Goal: Task Accomplishment & Management: Use online tool/utility

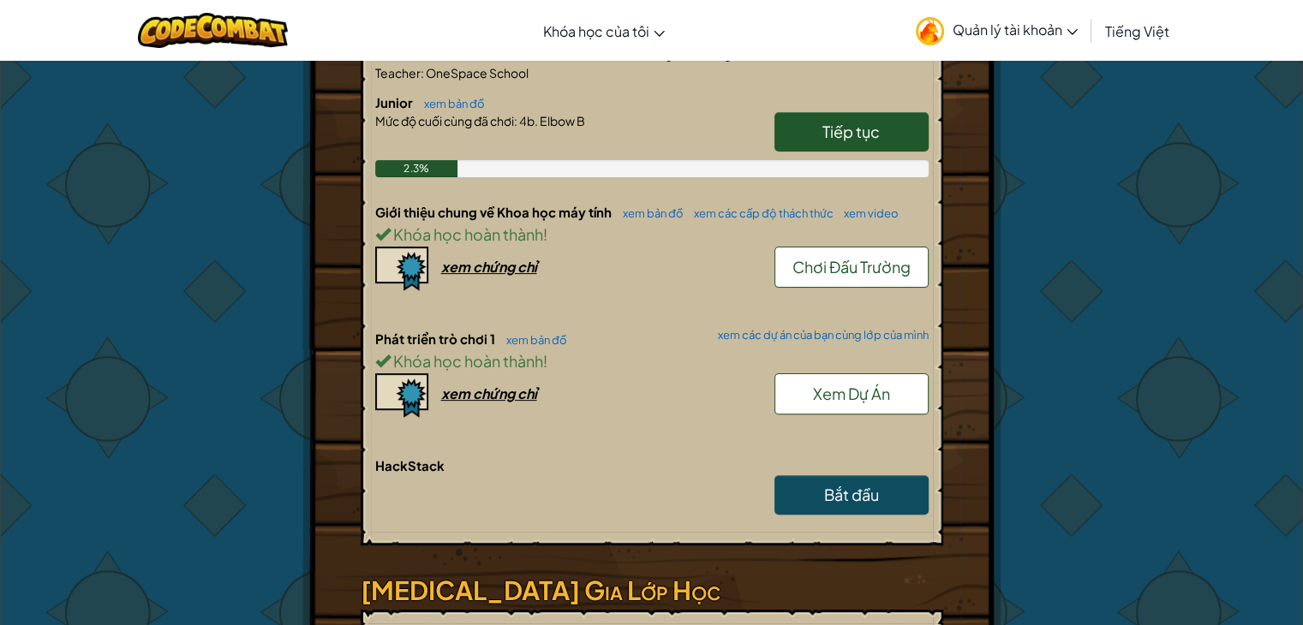
scroll to position [257, 0]
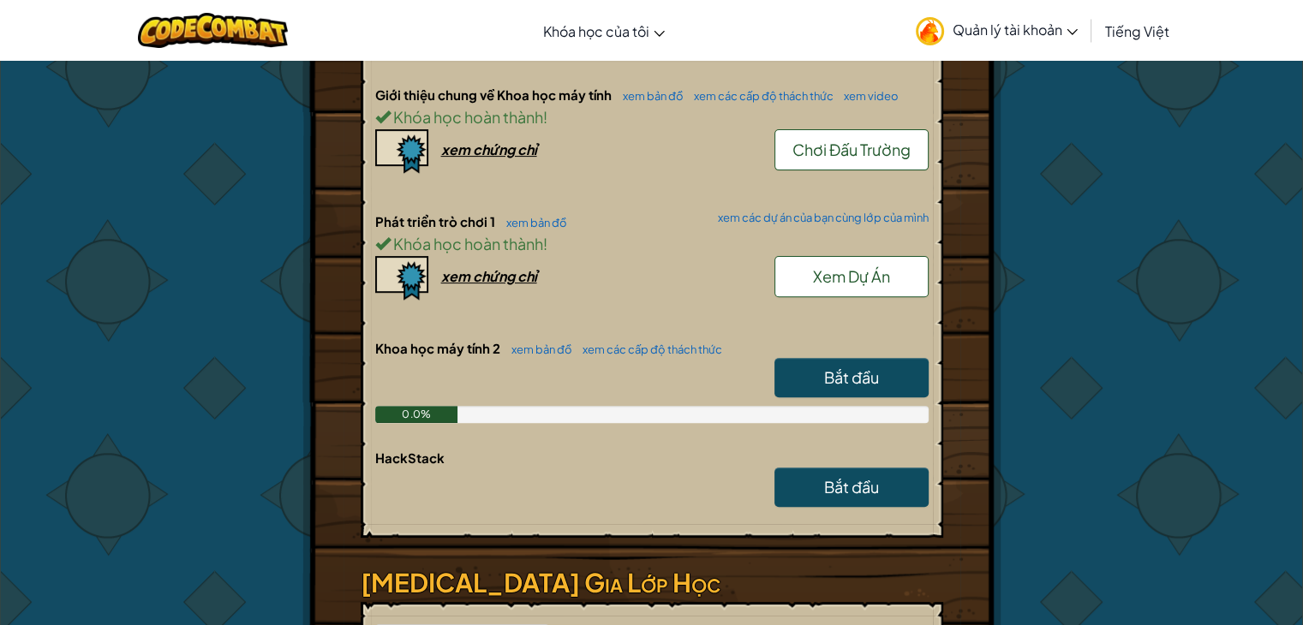
scroll to position [600, 0]
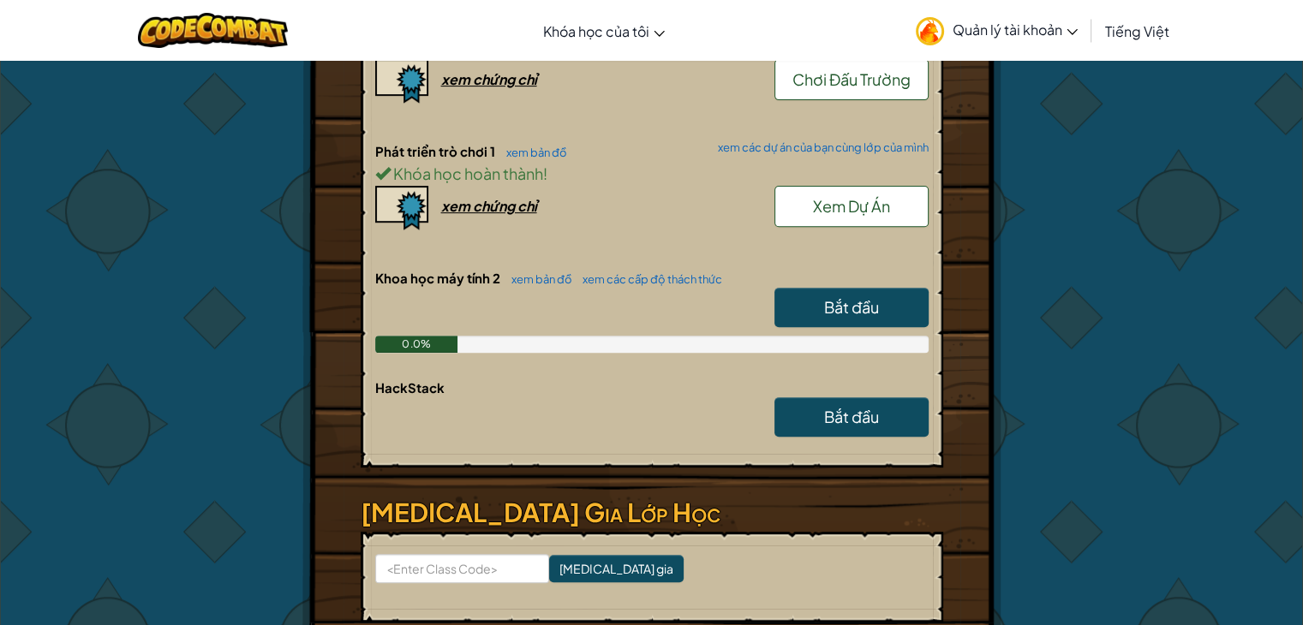
click at [835, 303] on span "Bắt đầu" at bounding box center [851, 307] width 55 height 20
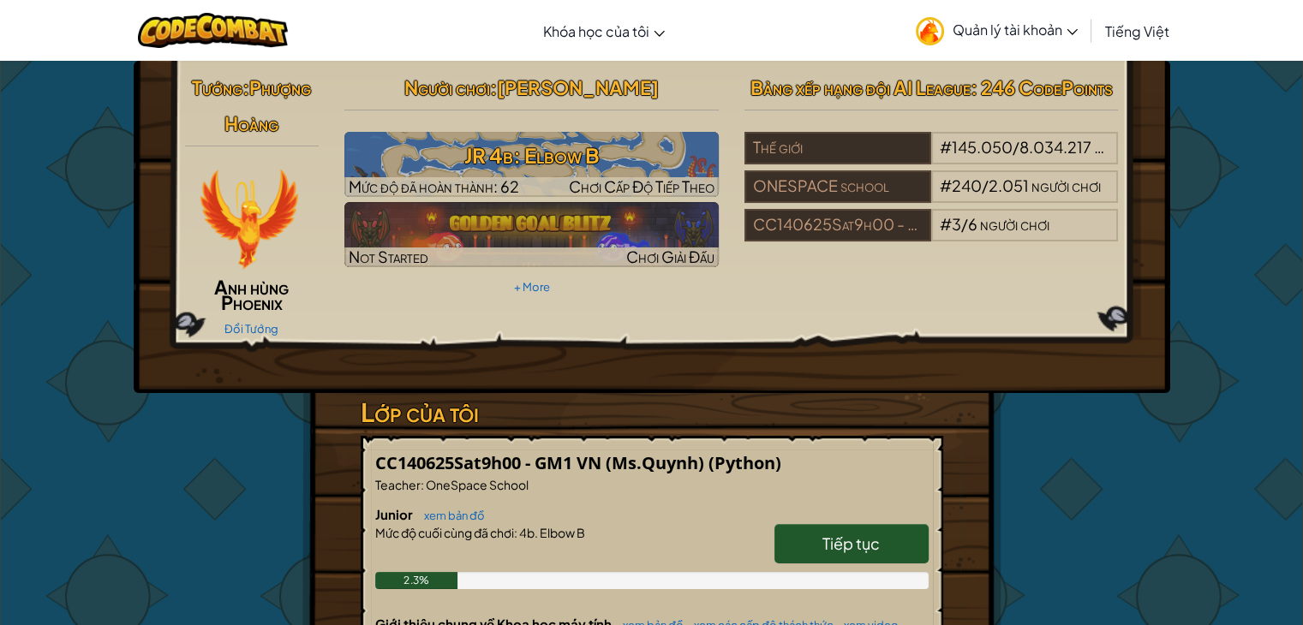
select select "vi"
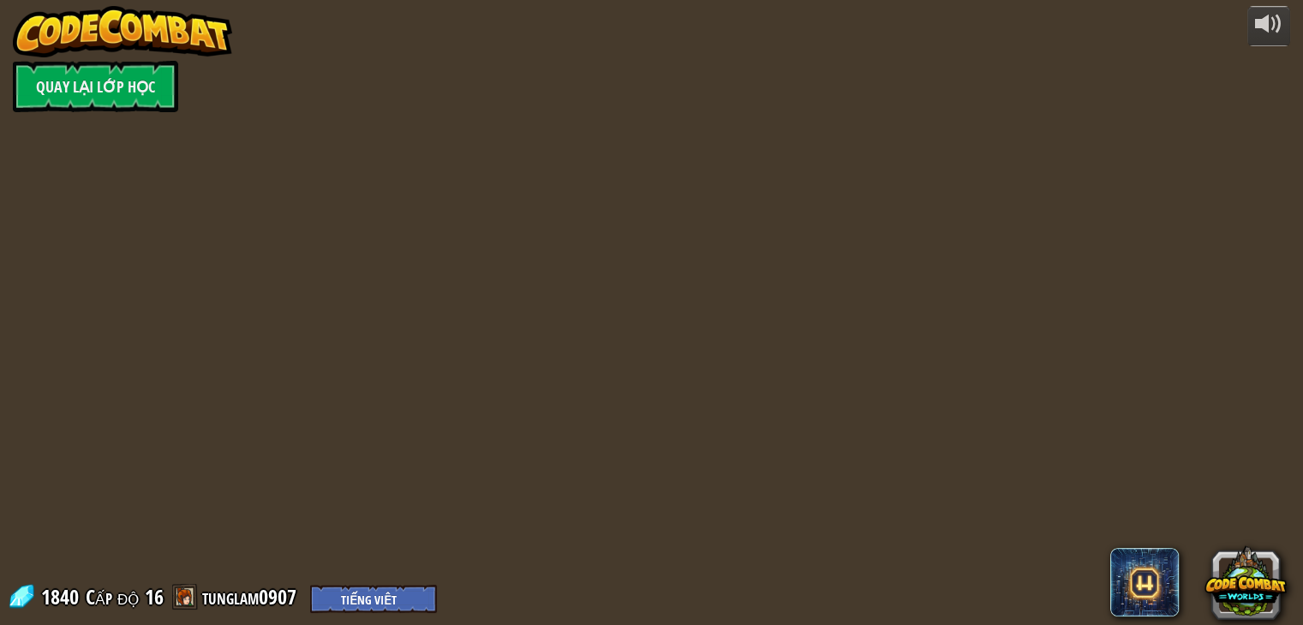
select select "vi"
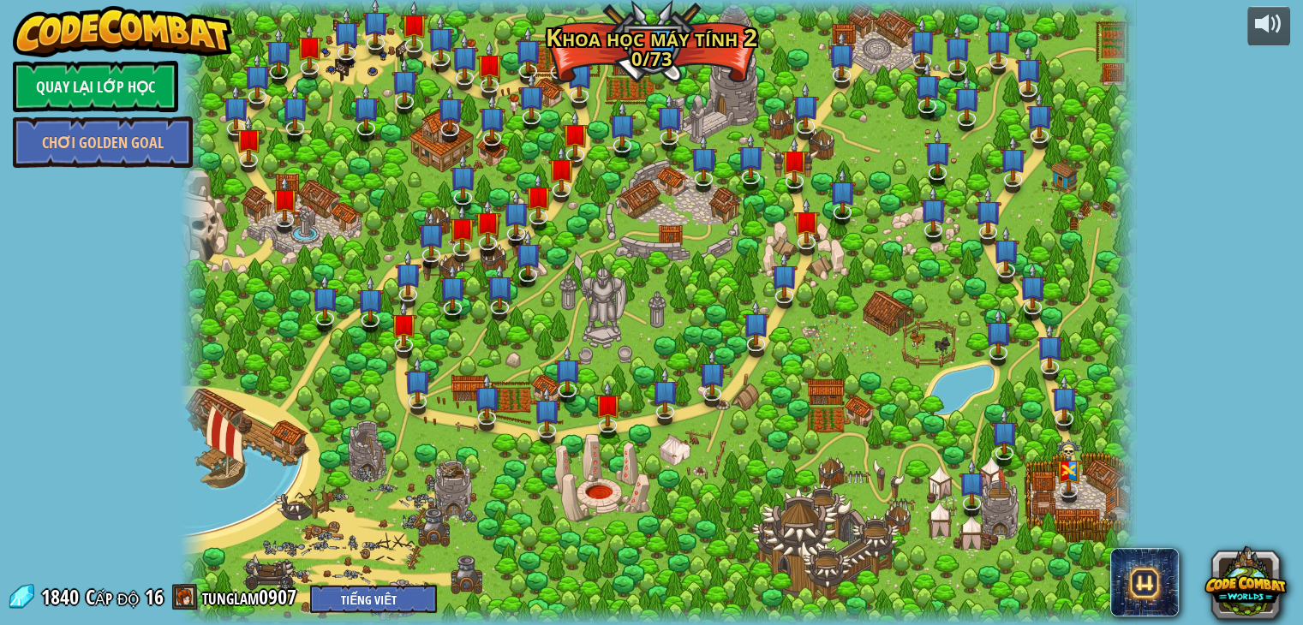
select select "vi"
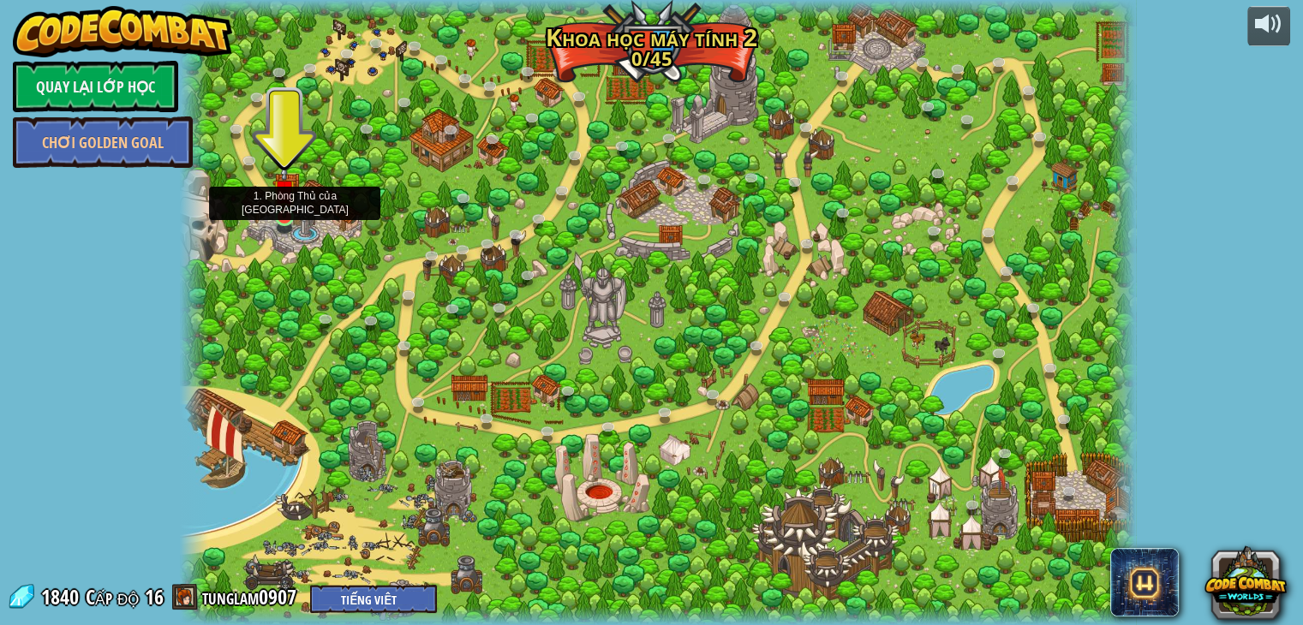
click at [281, 214] on img at bounding box center [284, 191] width 24 height 55
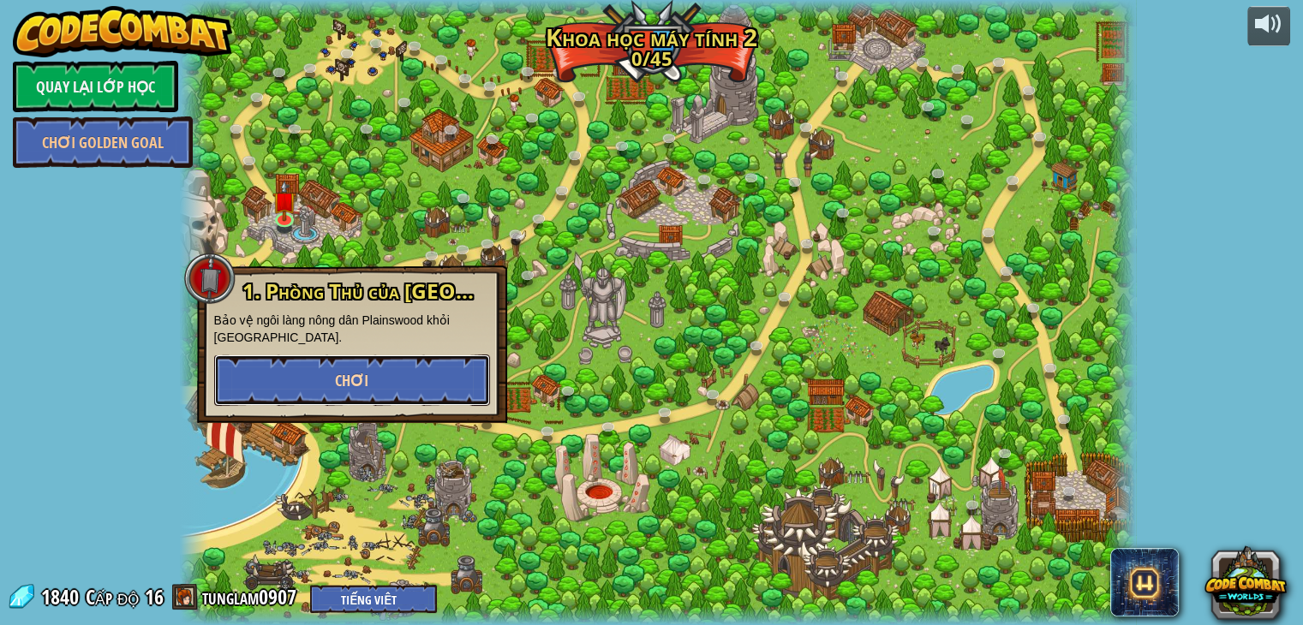
click at [343, 385] on span "Chơi" at bounding box center [351, 380] width 33 height 21
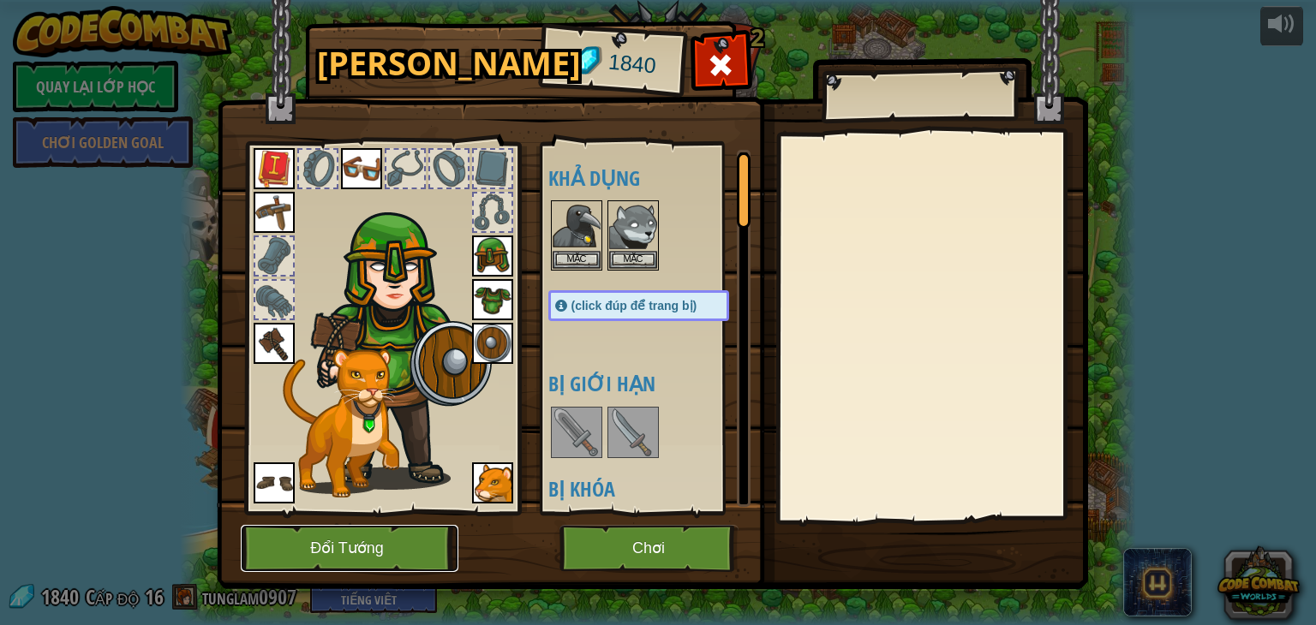
click at [381, 532] on button "Đổi Tướng" at bounding box center [350, 548] width 218 height 47
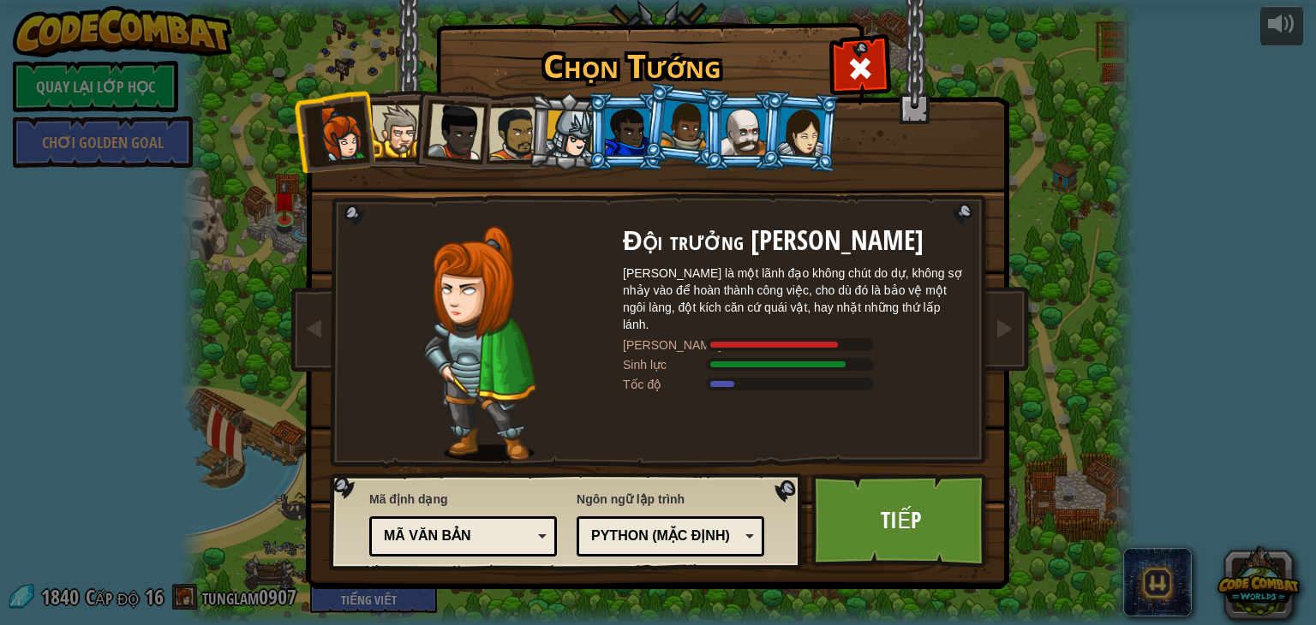
click at [395, 147] on div at bounding box center [398, 131] width 52 height 52
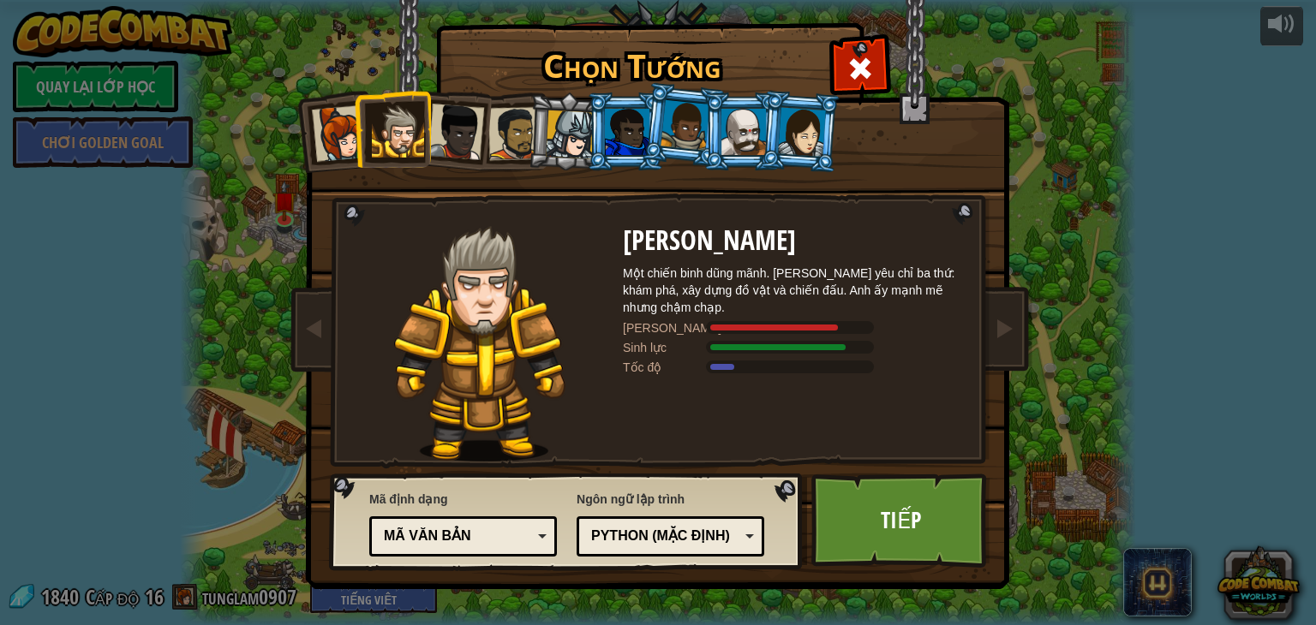
click at [575, 143] on div at bounding box center [570, 134] width 49 height 49
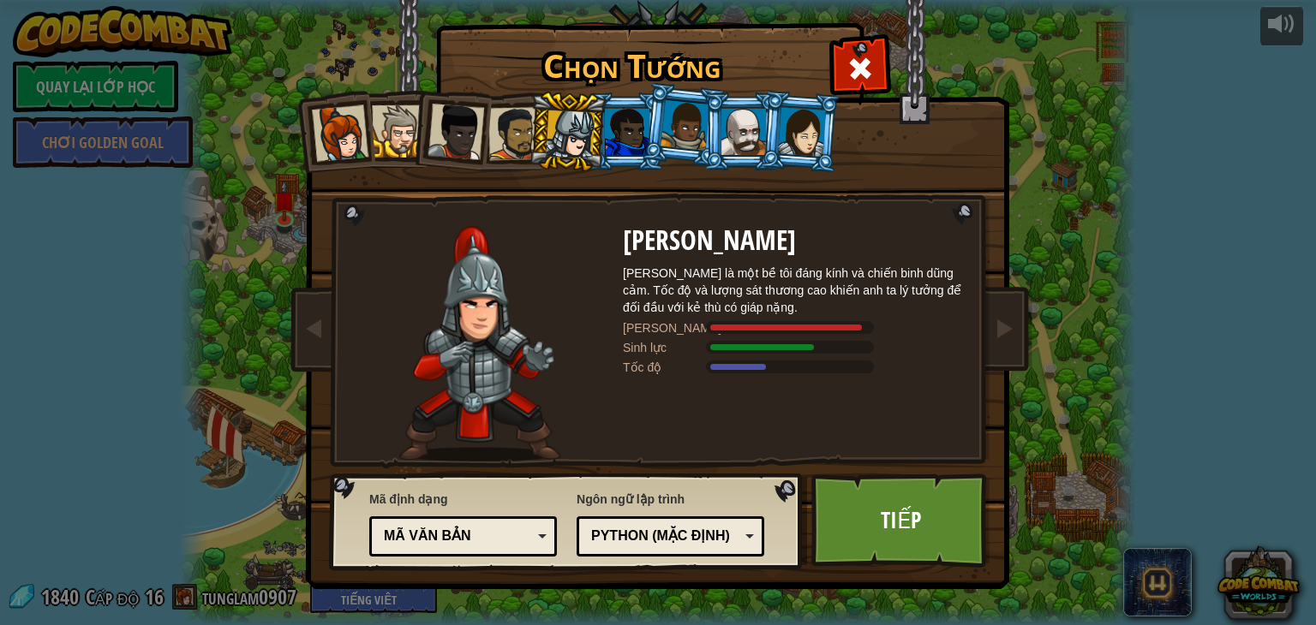
click at [399, 107] on div at bounding box center [398, 131] width 52 height 52
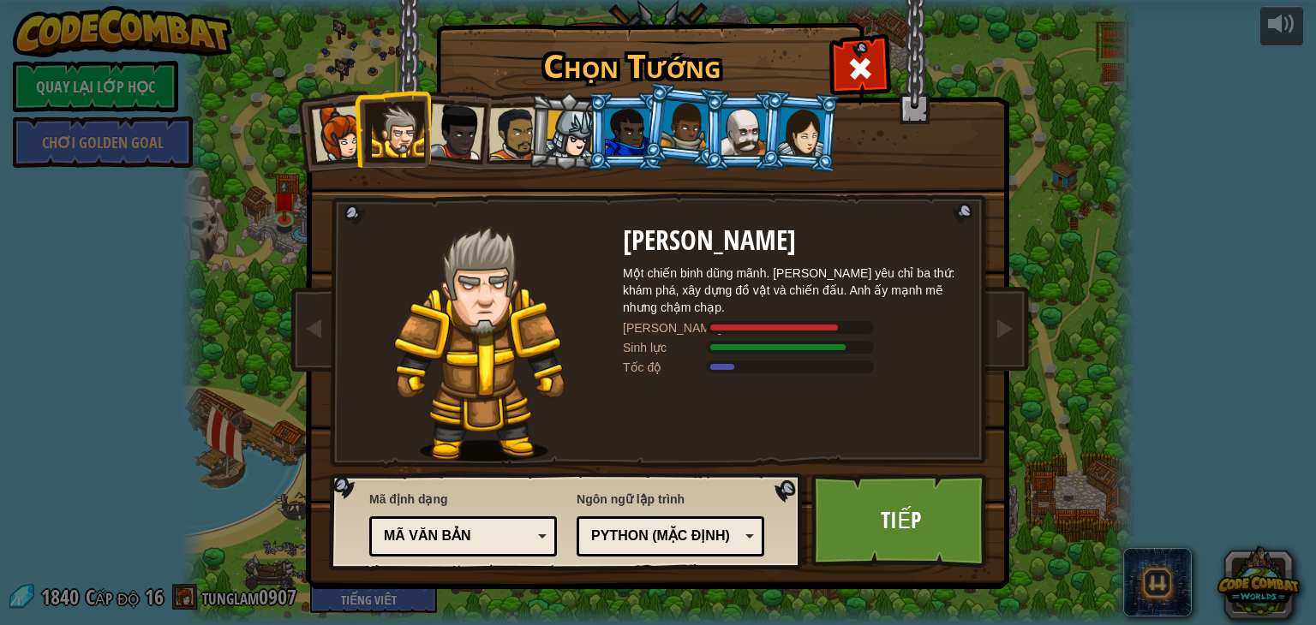
click at [574, 128] on div at bounding box center [570, 134] width 49 height 49
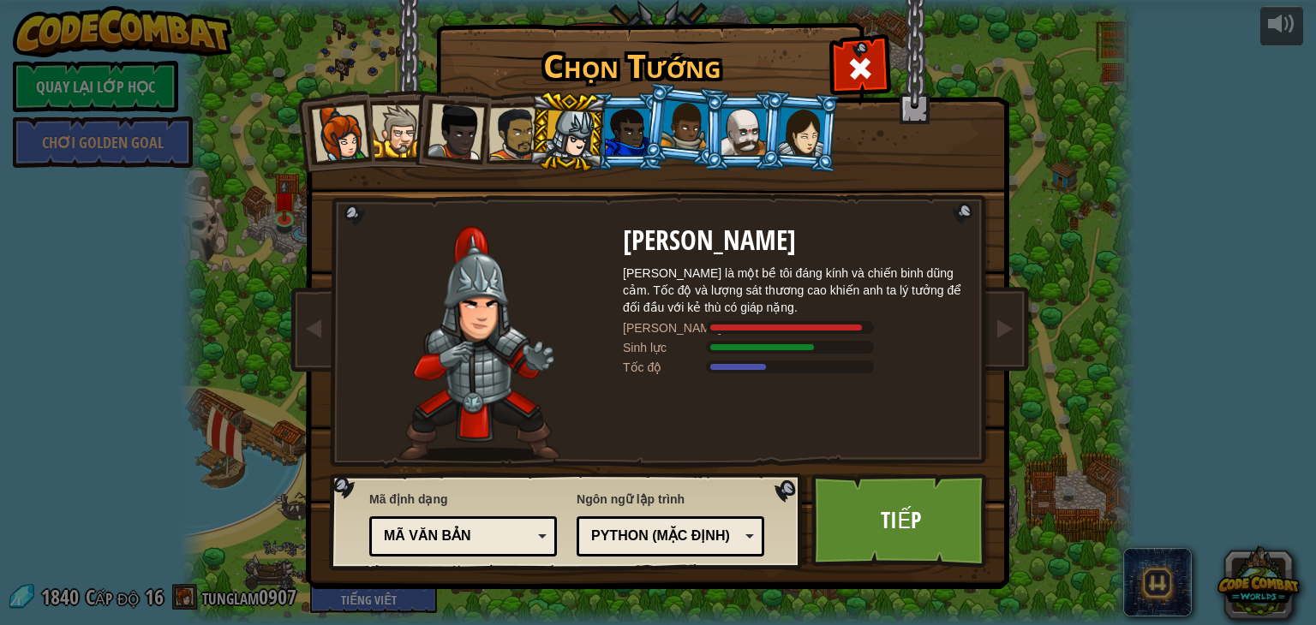
click at [733, 122] on div at bounding box center [743, 132] width 45 height 46
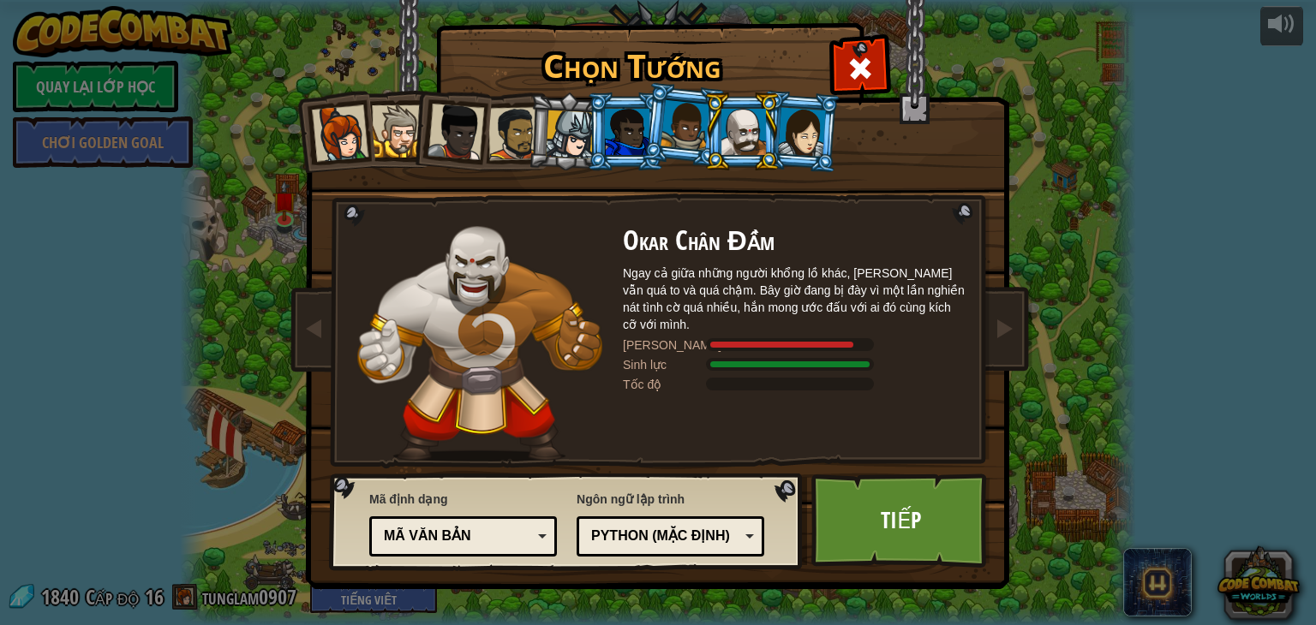
click at [791, 131] on div at bounding box center [802, 131] width 48 height 49
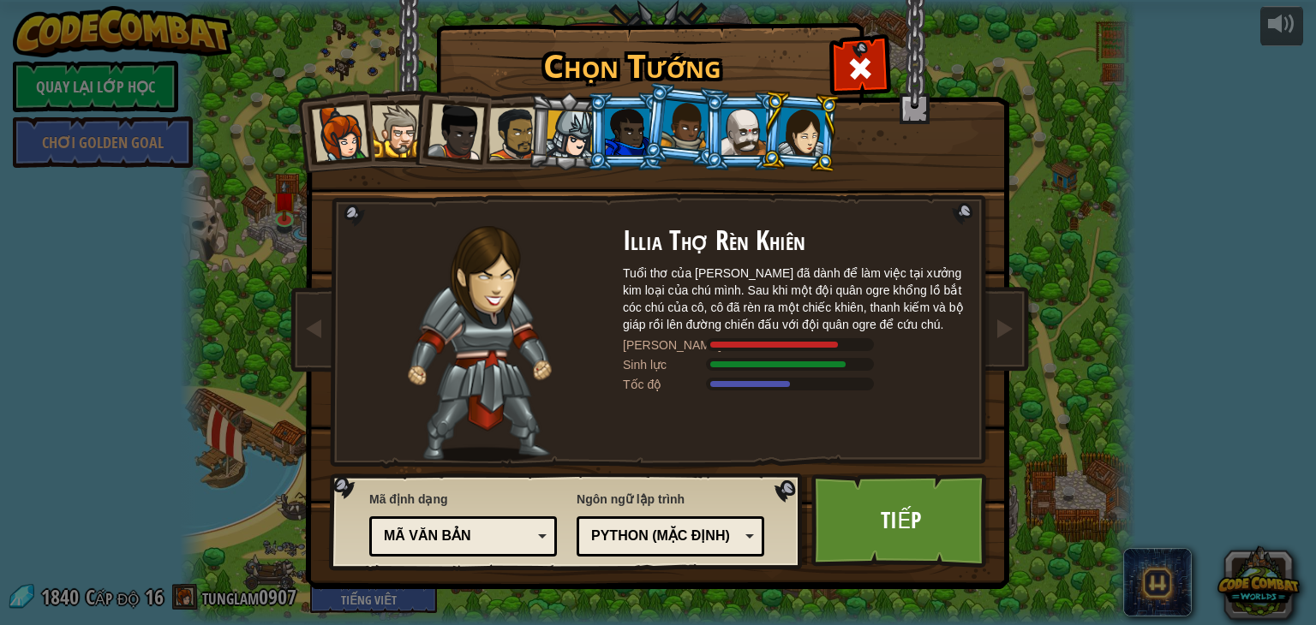
click at [678, 128] on div at bounding box center [684, 125] width 49 height 51
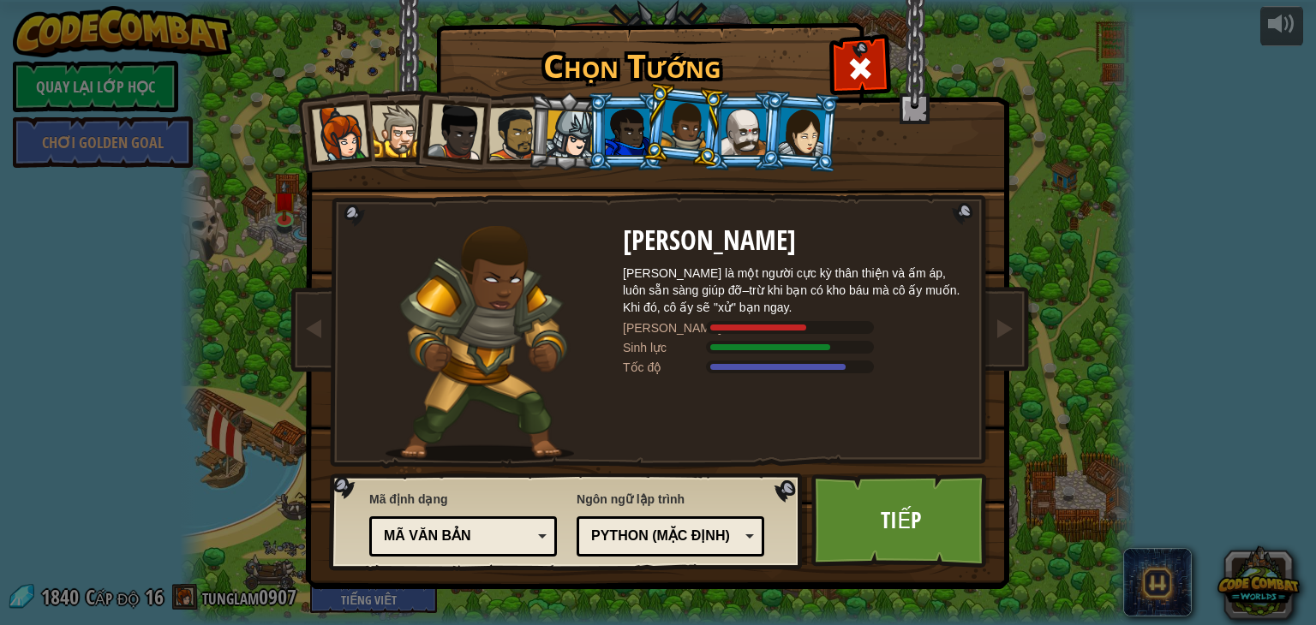
click at [634, 124] on div at bounding box center [627, 132] width 45 height 46
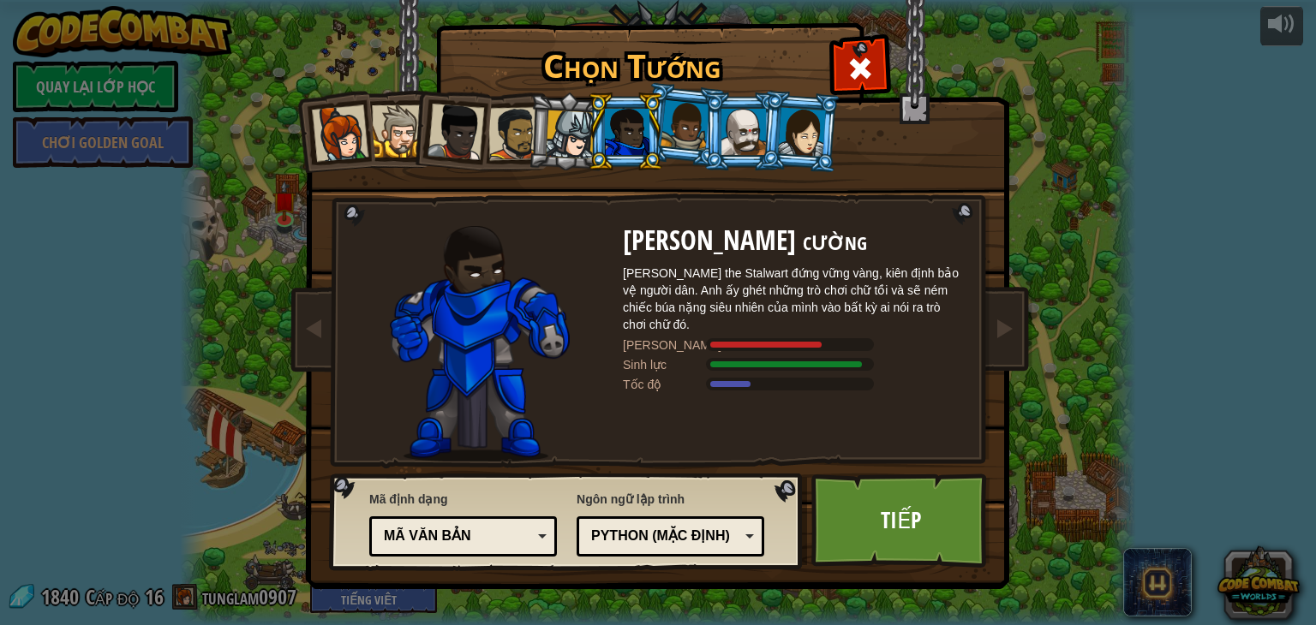
click at [550, 137] on div at bounding box center [570, 134] width 49 height 49
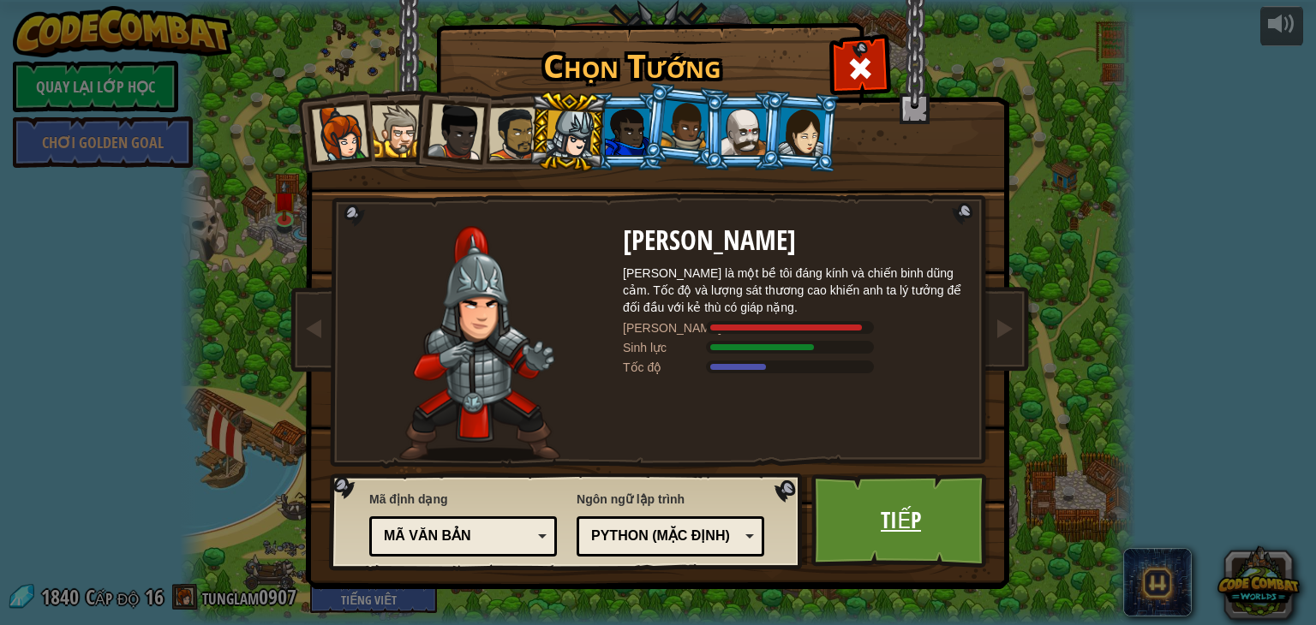
click at [863, 507] on link "Tiếp" at bounding box center [900, 521] width 179 height 94
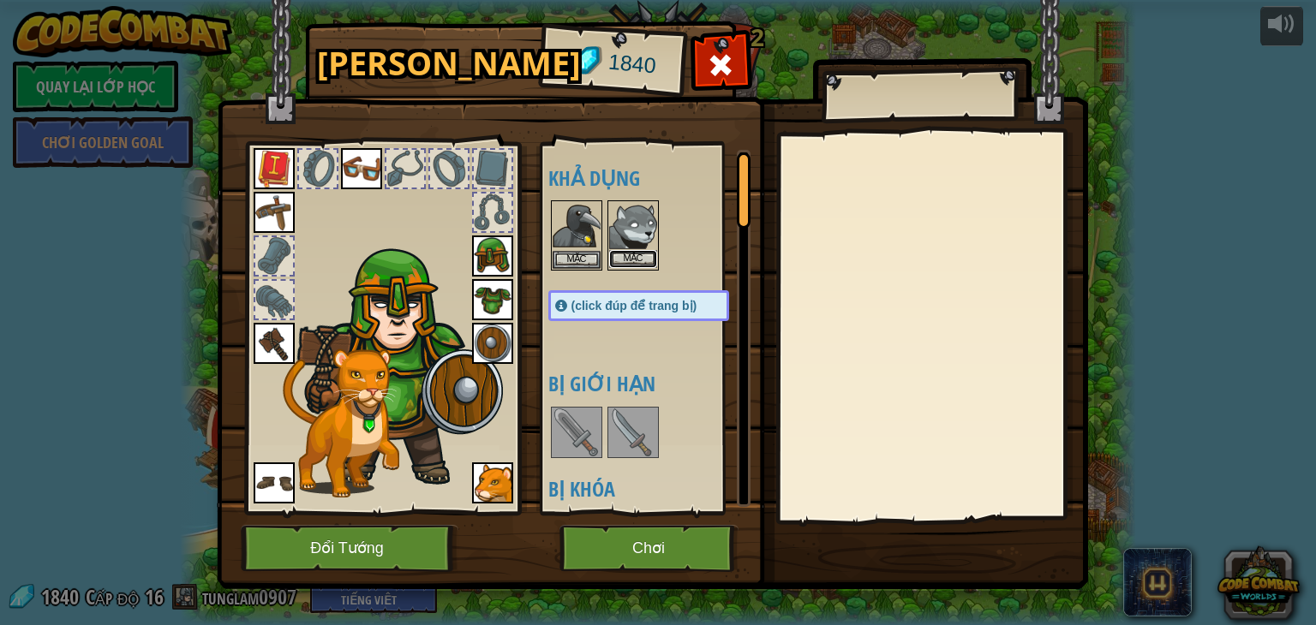
click at [630, 254] on button "Mặc" at bounding box center [633, 259] width 48 height 18
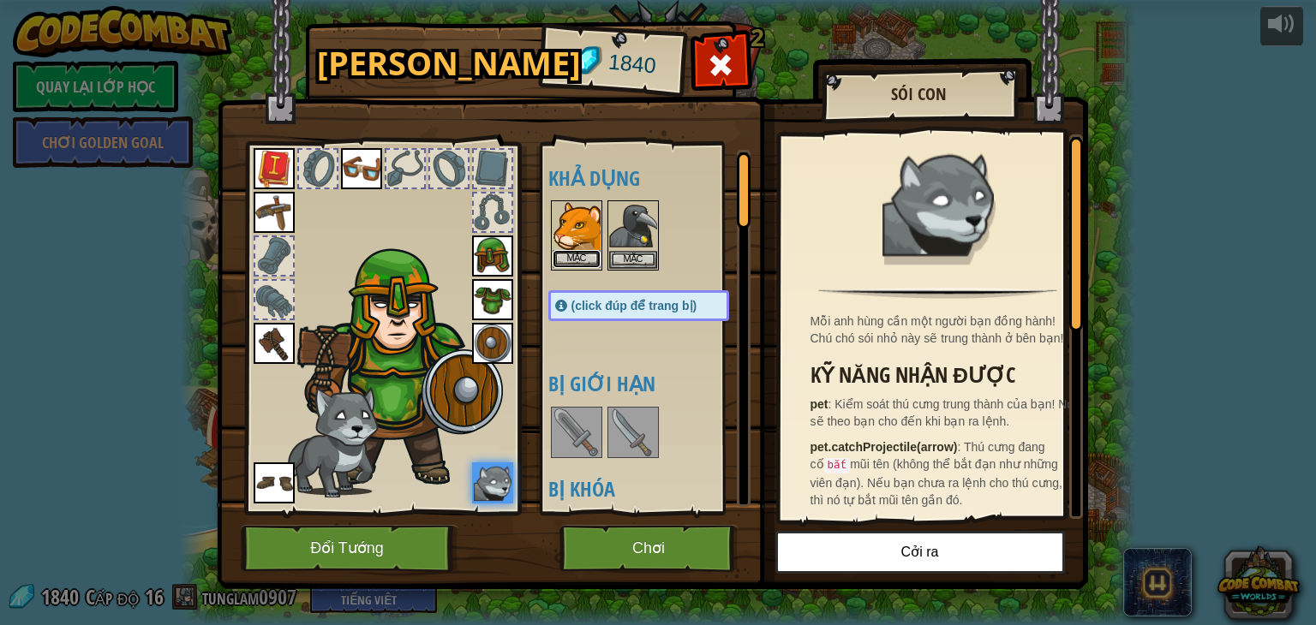
click at [579, 256] on button "Mặc" at bounding box center [576, 259] width 48 height 18
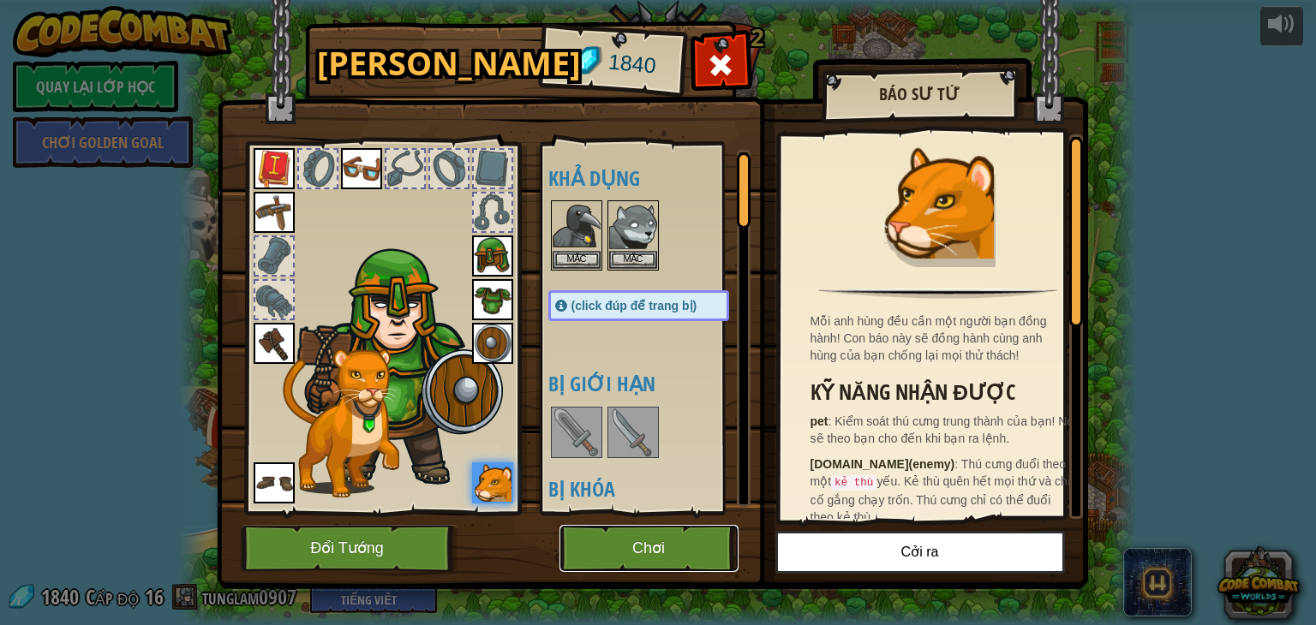
click at [673, 549] on button "Chơi" at bounding box center [648, 548] width 179 height 47
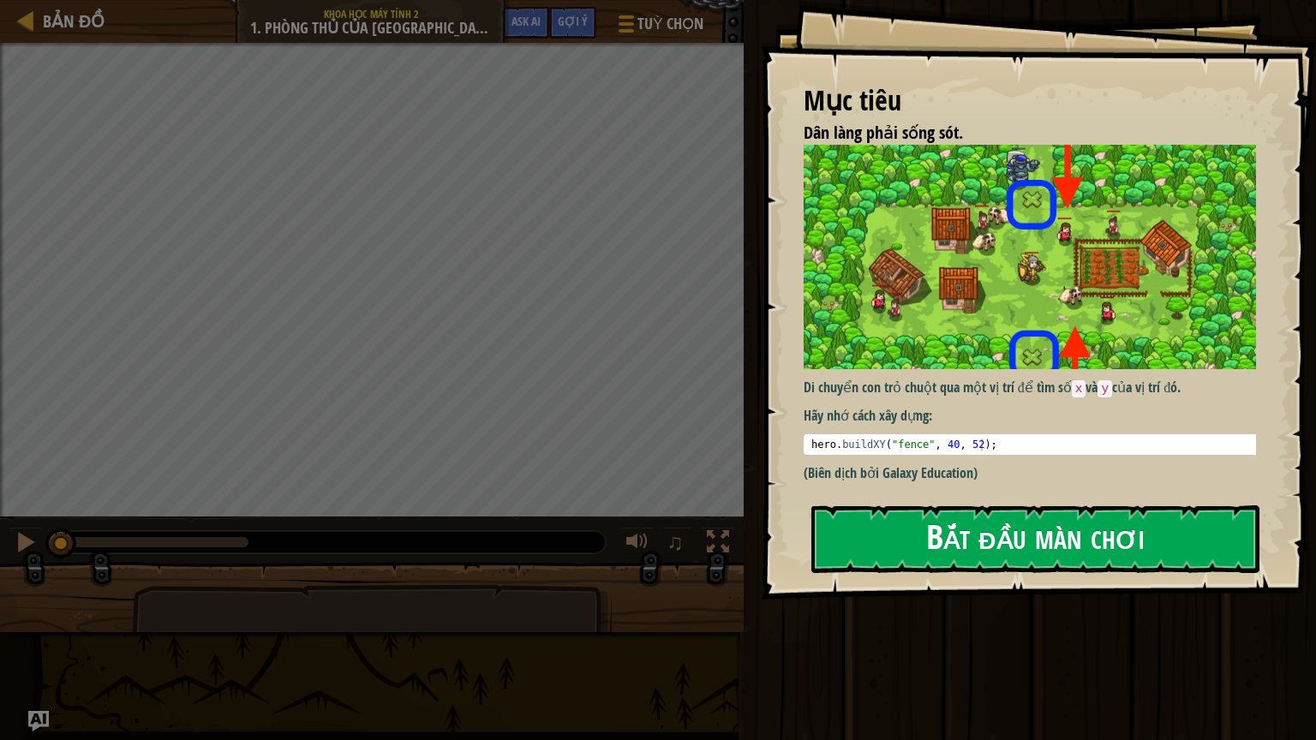
click at [1060, 558] on button "Bắt đầu màn chơi" at bounding box center [1035, 539] width 448 height 68
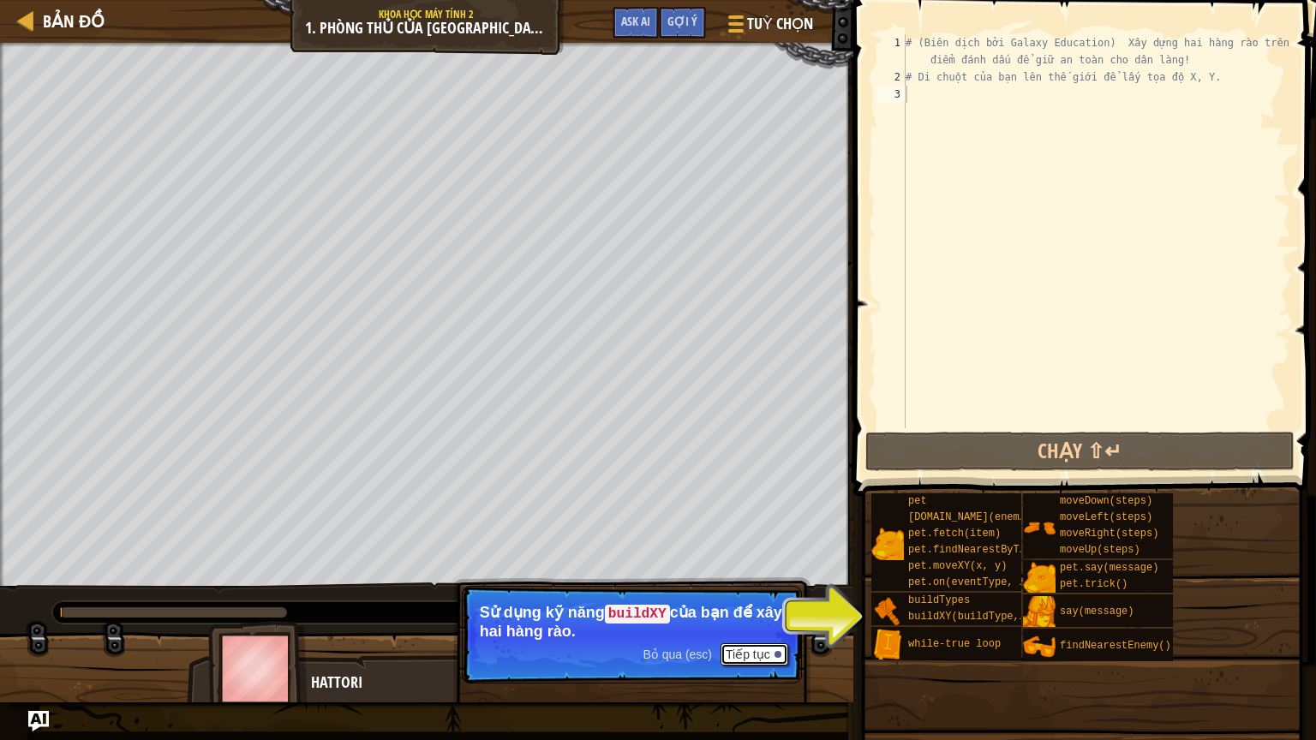
click at [735, 624] on button "Tiếp tục" at bounding box center [754, 654] width 68 height 22
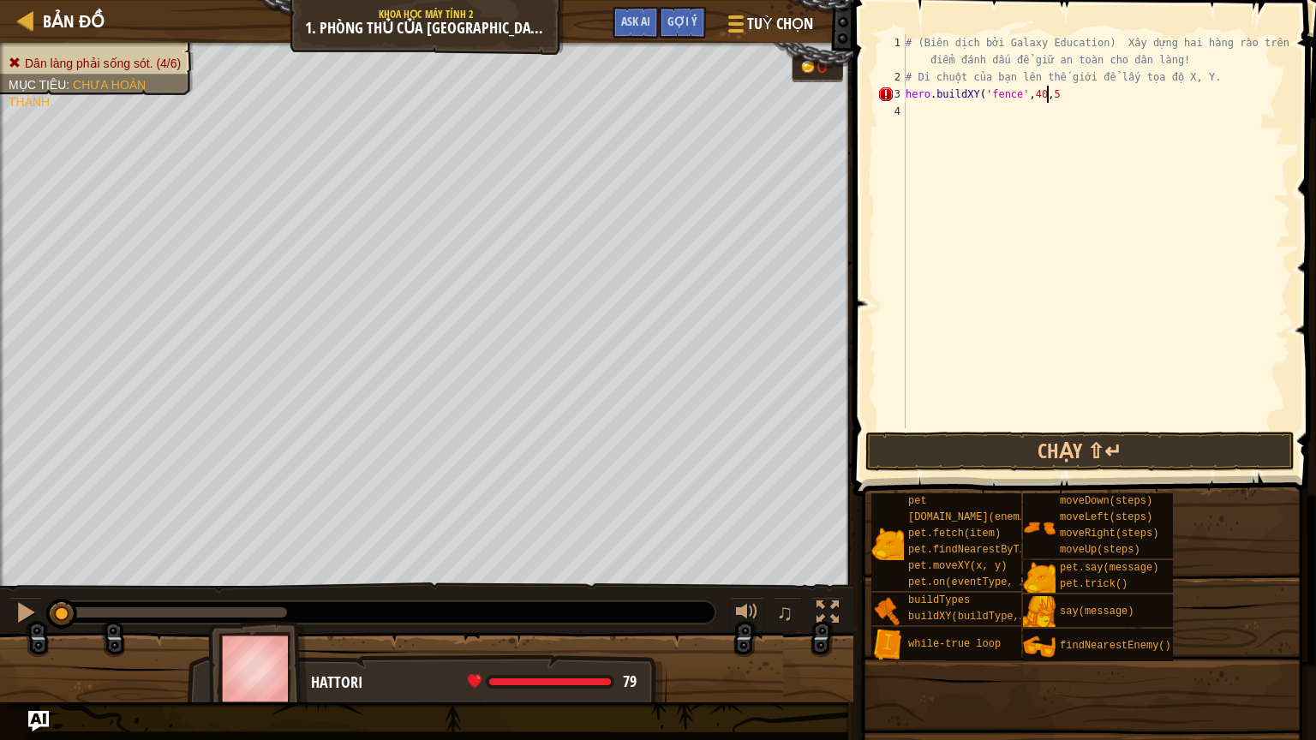
scroll to position [8, 10]
type textarea "hero.buildXY('fence',40,52)"
click at [927, 114] on div "# (Biên dịch bởi Galaxy Education) Xây dựng hai hàng rào trên các điểm đánh dấu…" at bounding box center [1096, 256] width 388 height 445
type textarea "hero.buildXY('fence',40,20)"
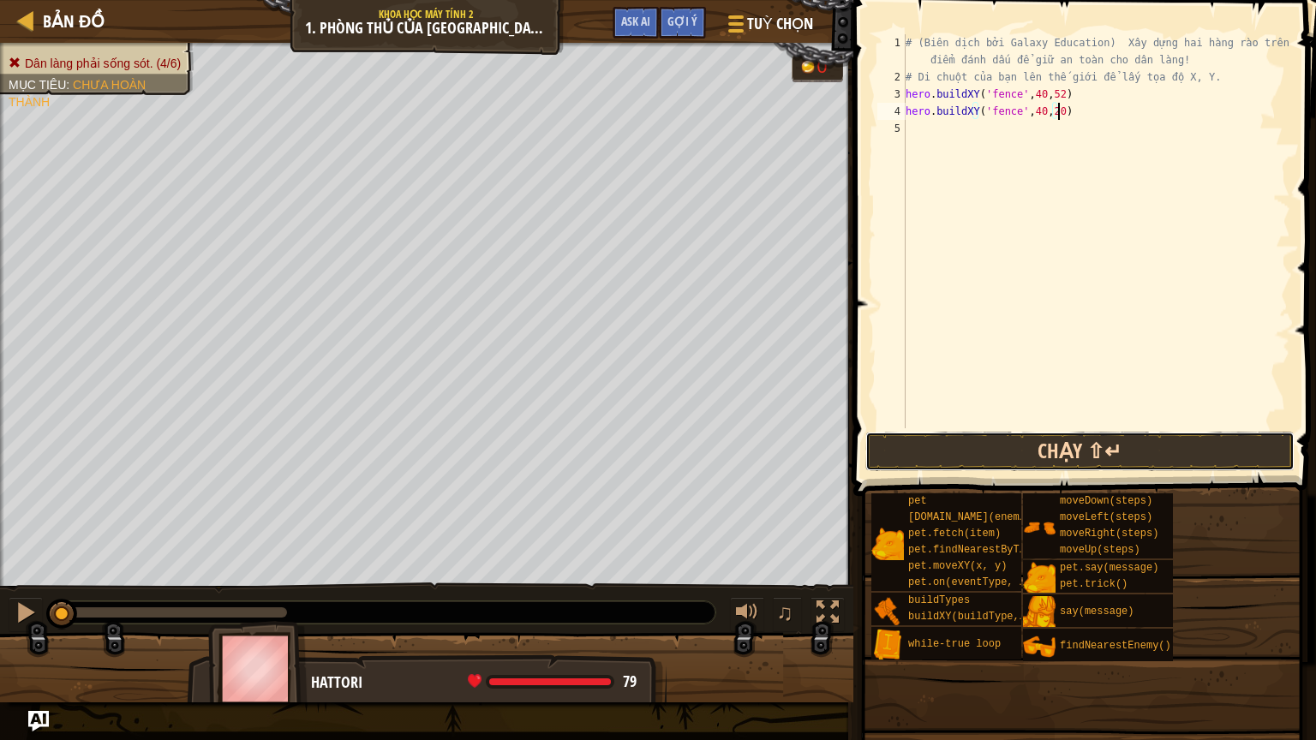
click at [1024, 449] on button "Chạy ⇧↵" at bounding box center [1079, 451] width 429 height 39
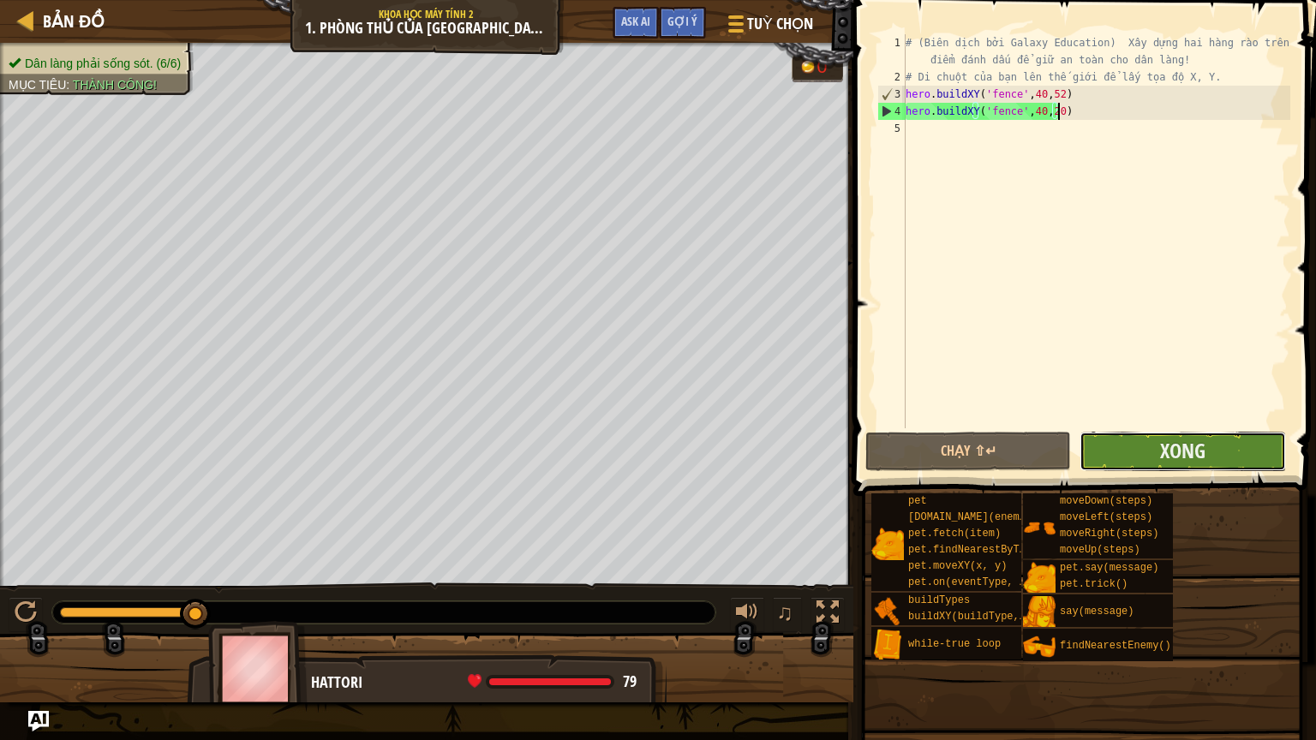
click at [1130, 442] on button "Xong" at bounding box center [1182, 451] width 206 height 39
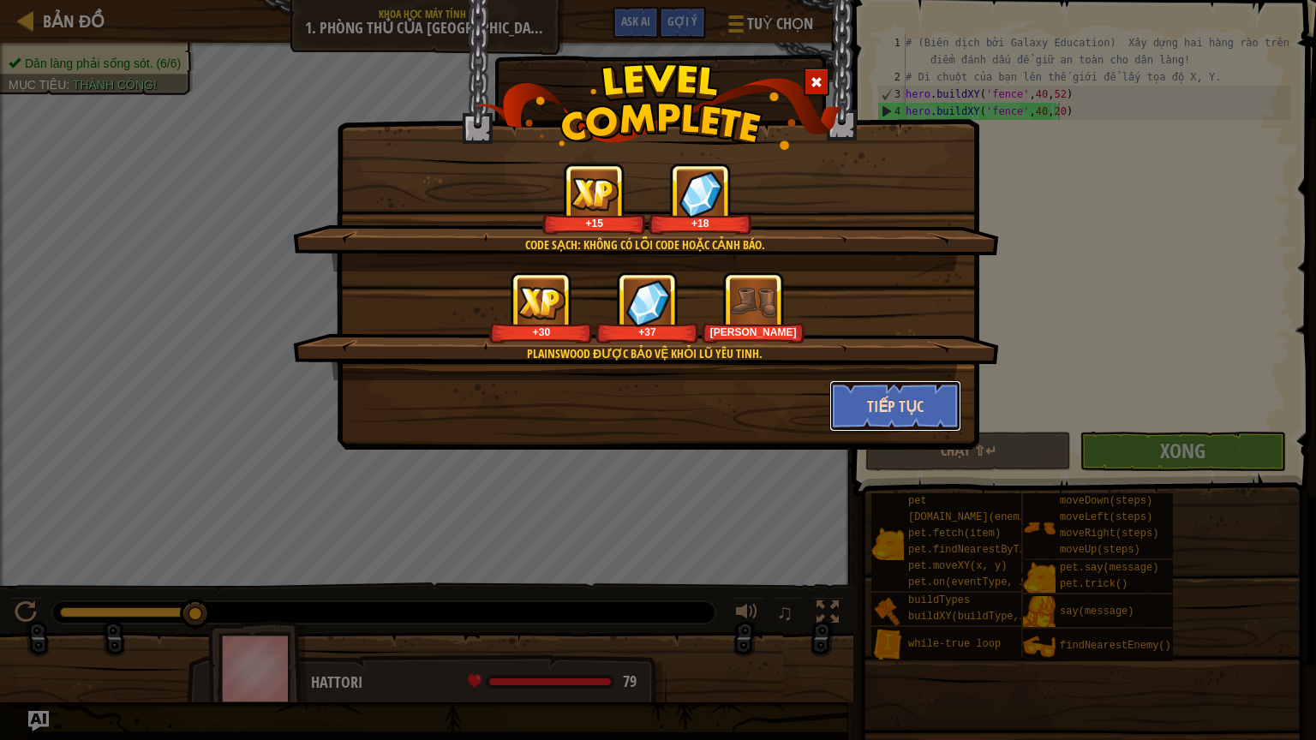
click at [879, 405] on button "Tiếp tục" at bounding box center [895, 405] width 133 height 51
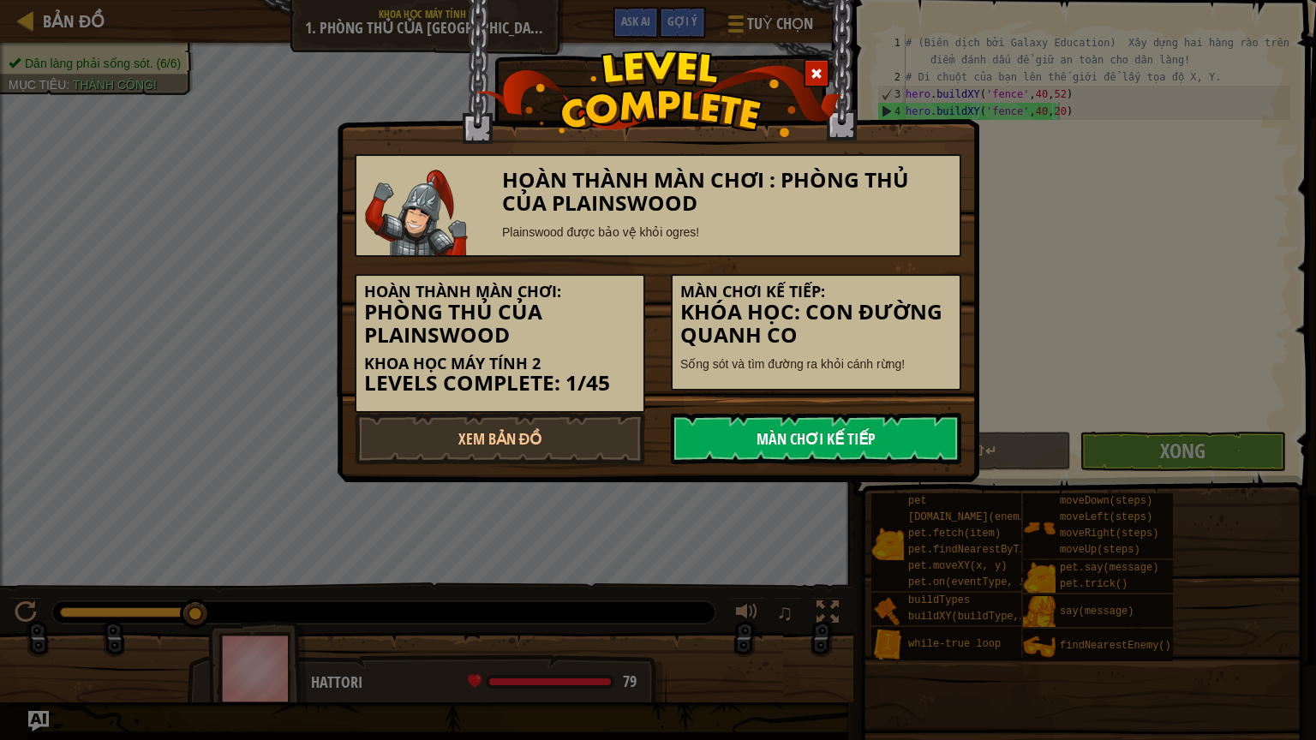
click at [845, 429] on link "Màn chơi kế tiếp" at bounding box center [816, 438] width 290 height 51
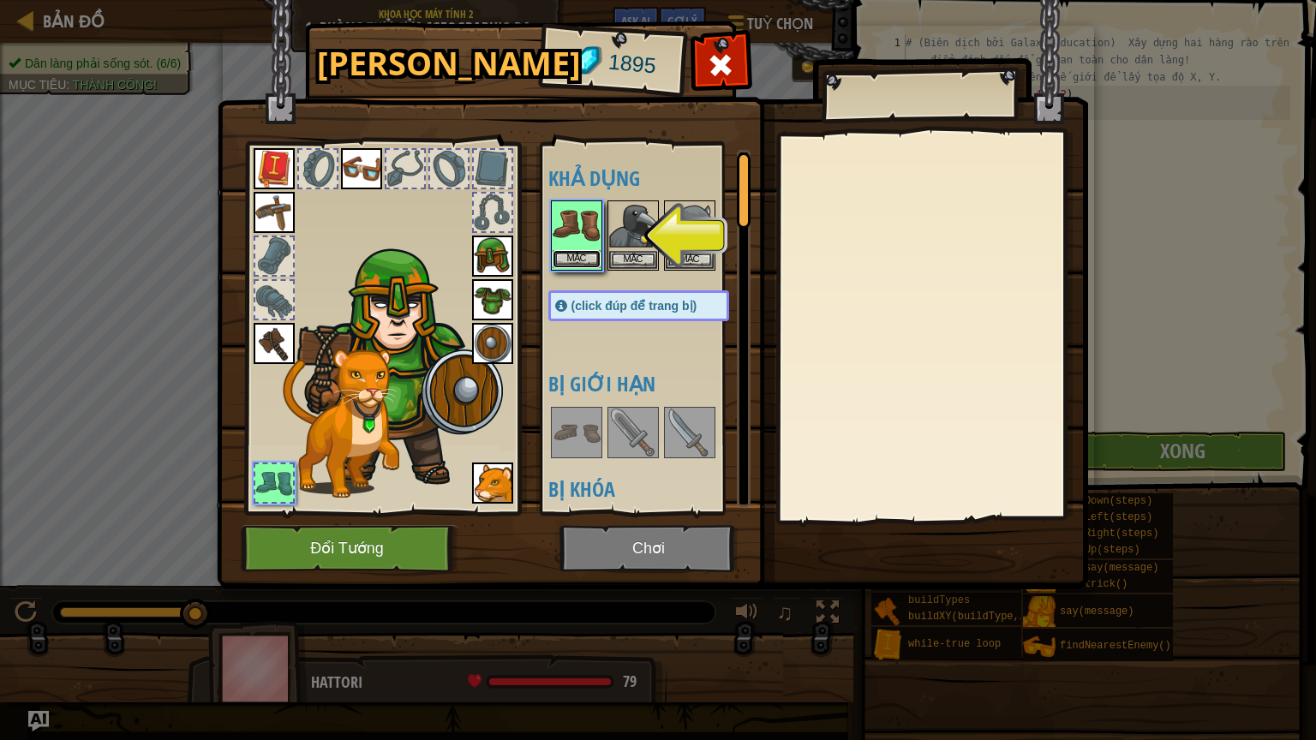
click at [582, 256] on button "Mặc" at bounding box center [576, 259] width 48 height 18
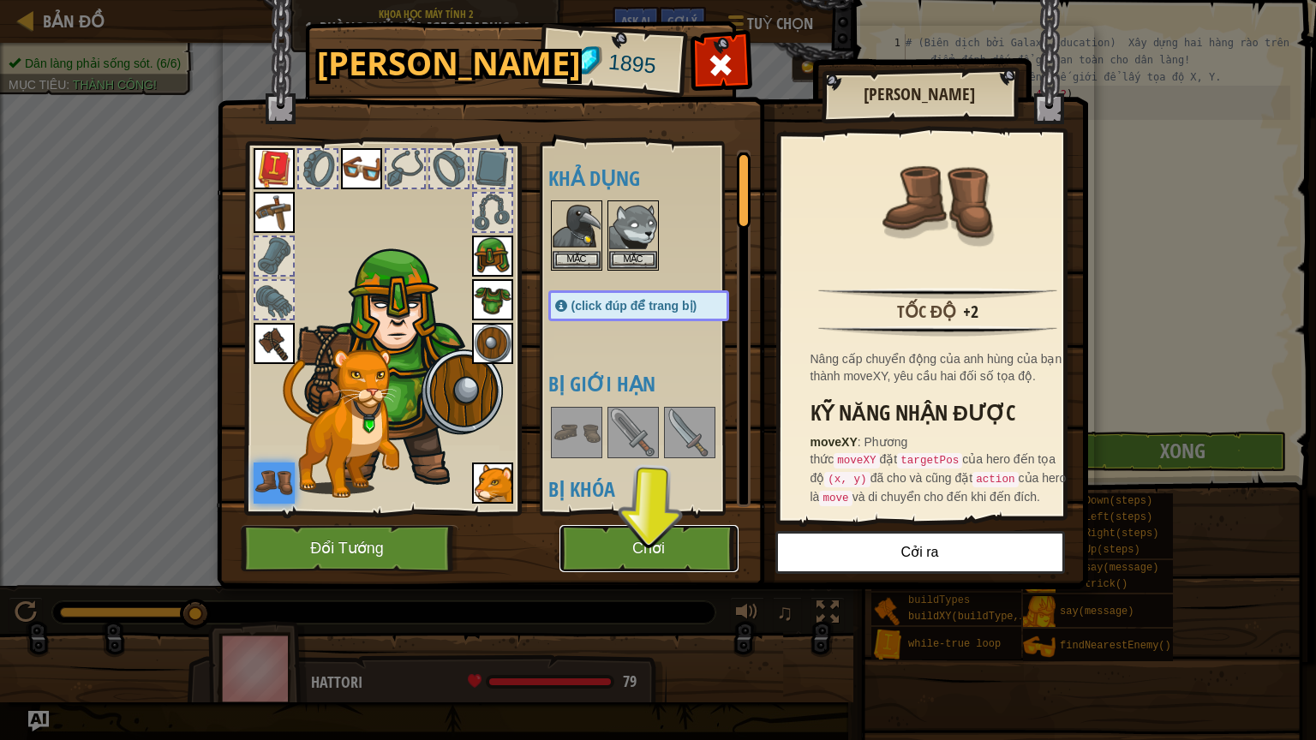
click at [628, 541] on button "Chơi" at bounding box center [648, 548] width 179 height 47
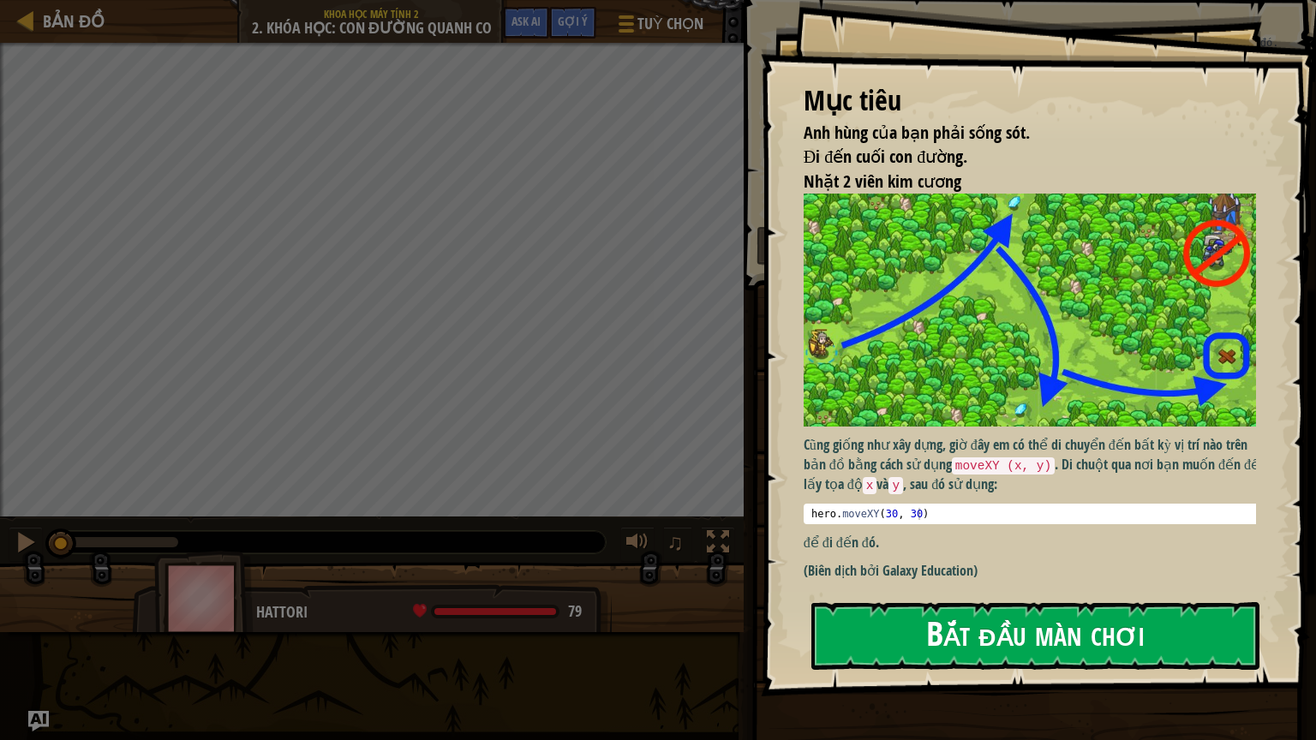
click at [997, 624] on button "Bắt đầu màn chơi" at bounding box center [1035, 636] width 448 height 68
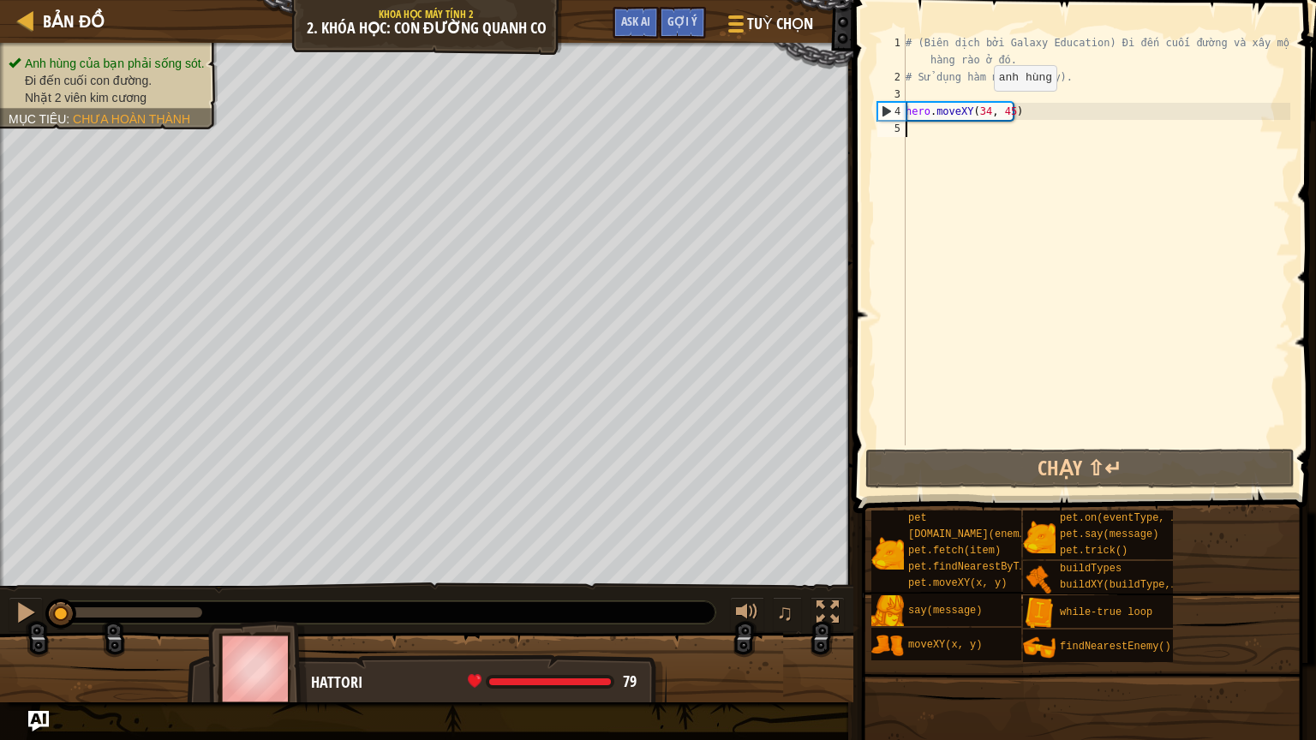
click at [979, 108] on div "# (Biên dịch bởi Galaxy Education) Đi đến cuối đường và xây một hàng rào ở đó. …" at bounding box center [1096, 265] width 388 height 463
drag, startPoint x: 983, startPoint y: 110, endPoint x: 929, endPoint y: 86, distance: 59.8
click at [974, 109] on div "# (Biên dịch bởi Galaxy Education) Đi đến cuối đường và xây một hàng rào ở đó. …" at bounding box center [1096, 265] width 388 height 463
click at [985, 107] on div "# (Biên dịch bởi Galaxy Education) Đi đến cuối đường và xây một hàng rào ở đó. …" at bounding box center [1096, 239] width 388 height 411
click at [980, 107] on div "# (Biên dịch bởi Galaxy Education) Đi đến cuối đường và xây một hàng rào ở đó. …" at bounding box center [1096, 265] width 388 height 463
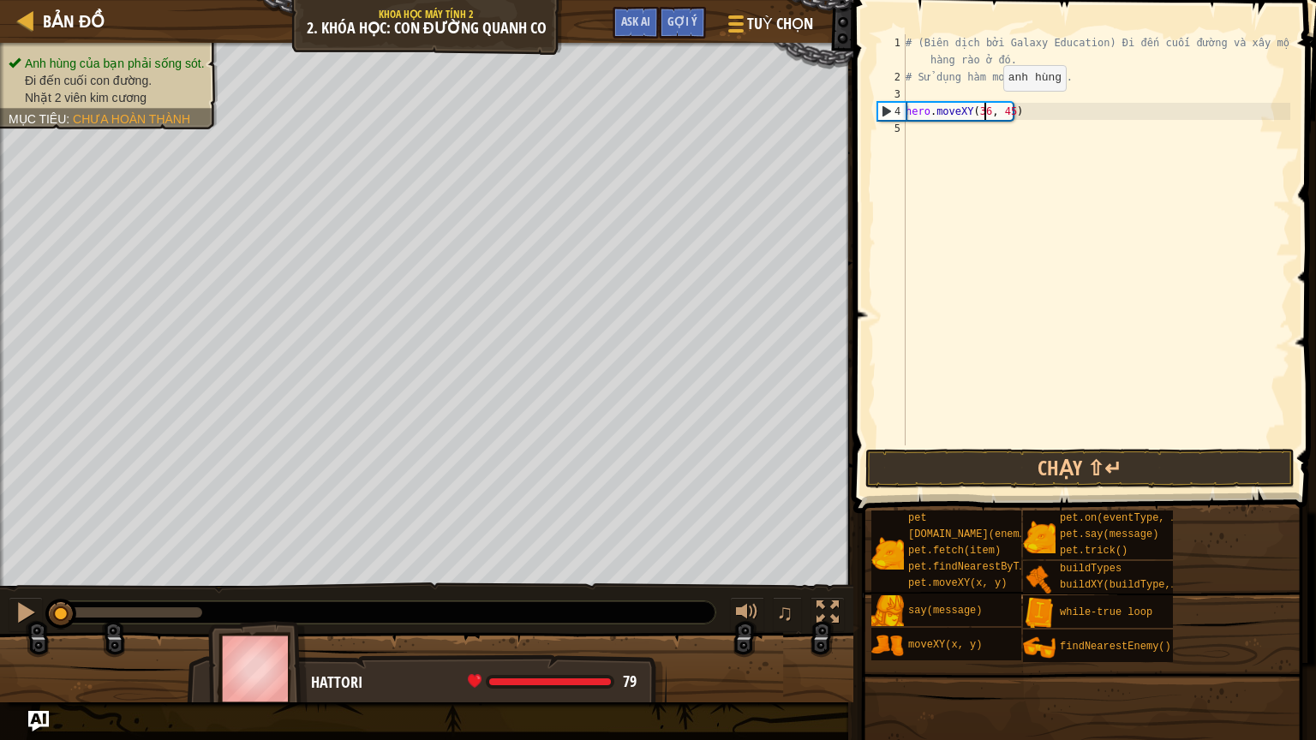
scroll to position [8, 6]
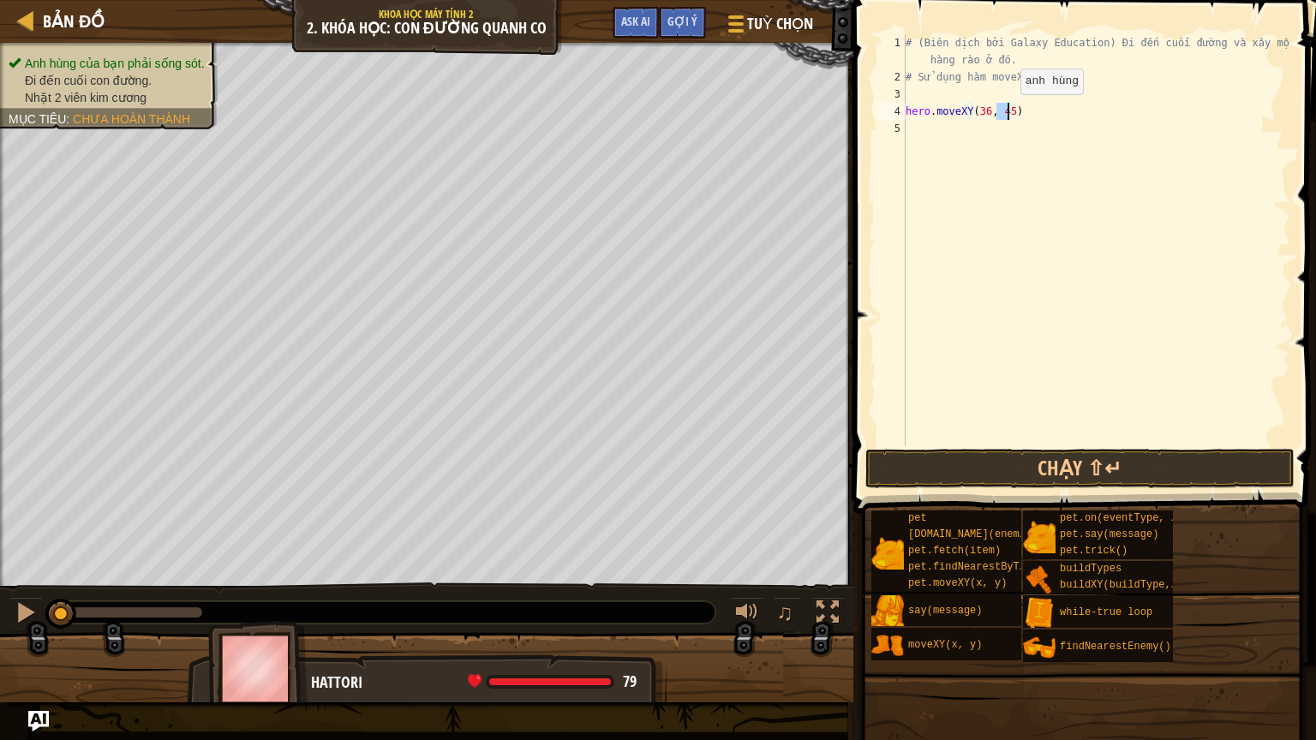
drag, startPoint x: 994, startPoint y: 110, endPoint x: 1005, endPoint y: 110, distance: 10.3
click at [1005, 110] on div "# (Biên dịch bởi Galaxy Education) Đi đến cuối đường và xây một hàng rào ở đó. …" at bounding box center [1096, 265] width 388 height 463
type textarea "hero.moveXY(36, 60)"
click at [1043, 119] on div "# (Biên dịch bởi Galaxy Education) Đi đến cuối đường và xây một hàng rào ở đó. …" at bounding box center [1096, 265] width 388 height 463
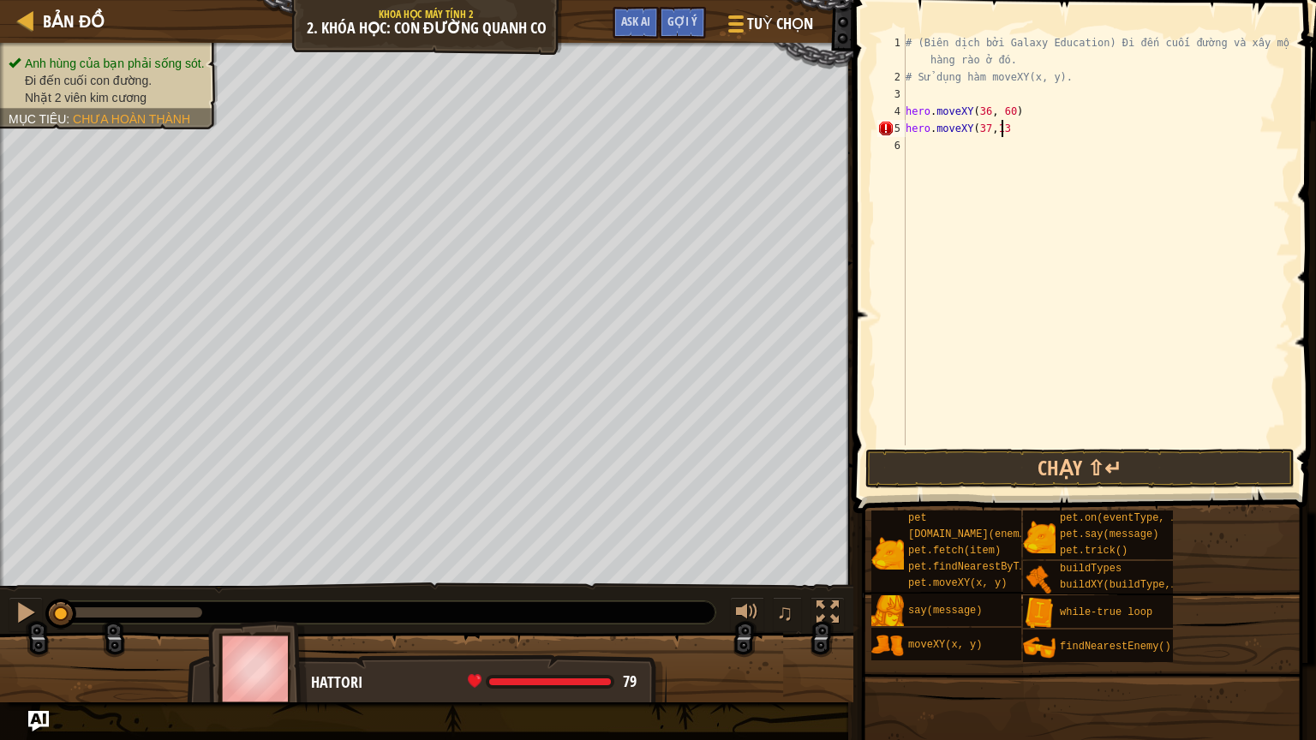
type textarea "hero.moveXY(37,13)"
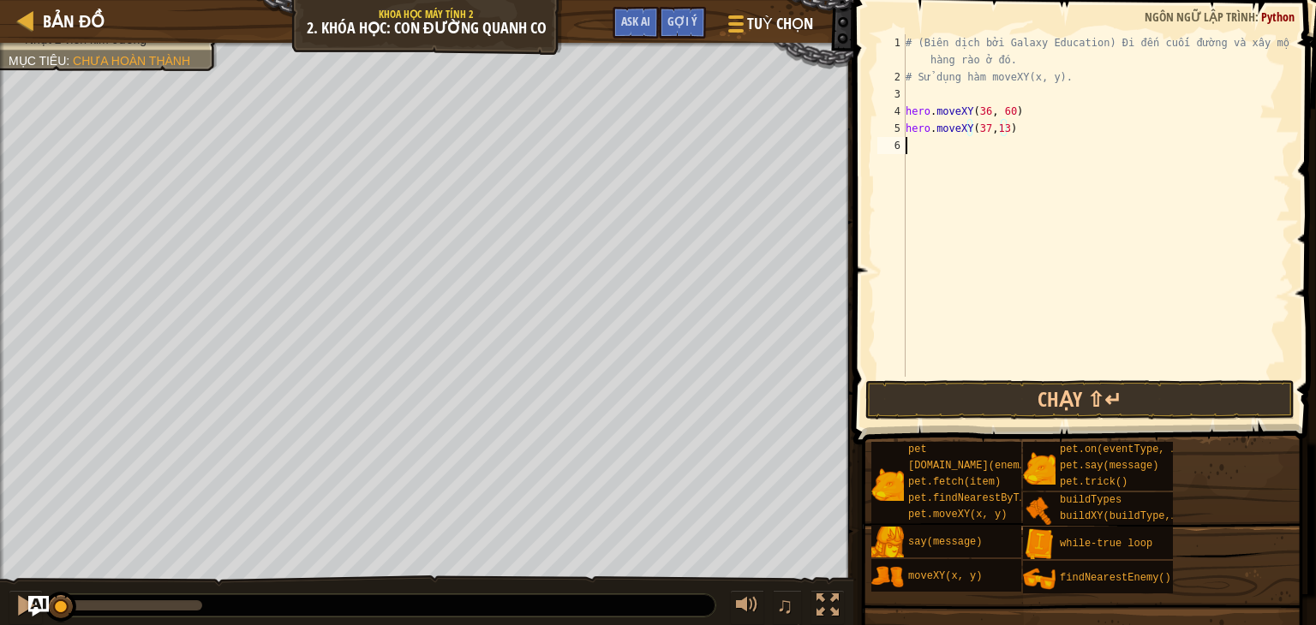
click at [921, 175] on div "# (Biên dịch bởi Galaxy Education) Đi đến cuối đường và xây một hàng rào ở đó. …" at bounding box center [1096, 231] width 388 height 394
click at [974, 399] on button "Chạy ⇧↵" at bounding box center [1079, 399] width 429 height 39
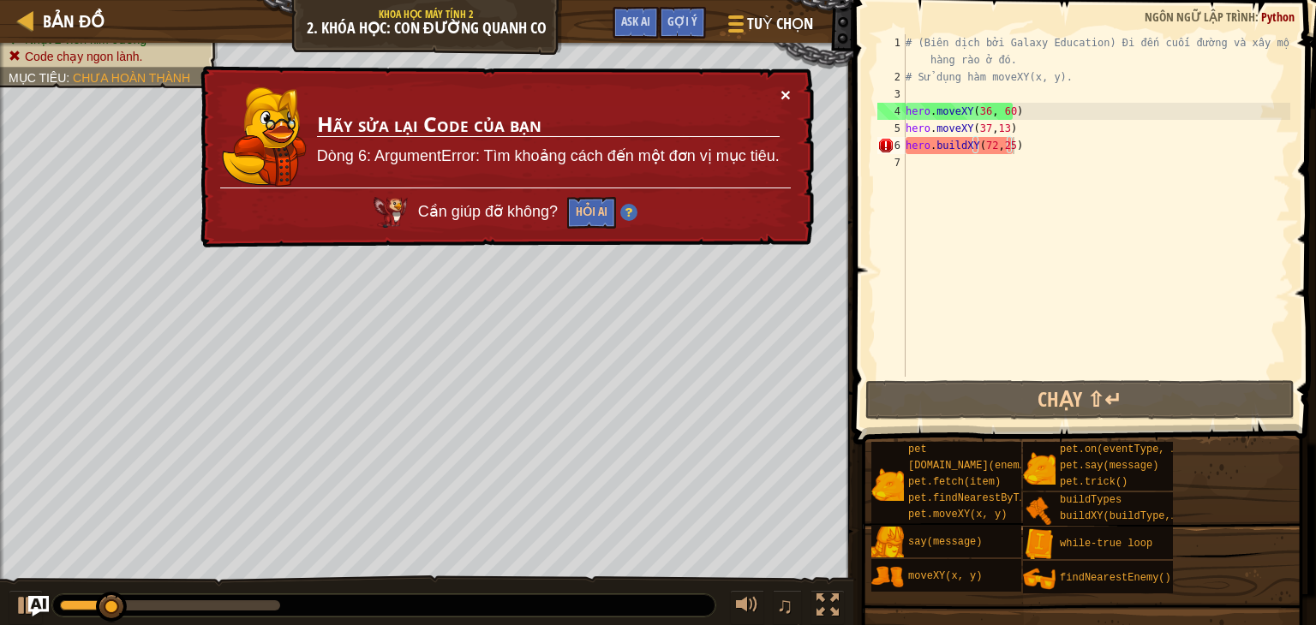
click at [780, 92] on button "×" at bounding box center [785, 95] width 10 height 18
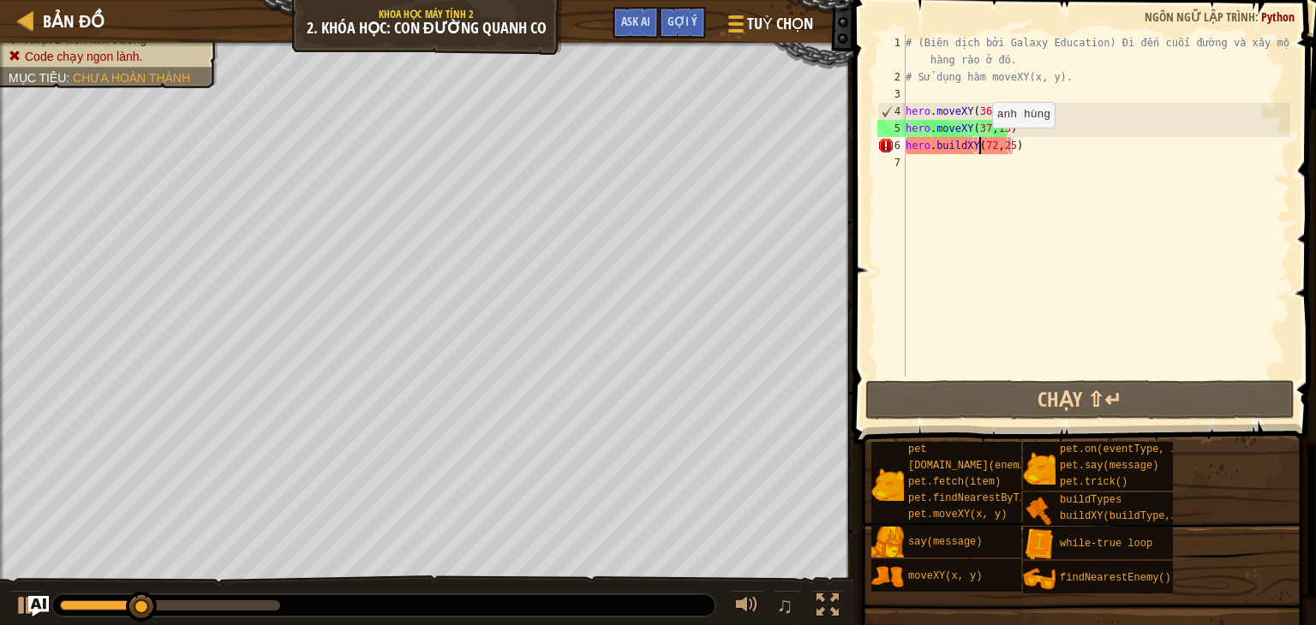
click at [978, 145] on div "# (Biên dịch bởi Galaxy Education) Đi đến cuối đường và xây một hàng rào ở đó. …" at bounding box center [1096, 231] width 388 height 394
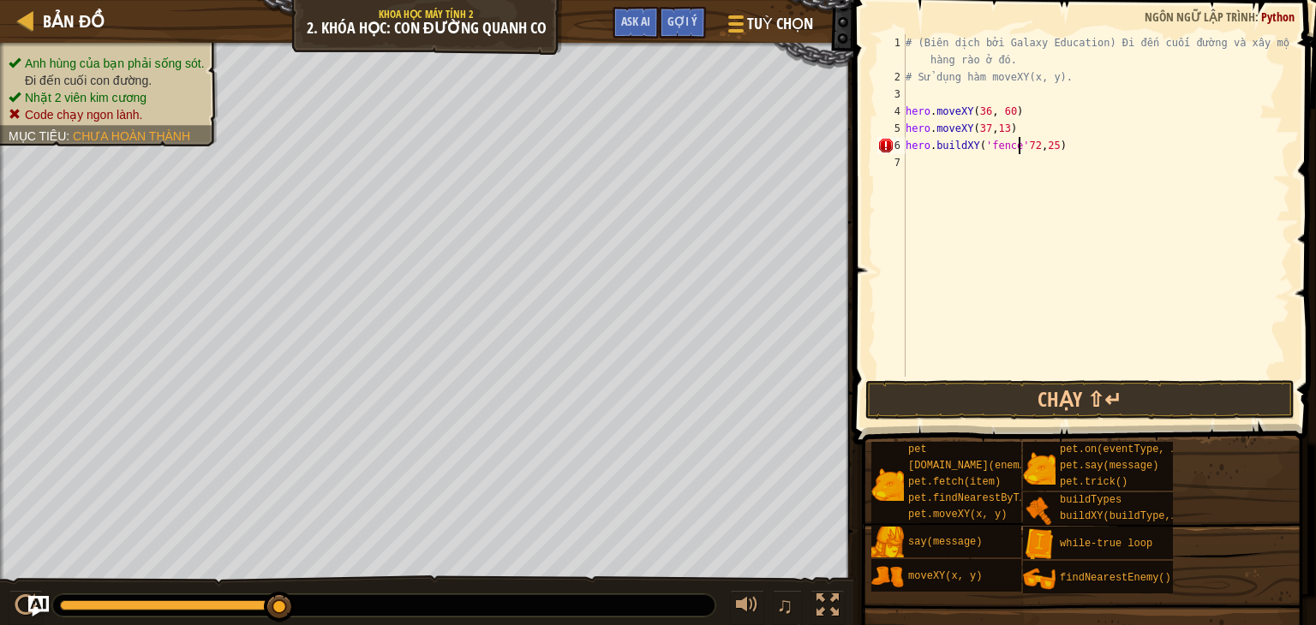
scroll to position [8, 9]
type textarea "hero.buildXY('fence',72,25)"
click at [992, 397] on button "Chạy ⇧↵" at bounding box center [1079, 399] width 429 height 39
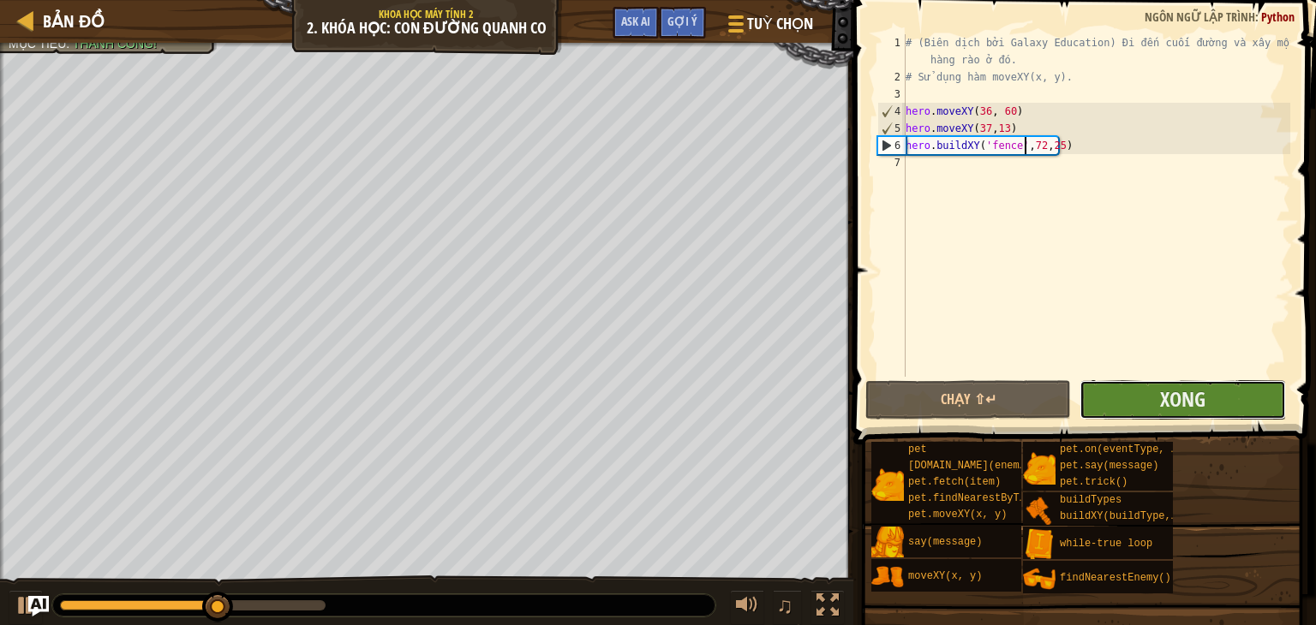
click at [1138, 399] on button "Xong" at bounding box center [1182, 399] width 206 height 39
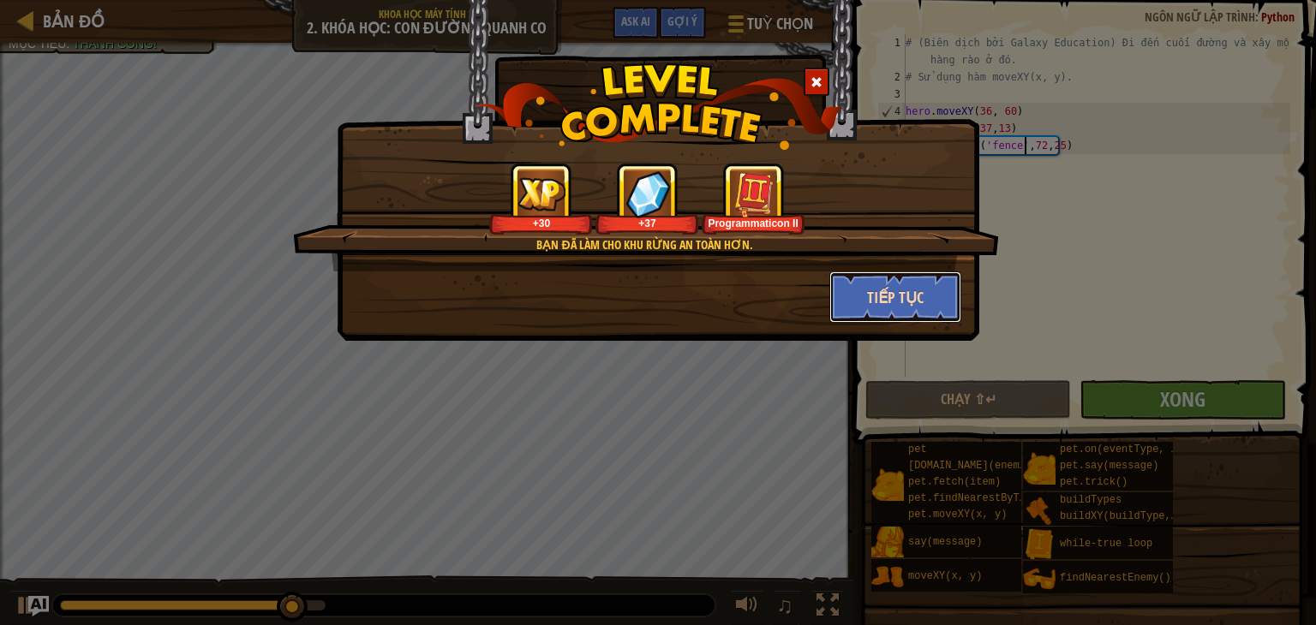
click at [908, 297] on button "Tiếp tục" at bounding box center [895, 297] width 133 height 51
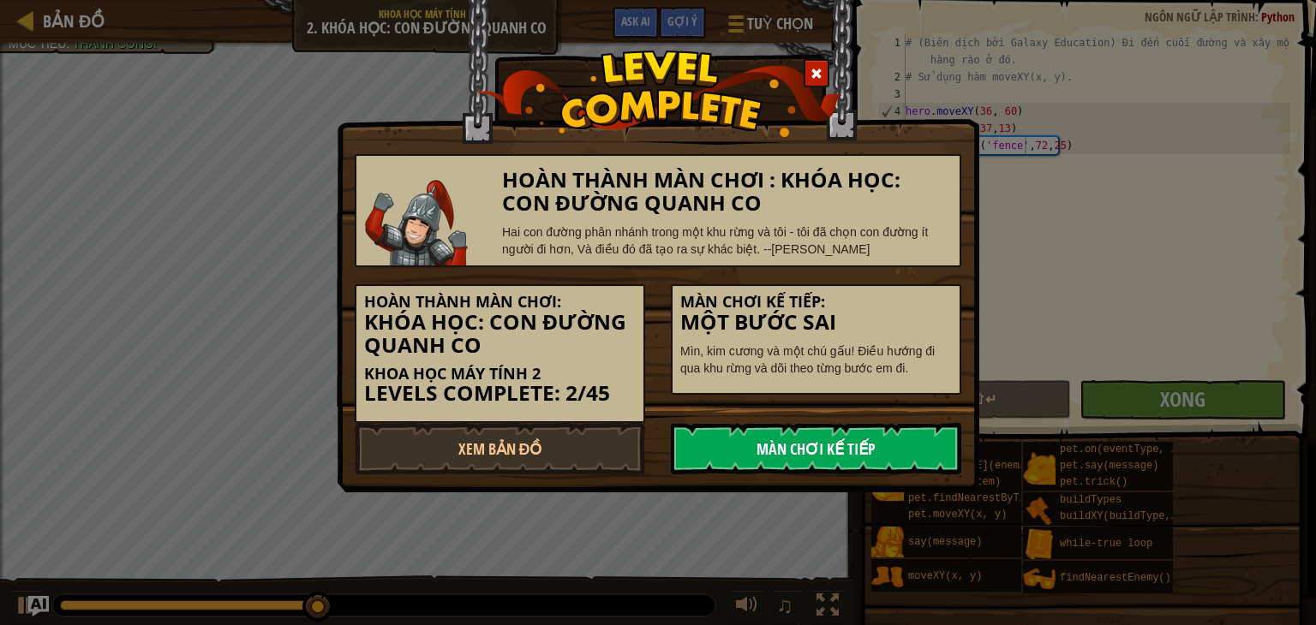
click at [894, 426] on link "Màn chơi kế tiếp" at bounding box center [816, 448] width 290 height 51
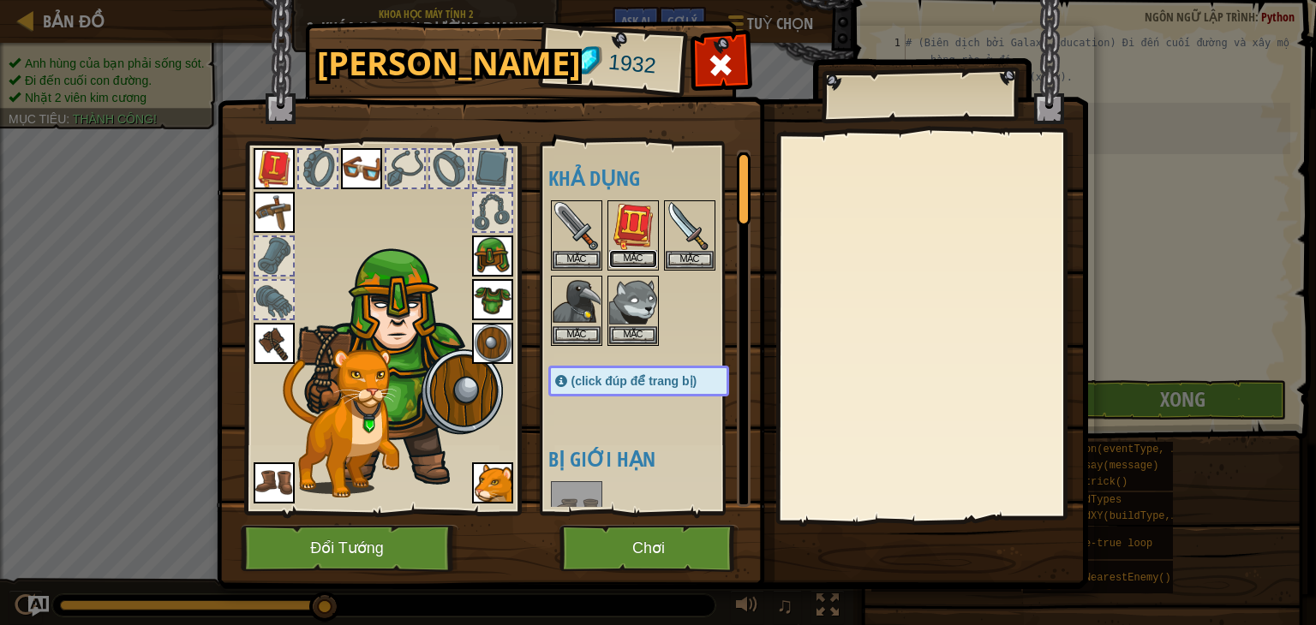
click at [637, 254] on button "Mặc" at bounding box center [633, 259] width 48 height 18
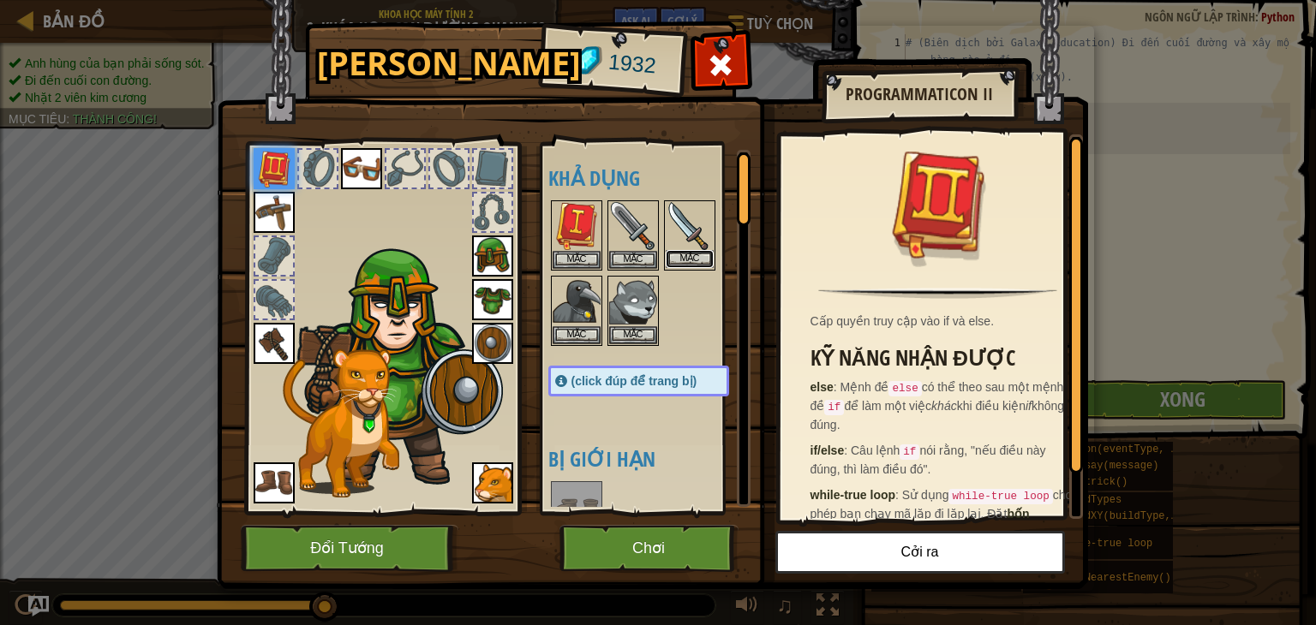
click at [693, 262] on button "Mặc" at bounding box center [690, 259] width 48 height 18
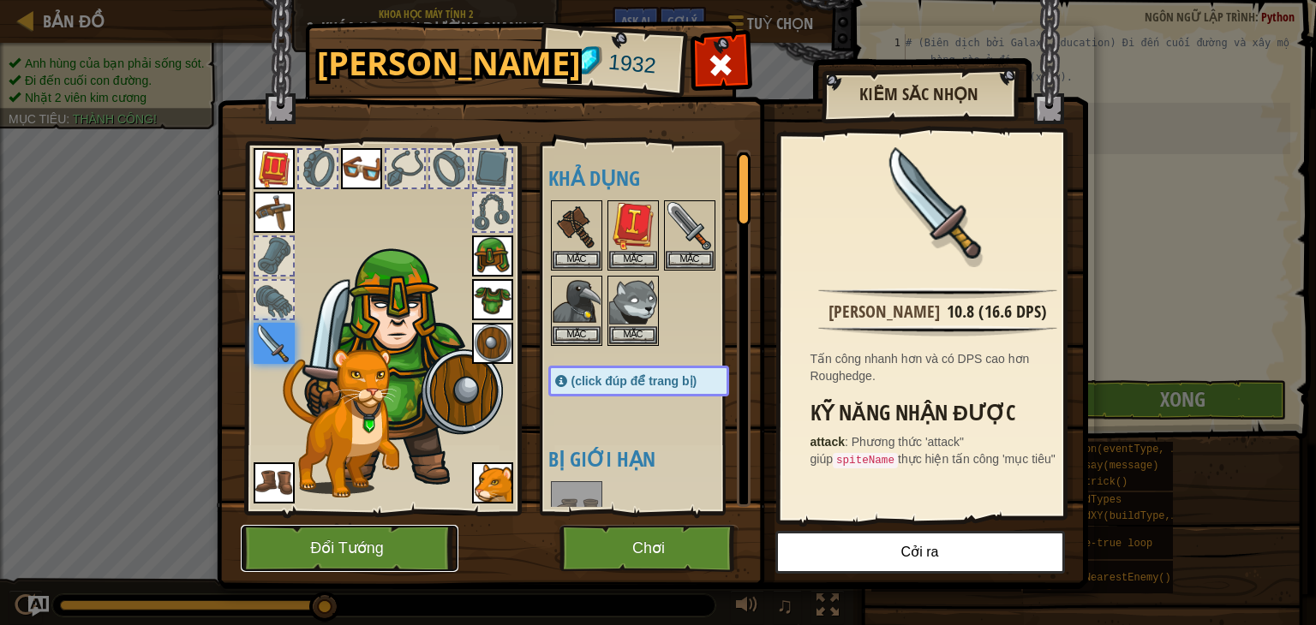
click at [379, 556] on button "Đổi Tướng" at bounding box center [350, 548] width 218 height 47
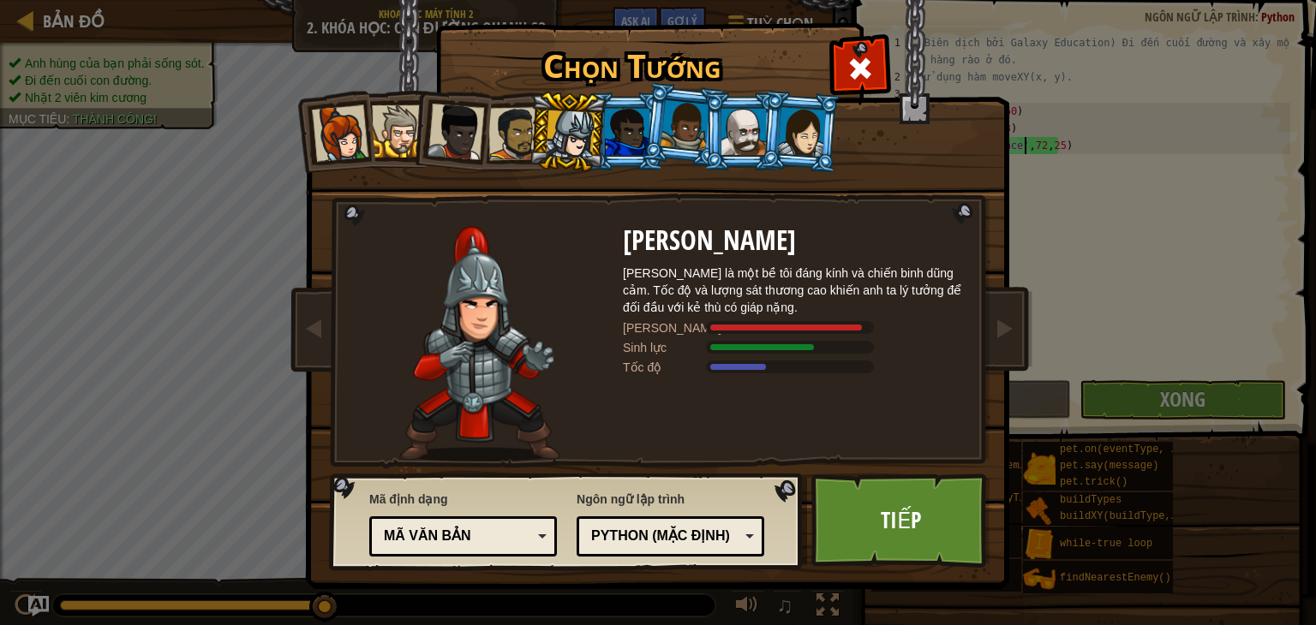
click at [560, 138] on div at bounding box center [570, 134] width 49 height 49
click at [845, 517] on link "Tiếp" at bounding box center [900, 521] width 179 height 94
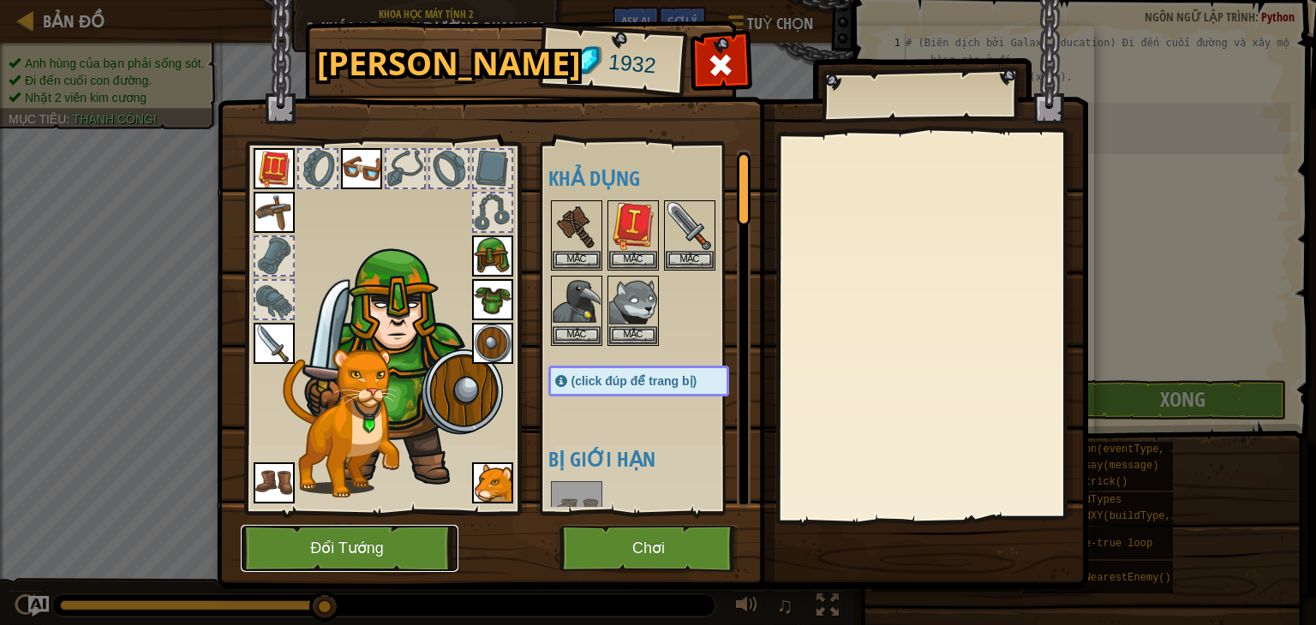
click at [416, 545] on button "Đổi Tướng" at bounding box center [350, 548] width 218 height 47
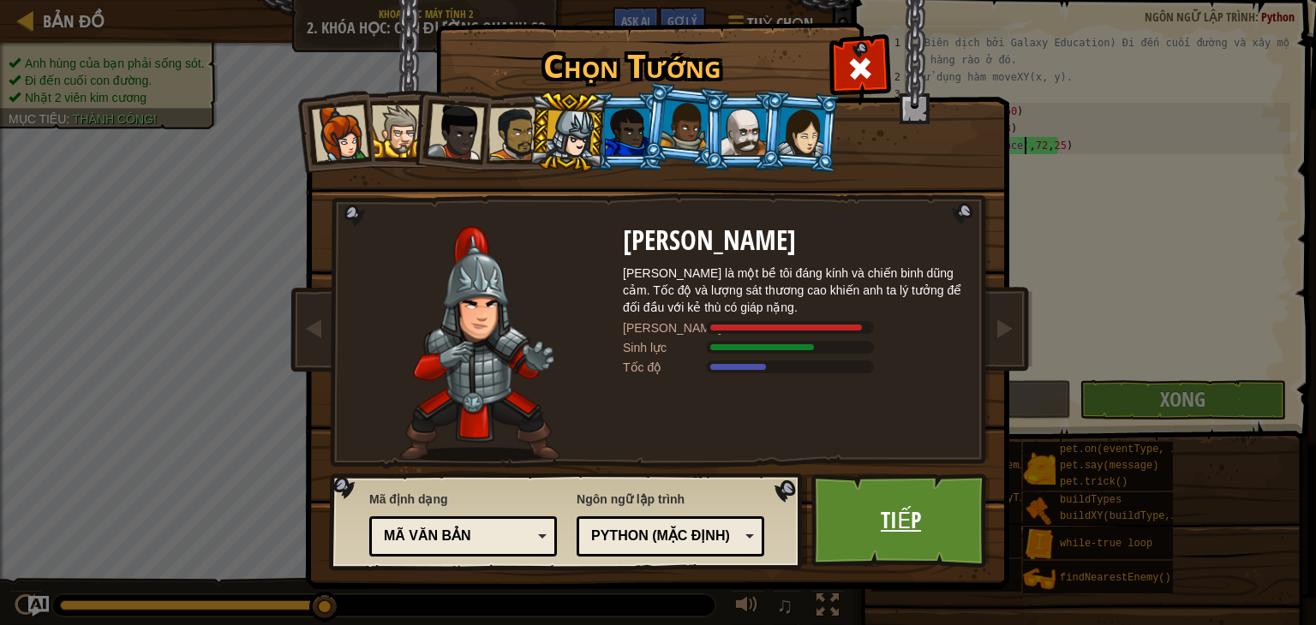
click at [877, 517] on link "Tiếp" at bounding box center [900, 521] width 179 height 94
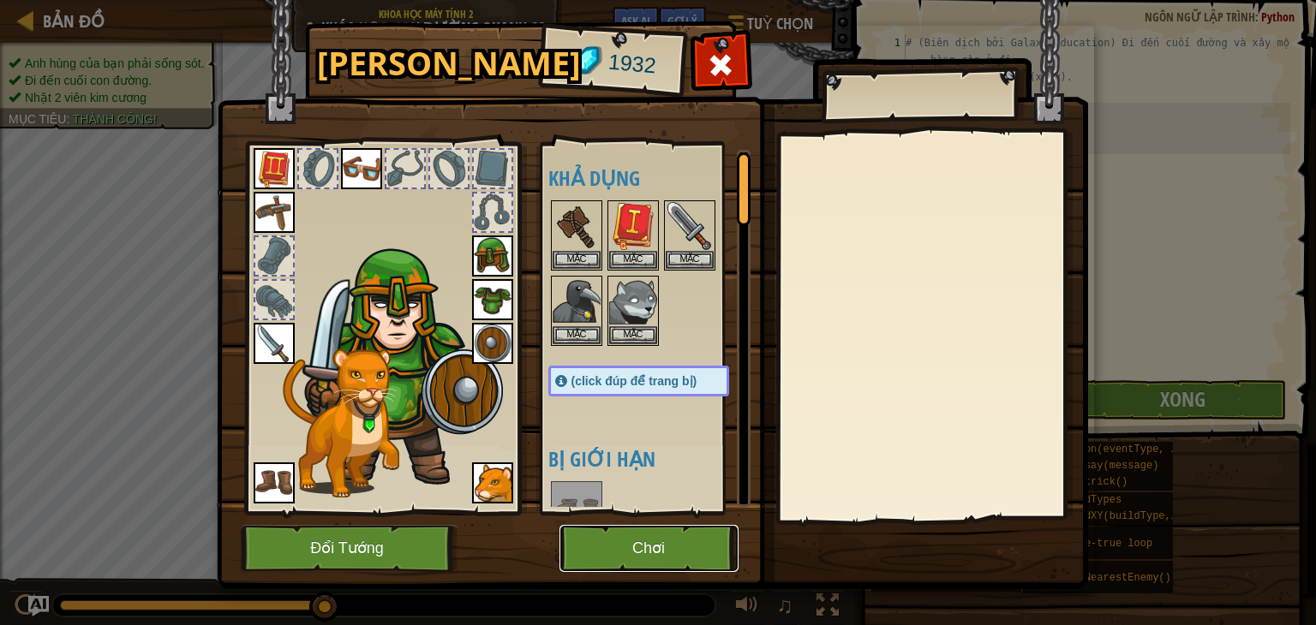
click at [685, 549] on button "Chơi" at bounding box center [648, 548] width 179 height 47
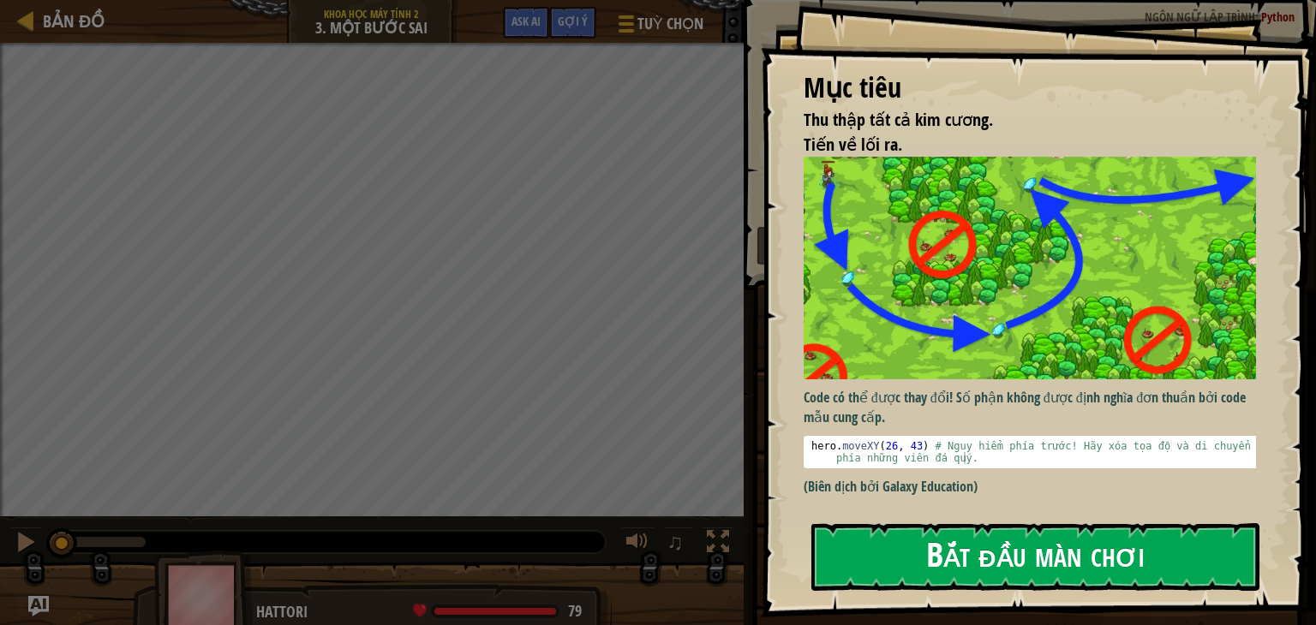
click at [921, 549] on button "Bắt đầu màn chơi" at bounding box center [1035, 557] width 448 height 68
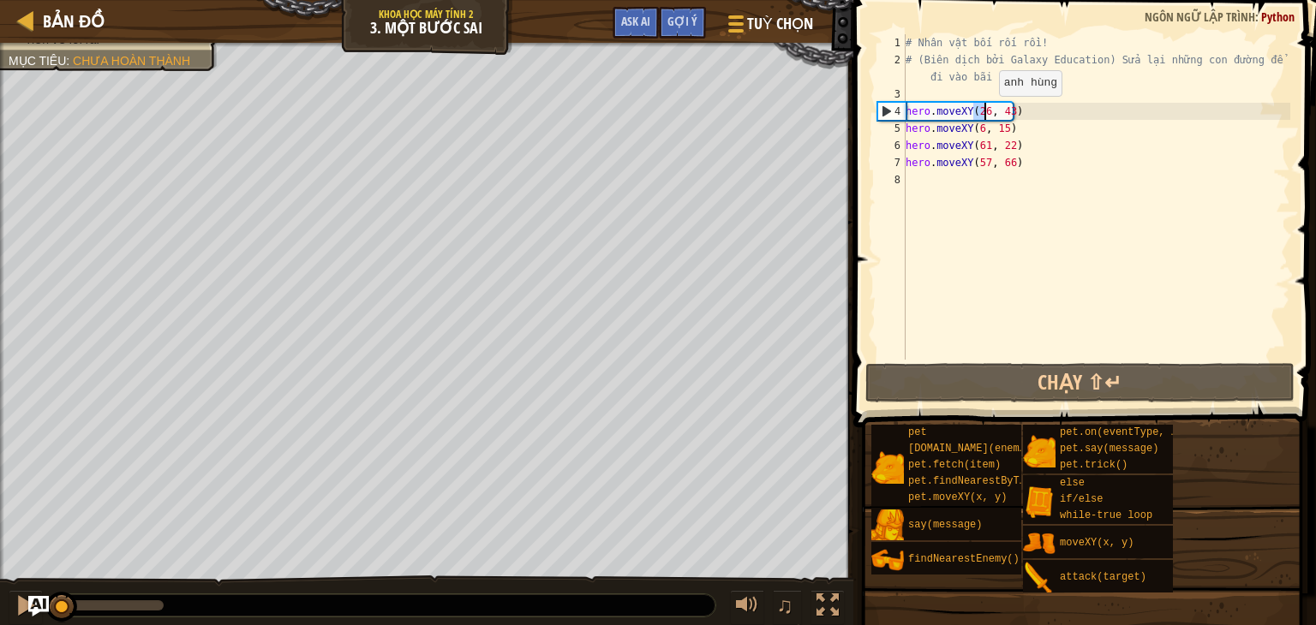
drag, startPoint x: 971, startPoint y: 111, endPoint x: 983, endPoint y: 113, distance: 12.1
click at [983, 113] on div "# Nhân vật bối rối rồi! # (Biên dịch bởi Galaxy Education) Sửa lại những con đư…" at bounding box center [1096, 214] width 388 height 360
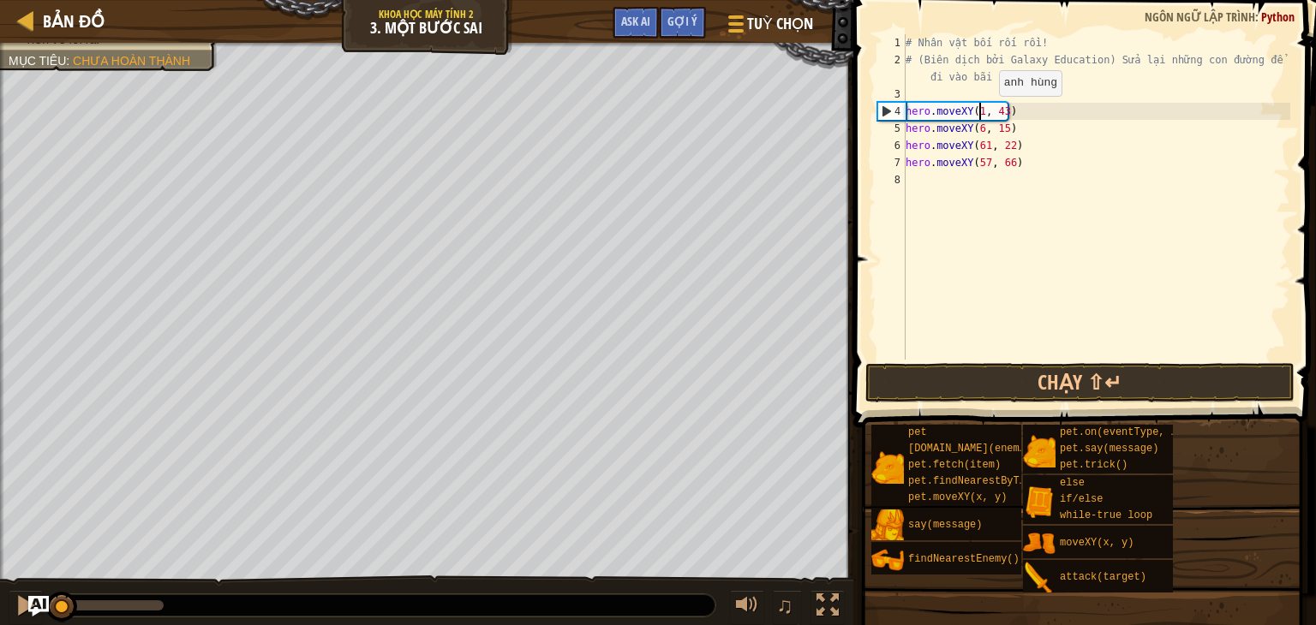
scroll to position [8, 6]
drag, startPoint x: 995, startPoint y: 110, endPoint x: 1007, endPoint y: 114, distance: 12.5
click at [1007, 114] on div "# Nhân vật bối rối rồi! # (Biên dịch bởi Galaxy Education) Sửa lại những con đư…" at bounding box center [1096, 214] width 388 height 360
click at [971, 129] on div "# Nhân vật bối rối rồi! # (Biên dịch bởi Galaxy Education) Sửa lại những con đư…" at bounding box center [1096, 214] width 388 height 360
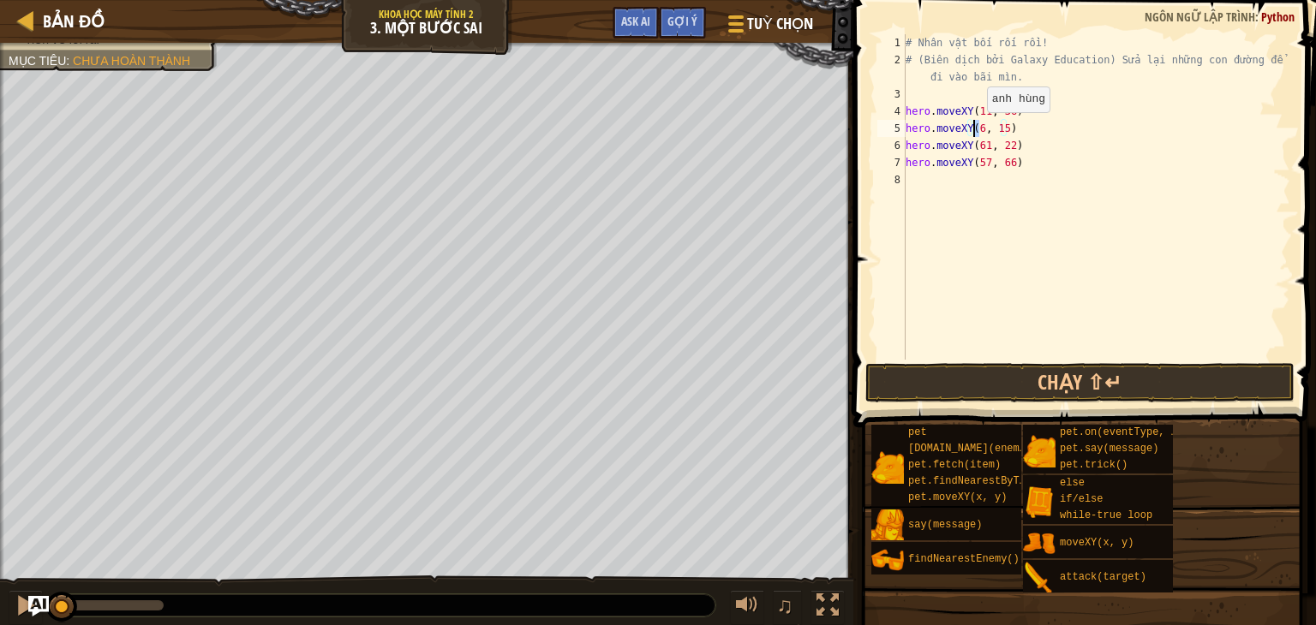
scroll to position [8, 6]
click at [1000, 129] on div "# Nhân vật bối rối rồi! # (Biên dịch bởi Galaxy Education) Sửa lại những con đư…" at bounding box center [1096, 214] width 388 height 360
click at [976, 146] on div "# Nhân vật bối rối rồi! # (Biên dịch bởi Galaxy Education) Sửa lại những con đư…" at bounding box center [1096, 214] width 388 height 360
drag, startPoint x: 973, startPoint y: 146, endPoint x: 987, endPoint y: 141, distance: 14.4
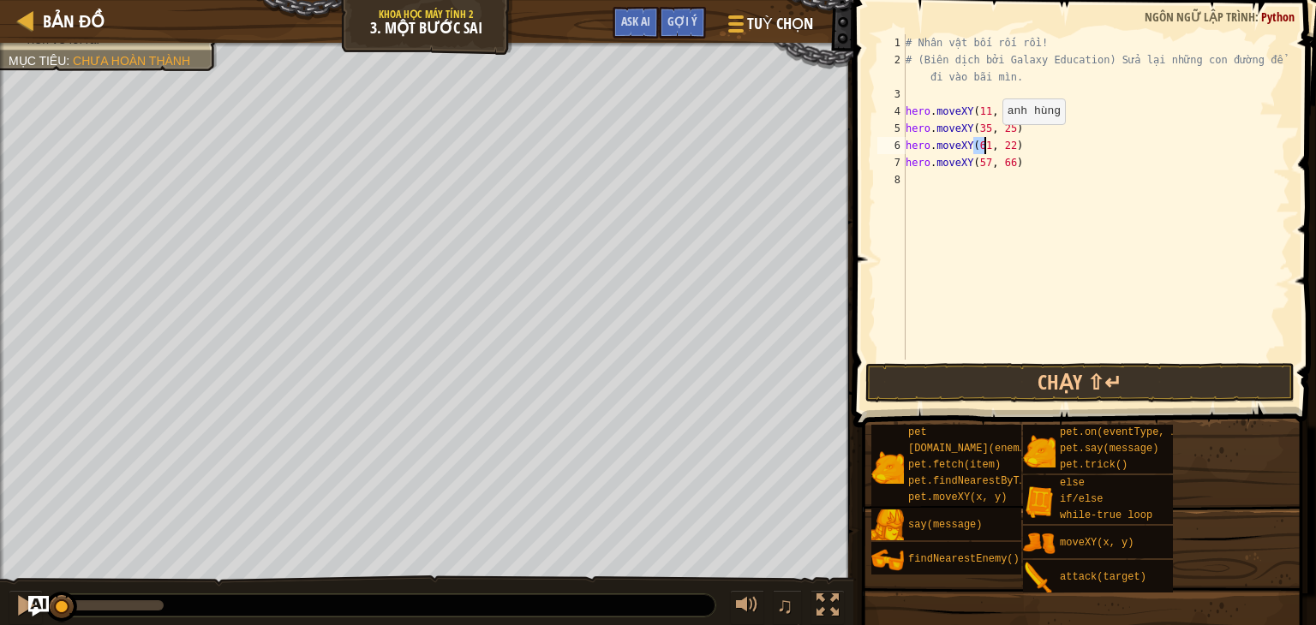
click at [987, 141] on div "# Nhân vật bối rối rồi! # (Biên dịch bởi Galaxy Education) Sửa lại những con đư…" at bounding box center [1096, 214] width 388 height 360
drag, startPoint x: 994, startPoint y: 147, endPoint x: 1006, endPoint y: 147, distance: 12.0
click at [1006, 147] on div "# Nhân vật bối rối rồi! # (Biên dịch bởi Galaxy Education) Sửa lại những con đư…" at bounding box center [1096, 214] width 388 height 360
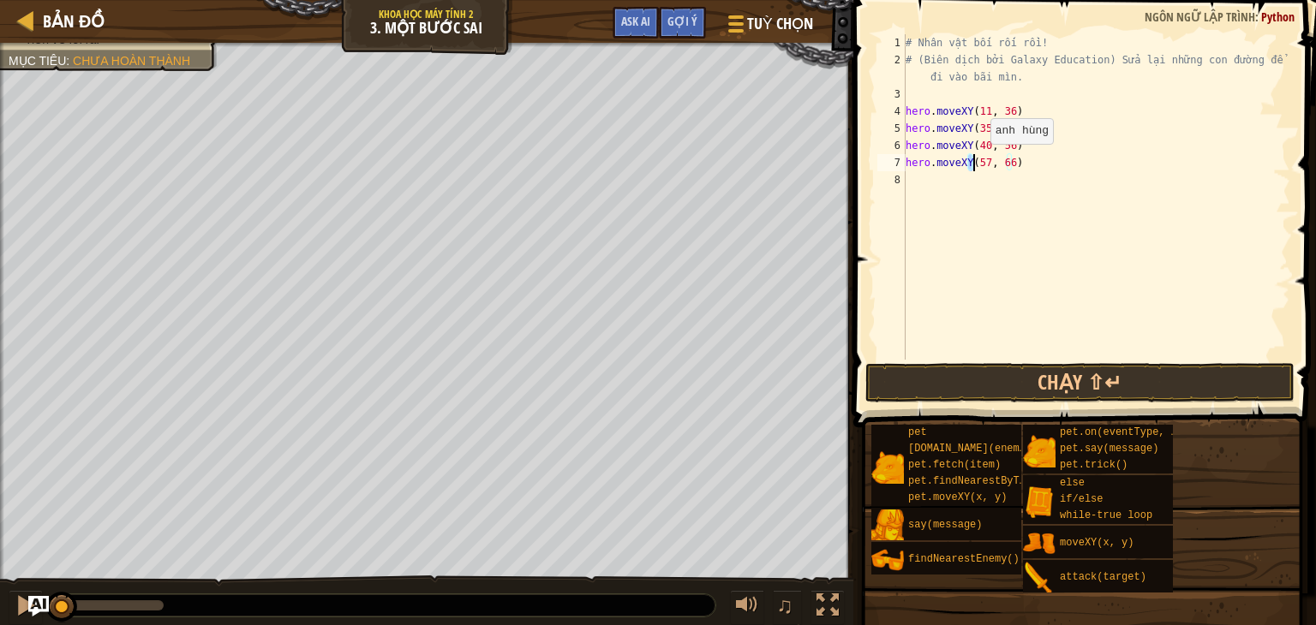
click at [975, 163] on div "# Nhân vật bối rối rồi! # (Biên dịch bởi Galaxy Education) Sửa lại những con đư…" at bounding box center [1096, 214] width 388 height 360
click at [975, 169] on div "# Nhân vật bối rối rồi! # (Biên dịch bởi Galaxy Education) Sửa lại những con đư…" at bounding box center [1096, 196] width 388 height 325
click at [976, 163] on div "# Nhân vật bối rối rồi! # (Biên dịch bởi Galaxy Education) Sửa lại những con đư…" at bounding box center [1096, 214] width 388 height 360
drag, startPoint x: 996, startPoint y: 165, endPoint x: 1007, endPoint y: 167, distance: 11.3
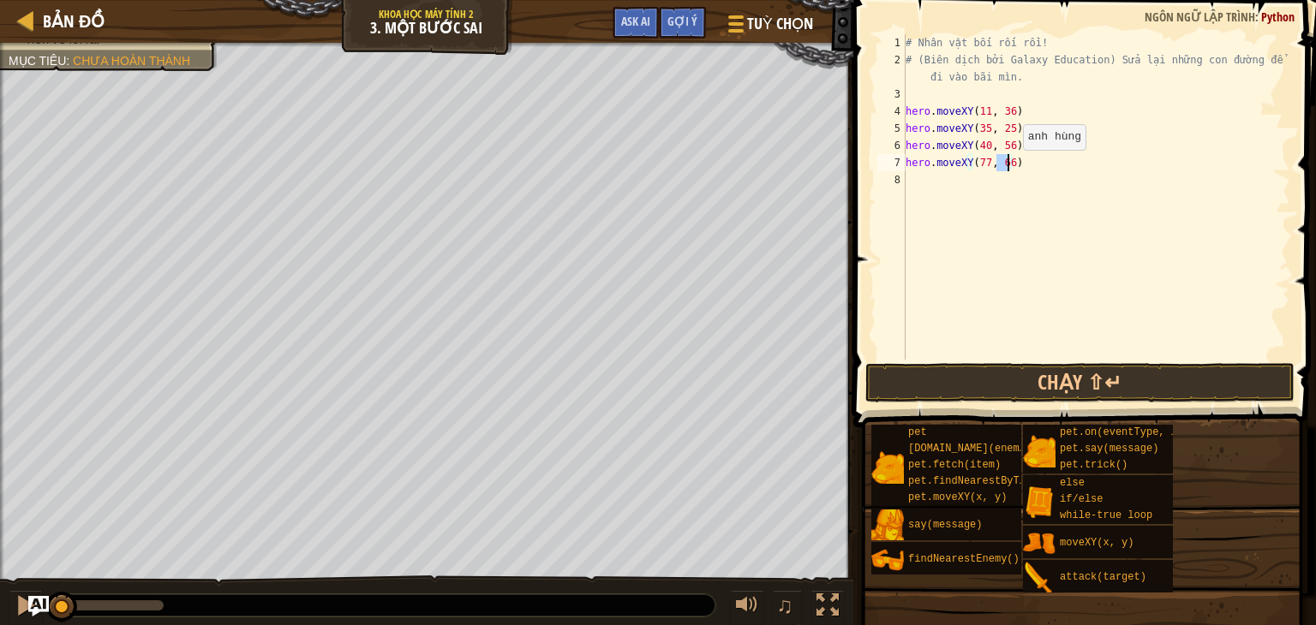
click at [1007, 167] on div "# Nhân vật bối rối rồi! # (Biên dịch bởi Galaxy Education) Sửa lại những con đư…" at bounding box center [1096, 214] width 388 height 360
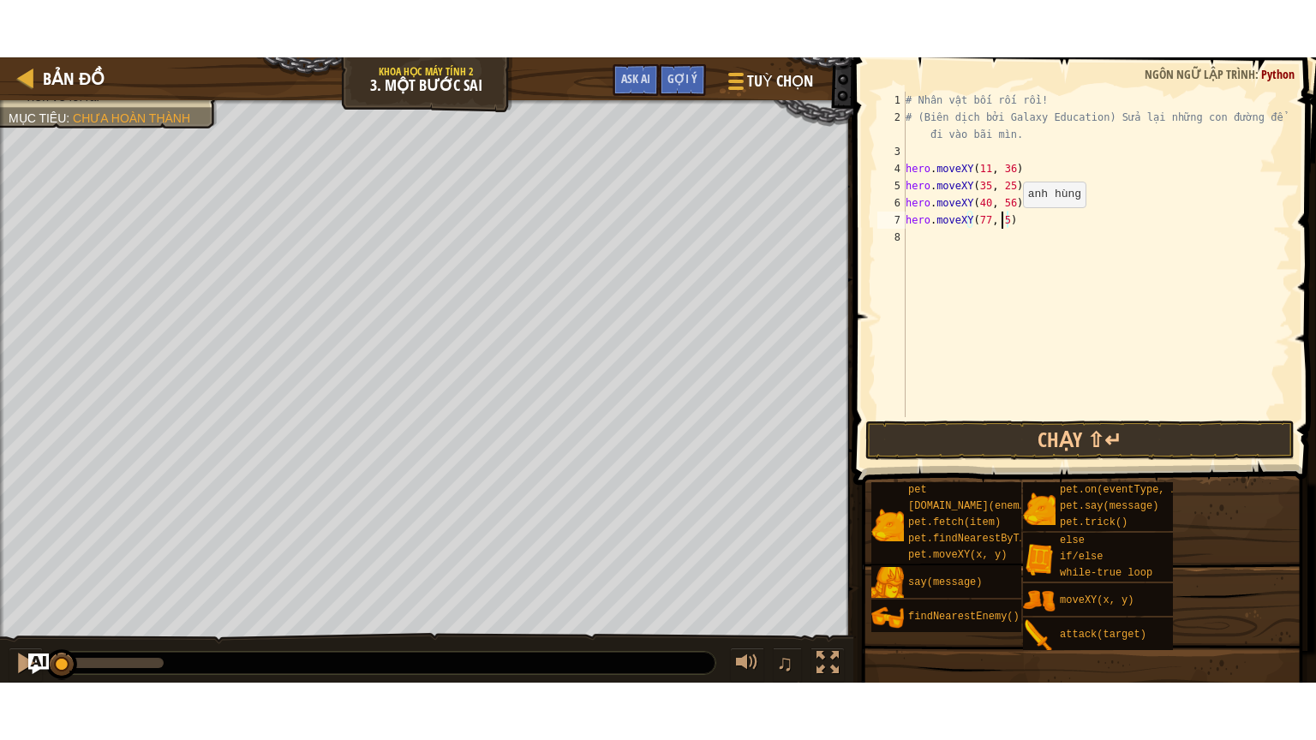
scroll to position [8, 7]
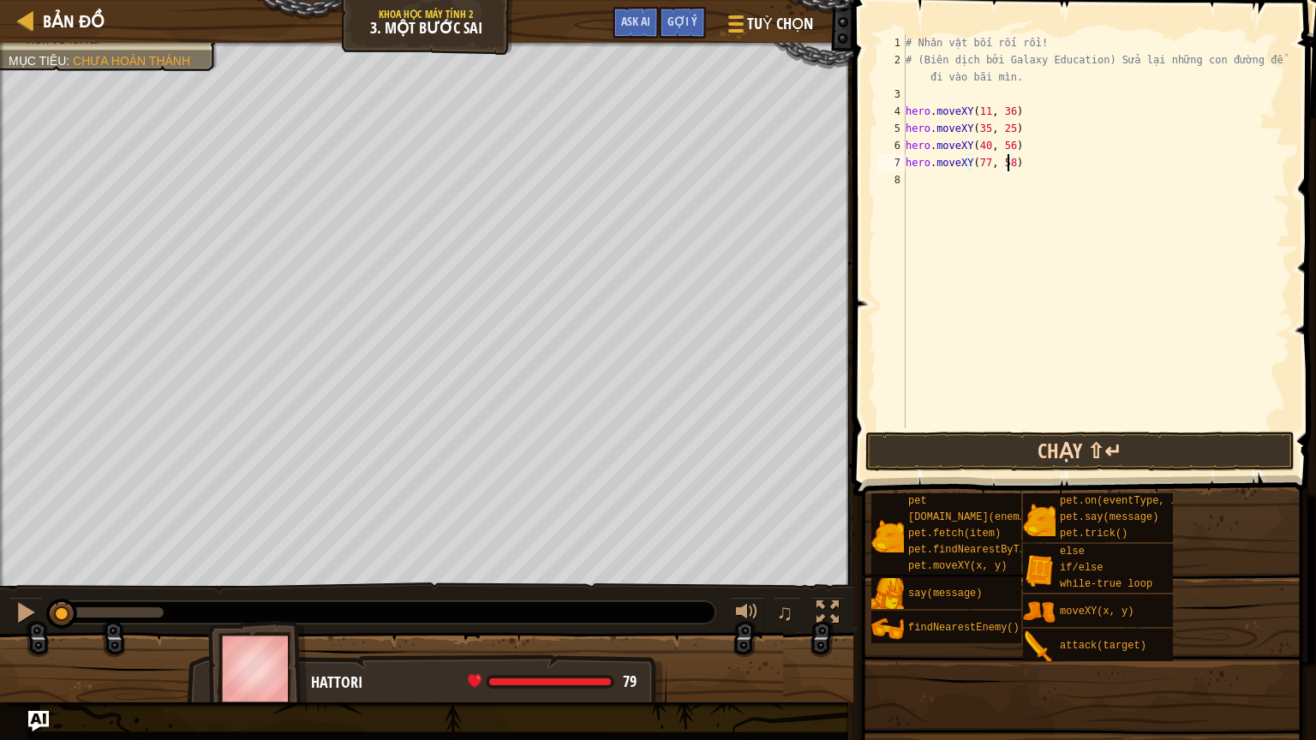
type textarea "hero.moveXY(77, 58)"
click at [994, 446] on button "Chạy ⇧↵" at bounding box center [1079, 451] width 429 height 39
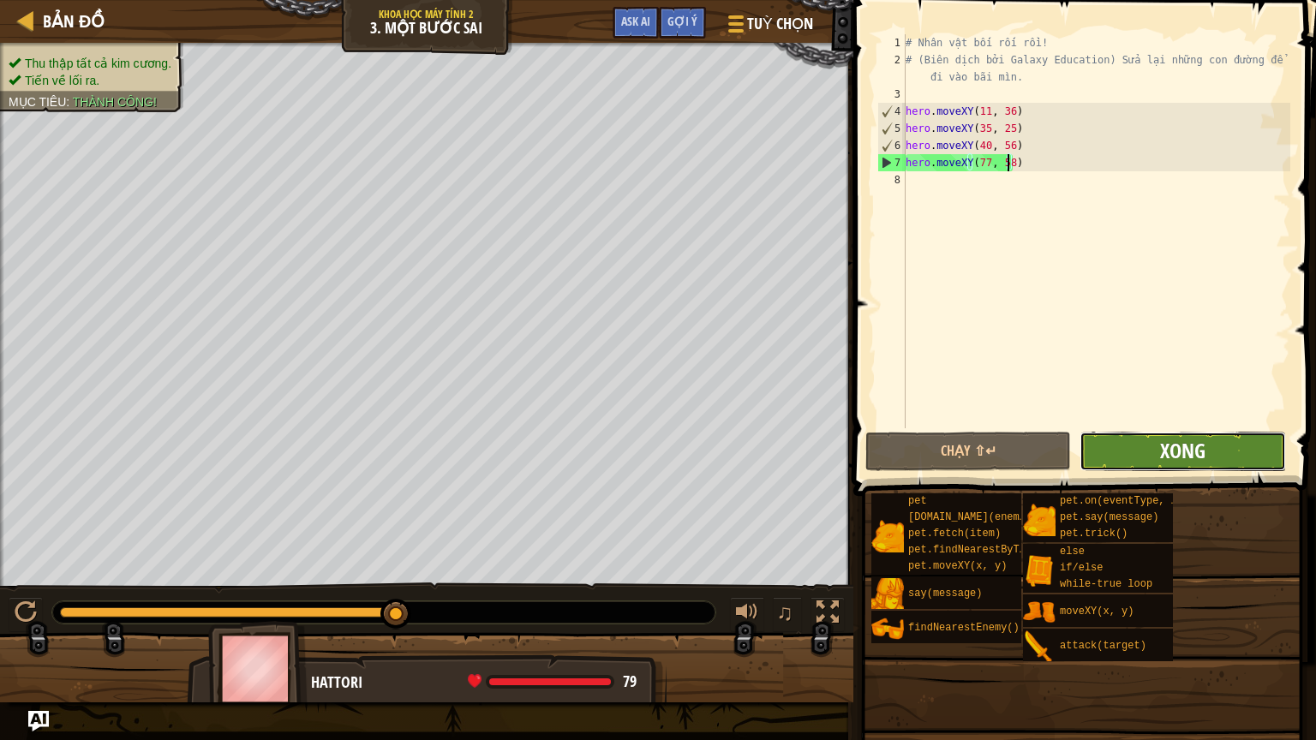
click at [1161, 452] on span "Xong" at bounding box center [1182, 450] width 45 height 27
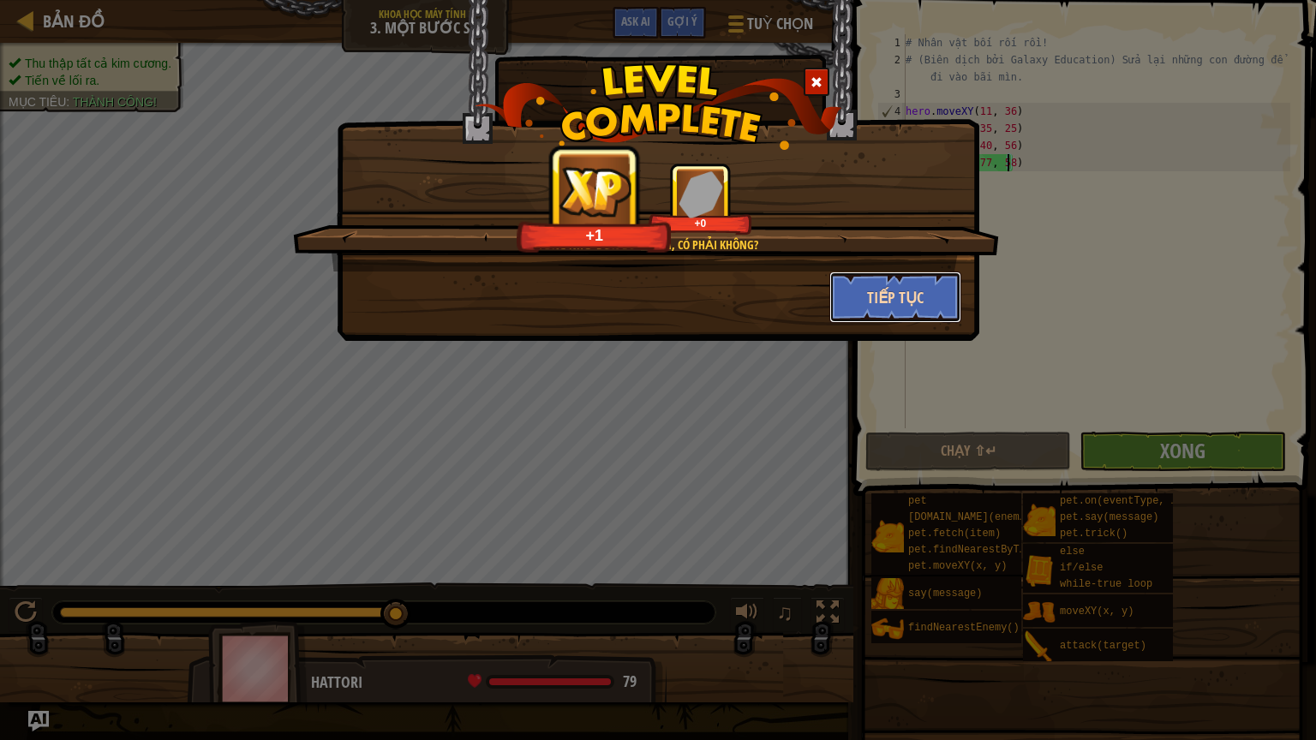
click at [851, 302] on button "Tiếp tục" at bounding box center [895, 297] width 133 height 51
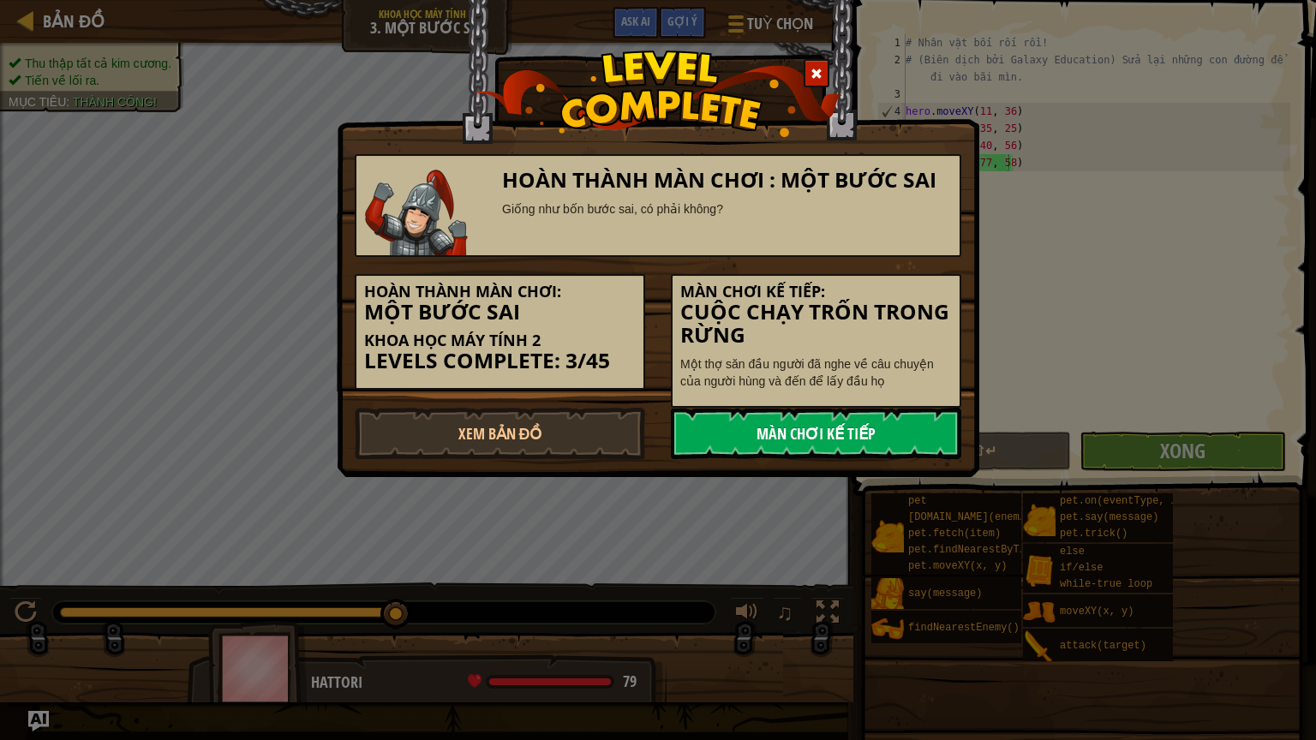
click at [821, 451] on link "Màn chơi kế tiếp" at bounding box center [816, 433] width 290 height 51
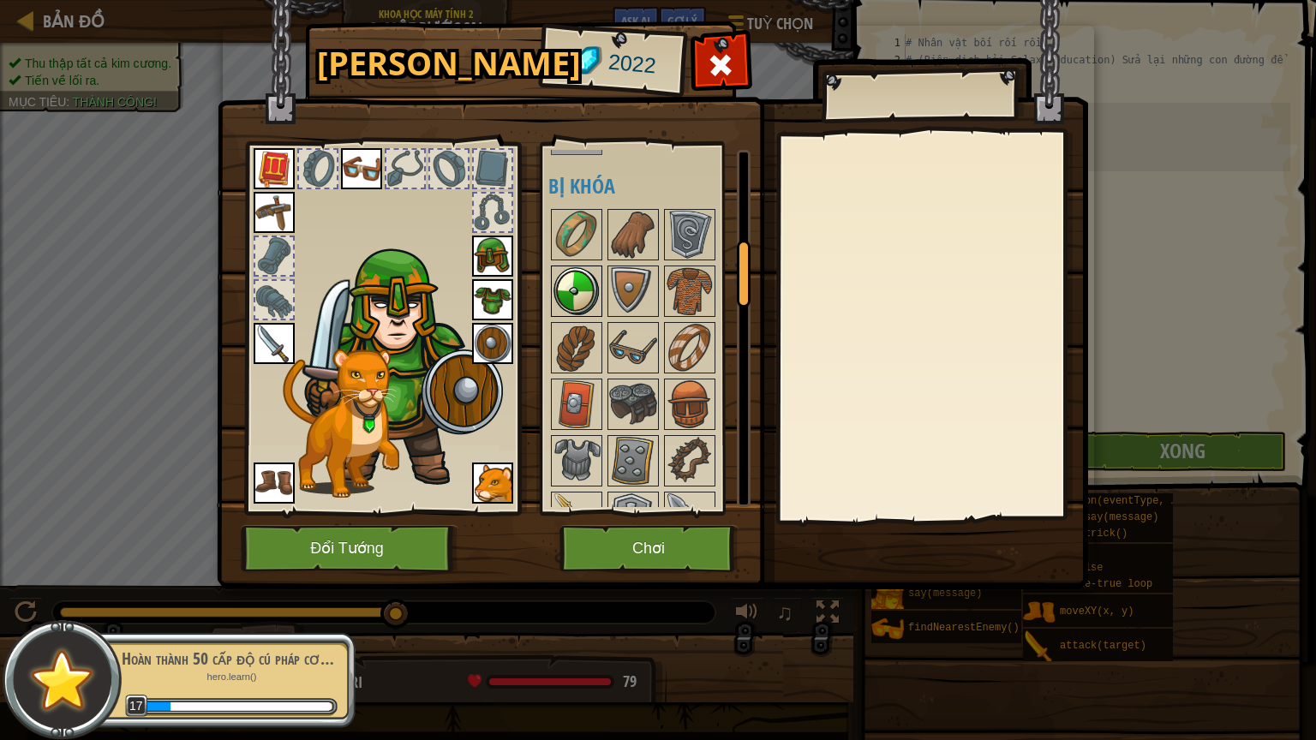
scroll to position [514, 0]
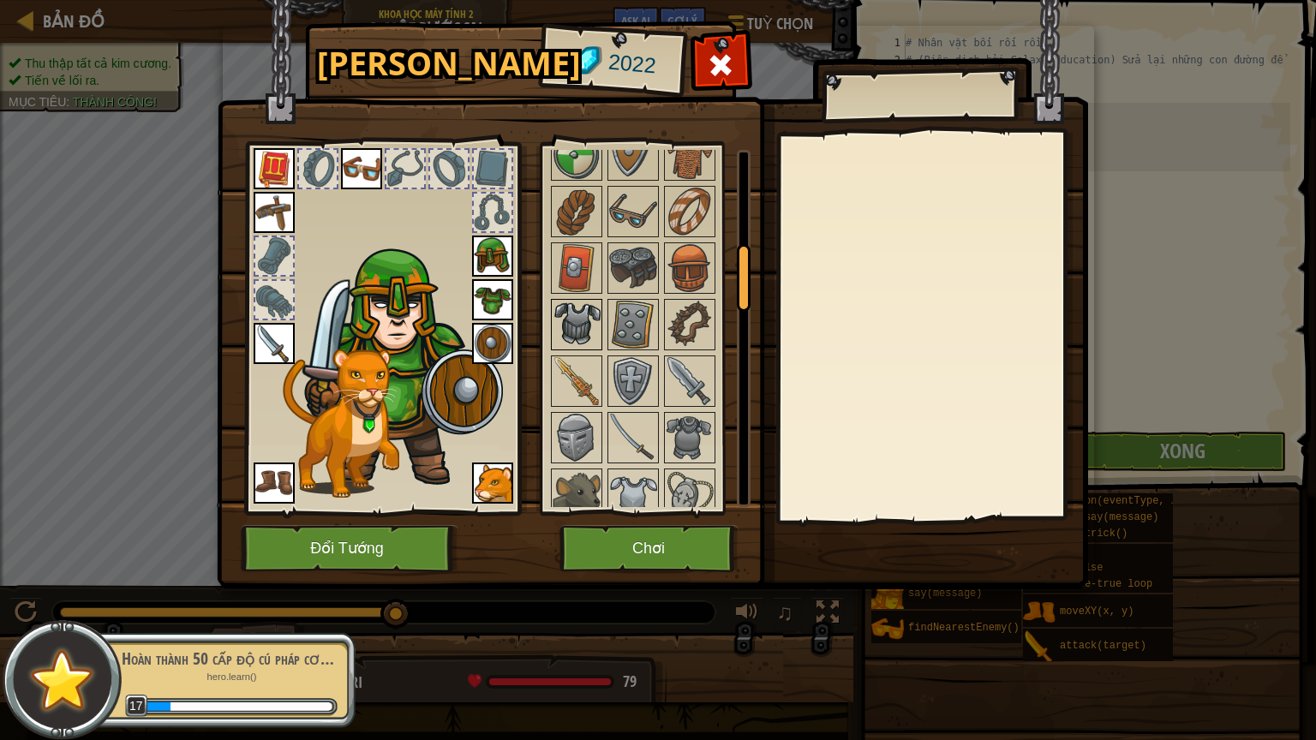
click at [580, 304] on img at bounding box center [576, 325] width 48 height 48
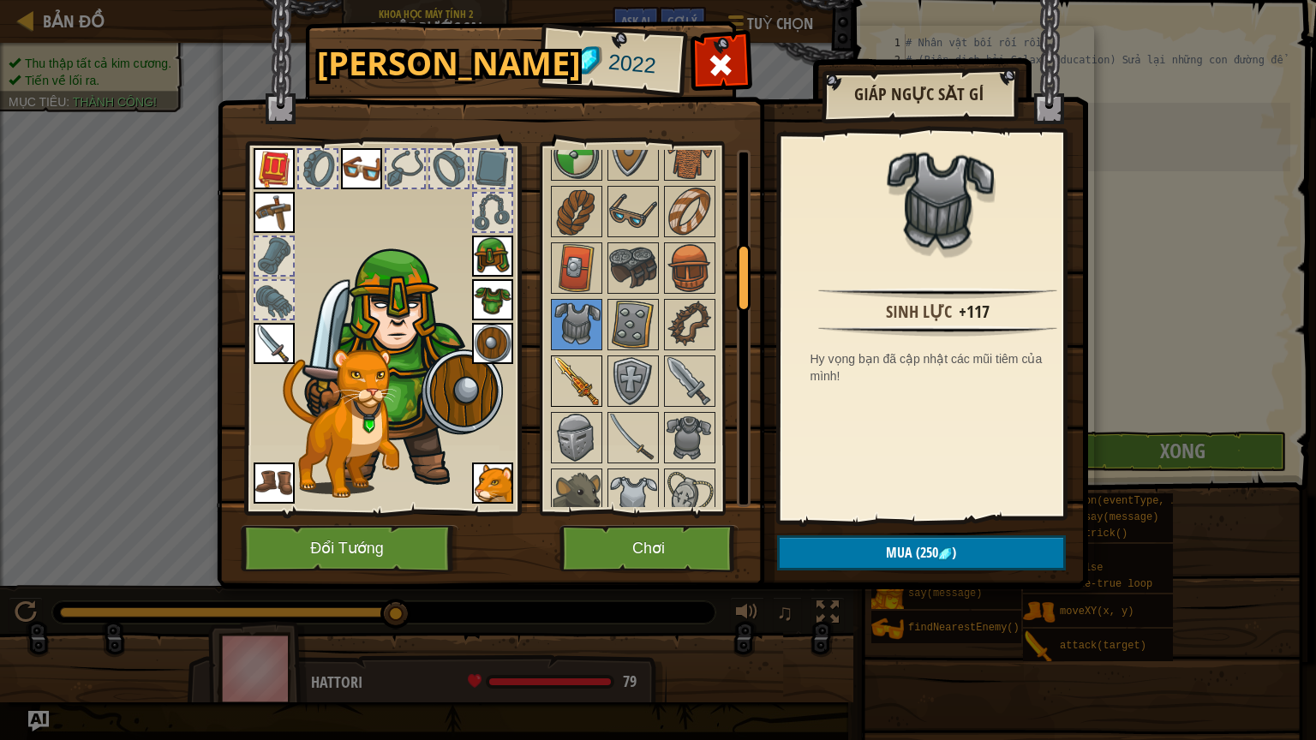
click at [569, 357] on img at bounding box center [576, 381] width 48 height 48
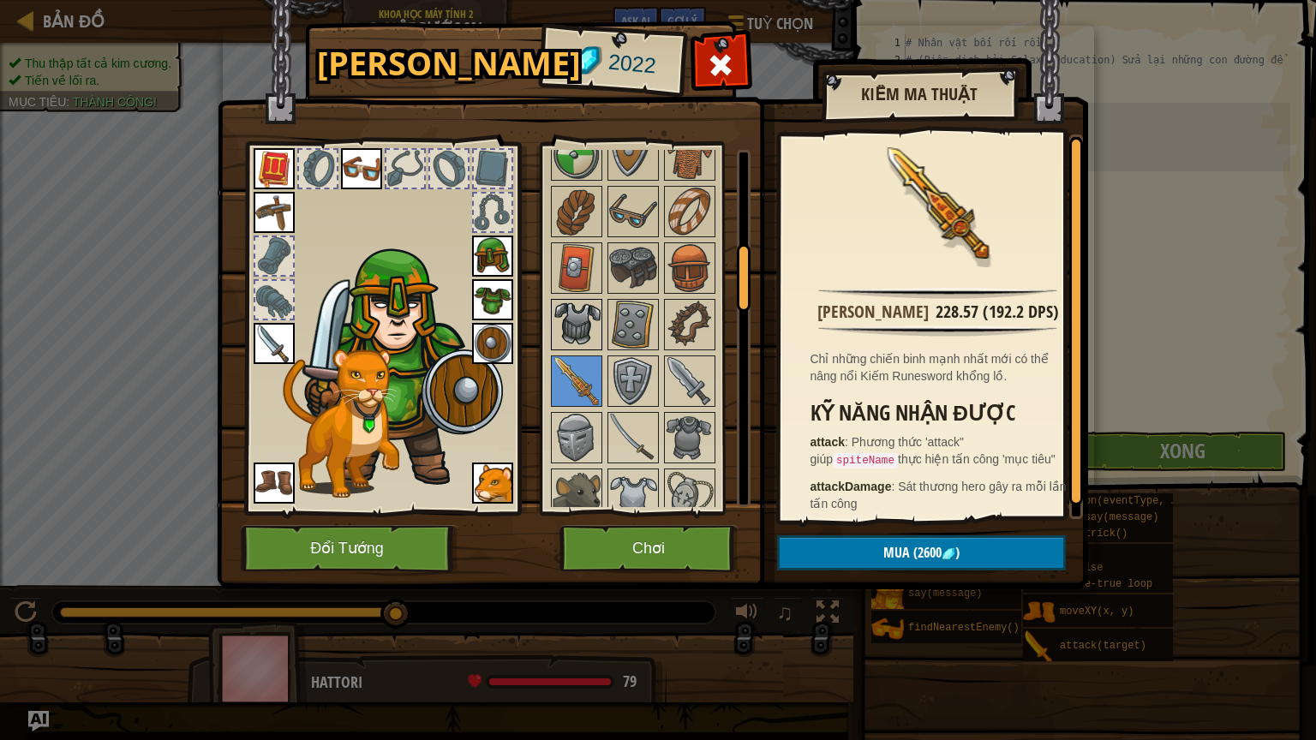
click at [569, 322] on img at bounding box center [576, 325] width 48 height 48
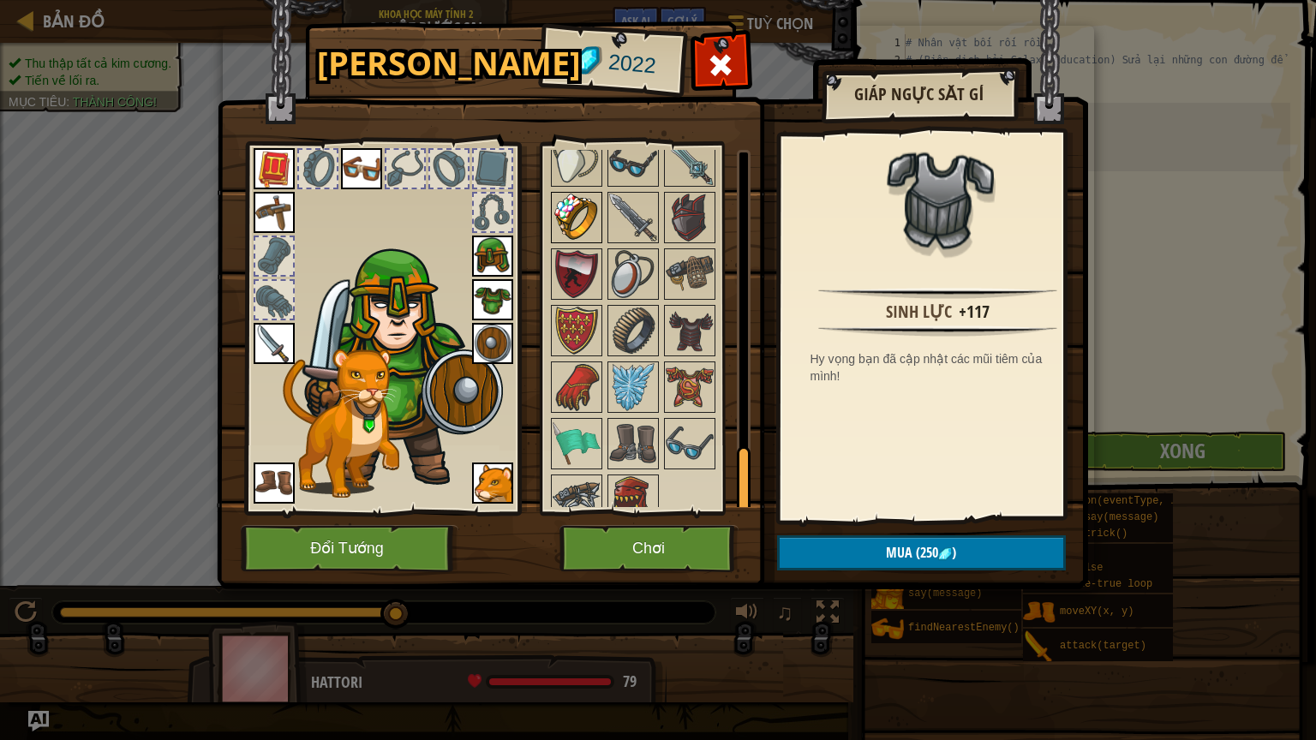
scroll to position [1647, 0]
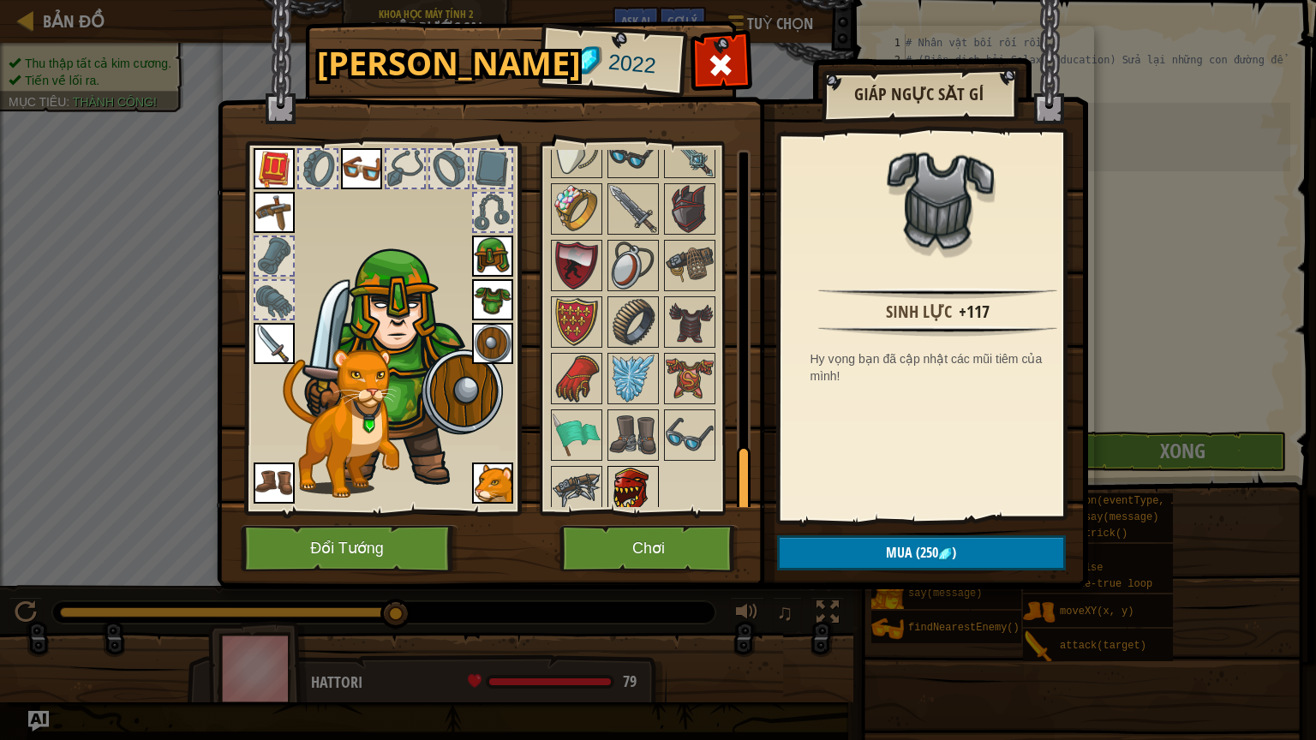
click at [624, 468] on img at bounding box center [633, 492] width 48 height 48
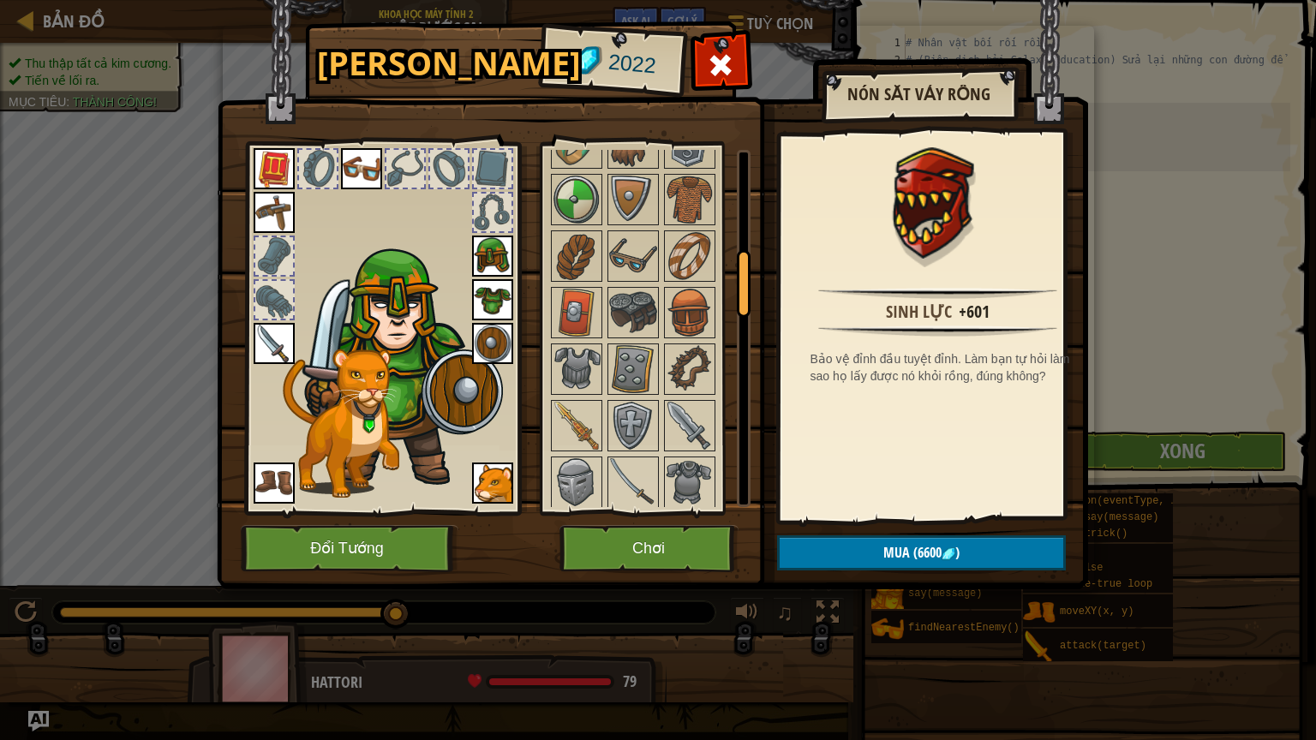
scroll to position [448, 0]
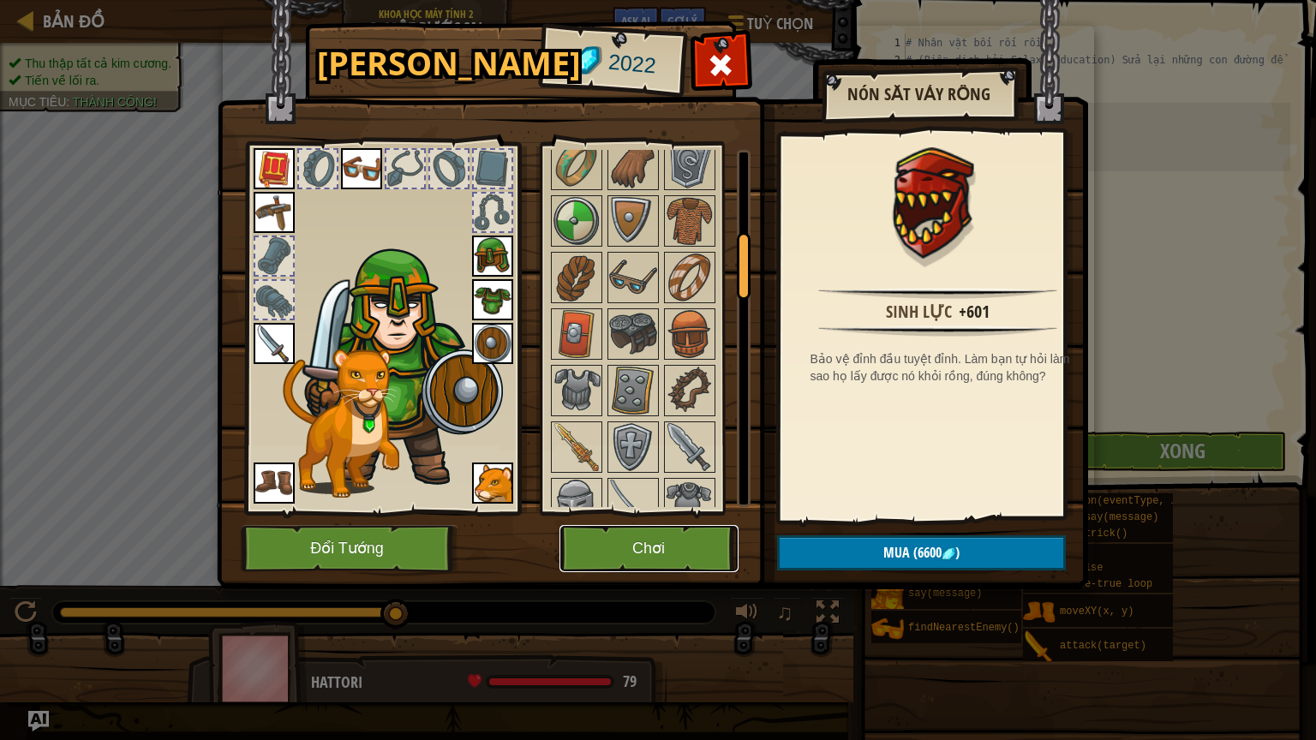
click at [614, 552] on button "Chơi" at bounding box center [648, 548] width 179 height 47
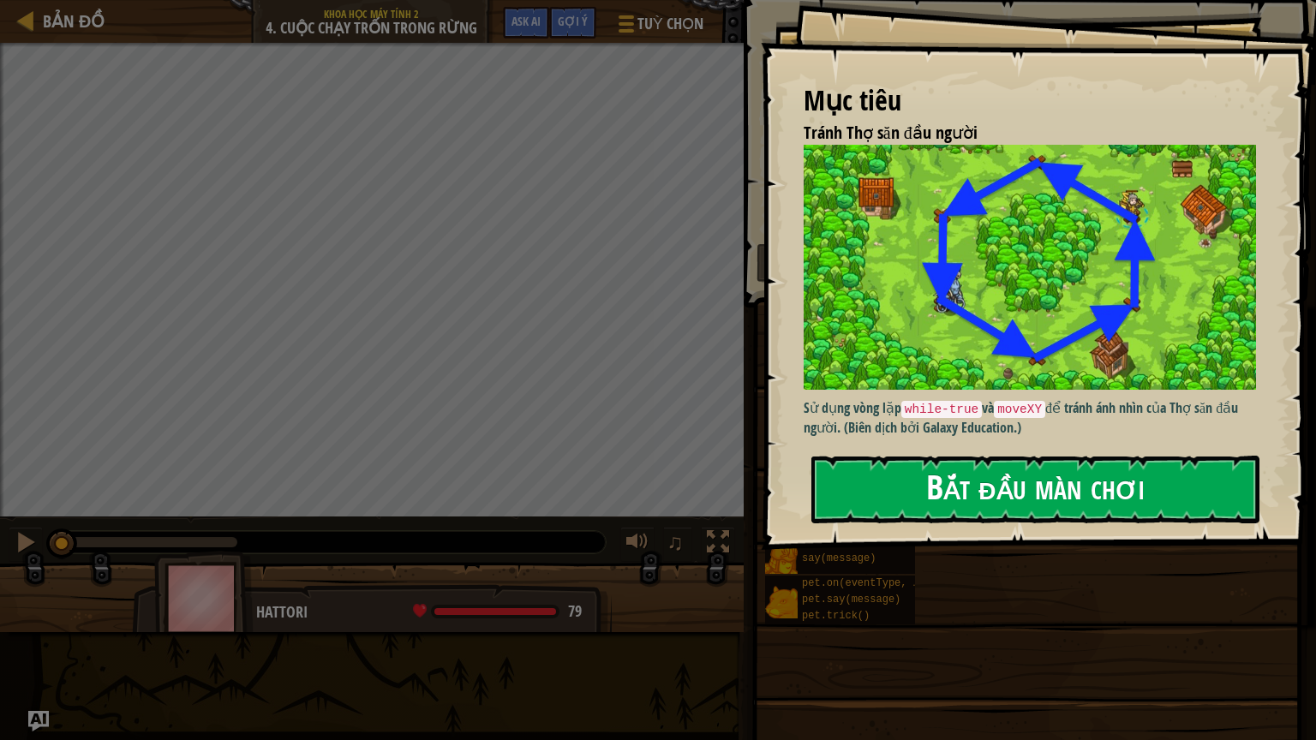
click at [932, 499] on button "Bắt đầu màn chơi" at bounding box center [1035, 490] width 448 height 68
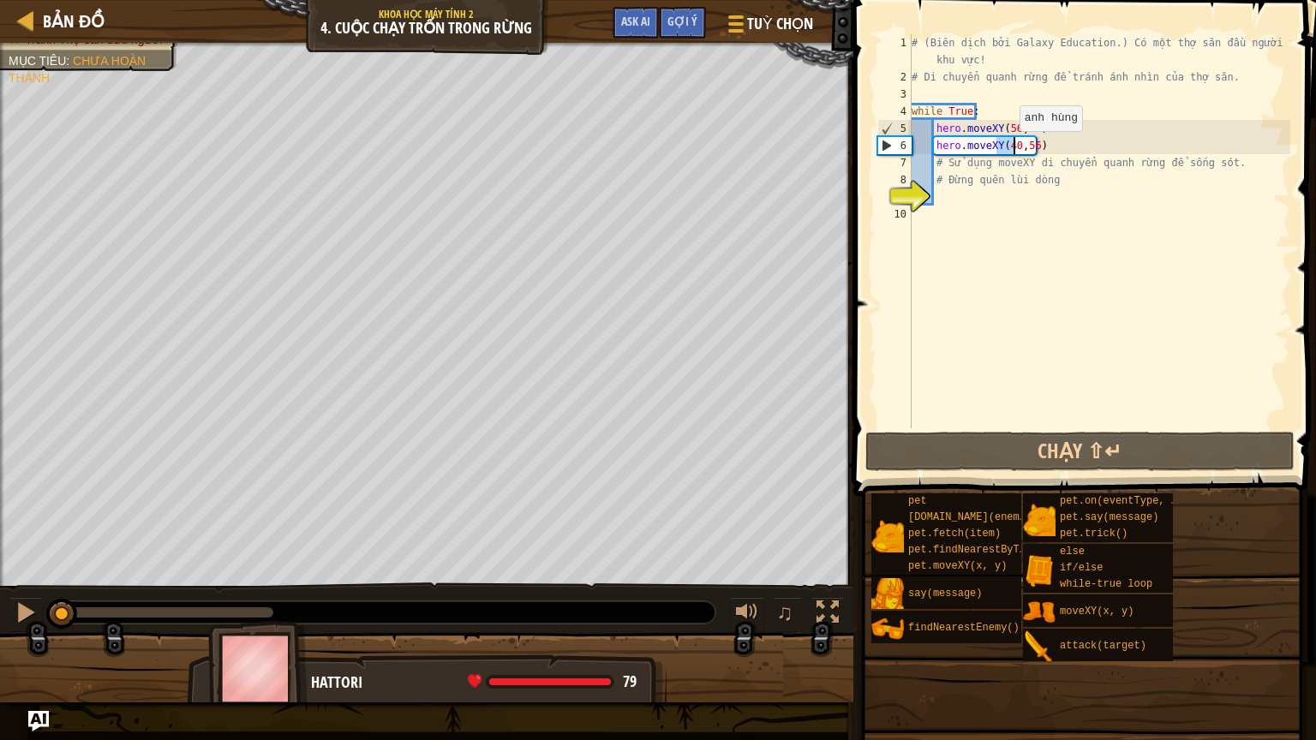
drag, startPoint x: 998, startPoint y: 144, endPoint x: 1011, endPoint y: 147, distance: 13.3
click at [1011, 147] on div "# (Biên dịch bởi Galaxy Education.) Có một thợ săn đầu người trong khu vực! # D…" at bounding box center [1099, 256] width 382 height 445
click at [1007, 152] on div "# (Biên dịch bởi Galaxy Education.) Có một thợ săn đầu người trong khu vực! # D…" at bounding box center [1099, 231] width 382 height 394
drag, startPoint x: 1002, startPoint y: 147, endPoint x: 1012, endPoint y: 145, distance: 9.8
click at [1012, 145] on div "# (Biên dịch bởi Galaxy Education.) Có một thợ săn đầu người trong khu vực! # D…" at bounding box center [1099, 256] width 382 height 445
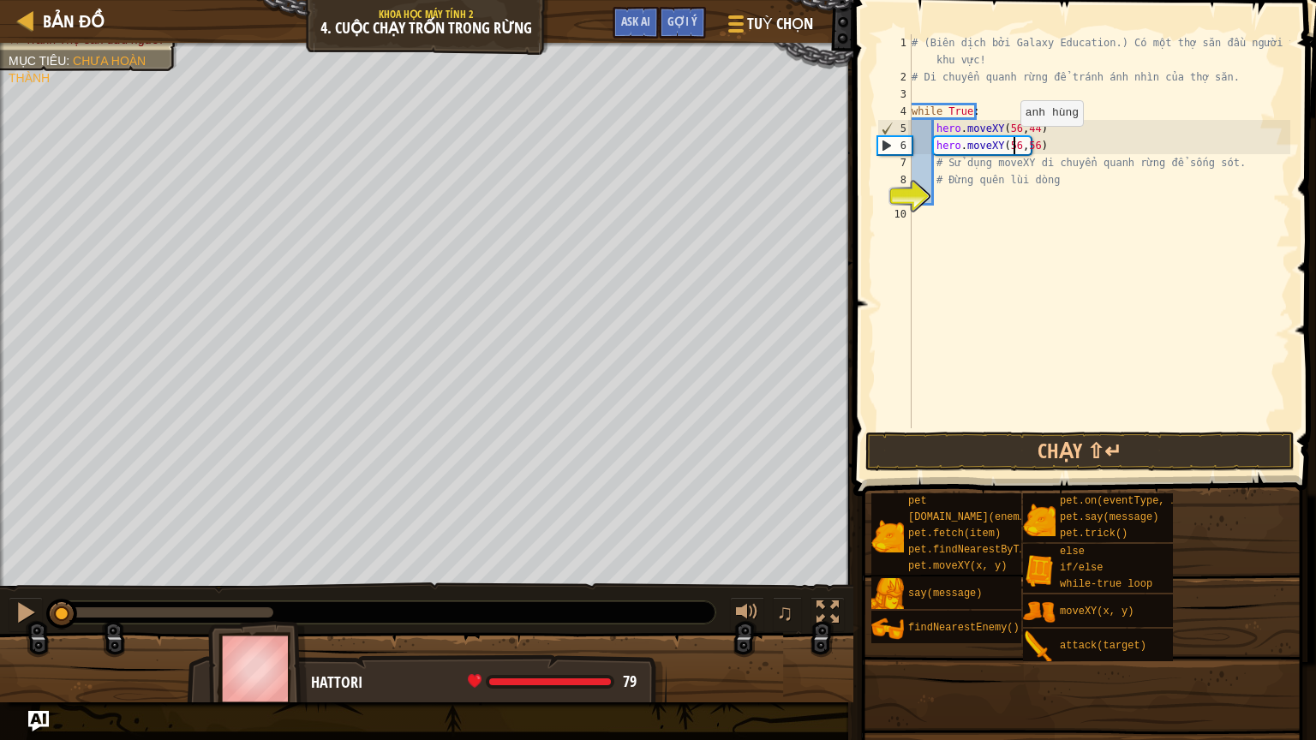
scroll to position [8, 8]
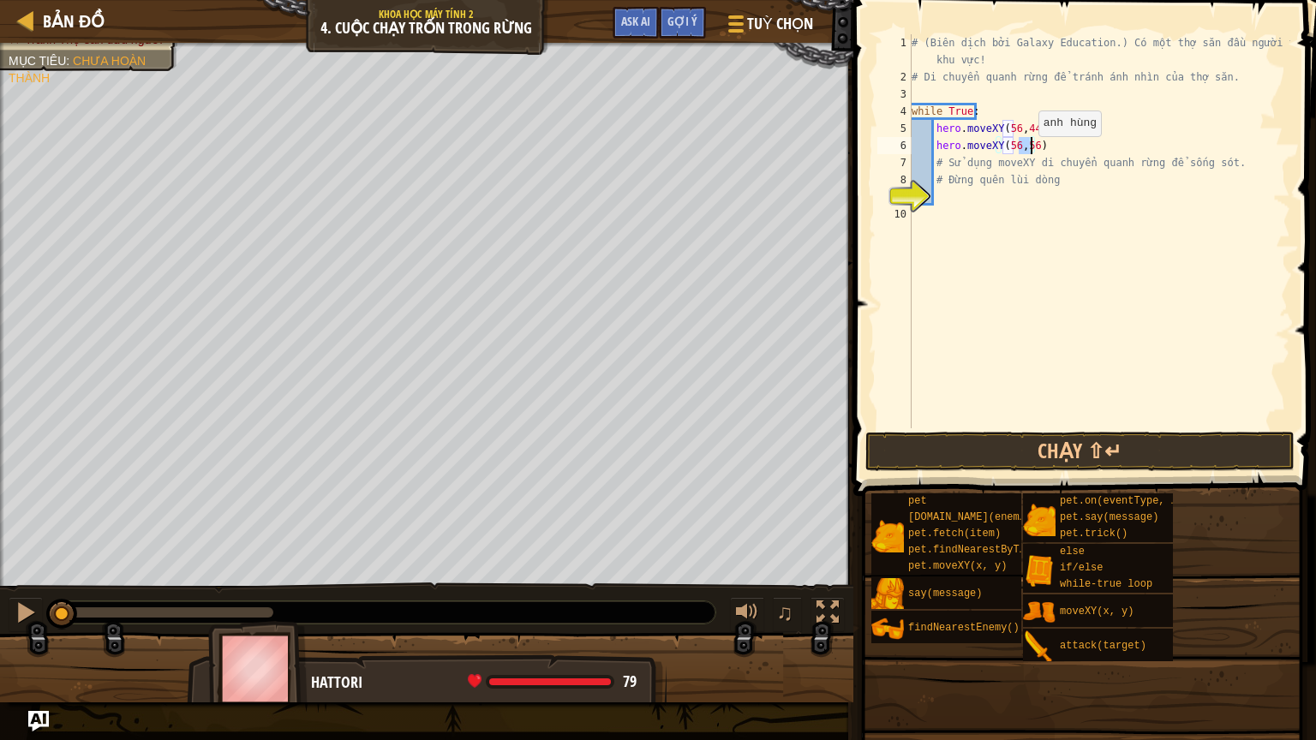
drag, startPoint x: 1018, startPoint y: 146, endPoint x: 1029, endPoint y: 153, distance: 12.8
click at [1029, 153] on div "# (Biên dịch bởi Galaxy Education.) Có một thợ săn đầu người trong khu vực! # D…" at bounding box center [1099, 256] width 382 height 445
type textarea "hero.moveXY(56,24)"
click at [1054, 147] on div "# (Biên dịch bởi Galaxy Education.) Có một thợ săn đầu người trong khu vực! # D…" at bounding box center [1099, 256] width 382 height 445
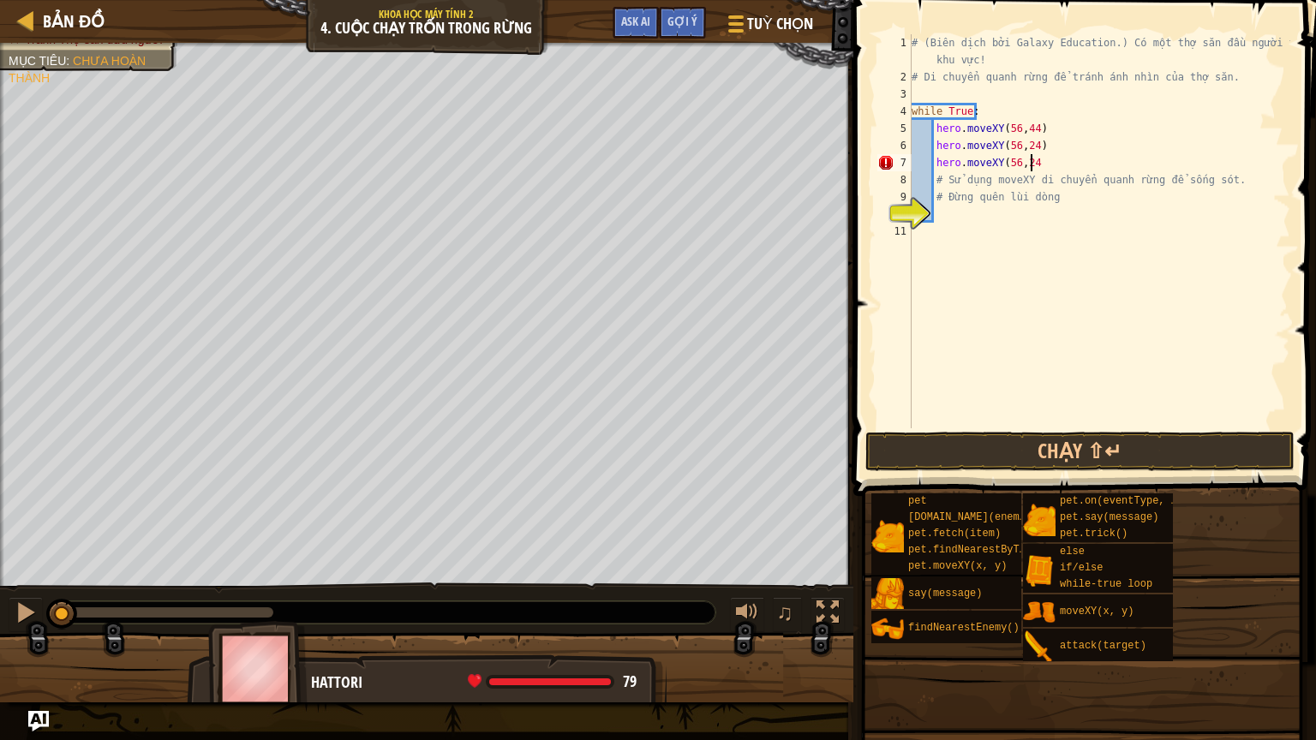
type textarea "hero.moveXY(56,24)"
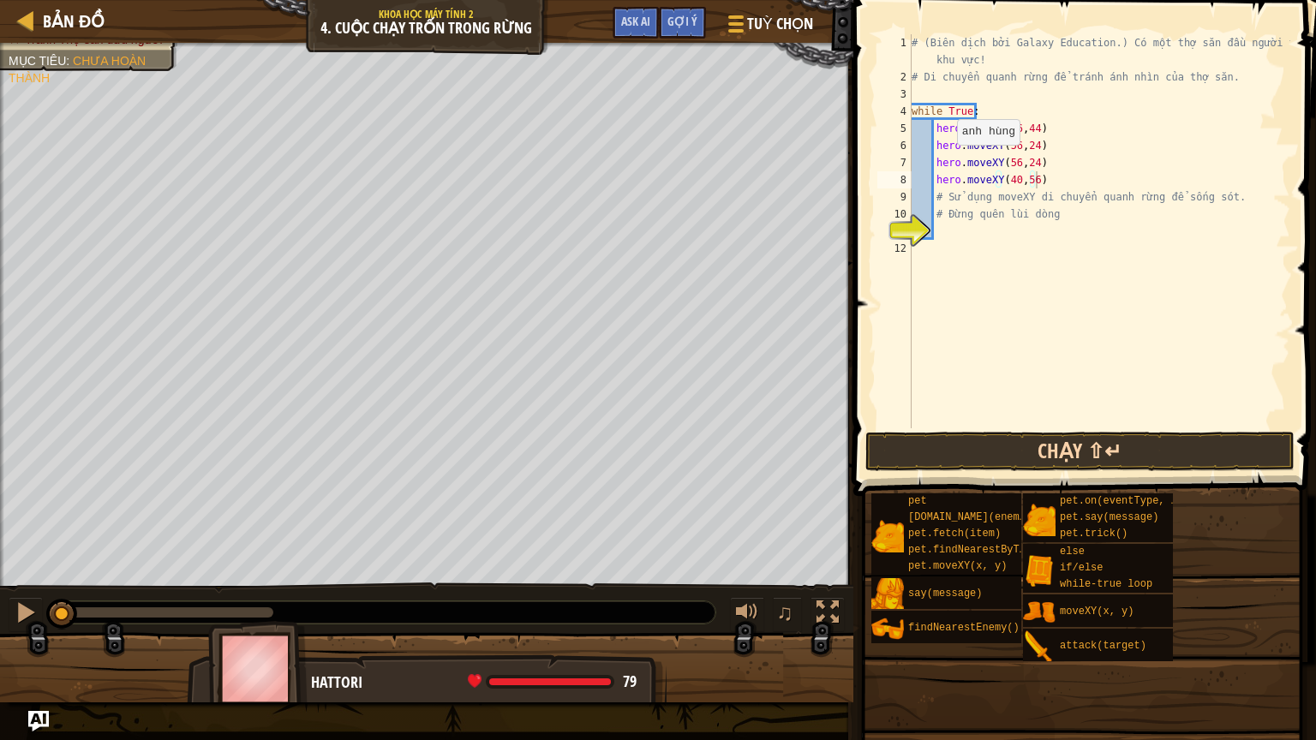
click at [865, 451] on div "hero.moveXY(40,56) 1 2 3 4 5 6 7 8 9 10 11 12 # (Biên dịch bởi Galaxy Education…" at bounding box center [1082, 282] width 468 height 546
click at [884, 452] on button "Chạy ⇧↵" at bounding box center [1079, 451] width 429 height 39
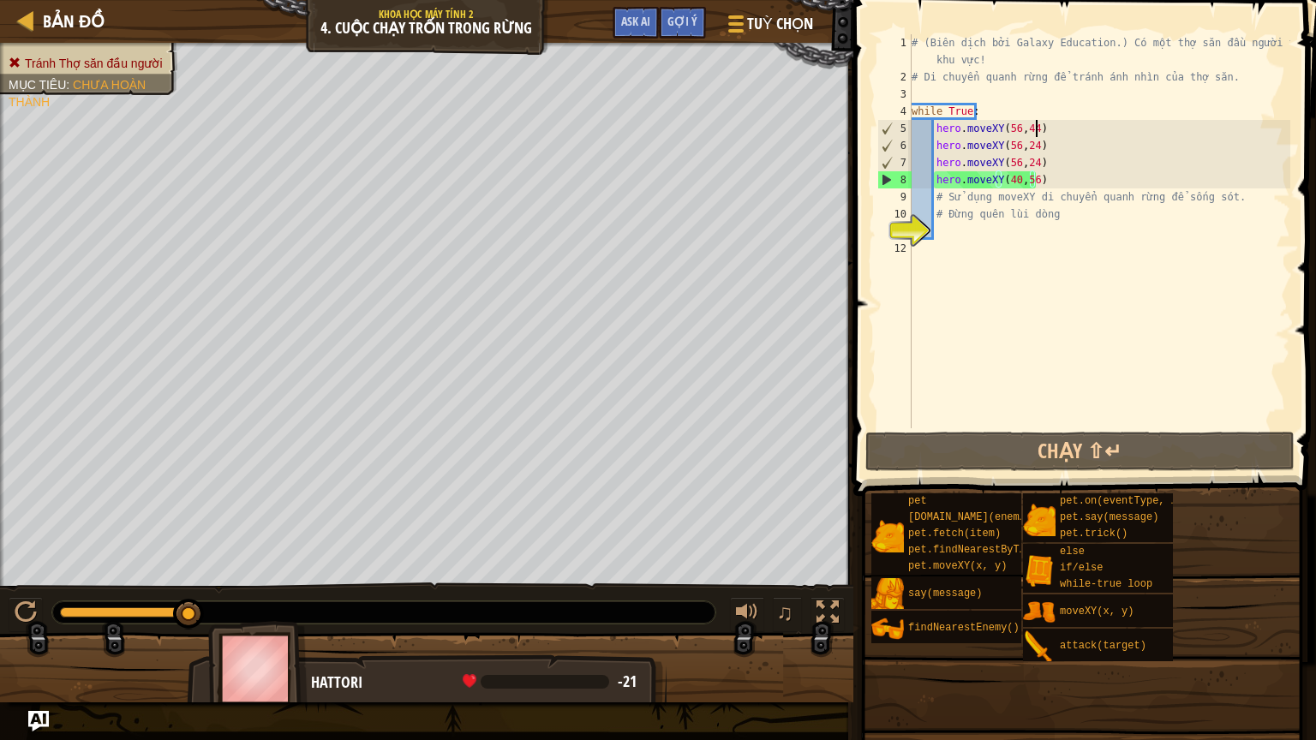
click at [1035, 130] on div "# (Biên dịch bởi Galaxy Education.) Có một thợ săn đầu người trong khu vực! # D…" at bounding box center [1099, 256] width 382 height 445
click at [1037, 147] on div "# (Biên dịch bởi Galaxy Education.) Có một thợ săn đầu người trong khu vực! # D…" at bounding box center [1099, 256] width 382 height 445
click at [1010, 144] on div "# (Biên dịch bởi Galaxy Education.) Có một thợ săn đầu người trong khu vực! # D…" at bounding box center [1099, 256] width 382 height 445
click at [1014, 144] on div "# (Biên dịch bởi Galaxy Education.) Có một thợ săn đầu người trong khu vực! # D…" at bounding box center [1099, 256] width 382 height 445
drag, startPoint x: 1014, startPoint y: 144, endPoint x: 1003, endPoint y: 144, distance: 11.1
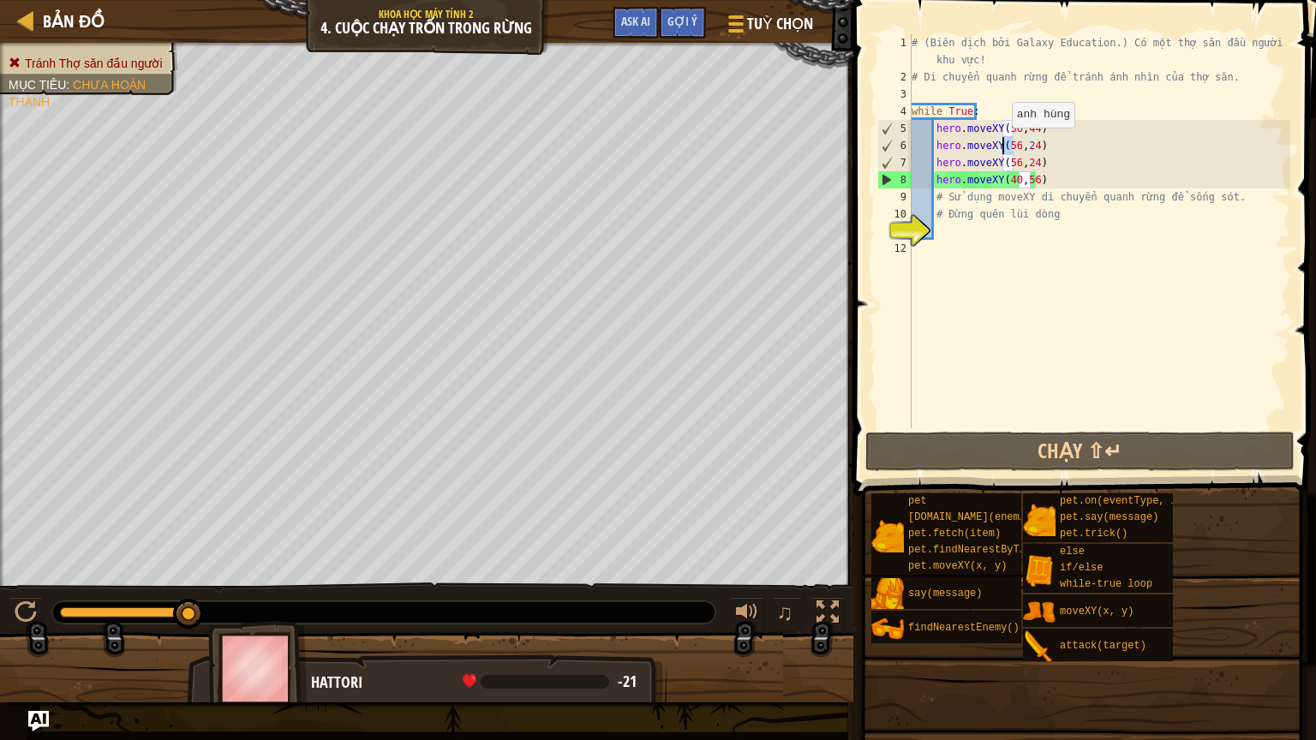
click at [1003, 144] on div "# (Biên dịch bởi Galaxy Education.) Có một thợ săn đầu người trong khu vực! # D…" at bounding box center [1099, 256] width 382 height 445
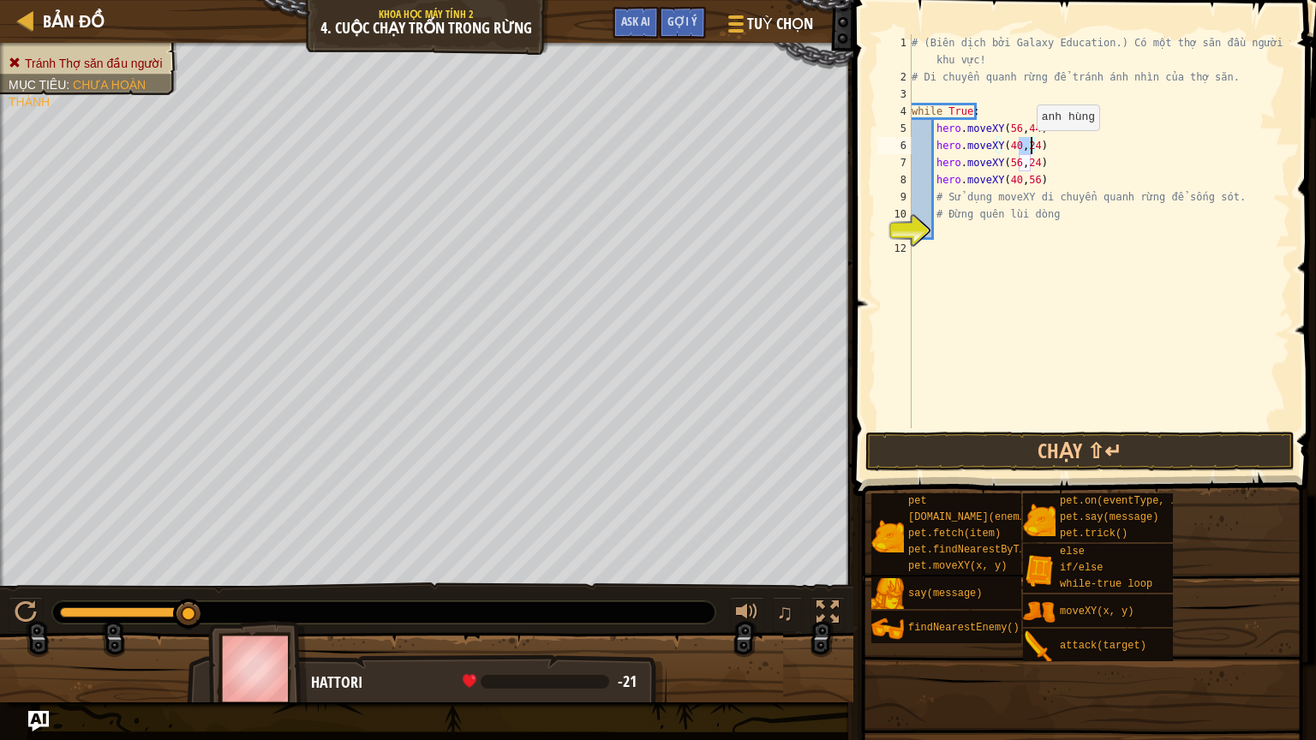
click at [1028, 147] on div "# (Biên dịch bởi Galaxy Education.) Có một thợ săn đầu người trong khu vực! # D…" at bounding box center [1099, 256] width 382 height 445
click at [1000, 178] on div "# (Biên dịch bởi Galaxy Education.) Có một thợ săn đầu người trong khu vực! # D…" at bounding box center [1099, 256] width 382 height 445
click at [1018, 176] on div "# (Biên dịch bởi Galaxy Education.) Có một thợ săn đầu người trong khu vực! # D…" at bounding box center [1099, 256] width 382 height 445
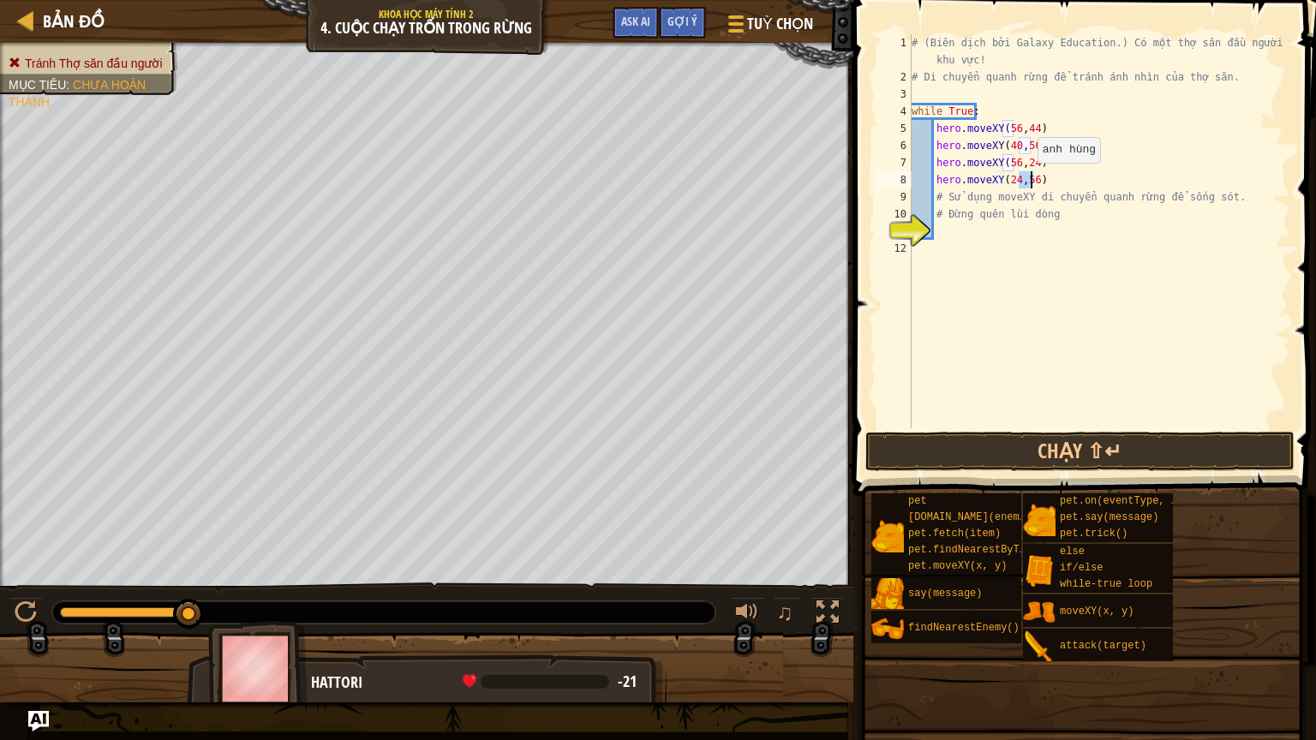
click at [1028, 179] on div "# (Biên dịch bởi Galaxy Education.) Có một thợ săn đầu người trong khu vực! # D…" at bounding box center [1099, 256] width 382 height 445
drag, startPoint x: 1002, startPoint y: 161, endPoint x: 1012, endPoint y: 161, distance: 9.4
click at [1012, 161] on div "# (Biên dịch bởi Galaxy Education.) Có một thợ săn đầu người trong khu vực! # D…" at bounding box center [1099, 256] width 382 height 445
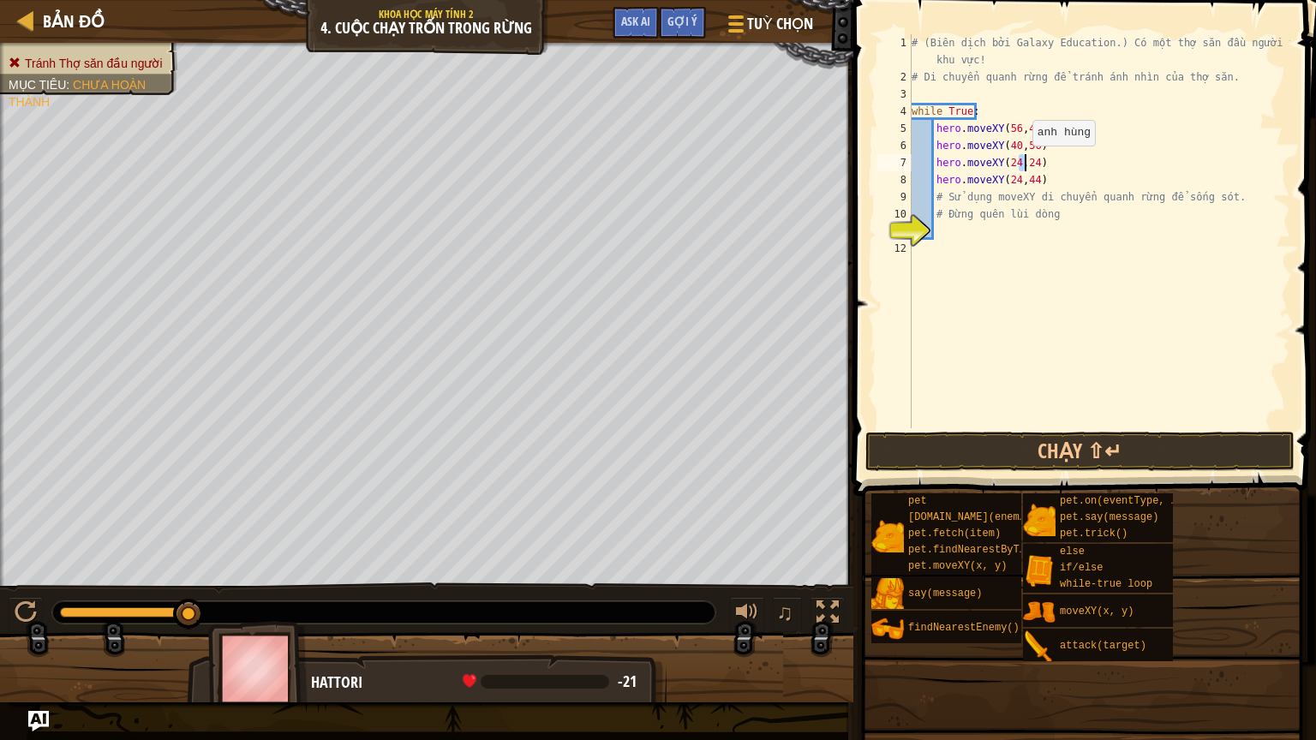
click at [1023, 162] on div "# (Biên dịch bởi Galaxy Education.) Có một thợ săn đầu người trong khu vực! # D…" at bounding box center [1099, 256] width 382 height 445
click at [1023, 181] on div "# (Biên dịch bởi Galaxy Education.) Có một thợ săn đầu người trong khu vực! # D…" at bounding box center [1099, 256] width 382 height 445
type textarea "hero.moveXY(24,24)"
click at [1044, 173] on div "# (Biên dịch bởi Galaxy Education.) Có một thợ săn đầu người trong khu vực! # D…" at bounding box center [1099, 256] width 382 height 445
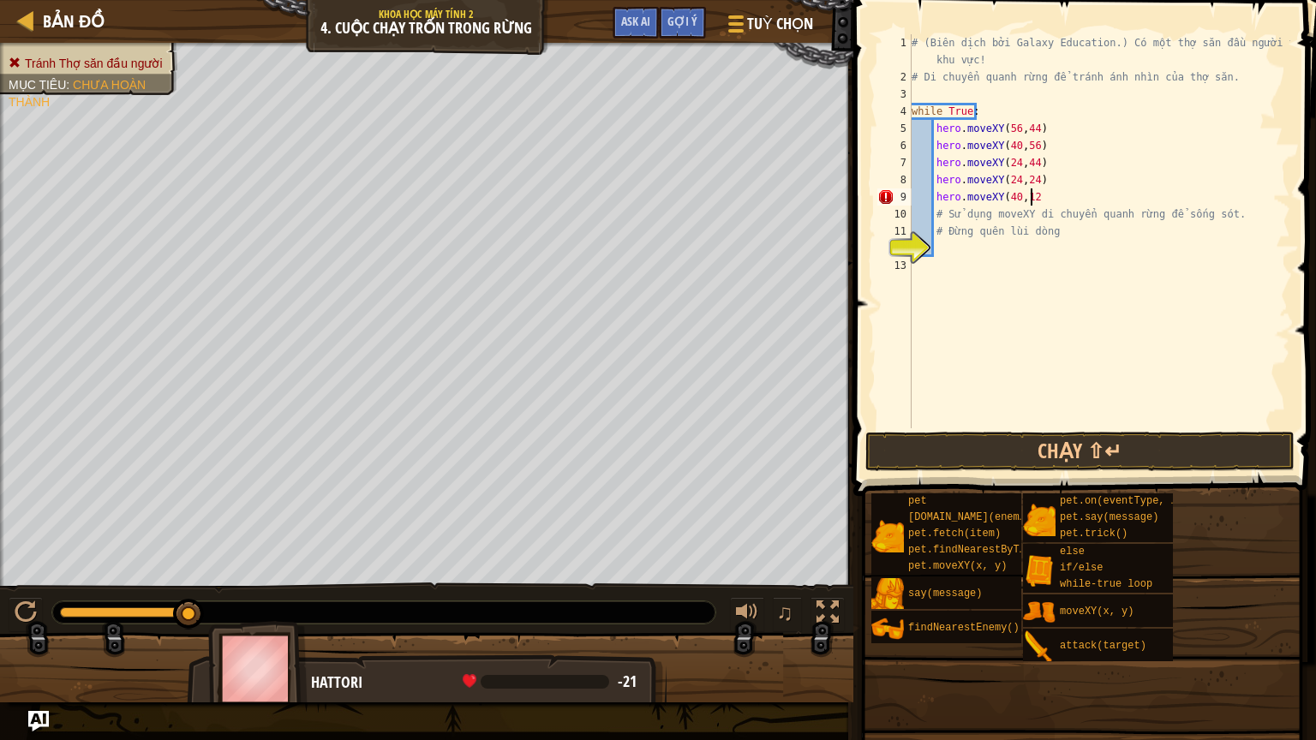
type textarea "hero.moveXY(40,12)"
type textarea "hero.moveXY(56,24)"
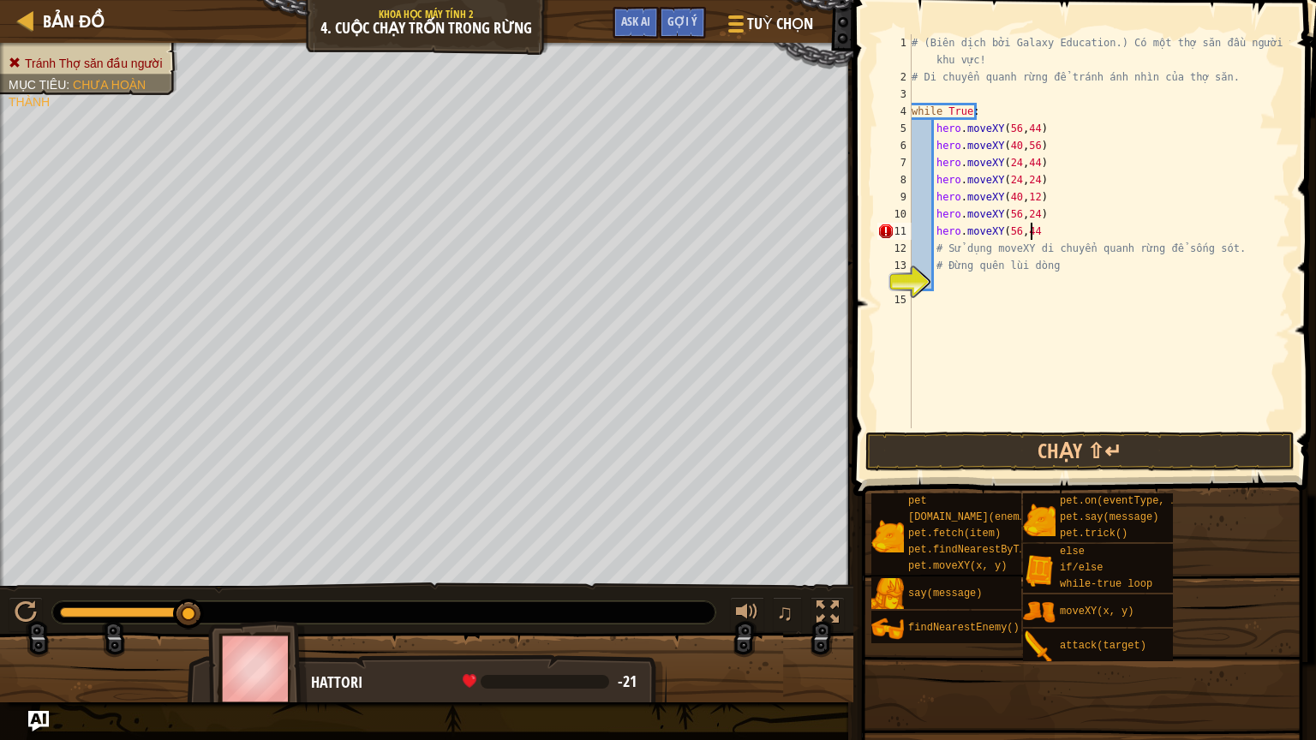
type textarea "hero.moveXY(56,44)"
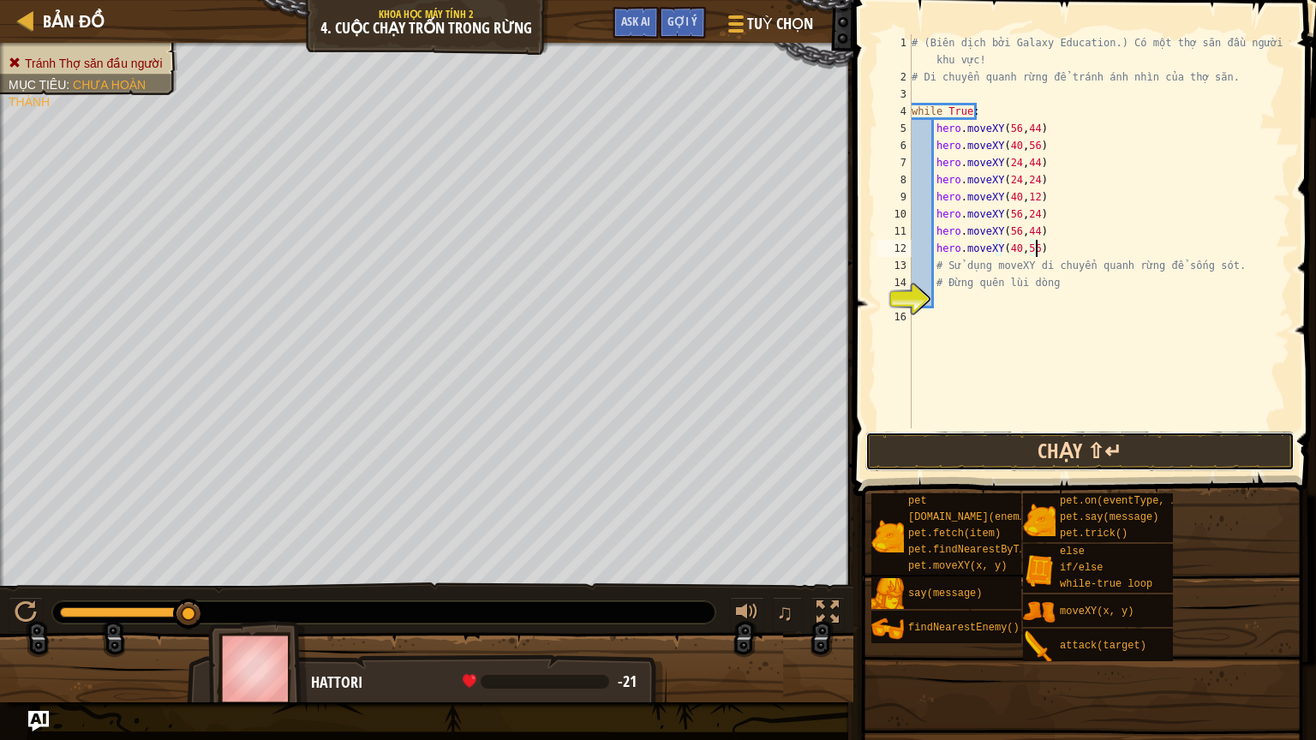
click at [1084, 450] on button "Chạy ⇧↵" at bounding box center [1079, 451] width 429 height 39
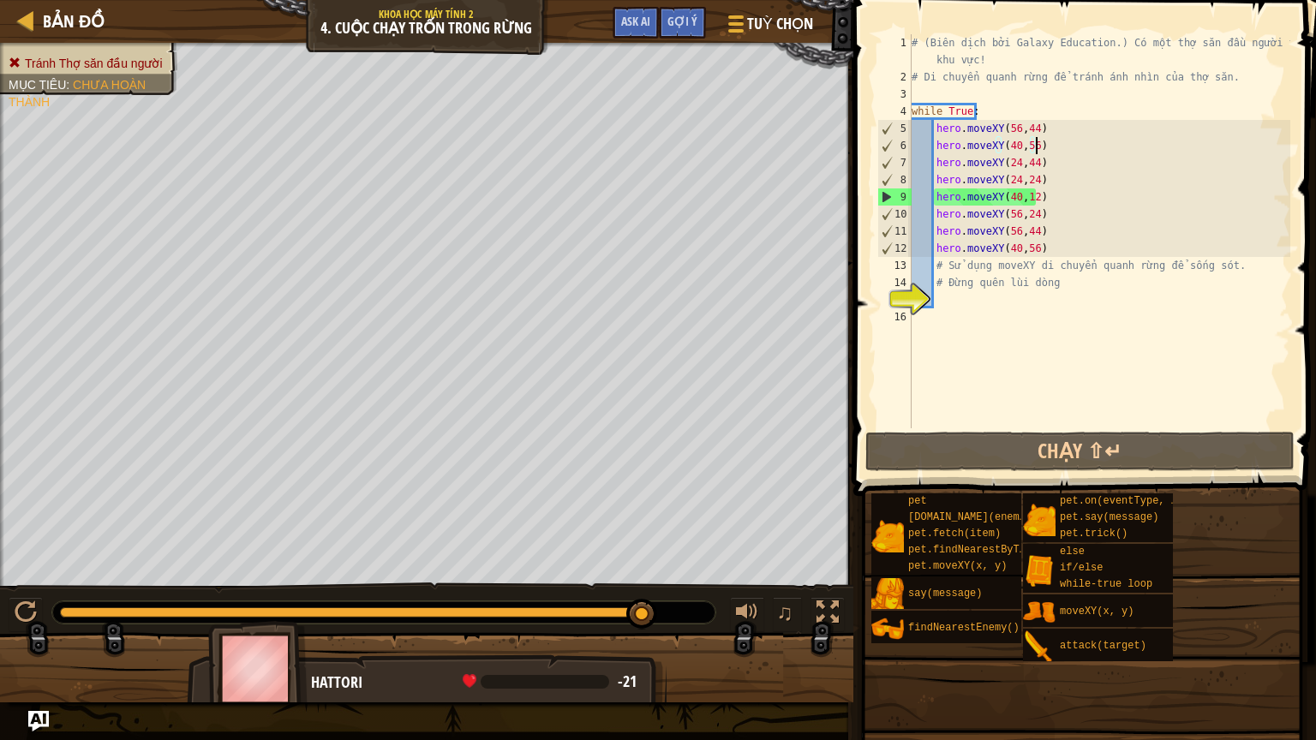
click at [1033, 146] on div "# (Biên dịch bởi Galaxy Education.) Có một thợ săn đầu người trong khu vực! # D…" at bounding box center [1099, 256] width 382 height 445
drag, startPoint x: 1036, startPoint y: 131, endPoint x: 932, endPoint y: 132, distance: 104.5
click at [932, 132] on div "# (Biên dịch bởi Galaxy Education.) Có một thợ săn đầu người trong khu vực! # D…" at bounding box center [1099, 256] width 382 height 445
type textarea "hero.moveXY(56,44)"
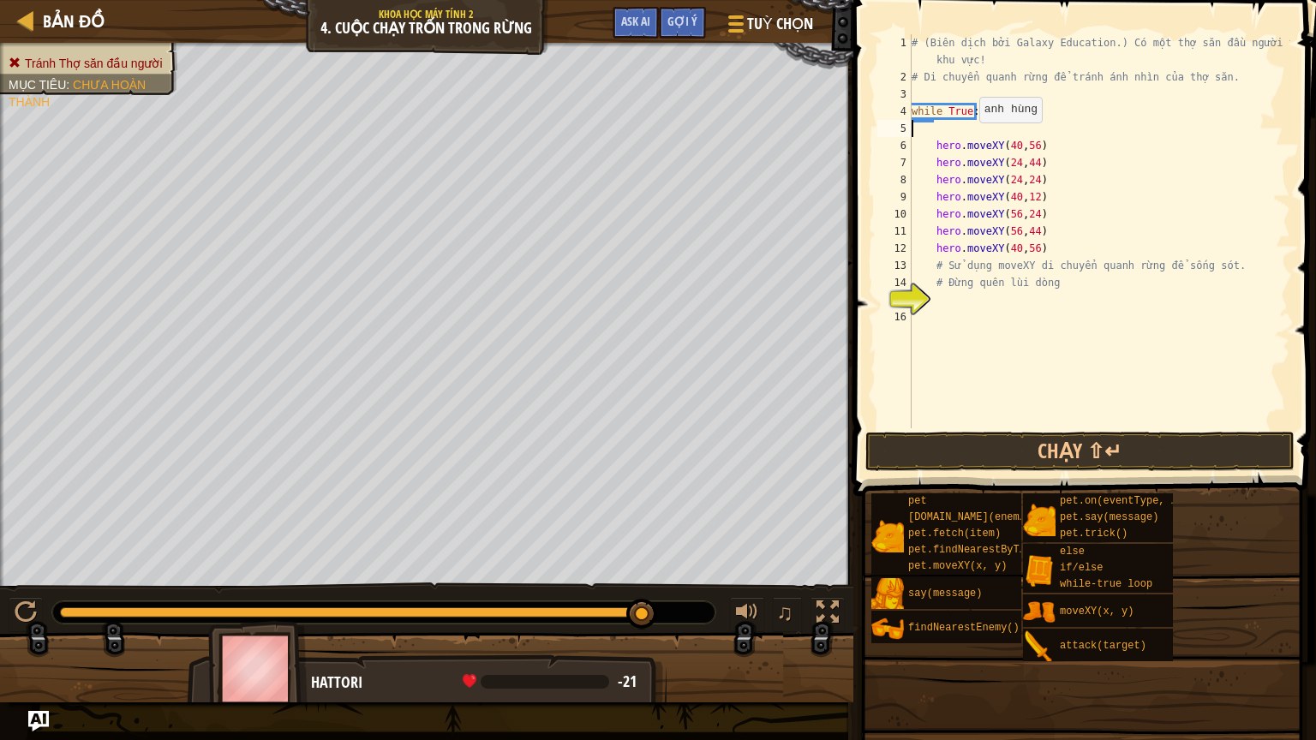
scroll to position [8, 0]
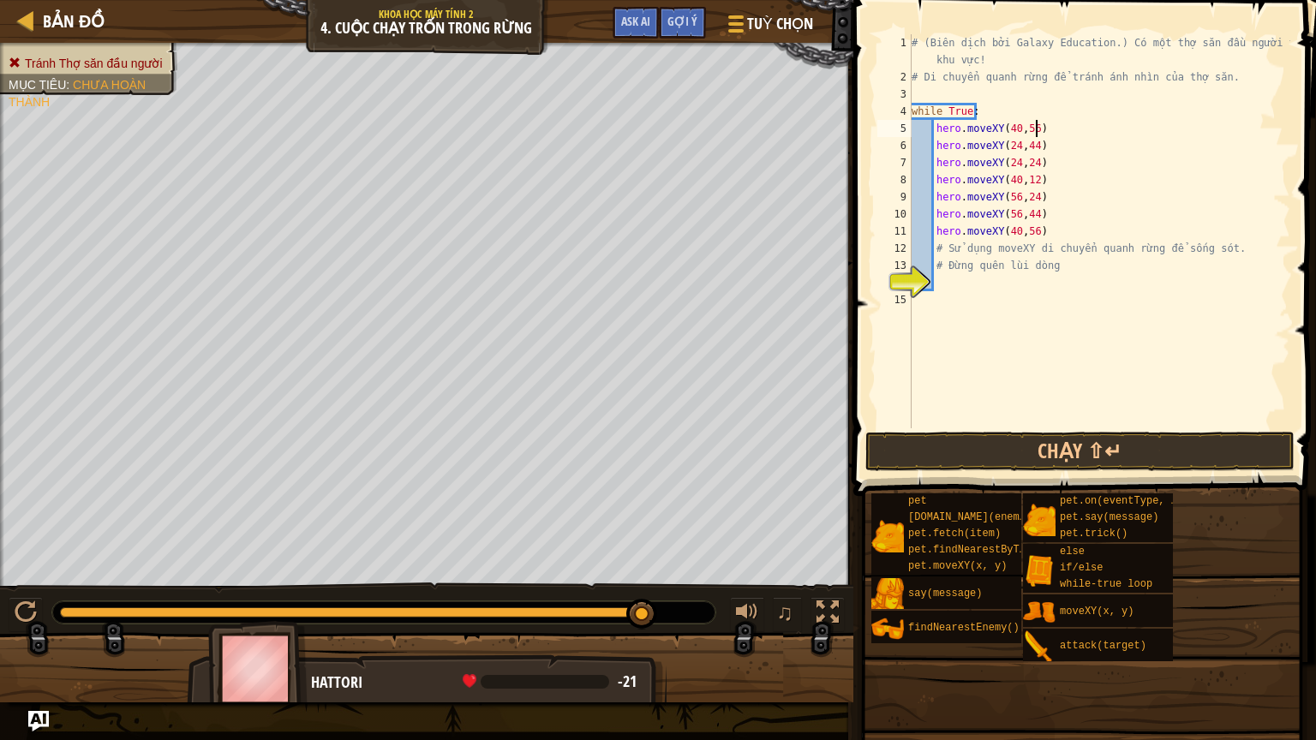
click at [1036, 129] on div "# (Biên dịch bởi Galaxy Education.) Có một thợ săn đầu người trong khu vực! # D…" at bounding box center [1099, 256] width 382 height 445
type textarea "hero.moveXY(40,56)"
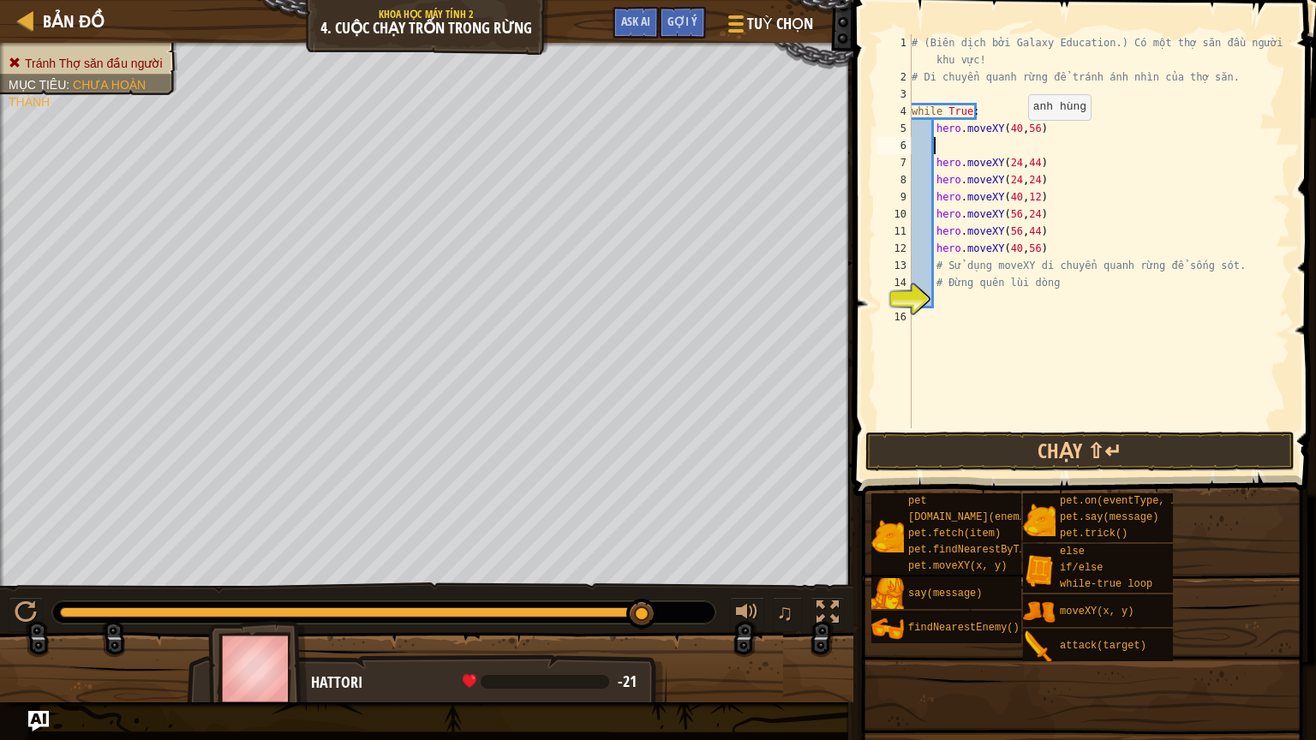
paste textarea "hero.moveXY(56,44)"
click at [1024, 445] on button "Chạy ⇧↵" at bounding box center [1079, 451] width 429 height 39
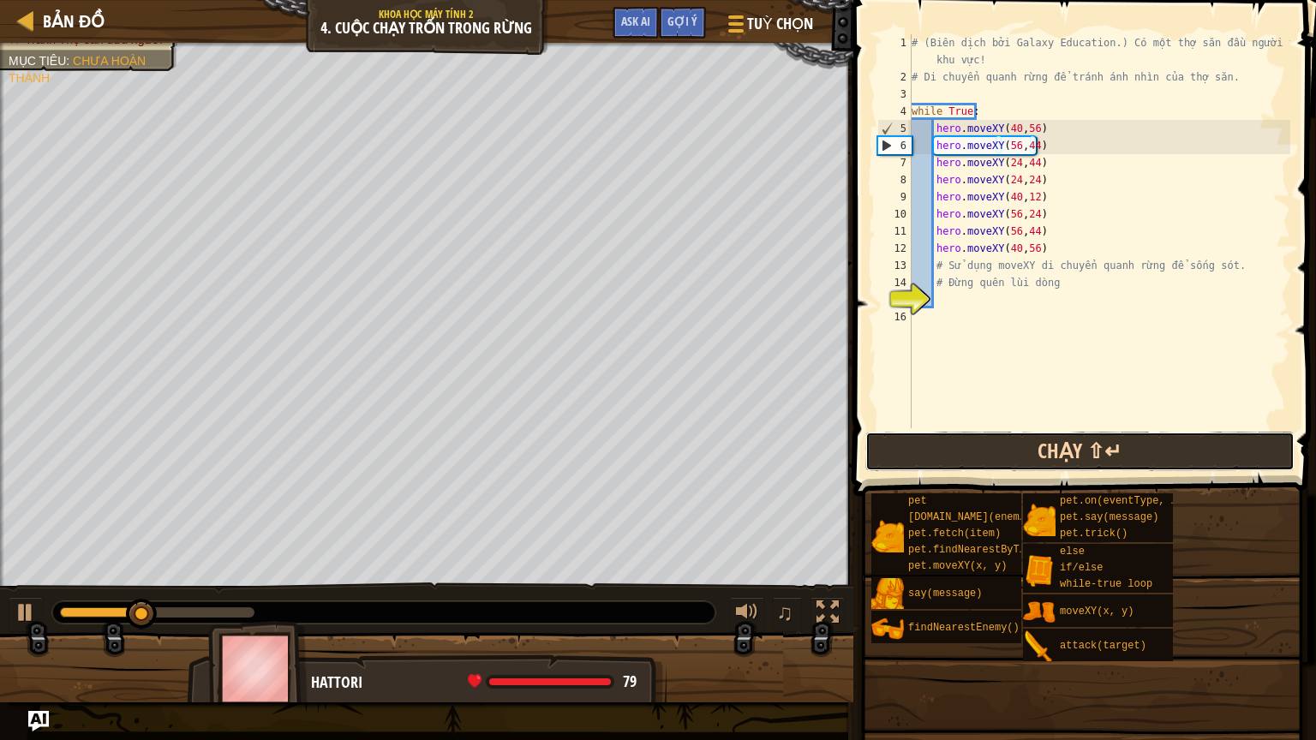
click at [1017, 443] on button "Chạy ⇧↵" at bounding box center [1079, 451] width 429 height 39
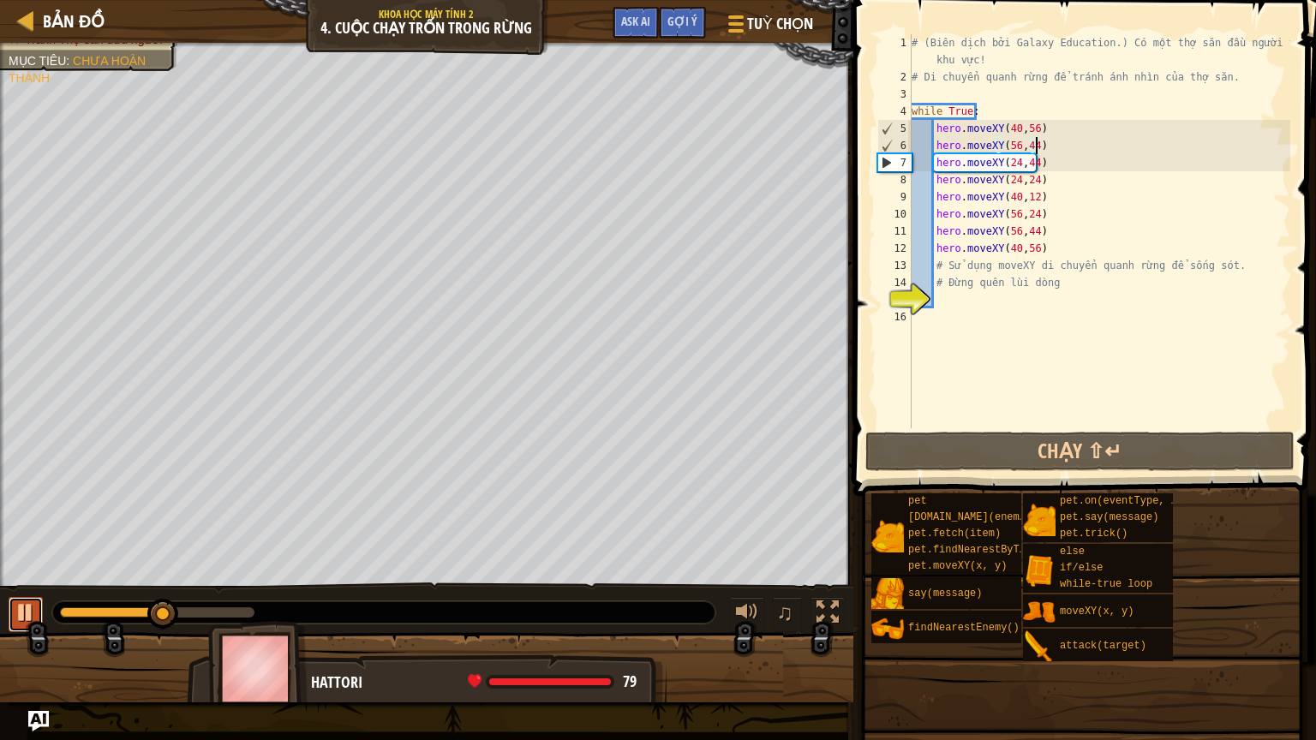
click at [21, 616] on div at bounding box center [26, 612] width 22 height 22
click at [1035, 145] on div "# (Biên dịch bởi Galaxy Education.) Có một thợ săn đầu người trong khu vực! # D…" at bounding box center [1099, 256] width 382 height 445
drag, startPoint x: 1001, startPoint y: 162, endPoint x: 1012, endPoint y: 162, distance: 11.1
click at [1012, 162] on div "# (Biên dịch bởi Galaxy Education.) Có một thợ săn đầu người trong khu vực! # D…" at bounding box center [1099, 256] width 382 height 445
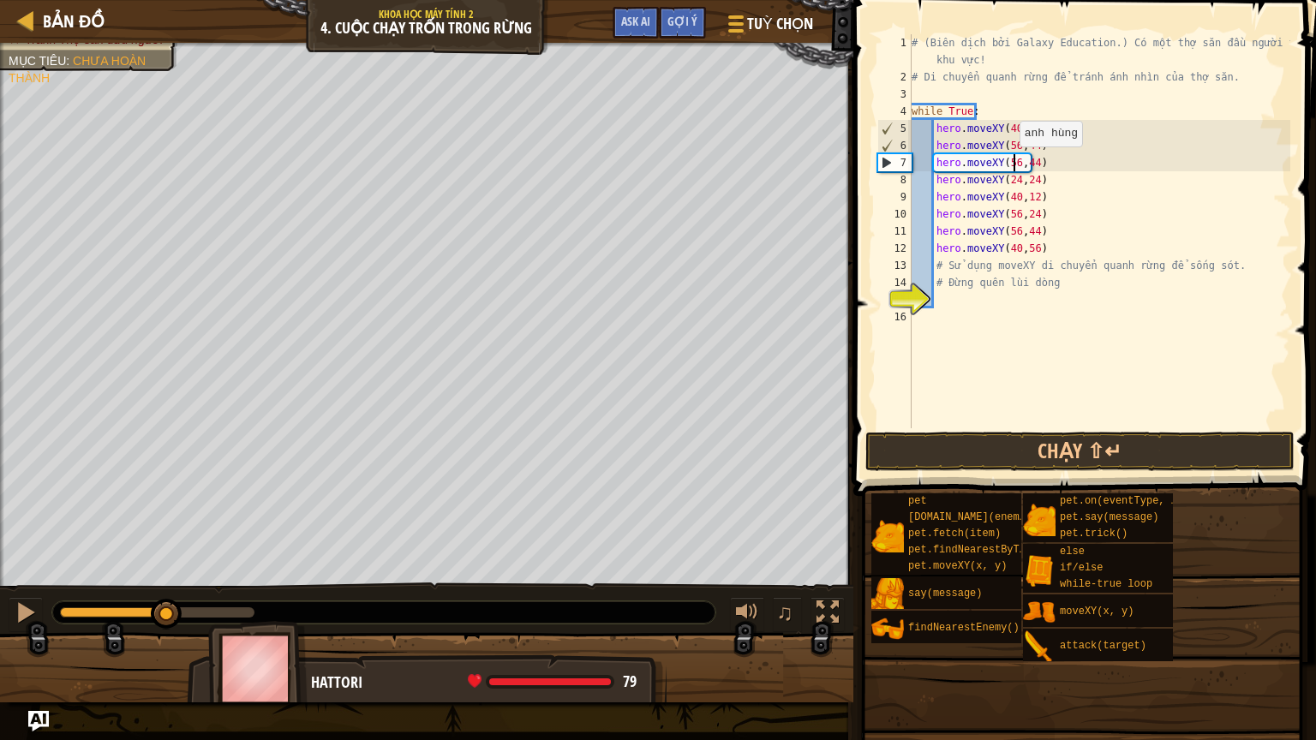
scroll to position [8, 8]
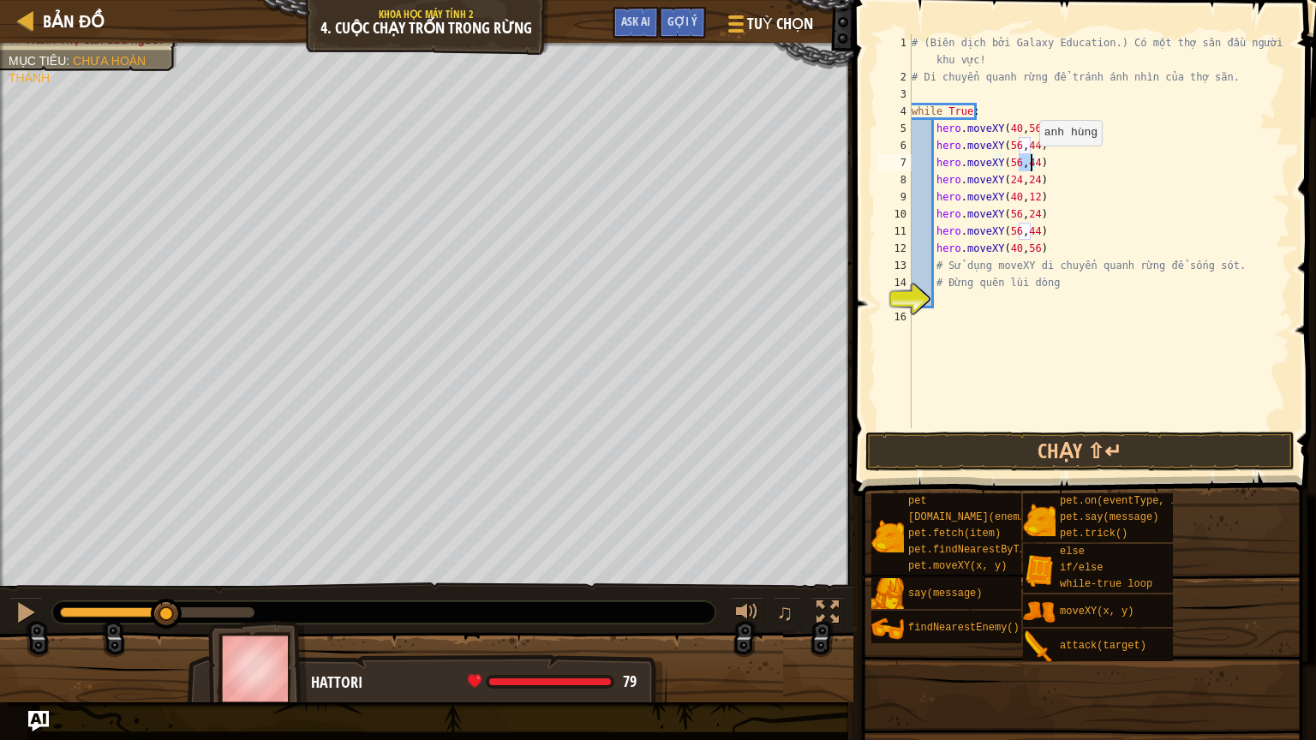
drag, startPoint x: 1018, startPoint y: 163, endPoint x: 1030, endPoint y: 163, distance: 11.1
click at [1030, 163] on div "# (Biên dịch bởi Galaxy Education.) Có một thợ săn đầu người trong khu vực! # D…" at bounding box center [1099, 256] width 382 height 445
click at [1003, 181] on div "# (Biên dịch bởi Galaxy Education.) Có một thợ săn đầu người trong khu vực! # D…" at bounding box center [1099, 256] width 382 height 445
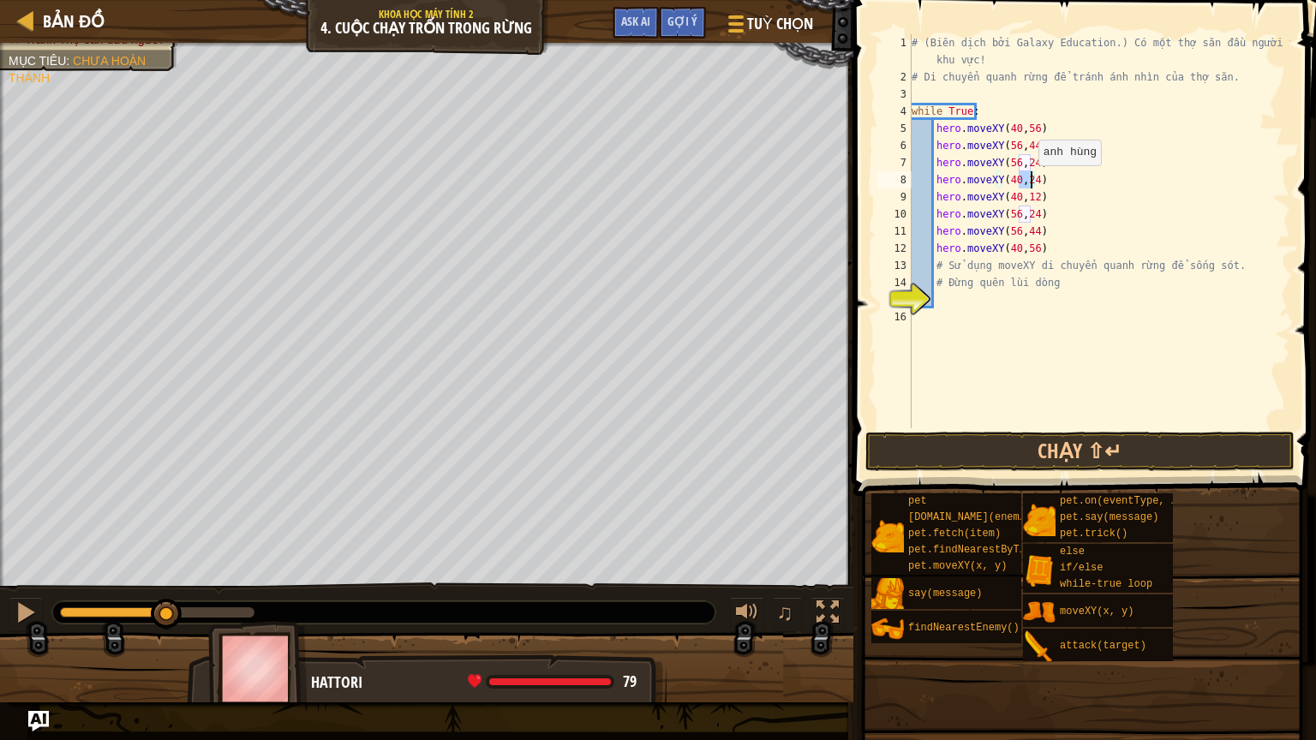
drag, startPoint x: 1018, startPoint y: 182, endPoint x: 1029, endPoint y: 182, distance: 11.1
click at [1029, 182] on div "# (Biên dịch bởi Galaxy Education.) Có một thợ săn đầu người trong khu vực! # D…" at bounding box center [1099, 256] width 382 height 445
drag, startPoint x: 999, startPoint y: 199, endPoint x: 1014, endPoint y: 202, distance: 15.8
click at [1014, 202] on div "# (Biên dịch bởi Galaxy Education.) Có một thợ săn đầu người trong khu vực! # D…" at bounding box center [1099, 256] width 382 height 445
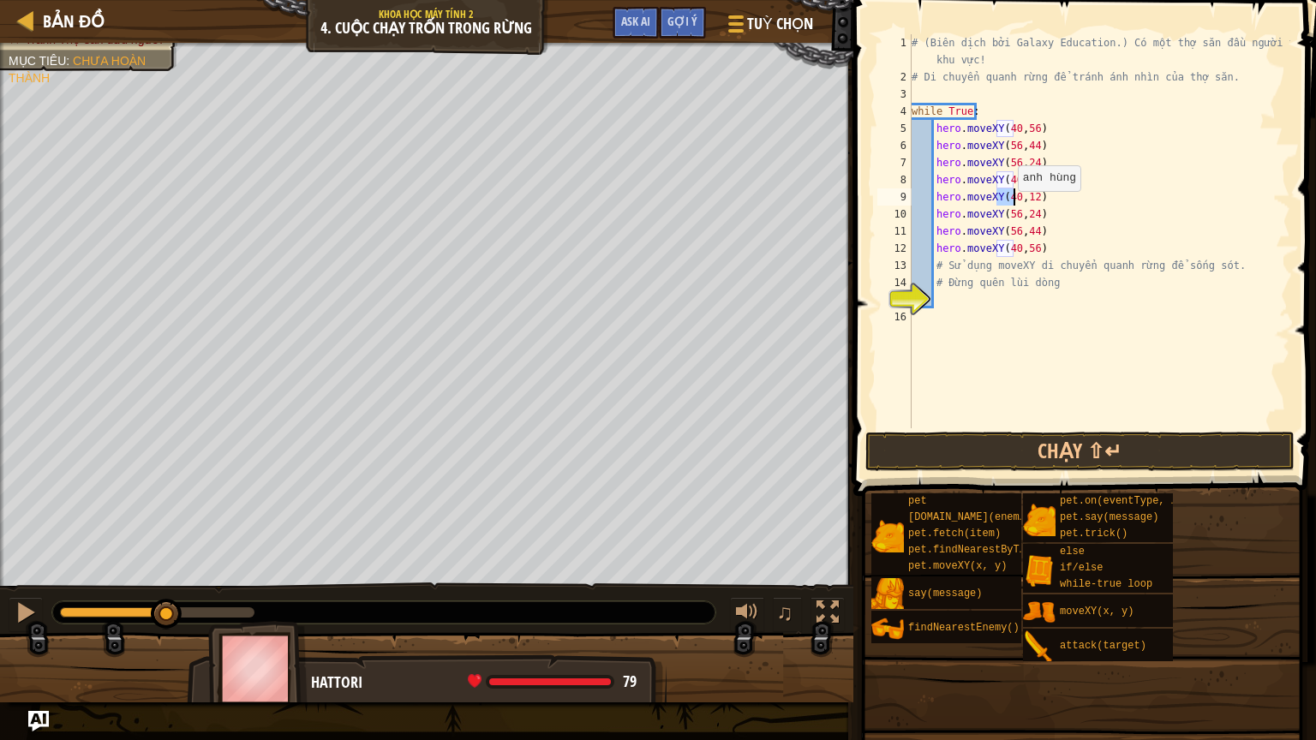
click at [1008, 208] on div "# (Biên dịch bởi Galaxy Education.) Có một thợ săn đầu người trong khu vực! # D…" at bounding box center [1099, 256] width 382 height 445
click at [1007, 198] on div "# (Biên dịch bởi Galaxy Education.) Có một thợ săn đầu người trong khu vực! # D…" at bounding box center [1099, 256] width 382 height 445
drag, startPoint x: 1032, startPoint y: 250, endPoint x: 1023, endPoint y: 250, distance: 9.4
click at [1023, 250] on div "# (Biên dịch bởi Galaxy Education.) Có một thợ săn đầu người trong khu vực! # D…" at bounding box center [1099, 256] width 382 height 445
type textarea "hero.moveXY(40,56)"
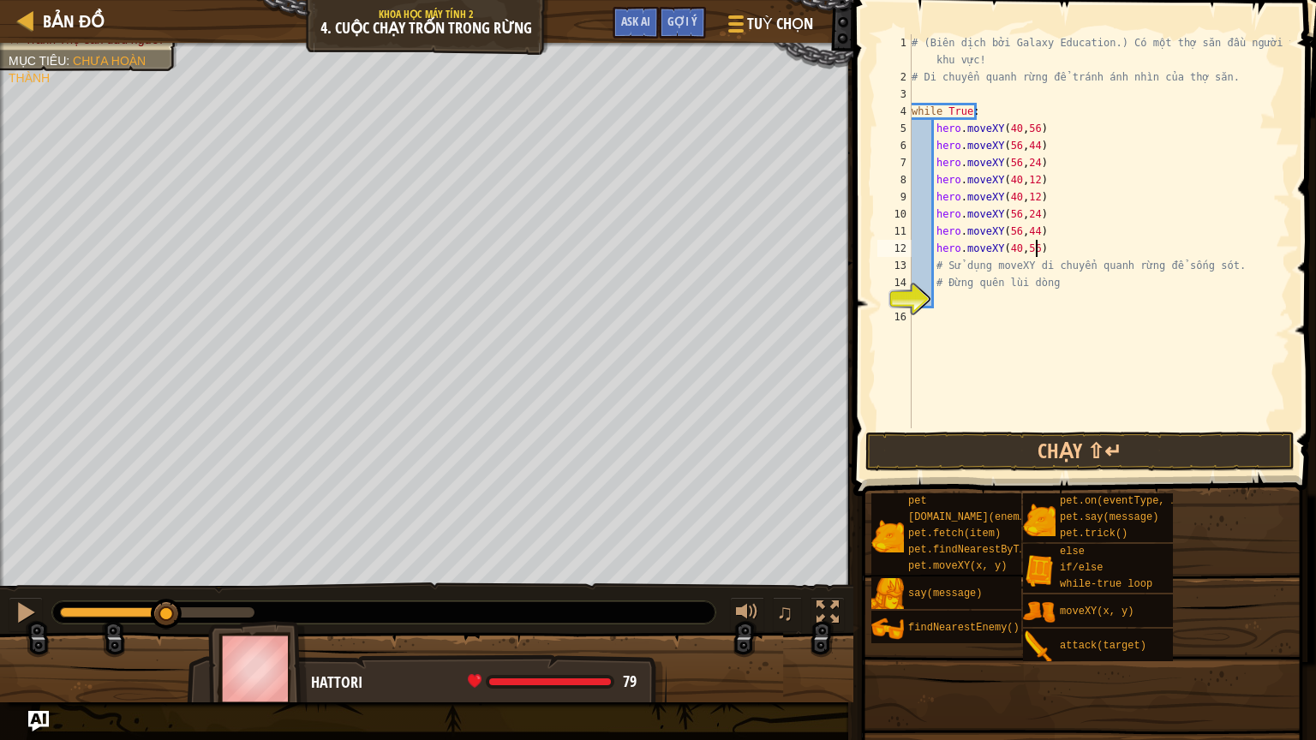
click at [1033, 250] on div "# (Biên dịch bởi Galaxy Education.) Có một thợ săn đầu người trong khu vực! # D…" at bounding box center [1099, 256] width 382 height 445
drag, startPoint x: 1033, startPoint y: 250, endPoint x: 932, endPoint y: 252, distance: 101.1
click at [932, 252] on div "# (Biên dịch bởi Galaxy Education.) Có một thợ săn đầu người trong khu vực! # D…" at bounding box center [1099, 256] width 382 height 445
drag, startPoint x: 1000, startPoint y: 195, endPoint x: 1011, endPoint y: 195, distance: 11.1
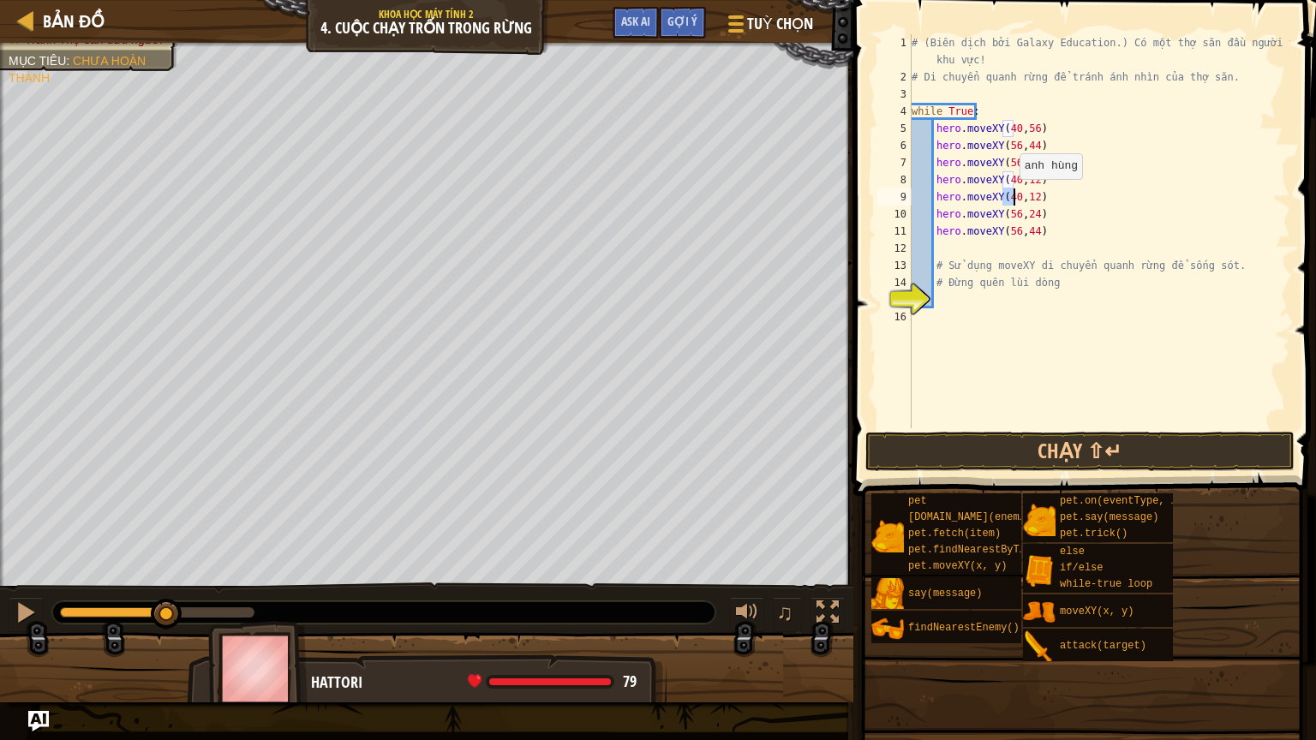
click at [1011, 195] on div "# (Biên dịch bởi Galaxy Education.) Có một thợ săn đầu người trong khu vực! # D…" at bounding box center [1099, 256] width 382 height 445
click at [1028, 200] on div "# (Biên dịch bởi Galaxy Education.) Có một thợ săn đầu người trong khu vực! # D…" at bounding box center [1099, 256] width 382 height 445
click at [998, 216] on div "# (Biên dịch bởi Galaxy Education.) Có một thợ săn đầu người trong khu vực! # D…" at bounding box center [1099, 256] width 382 height 445
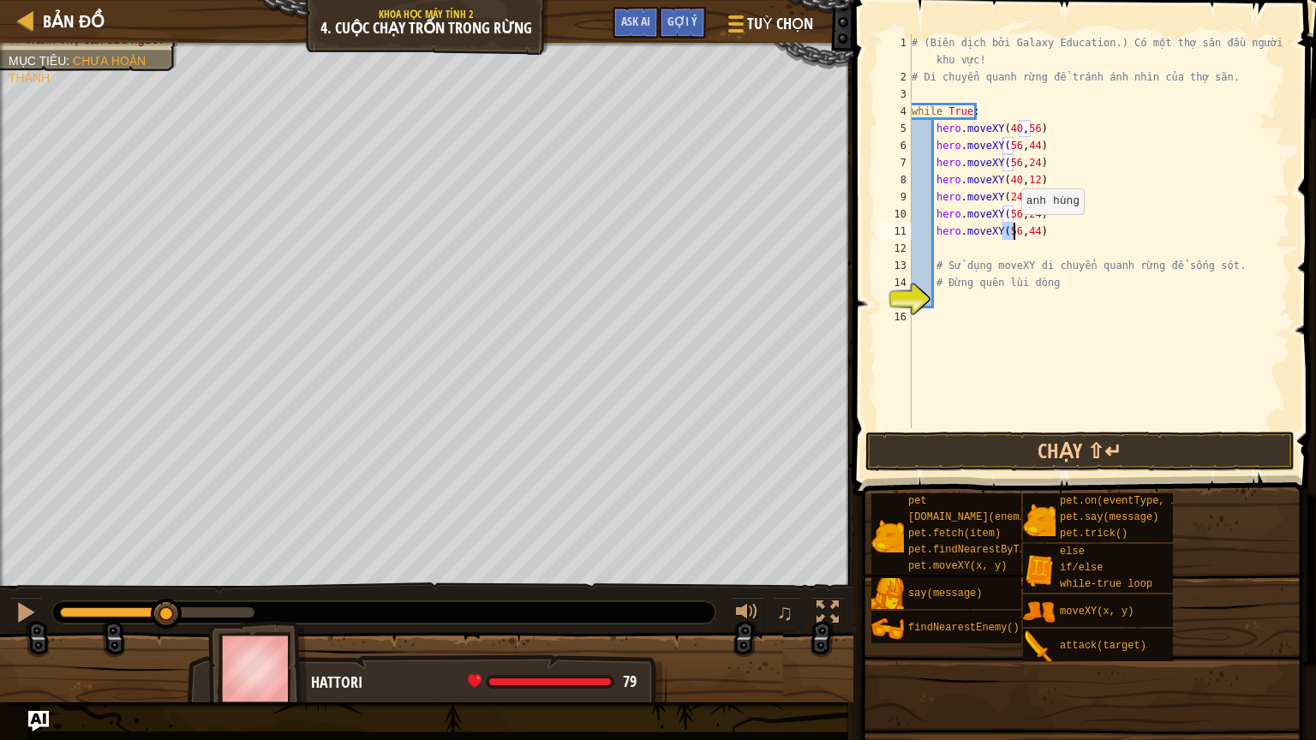
drag, startPoint x: 1000, startPoint y: 231, endPoint x: 1012, endPoint y: 231, distance: 11.1
click at [1012, 231] on div "# (Biên dịch bởi Galaxy Education.) Có một thợ săn đầu người trong khu vực! # D…" at bounding box center [1099, 256] width 382 height 445
click at [1033, 213] on div "# (Biên dịch bởi Galaxy Education.) Có một thợ săn đầu người trong khu vực! # D…" at bounding box center [1099, 256] width 382 height 445
drag, startPoint x: 1009, startPoint y: 212, endPoint x: 922, endPoint y: 207, distance: 87.5
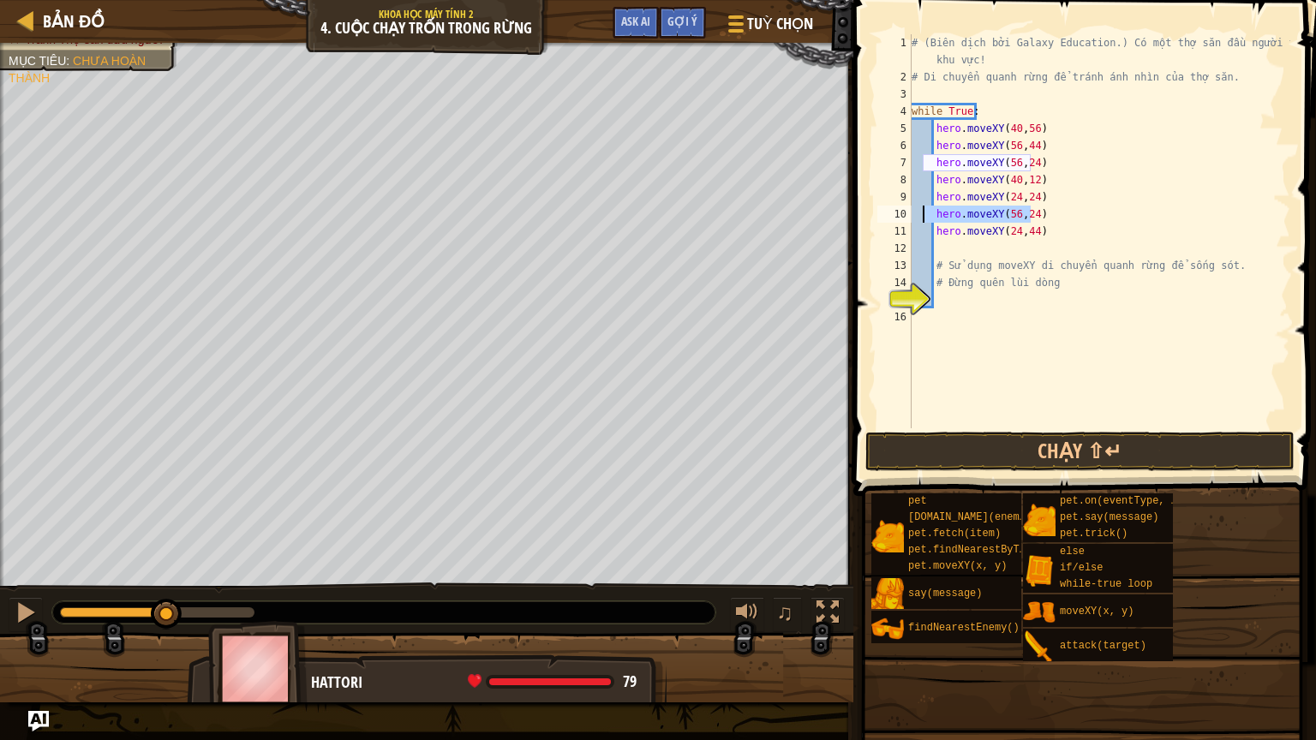
click at [922, 207] on div "# (Biên dịch bởi Galaxy Education.) Có một thợ săn đầu người trong khu vực! # D…" at bounding box center [1099, 256] width 382 height 445
click at [1038, 217] on div "# (Biên dịch bởi Galaxy Education.) Có một thợ săn đầu người trong khu vực! # D…" at bounding box center [1099, 256] width 382 height 445
drag, startPoint x: 1038, startPoint y: 217, endPoint x: 1000, endPoint y: 216, distance: 37.7
click at [1000, 216] on div "# (Biên dịch bởi Galaxy Education.) Có một thợ săn đầu người trong khu vực! # D…" at bounding box center [1099, 256] width 382 height 445
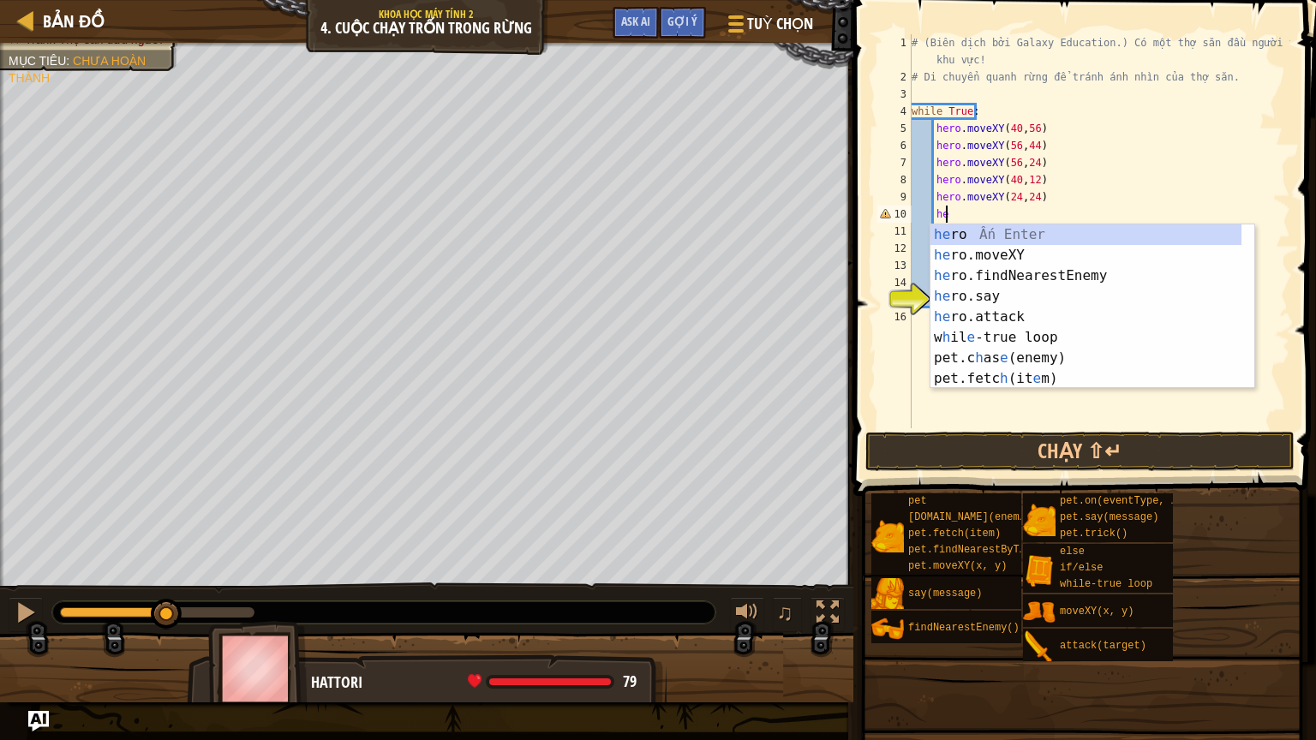
scroll to position [8, 1]
type textarea "h"
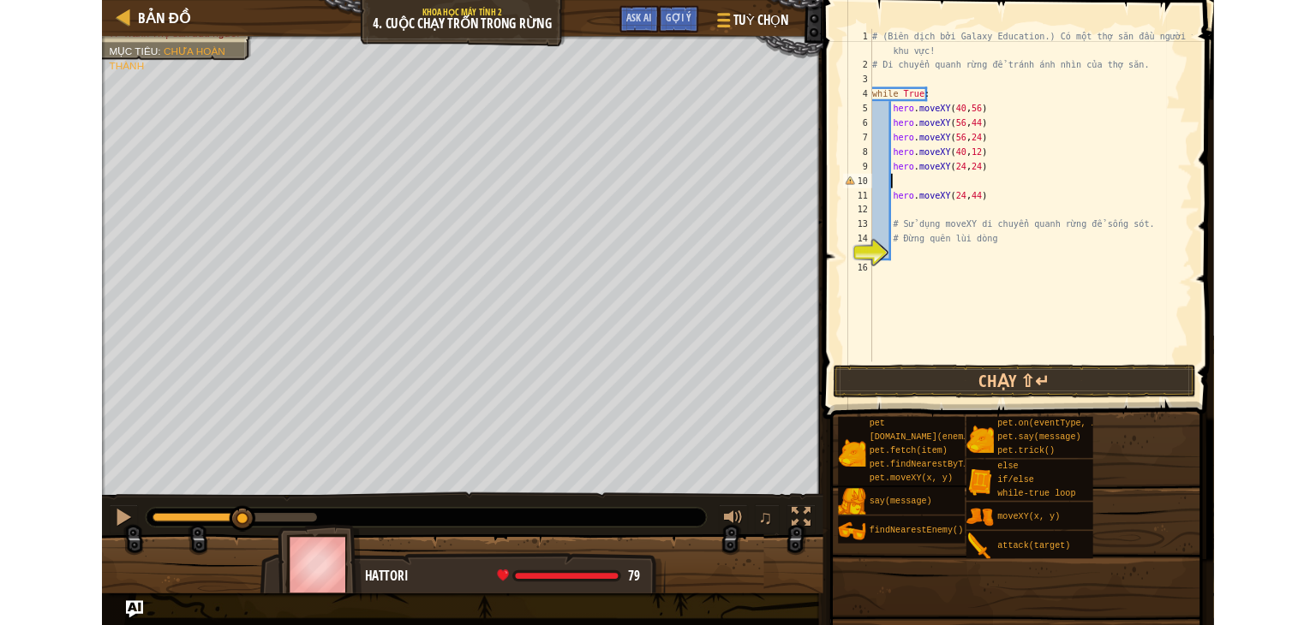
scroll to position [8, 0]
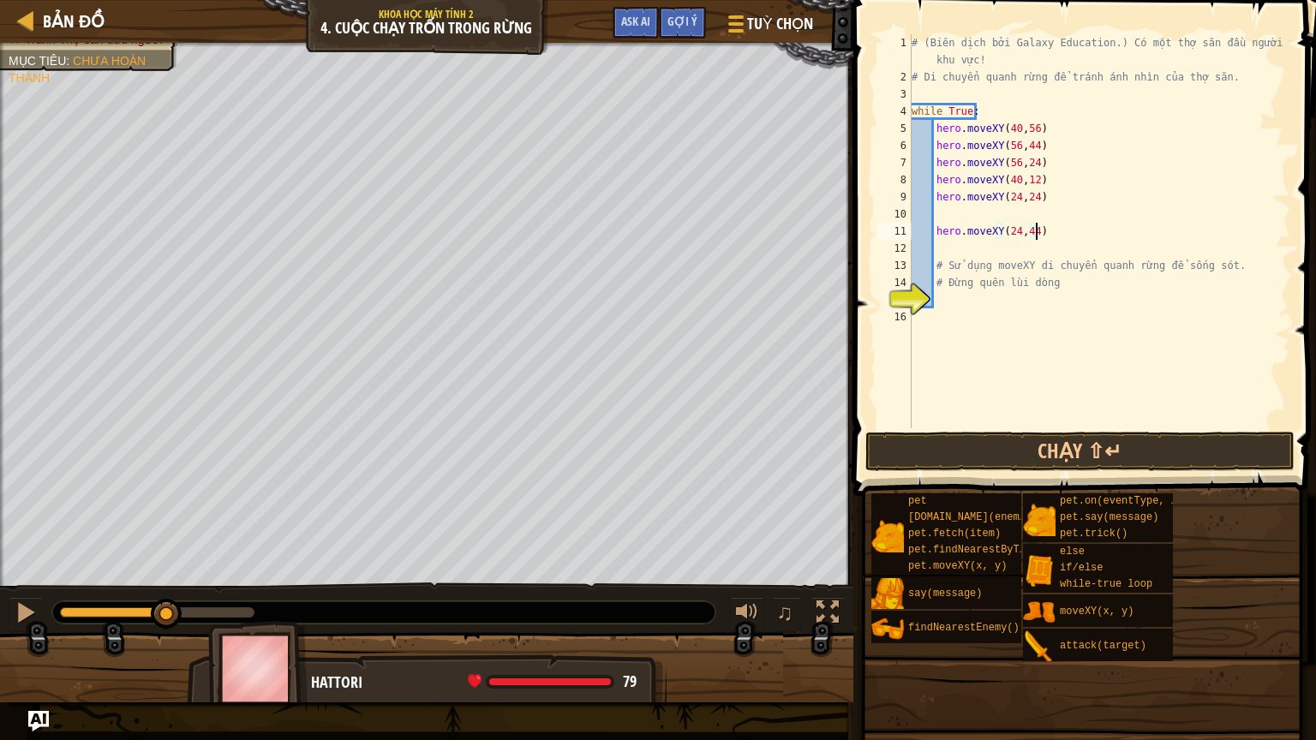
click at [1043, 230] on div "# (Biên dịch bởi Galaxy Education.) Có một thợ săn đầu người trong khu vực! # D…" at bounding box center [1099, 256] width 382 height 445
click at [933, 232] on div "# (Biên dịch bởi Galaxy Education.) Có một thợ săn đầu người trong khu vực! # D…" at bounding box center [1099, 256] width 382 height 445
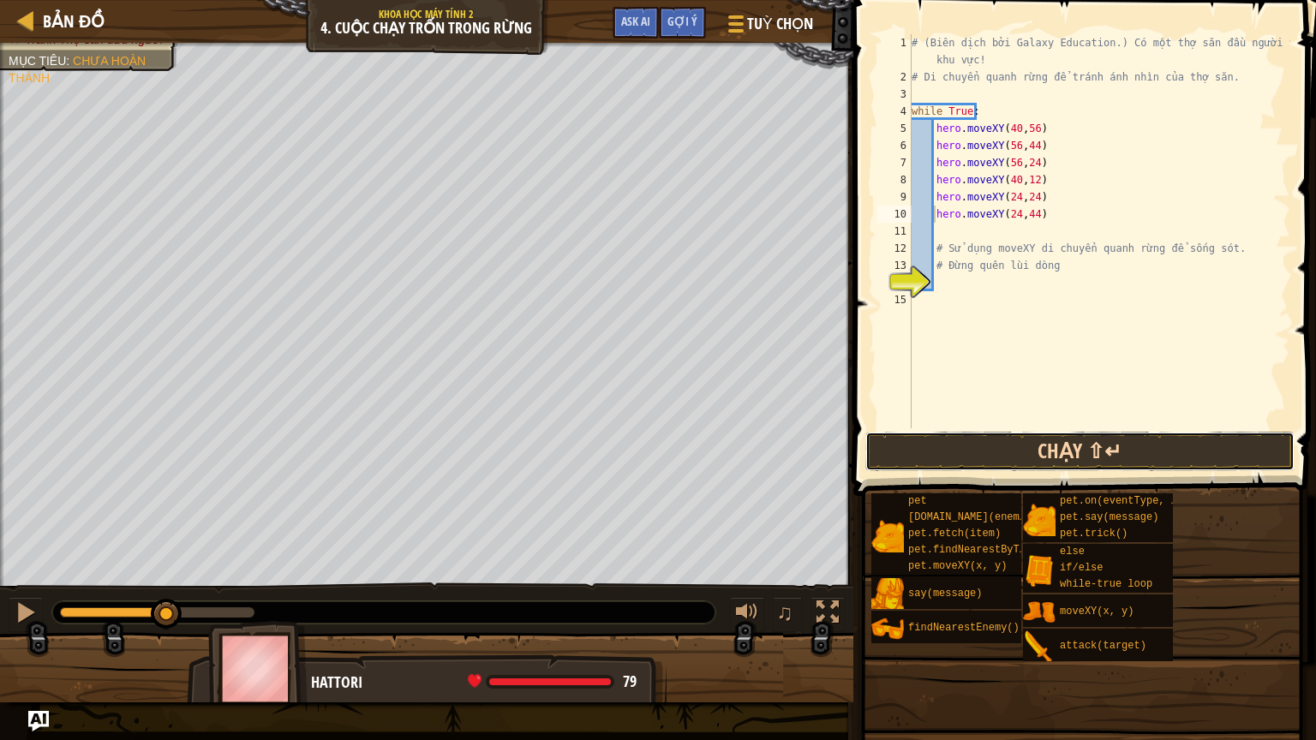
click at [1065, 447] on button "Chạy ⇧↵" at bounding box center [1079, 451] width 429 height 39
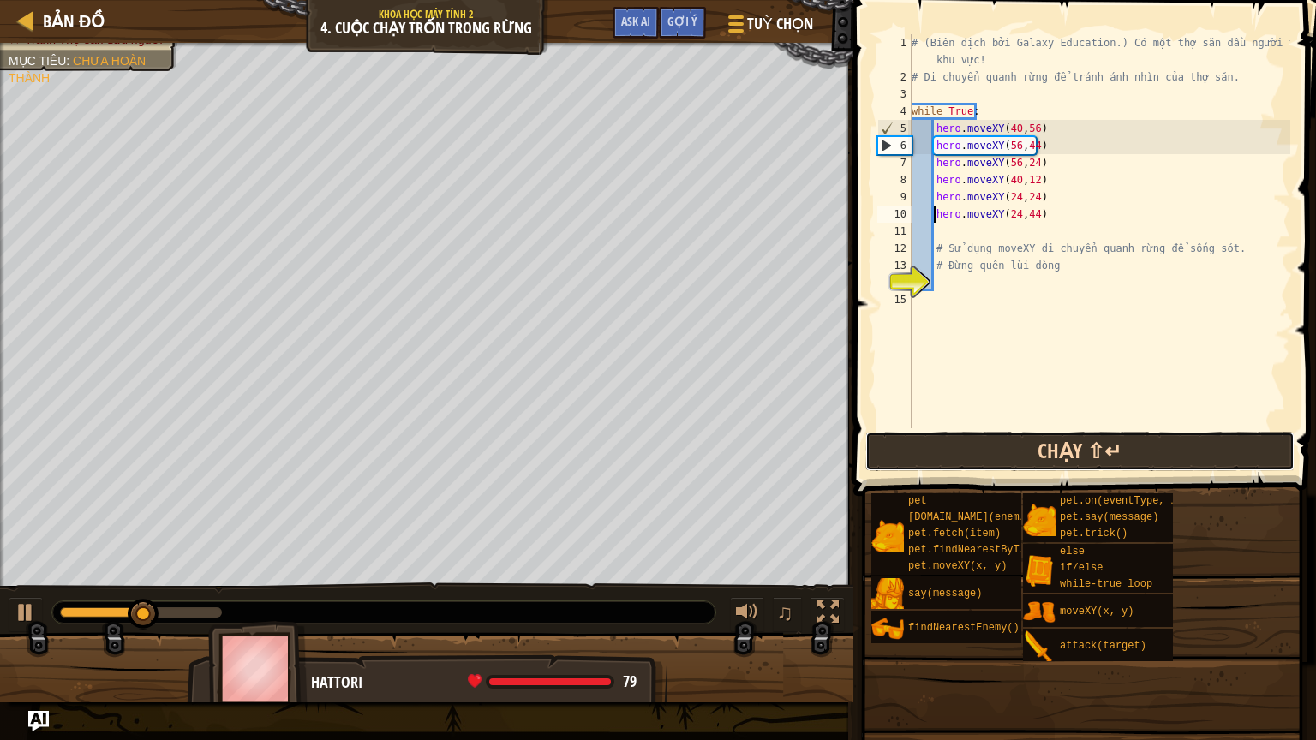
click at [1065, 447] on button "Chạy ⇧↵" at bounding box center [1079, 451] width 429 height 39
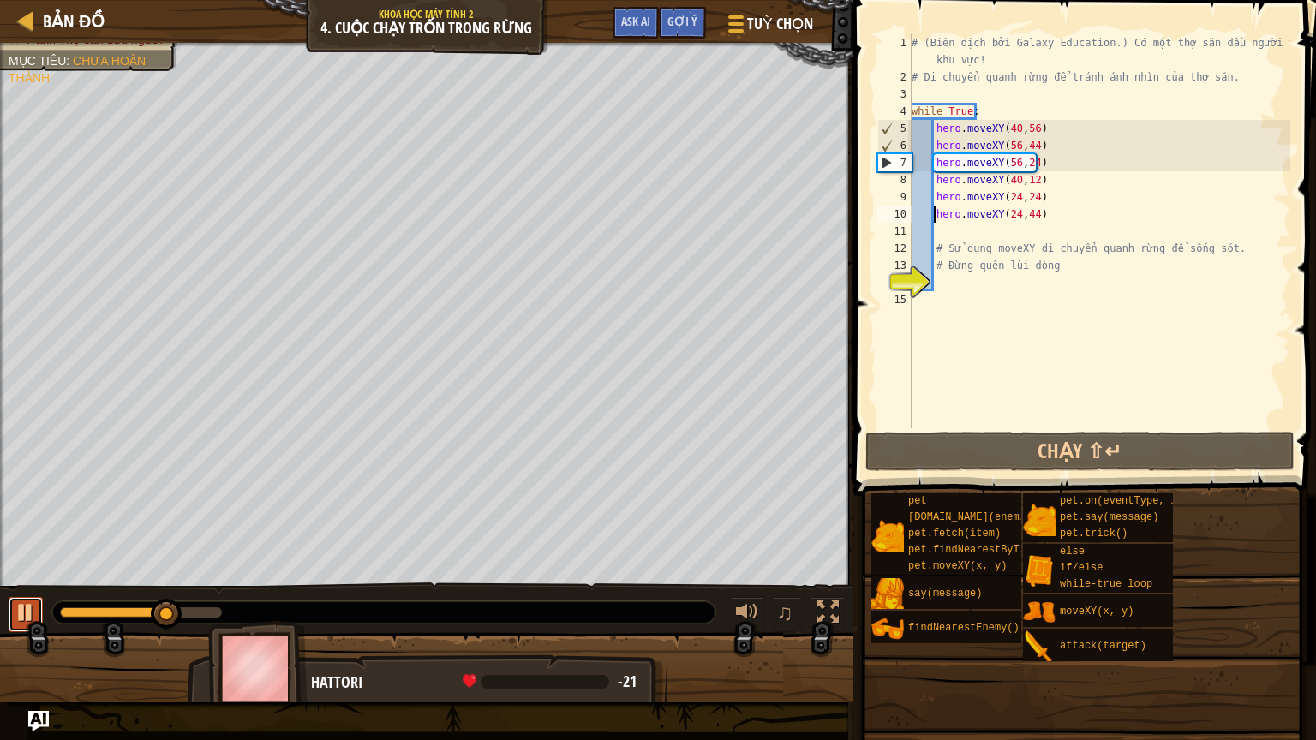
click at [27, 605] on div at bounding box center [26, 612] width 22 height 22
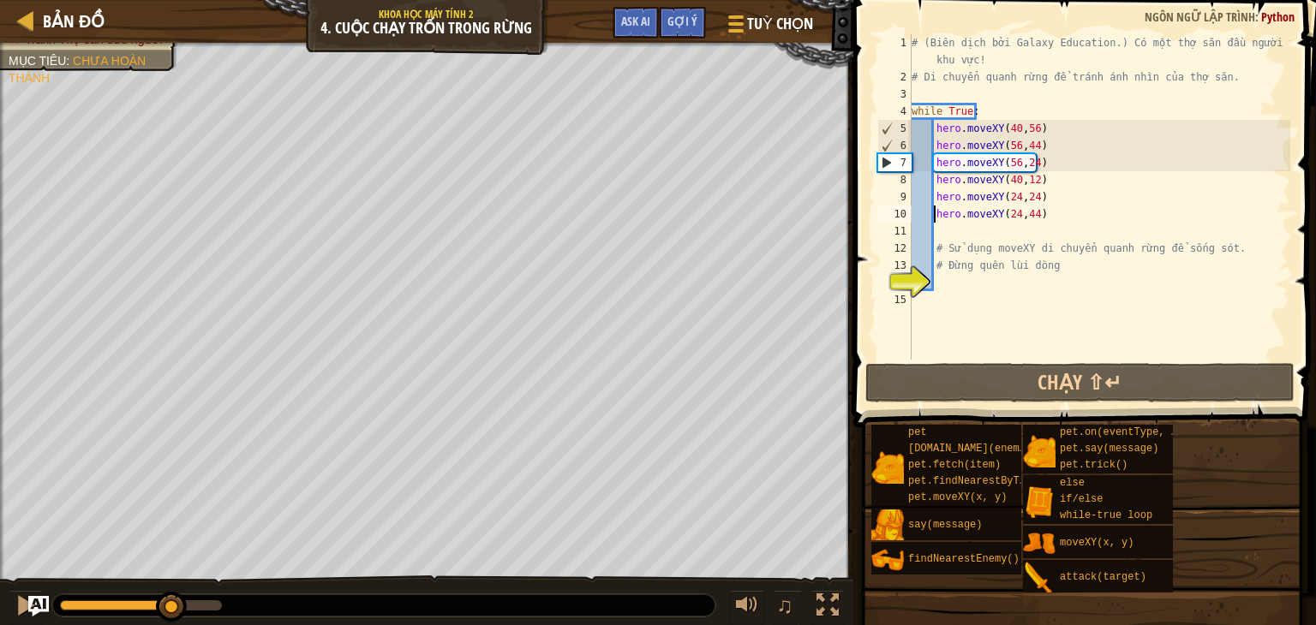
click at [994, 107] on div "# (Biên dịch bởi Galaxy Education.) Có một thợ săn đầu người trong khu vực! # D…" at bounding box center [1099, 222] width 382 height 377
click at [1040, 130] on div "# (Biên dịch bởi Galaxy Education.) Có một thợ săn đầu người trong khu vực! # D…" at bounding box center [1099, 222] width 382 height 377
type textarea "hero.moveXY(40,56)"
drag, startPoint x: 1036, startPoint y: 127, endPoint x: 935, endPoint y: 127, distance: 100.2
click at [935, 127] on div "# (Biên dịch bởi Galaxy Education.) Có một thợ săn đầu người trong khu vực! # D…" at bounding box center [1099, 222] width 382 height 377
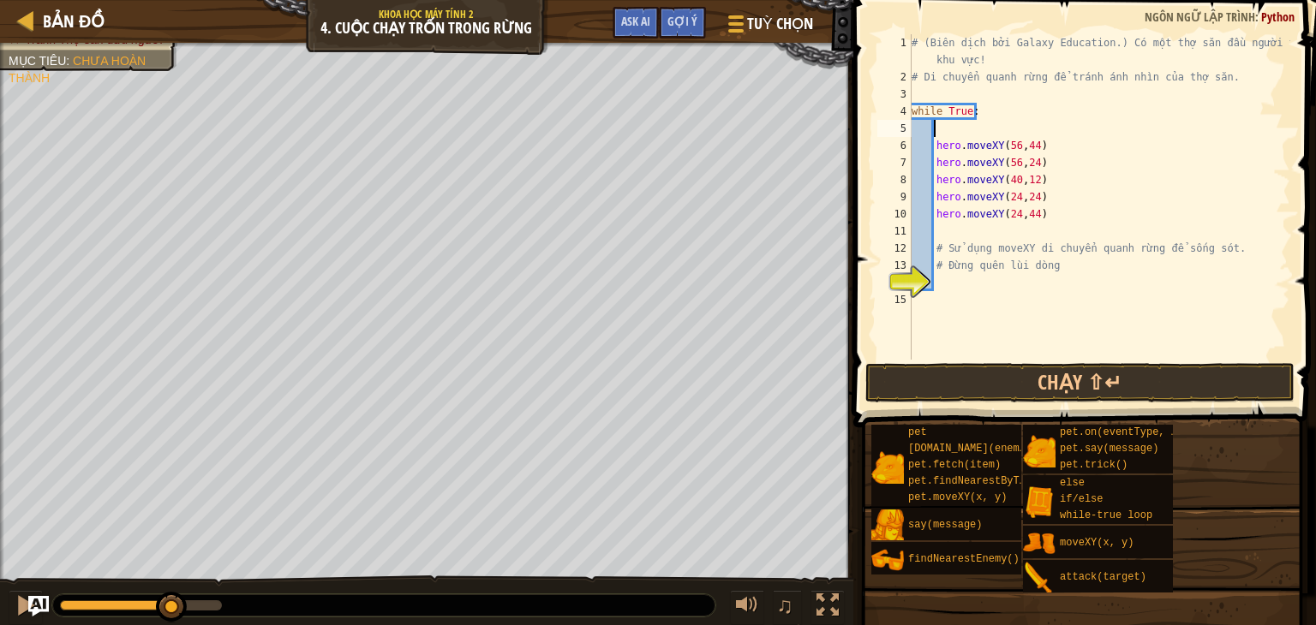
click at [1038, 151] on div "# (Biên dịch bởi Galaxy Education.) Có một thợ săn đầu người trong khu vực! # D…" at bounding box center [1099, 222] width 382 height 377
click at [932, 145] on div "# (Biên dịch bởi Galaxy Education.) Có một thợ săn đầu người trong khu vực! # D…" at bounding box center [1099, 222] width 382 height 377
type textarea "hero.moveXY(56,44)"
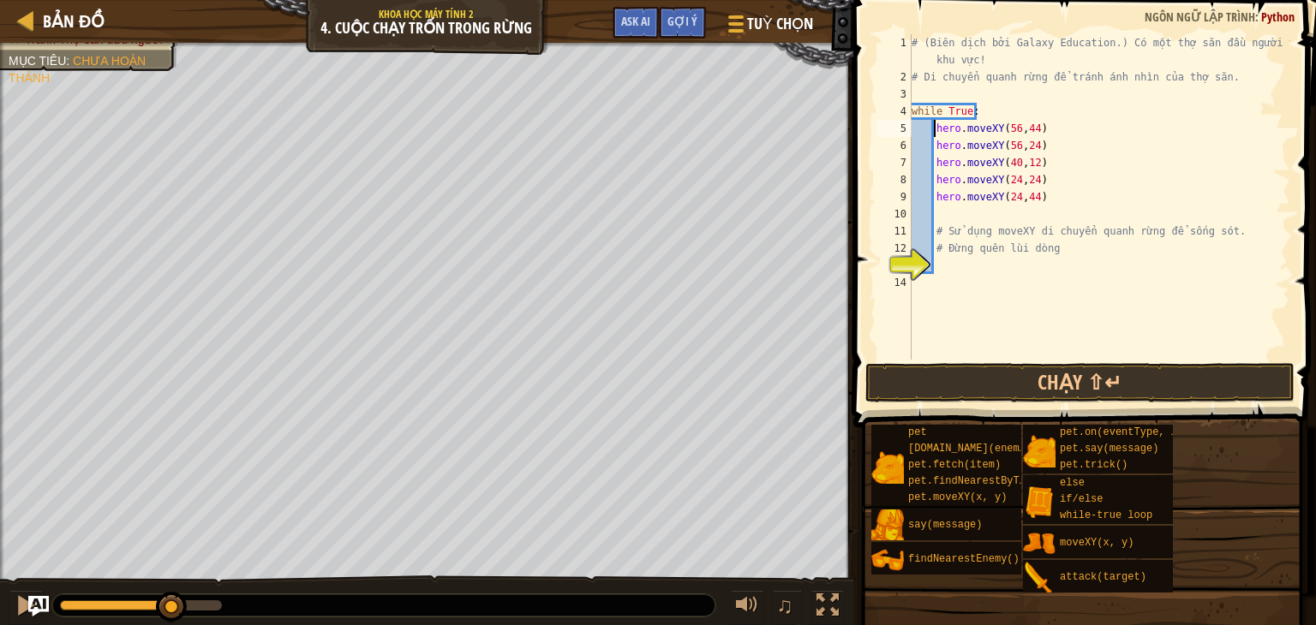
click at [1036, 128] on div "# (Biên dịch bởi Galaxy Education.) Có một thợ săn đầu người trong khu vực! # D…" at bounding box center [1099, 222] width 382 height 377
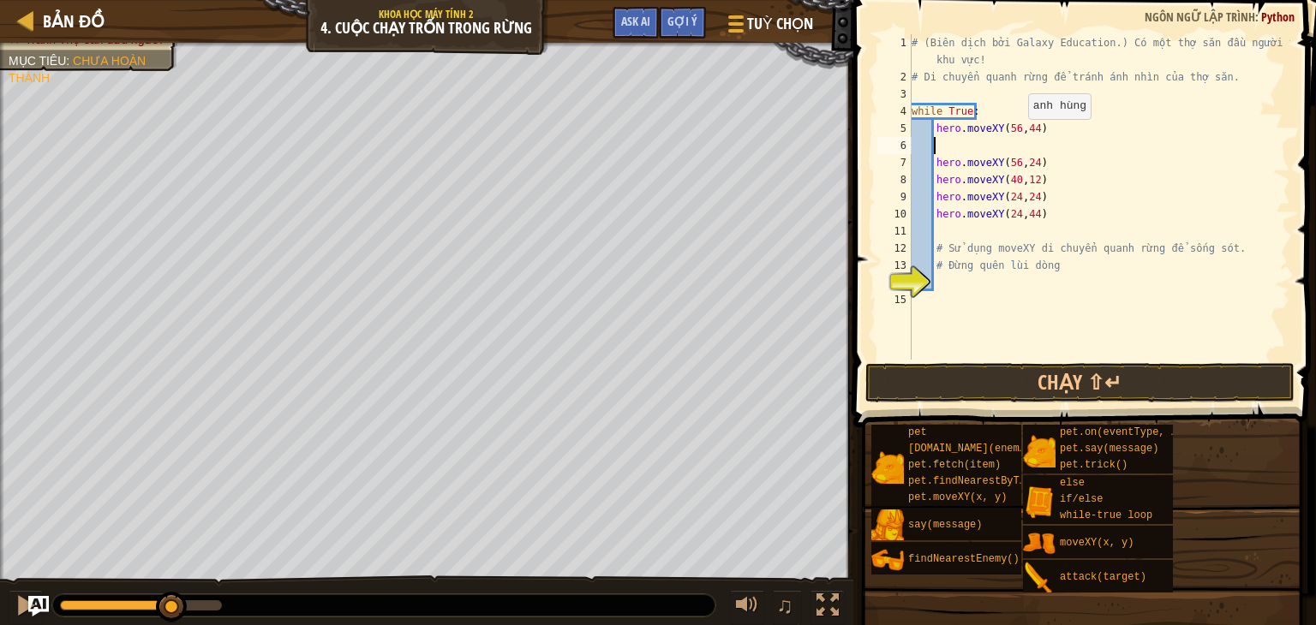
paste textarea "hero.moveXY(40,56)"
drag, startPoint x: 1034, startPoint y: 217, endPoint x: 935, endPoint y: 215, distance: 98.5
click at [935, 215] on div "# (Biên dịch bởi Galaxy Education.) Có một thợ săn đầu người trong khu vực! # D…" at bounding box center [1099, 222] width 382 height 377
drag, startPoint x: 1035, startPoint y: 164, endPoint x: 936, endPoint y: 169, distance: 98.6
click at [936, 169] on div "# (Biên dịch bởi Galaxy Education.) Có một thợ săn đầu người trong khu vực! # D…" at bounding box center [1099, 222] width 382 height 377
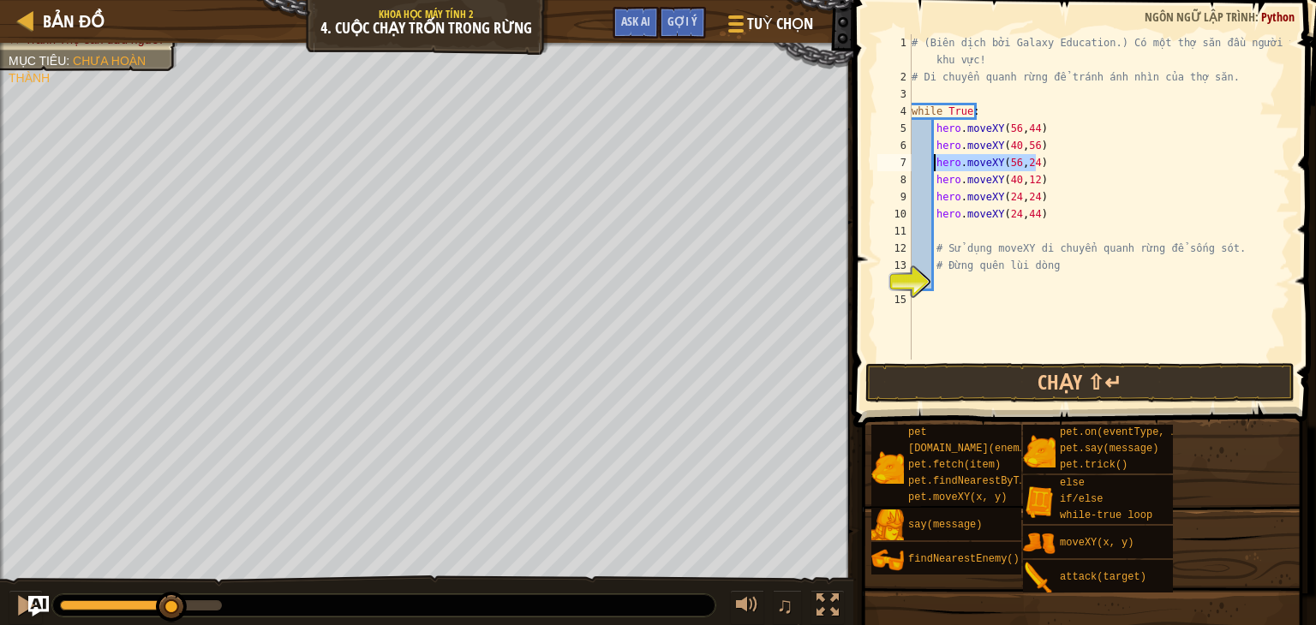
paste textarea "24,4"
click at [1031, 182] on div "# (Biên dịch bởi Galaxy Education.) Có một thợ săn đầu người trong khu vực! # D…" at bounding box center [1099, 222] width 382 height 377
type textarea "hero.moveXY(40,12)"
click at [1036, 179] on div "# (Biên dịch bởi Galaxy Education.) Có một thợ săn đầu người trong khu vực! # D…" at bounding box center [1099, 222] width 382 height 377
drag, startPoint x: 1036, startPoint y: 179, endPoint x: 934, endPoint y: 179, distance: 101.9
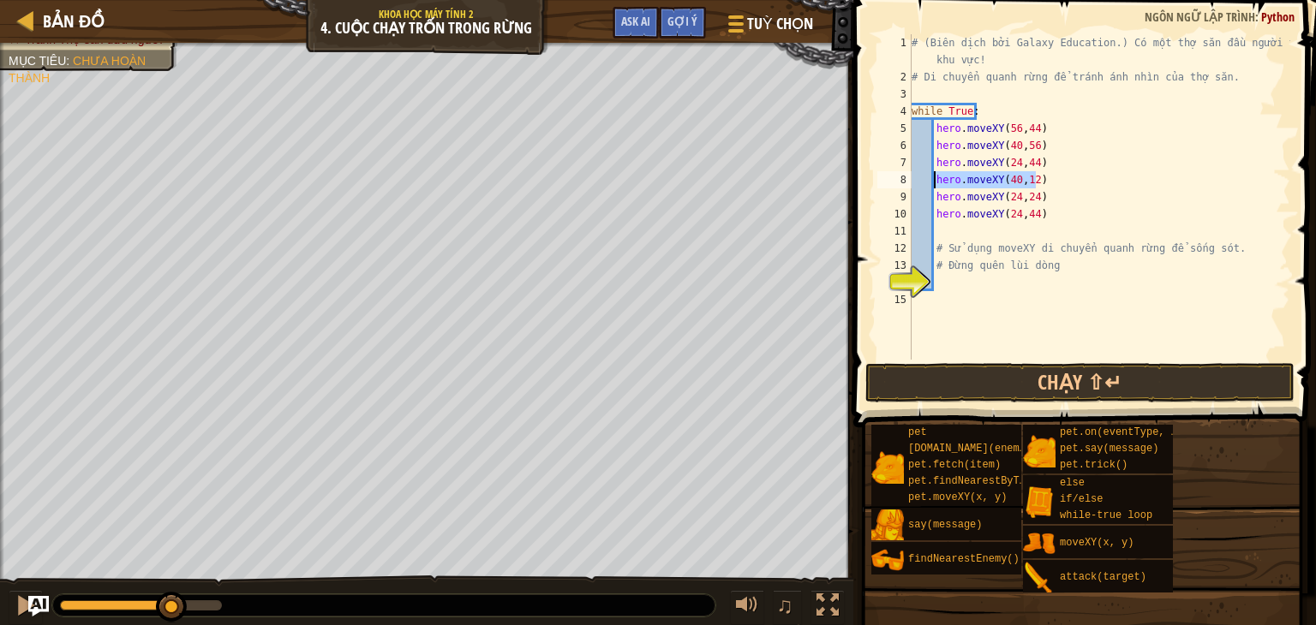
click at [934, 179] on div "# (Biên dịch bởi Galaxy Education.) Có một thợ săn đầu người trong khu vực! # D…" at bounding box center [1099, 222] width 382 height 377
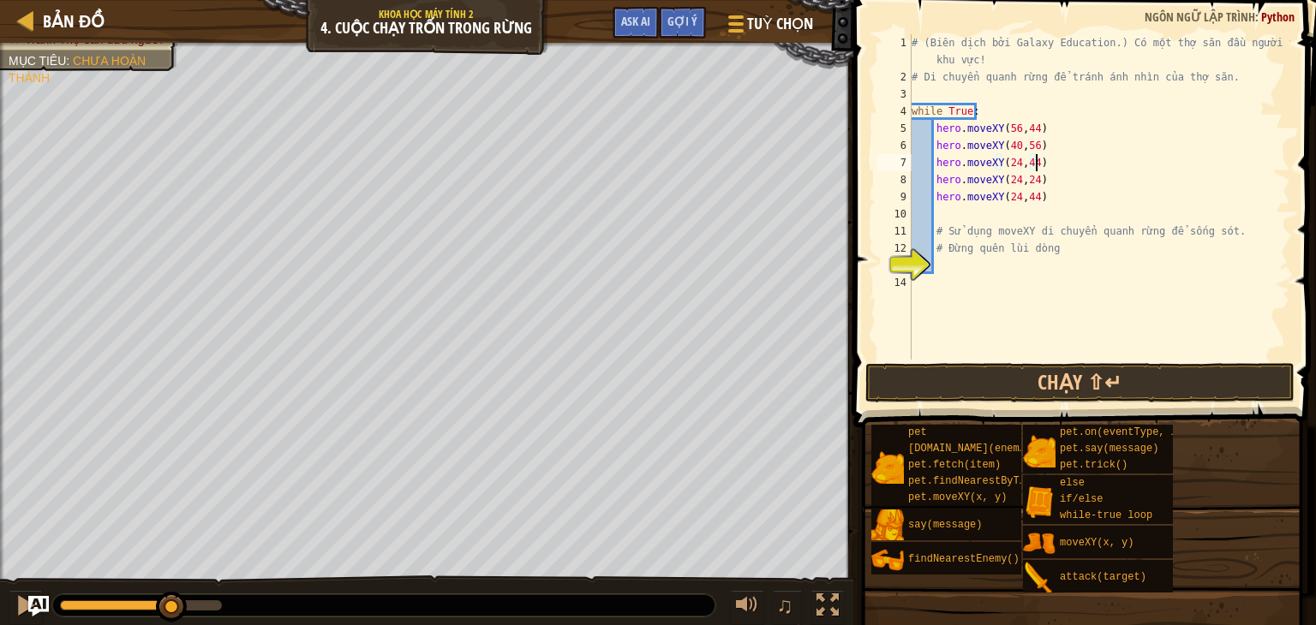
click at [1033, 182] on div "# (Biên dịch bởi Galaxy Education.) Có một thợ săn đầu người trong khu vực! # D…" at bounding box center [1099, 222] width 382 height 377
type textarea "hero.moveXY(24,24)"
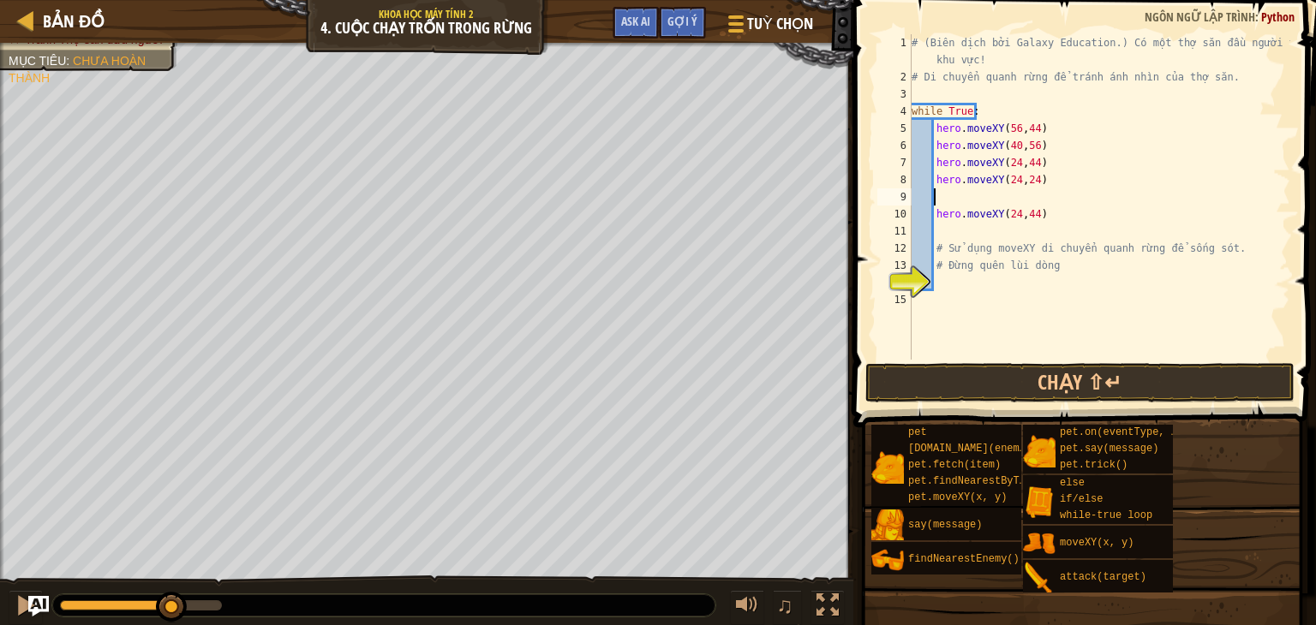
paste textarea "hero.moveXY(40,12)"
click at [1036, 218] on div "# (Biên dịch bởi Galaxy Education.) Có một thợ săn đầu người trong khu vực! # D…" at bounding box center [1099, 222] width 382 height 377
drag, startPoint x: 1012, startPoint y: 214, endPoint x: 1002, endPoint y: 214, distance: 9.4
click at [1002, 214] on div "# (Biên dịch bởi Galaxy Education.) Có một thợ săn đầu người trong khu vực! # D…" at bounding box center [1099, 222] width 382 height 377
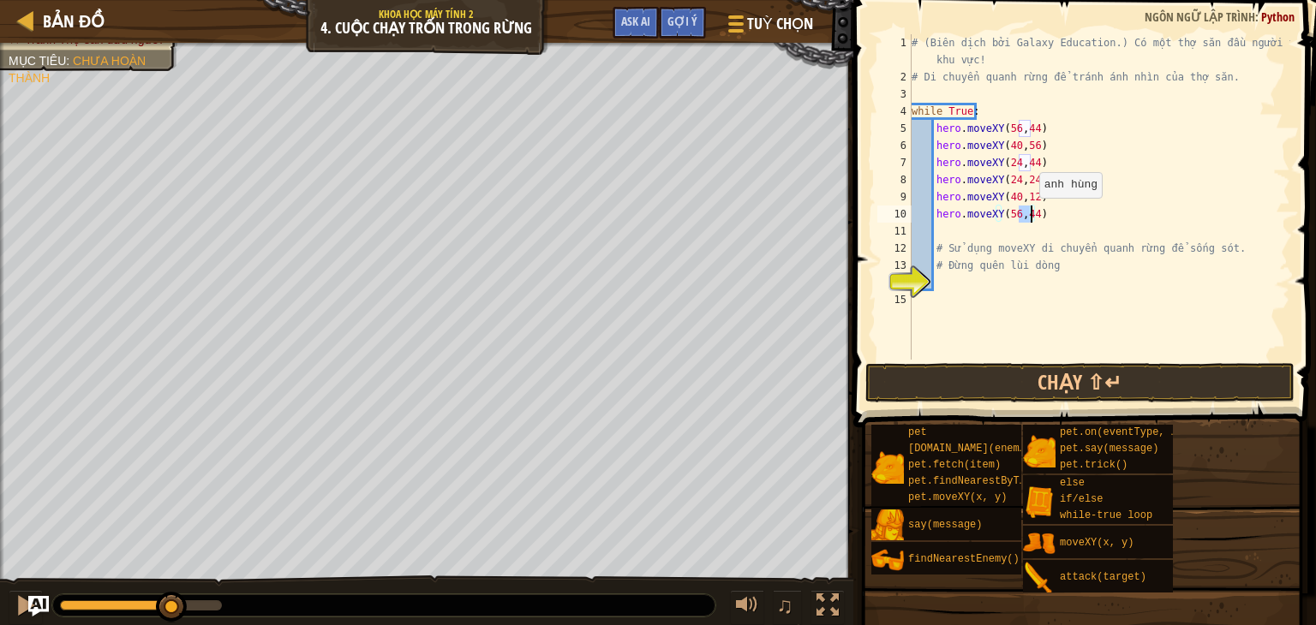
drag, startPoint x: 1018, startPoint y: 214, endPoint x: 1030, endPoint y: 214, distance: 12.0
click at [1030, 214] on div "# (Biên dịch bởi Galaxy Education.) Có một thợ săn đầu người trong khu vực! # D…" at bounding box center [1099, 222] width 382 height 377
type textarea "hero.moveXY(56,24)"
click at [1054, 383] on button "Chạy ⇧↵" at bounding box center [1079, 382] width 429 height 39
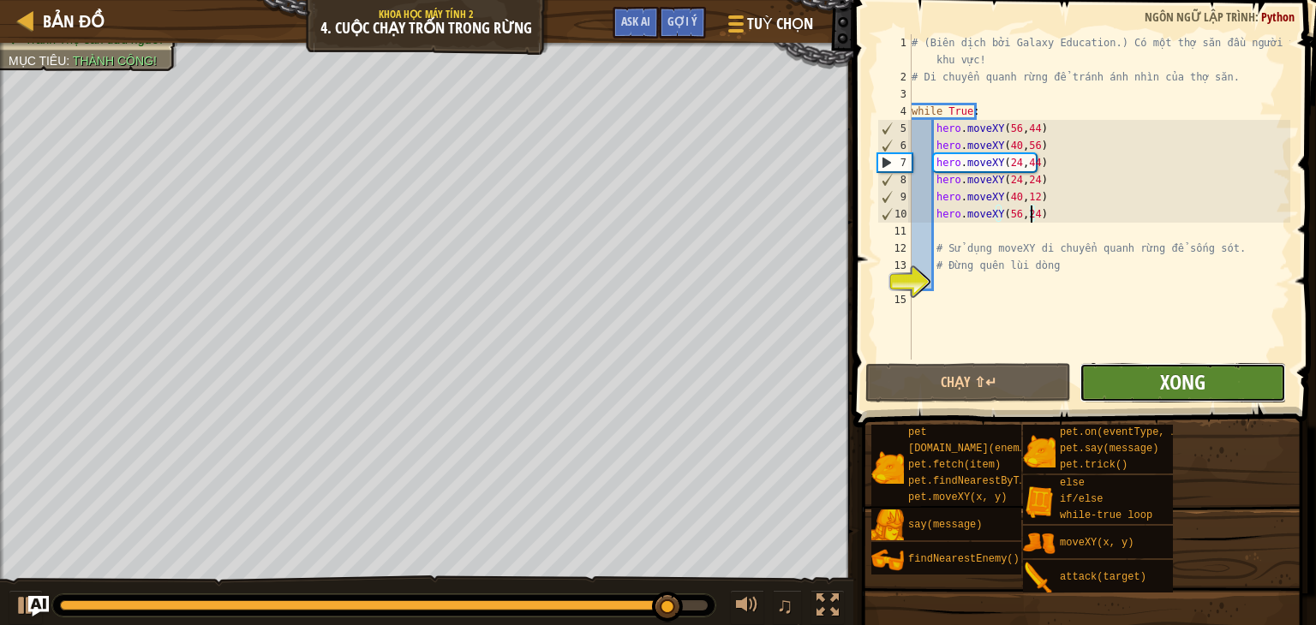
click at [1176, 370] on span "Xong" at bounding box center [1182, 381] width 45 height 27
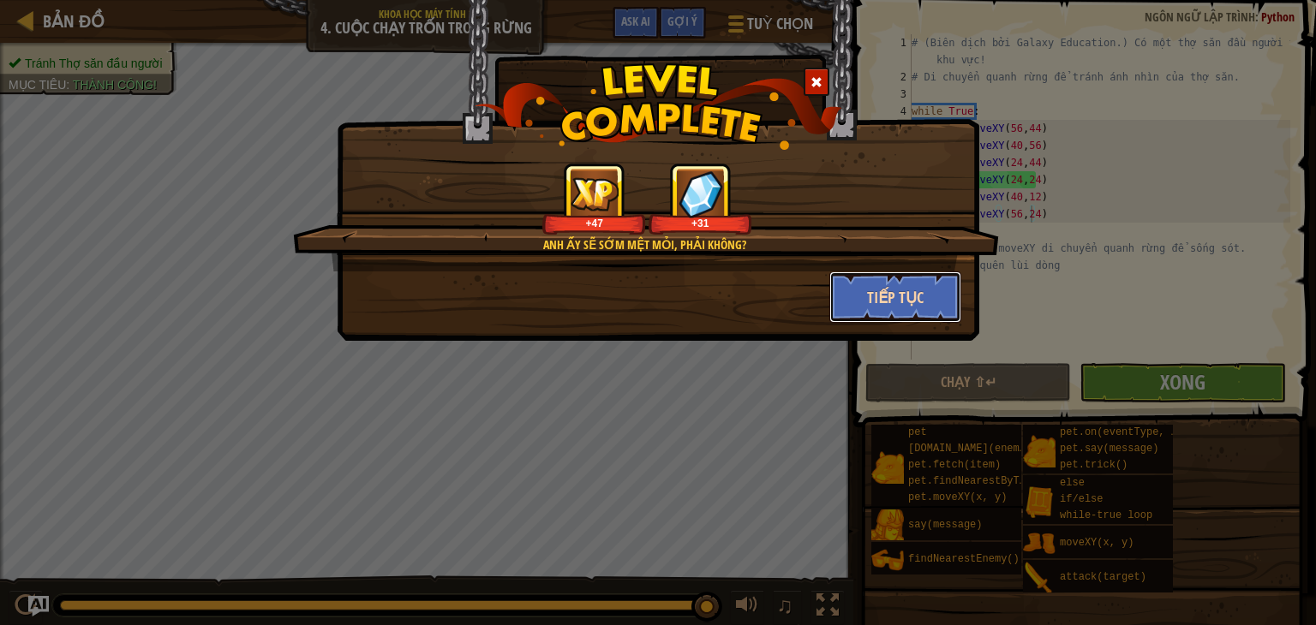
click at [857, 299] on button "Tiếp tục" at bounding box center [895, 297] width 133 height 51
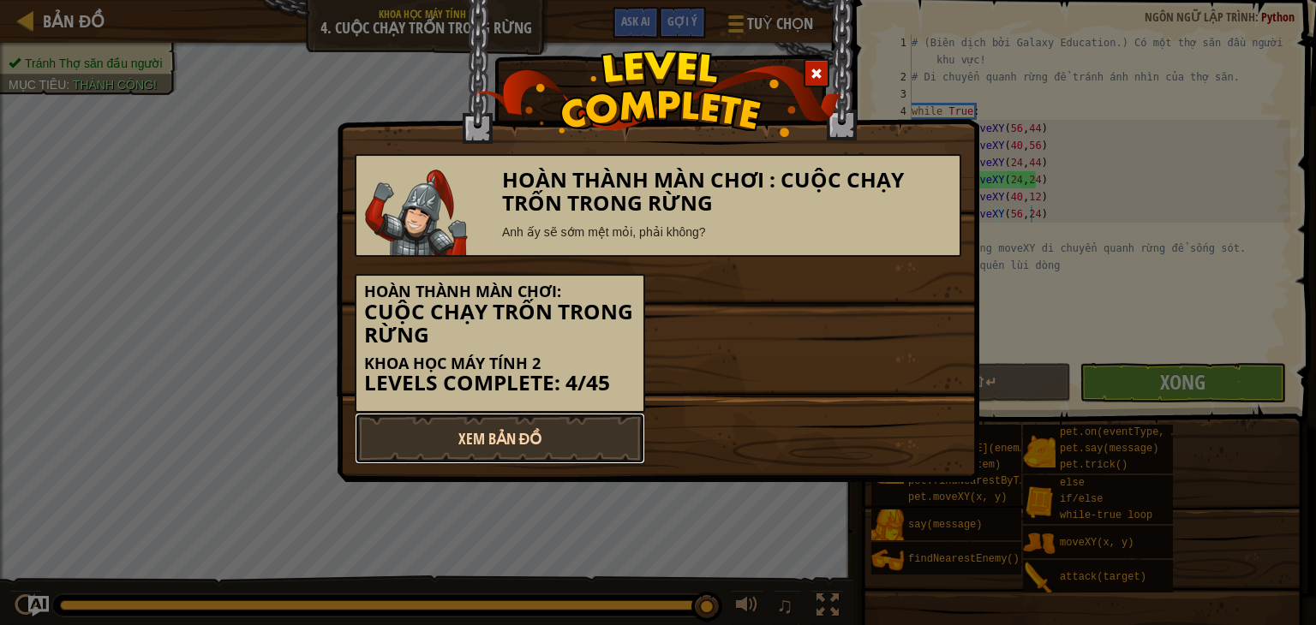
click at [565, 431] on link "Xem Bản Đồ" at bounding box center [500, 438] width 290 height 51
select select "vi"
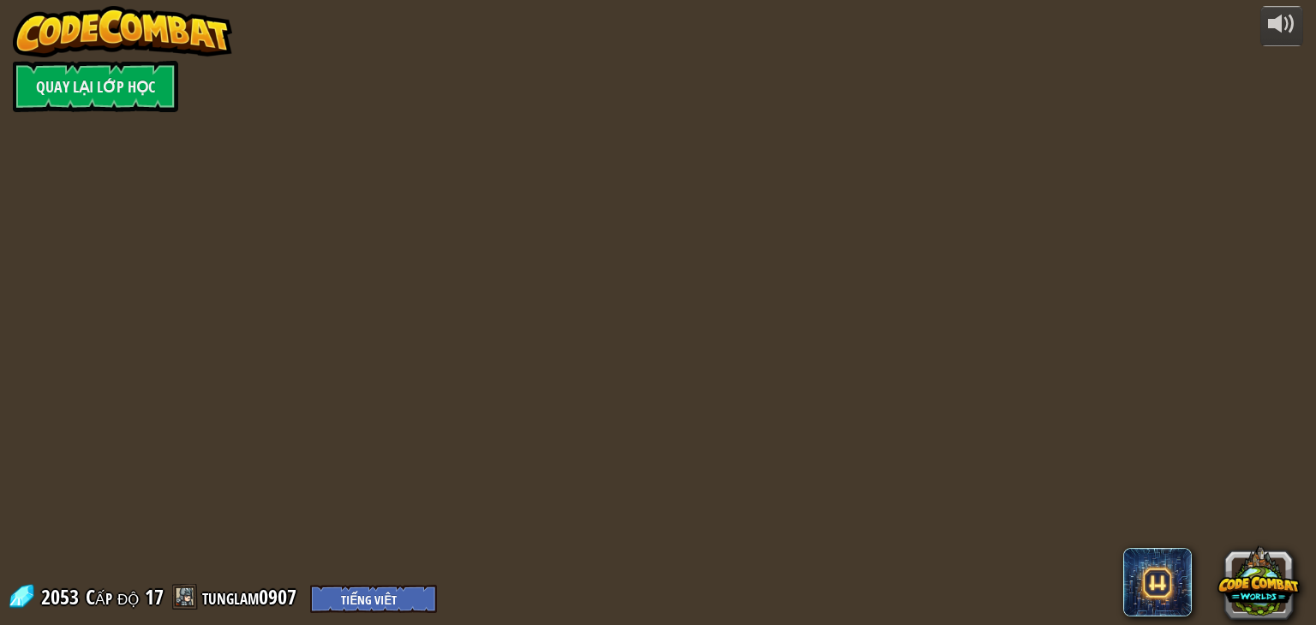
select select "vi"
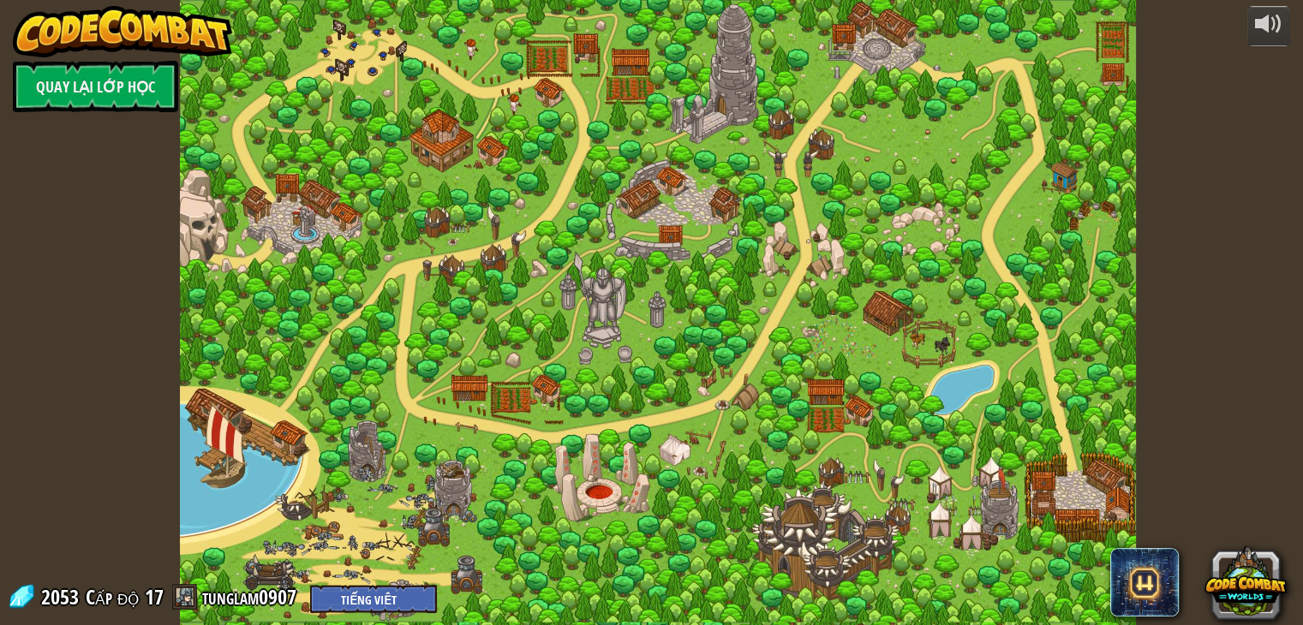
select select "vi"
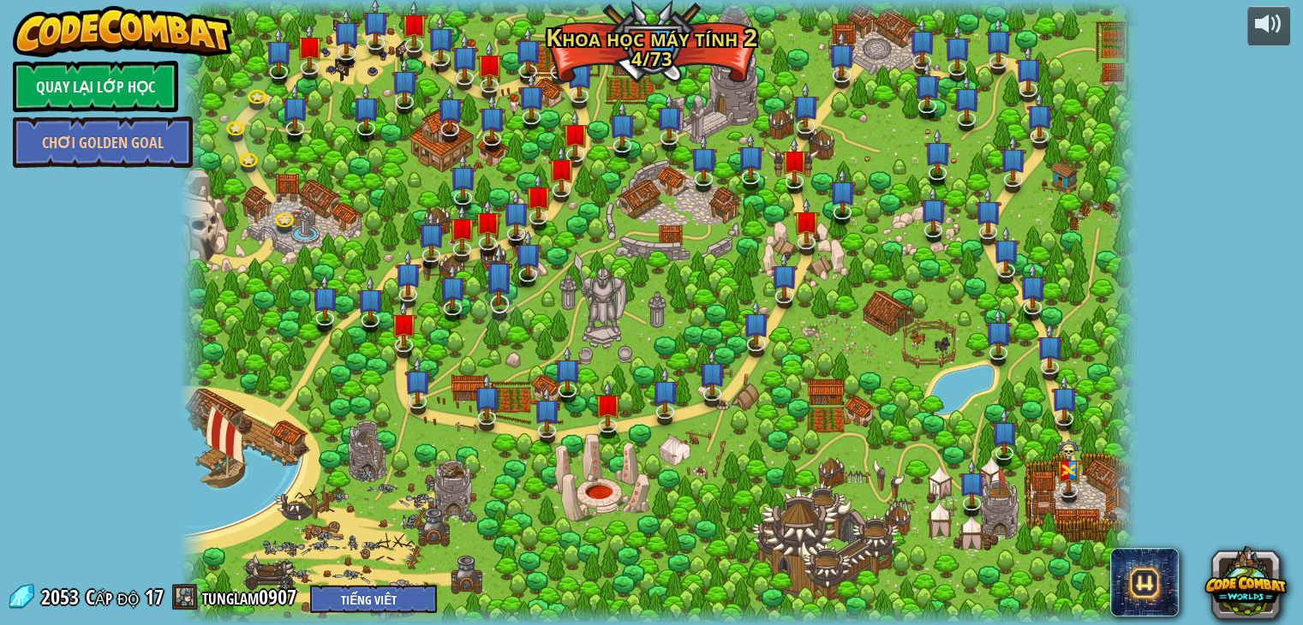
select select "vi"
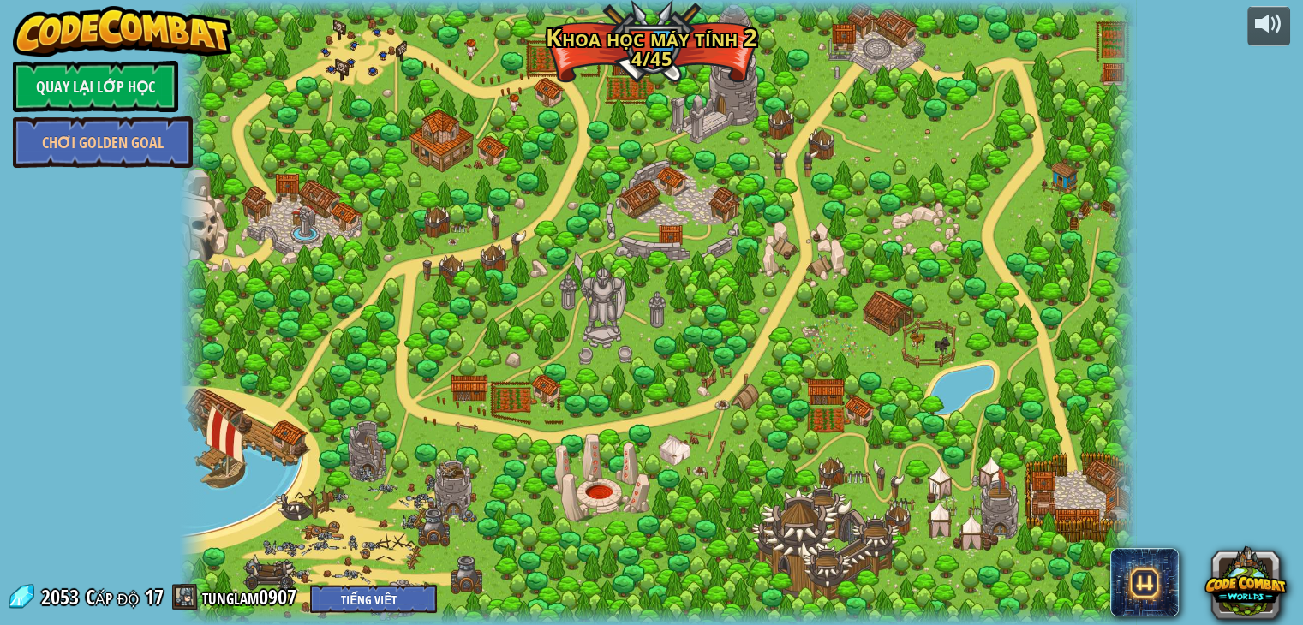
select select "vi"
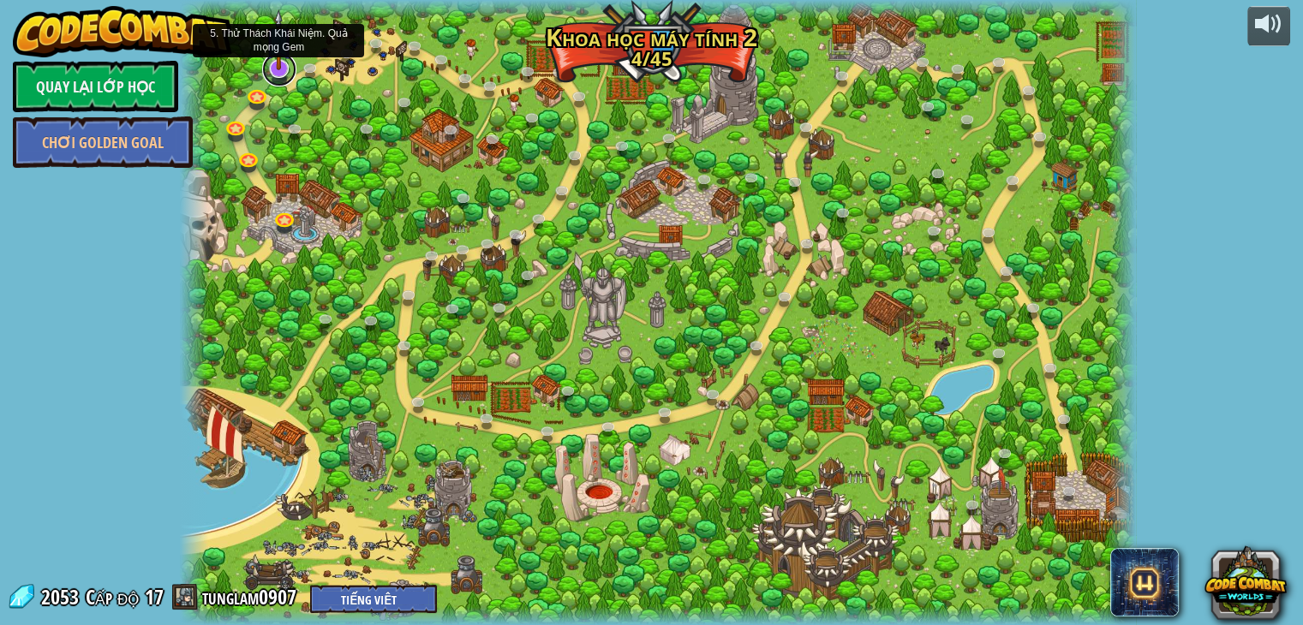
click at [278, 71] on link at bounding box center [279, 69] width 34 height 34
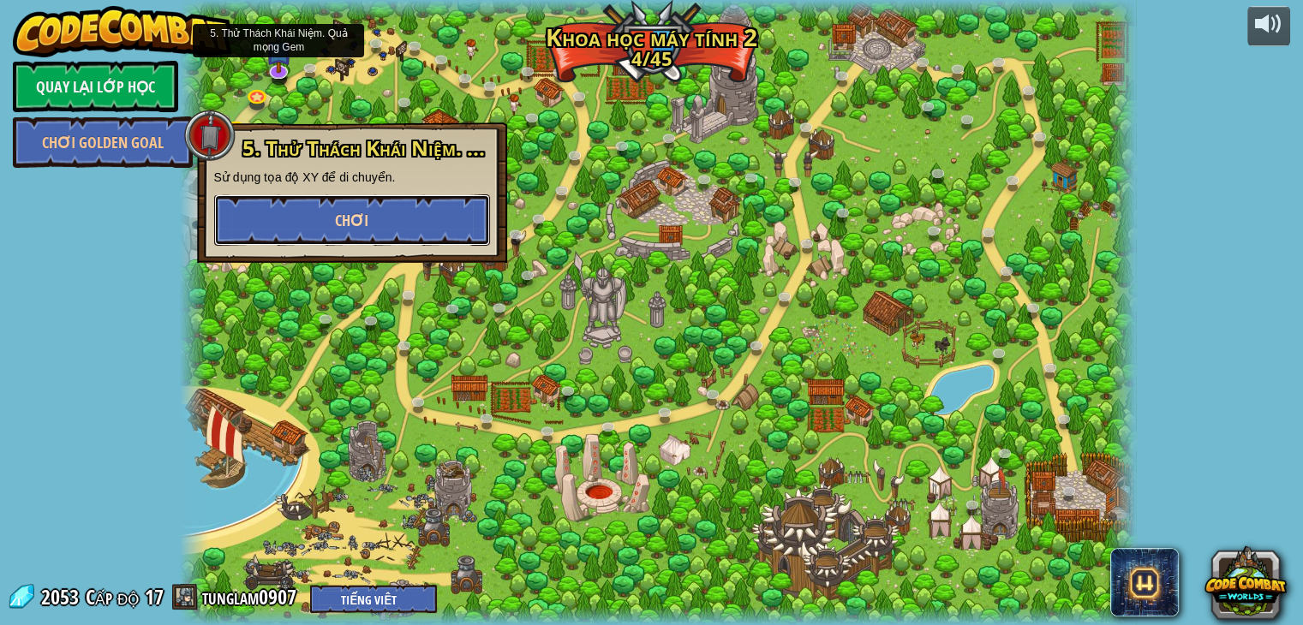
click at [357, 222] on span "Chơi" at bounding box center [351, 220] width 33 height 21
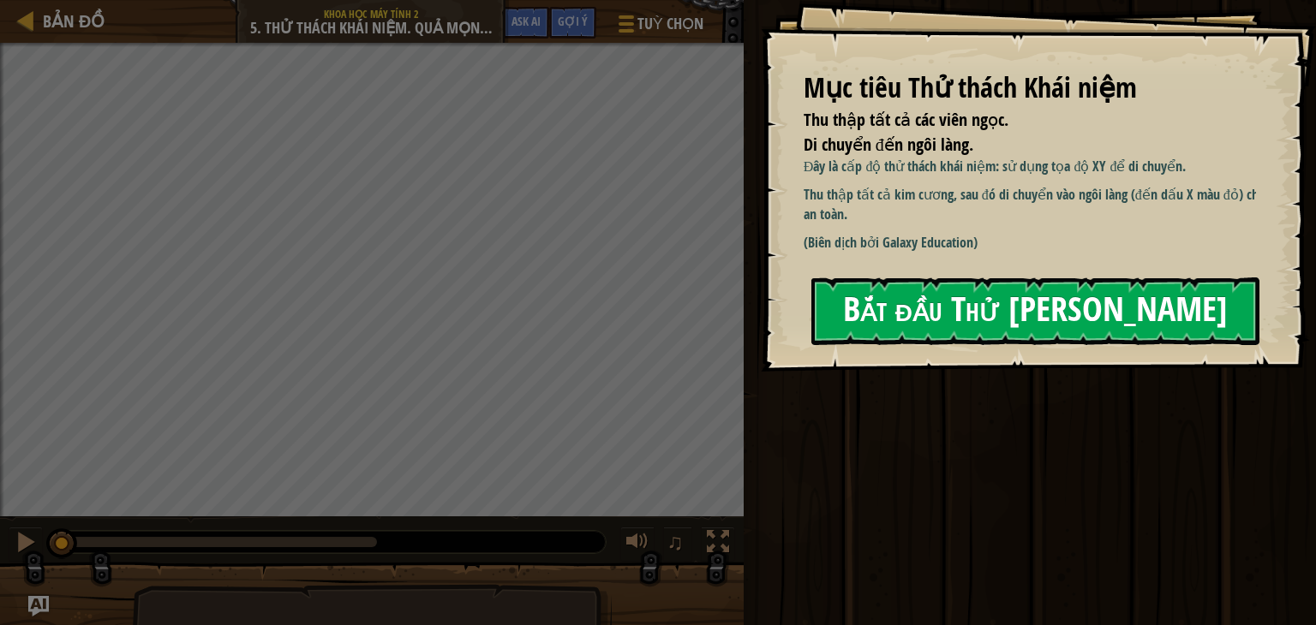
click at [942, 325] on button "Bắt đầu Thử [PERSON_NAME]" at bounding box center [1035, 312] width 448 height 68
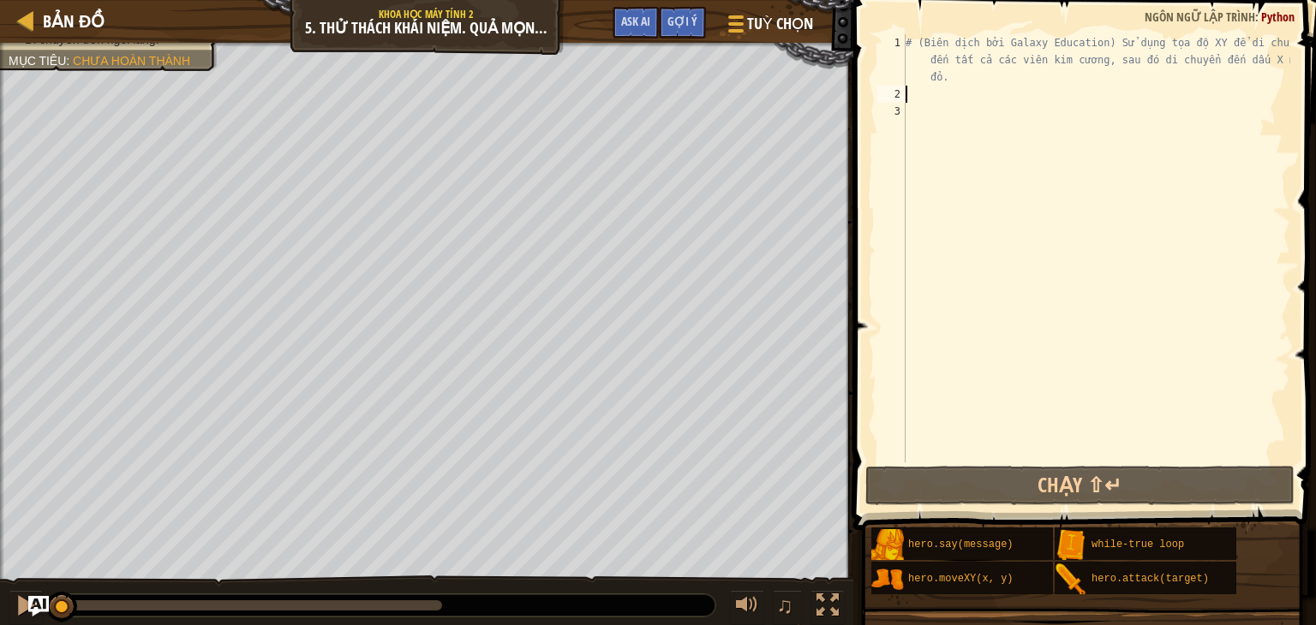
click at [939, 100] on div "# (Biên dịch bởi Galaxy Education) Sử dụng tọa độ XY để di chuyển đến tất cả cá…" at bounding box center [1096, 282] width 388 height 497
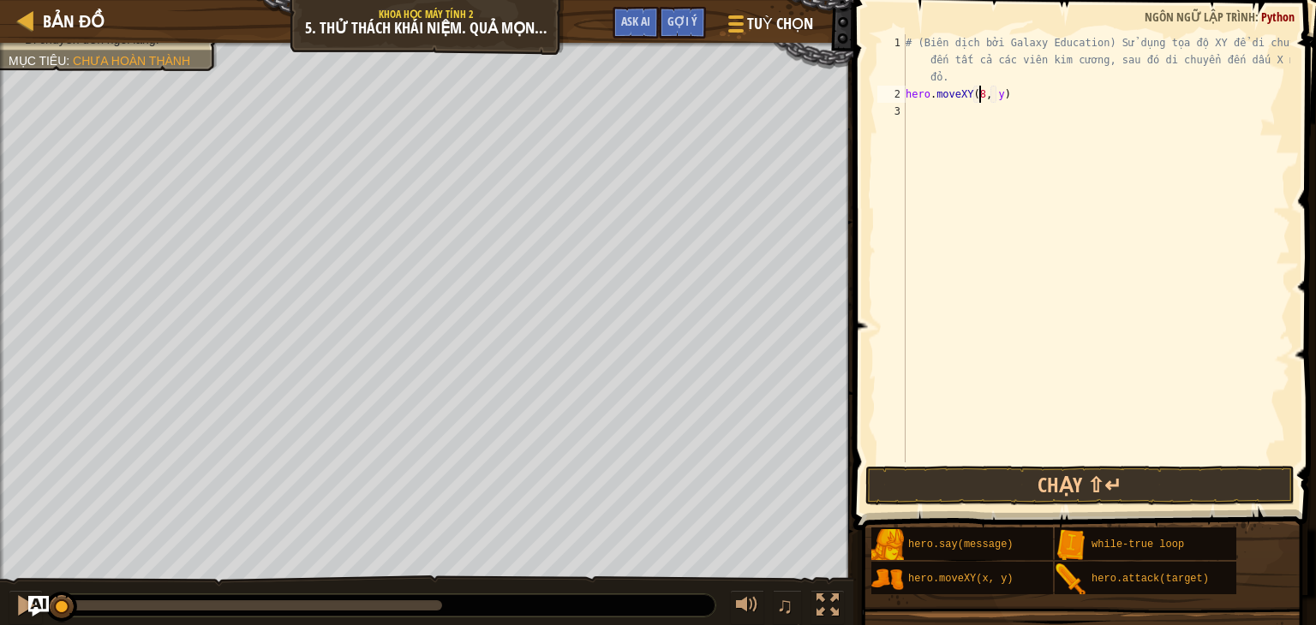
scroll to position [8, 5]
drag, startPoint x: 987, startPoint y: 96, endPoint x: 996, endPoint y: 97, distance: 9.5
click at [996, 97] on div "# (Biên dịch bởi Galaxy Education) Sử dụng tọa độ XY để di chuyển đến tất cả cá…" at bounding box center [1096, 282] width 388 height 497
type textarea "hero.moveXY(8,48)"
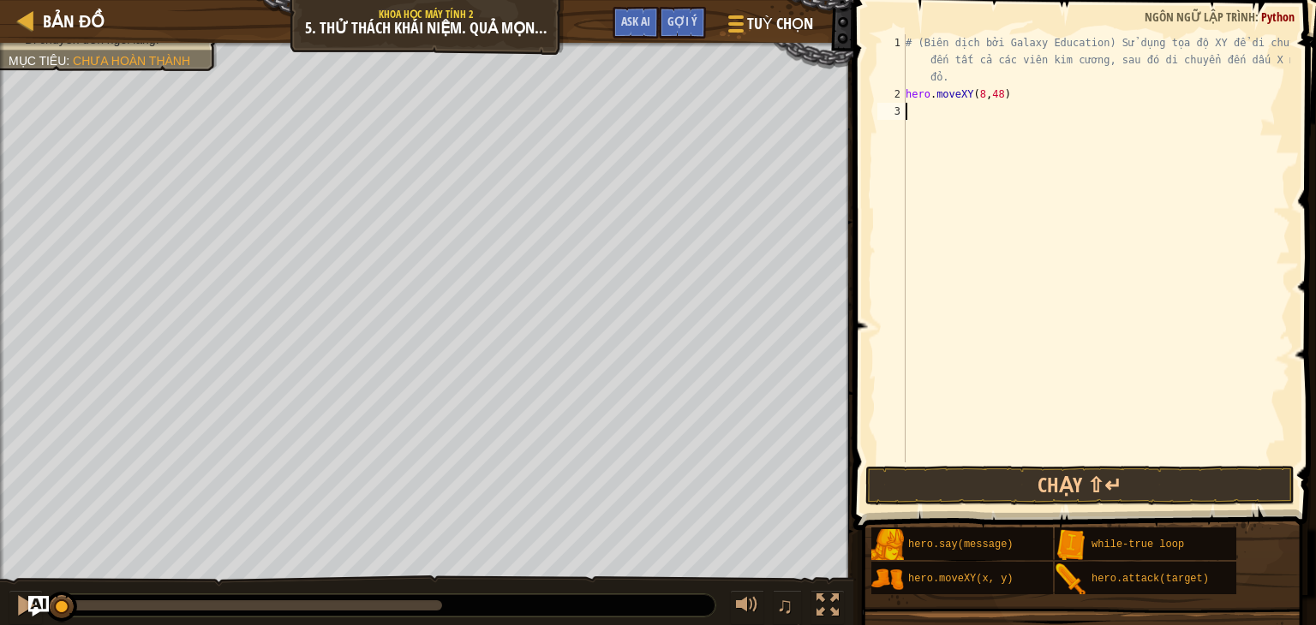
click at [935, 128] on div "# (Biên dịch bởi Galaxy Education) Sử dụng tọa độ XY để di chuyển đến tất cả cá…" at bounding box center [1096, 282] width 388 height 497
drag, startPoint x: 983, startPoint y: 112, endPoint x: 996, endPoint y: 113, distance: 12.9
click at [996, 113] on div "# (Biên dịch bởi Galaxy Education) Sử dụng tọa độ XY để di chuyển đến tất cả cá…" at bounding box center [1096, 282] width 388 height 497
type textarea "hero.moveXY(8,12)"
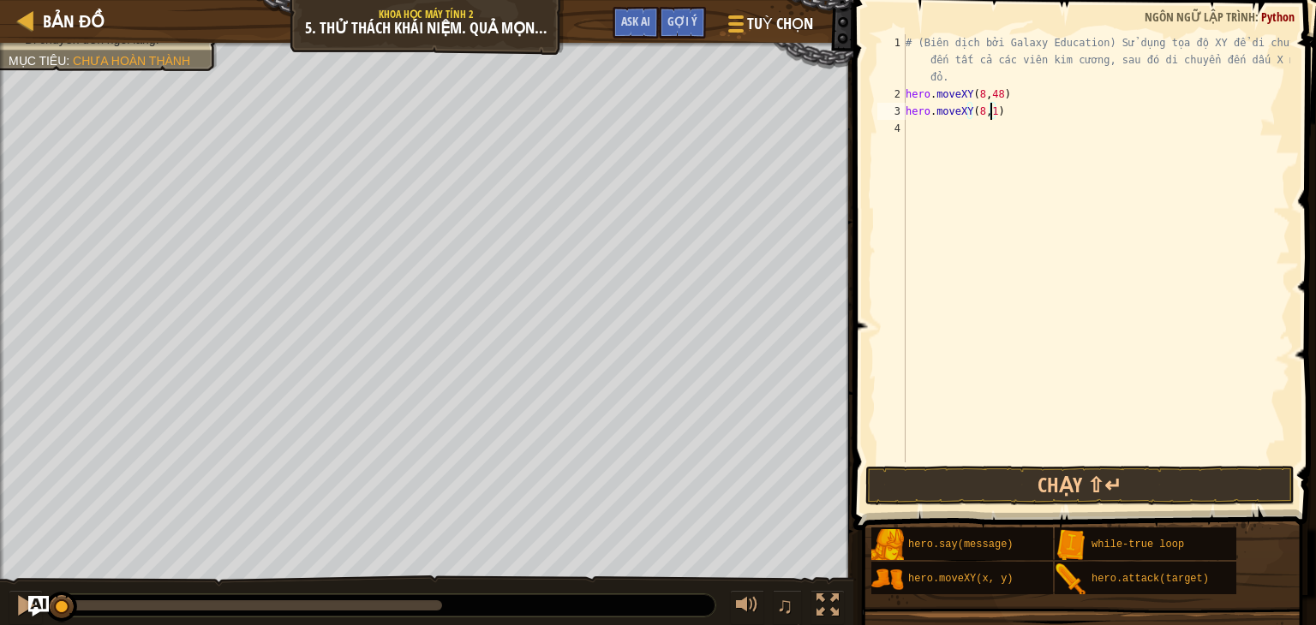
scroll to position [8, 7]
click at [914, 123] on div "# (Biên dịch bởi Galaxy Education) Sử dụng tọa độ XY để di chuyển đến tất cả cá…" at bounding box center [1096, 282] width 388 height 497
drag, startPoint x: 988, startPoint y: 131, endPoint x: 1001, endPoint y: 131, distance: 13.7
click at [1001, 131] on div "# (Biên dịch bởi Galaxy Education) Sử dụng tọa độ XY để di chuyển đến tất cả cá…" at bounding box center [1096, 282] width 388 height 497
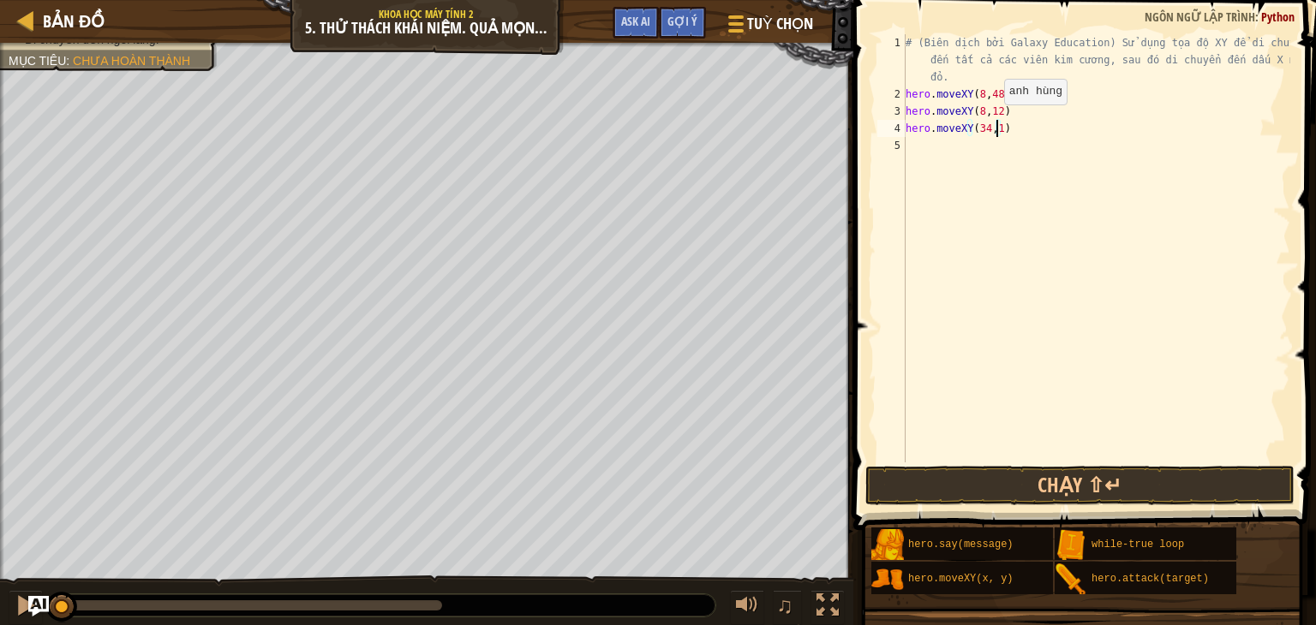
type textarea "hero.moveXY(34,14)"
click at [922, 146] on div "# (Biên dịch bởi Galaxy Education) Sử dụng tọa độ XY để di chuyển đến tất cả cá…" at bounding box center [1096, 282] width 388 height 497
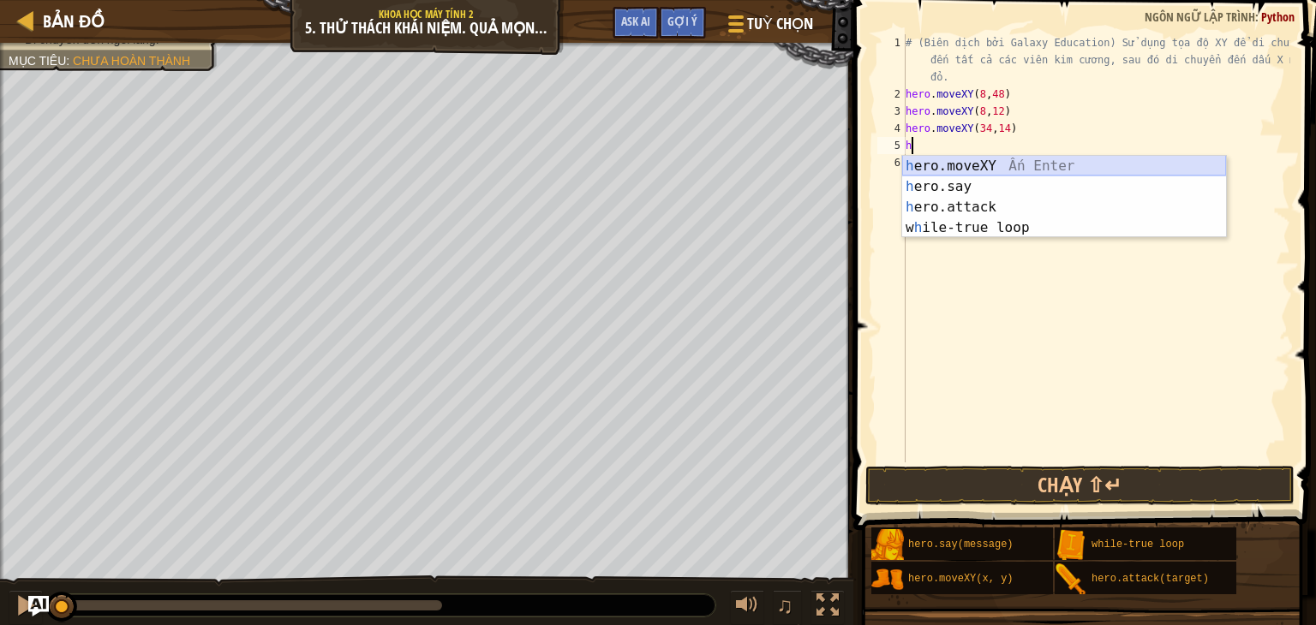
click at [966, 171] on div "h ero.moveXY Ấn Enter h ero.say Ấn Enter h ero.attack Ấn Enter w h ile-true loo…" at bounding box center [1064, 217] width 324 height 123
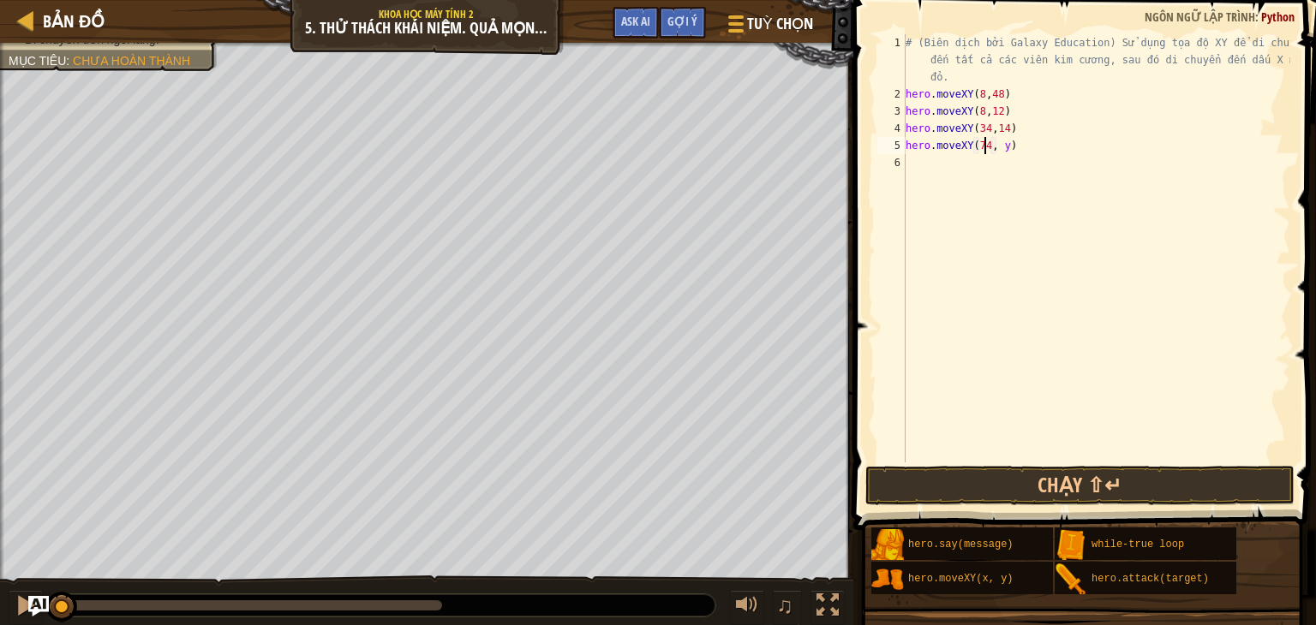
scroll to position [8, 6]
drag, startPoint x: 989, startPoint y: 147, endPoint x: 1004, endPoint y: 147, distance: 14.6
click at [1004, 147] on div "# (Biên dịch bởi Galaxy Education) Sử dụng tọa độ XY để di chuyển đến tất cả cá…" at bounding box center [1096, 282] width 388 height 497
click at [980, 481] on button "Chạy ⇧↵" at bounding box center [1079, 485] width 429 height 39
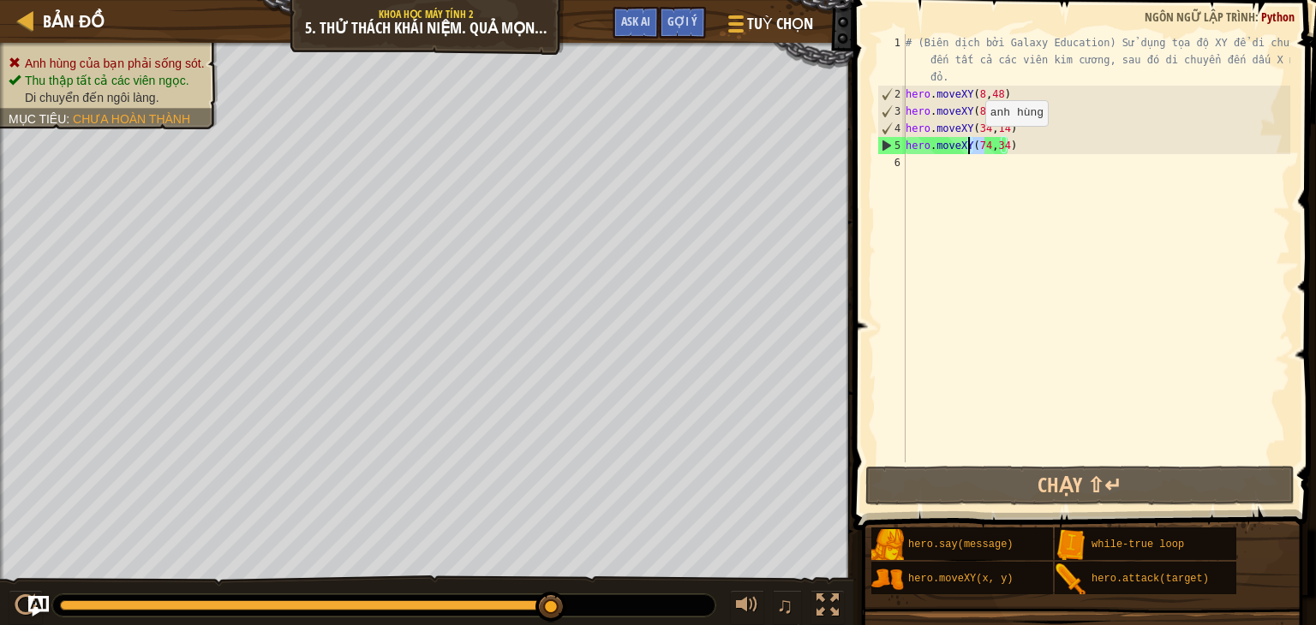
drag, startPoint x: 983, startPoint y: 145, endPoint x: 970, endPoint y: 144, distance: 13.7
click at [970, 144] on div "# (Biên dịch bởi Galaxy Education) Sử dụng tọa độ XY để di chuyển đến tất cả cá…" at bounding box center [1096, 282] width 388 height 497
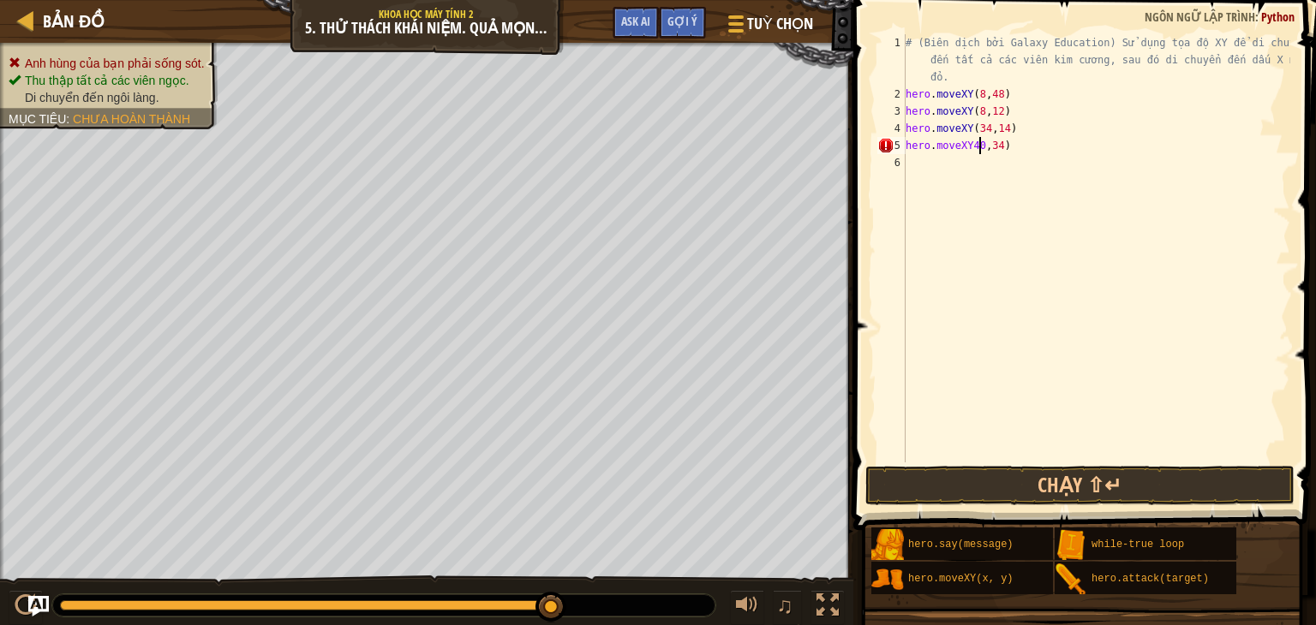
click at [964, 146] on div "# (Biên dịch bởi Galaxy Education) Sử dụng tọa độ XY để di chuyển đến tất cả cá…" at bounding box center [1096, 282] width 388 height 497
click at [969, 149] on div "# (Biên dịch bởi Galaxy Education) Sử dụng tọa độ XY để di chuyển đến tất cả cá…" at bounding box center [1096, 282] width 388 height 497
drag, startPoint x: 990, startPoint y: 145, endPoint x: 1004, endPoint y: 145, distance: 13.7
click at [1004, 145] on div "# (Biên dịch bởi Galaxy Education) Sử dụng tọa độ XY để di chuyển đến tất cả cá…" at bounding box center [1096, 282] width 388 height 497
type textarea "hero.moveXY(40,56)"
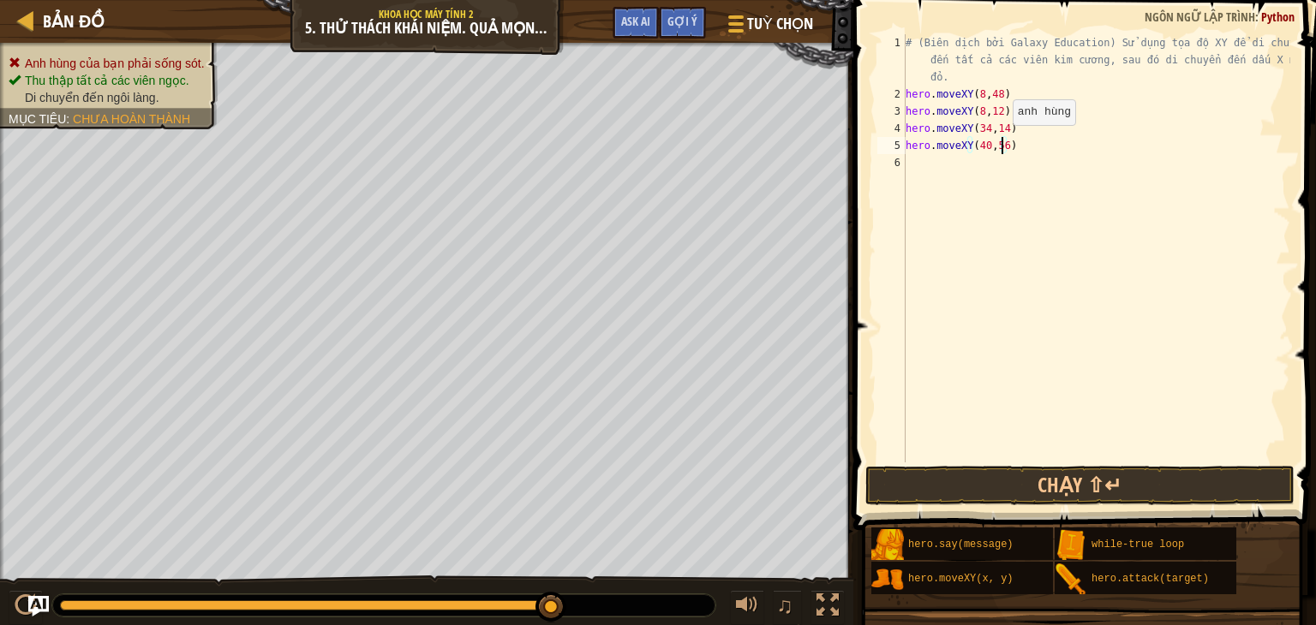
scroll to position [8, 7]
click at [924, 164] on div "# (Biên dịch bởi Galaxy Education) Sử dụng tọa độ XY để di chuyển đến tất cả cá…" at bounding box center [1096, 282] width 388 height 497
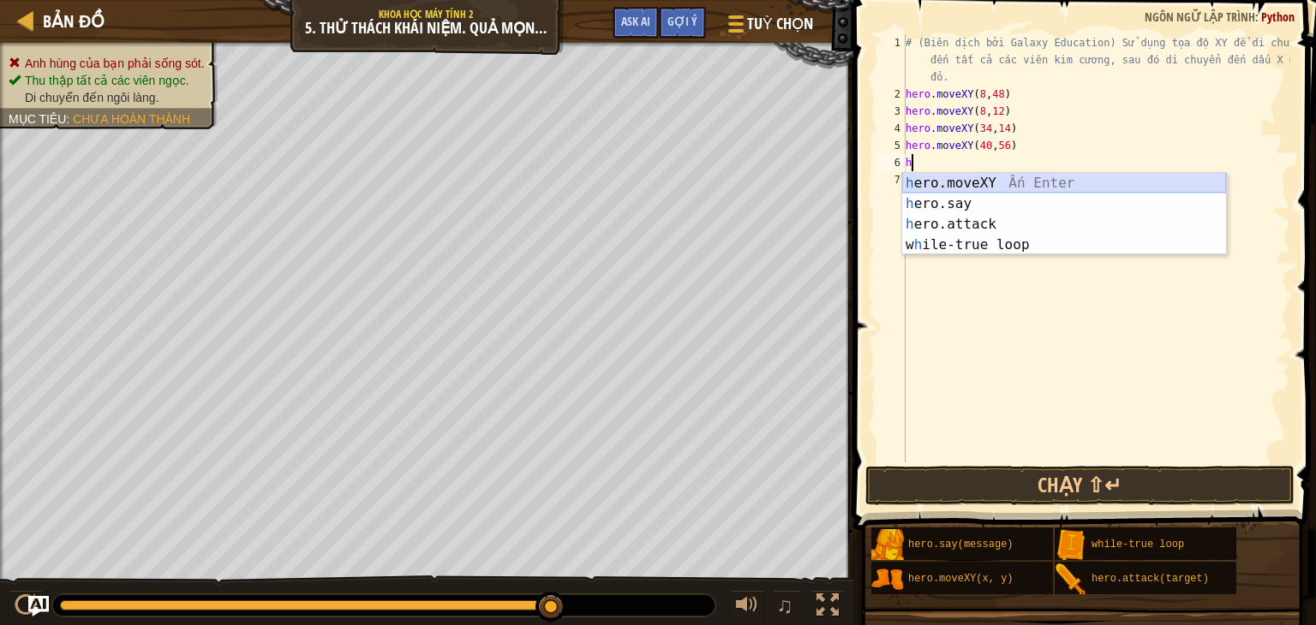
click at [952, 176] on div "h ero.moveXY Ấn Enter h ero.say Ấn Enter h ero.attack Ấn Enter w h ile-true loo…" at bounding box center [1064, 234] width 324 height 123
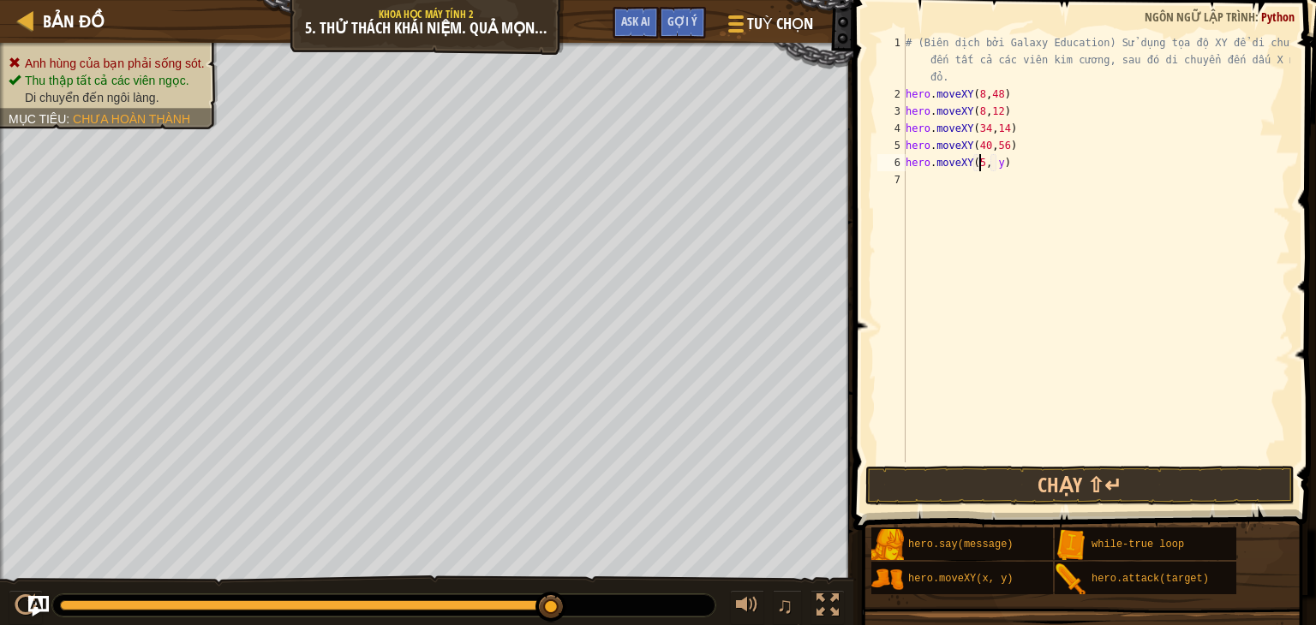
scroll to position [8, 6]
drag, startPoint x: 990, startPoint y: 165, endPoint x: 1000, endPoint y: 166, distance: 9.5
click at [1000, 166] on div "# (Biên dịch bởi Galaxy Education) Sử dụng tọa độ XY để di chuyển đến tất cả cá…" at bounding box center [1096, 282] width 388 height 497
type textarea "hero.moveXY(50,34)"
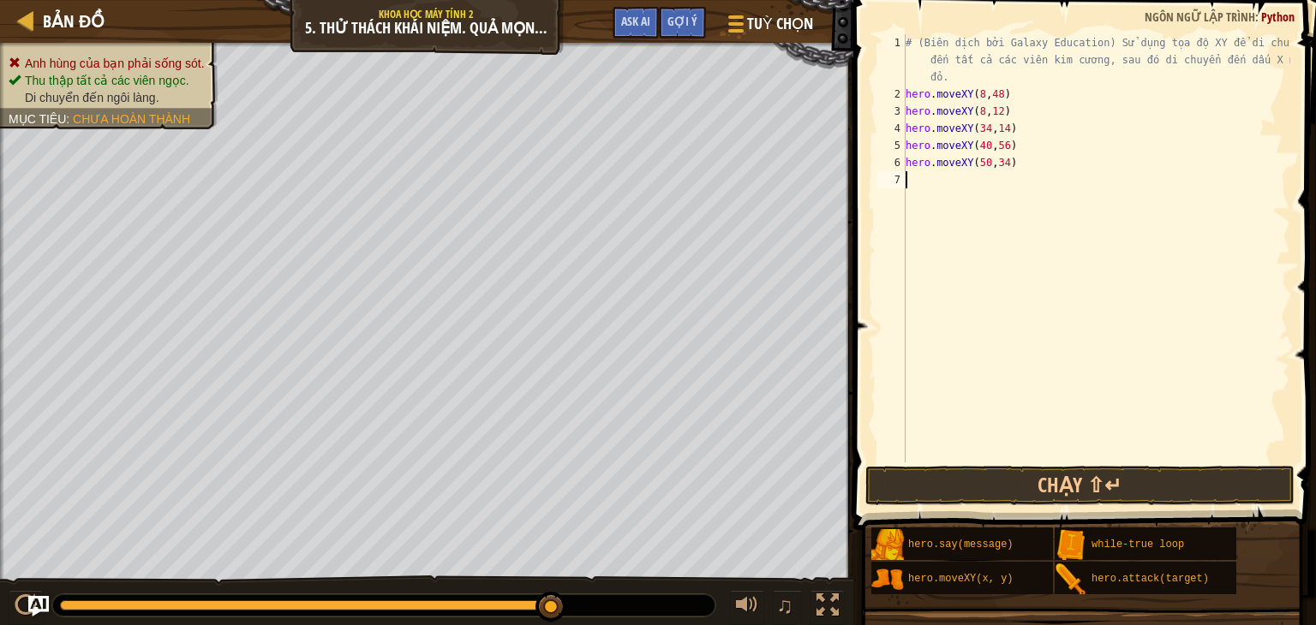
click at [918, 199] on div "# (Biên dịch bởi Galaxy Education) Sử dụng tọa độ XY để di chuyển đến tất cả cá…" at bounding box center [1096, 282] width 388 height 497
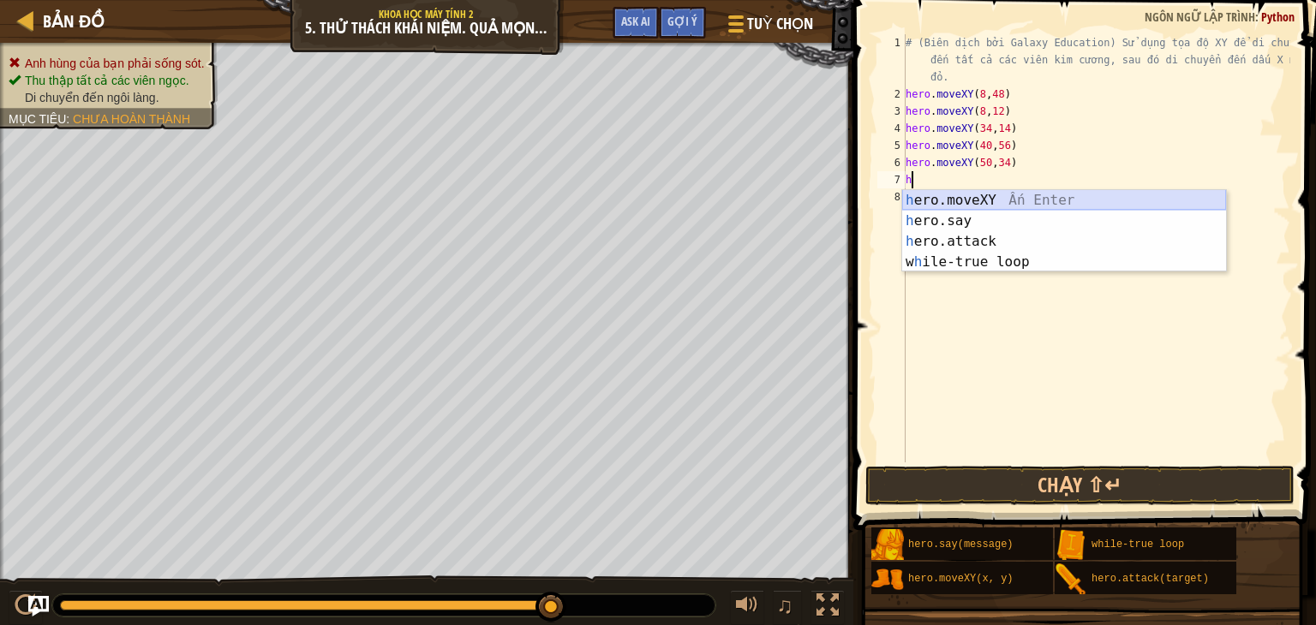
click at [970, 198] on div "h ero.moveXY Ấn Enter h ero.say Ấn Enter h ero.attack Ấn Enter w h ile-true loo…" at bounding box center [1064, 251] width 324 height 123
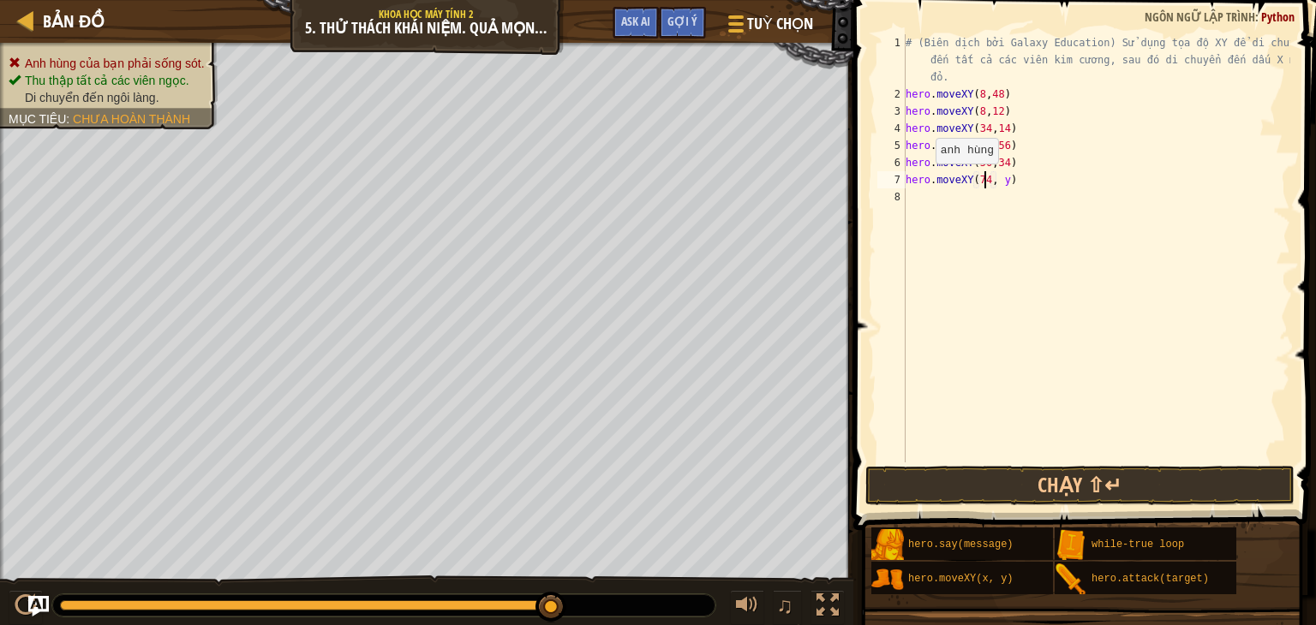
scroll to position [8, 6]
drag, startPoint x: 987, startPoint y: 182, endPoint x: 995, endPoint y: 183, distance: 8.6
click at [995, 183] on div "# (Biên dịch bởi Galaxy Education) Sử dụng tọa độ XY để di chuyển đến tất cả cá…" at bounding box center [1096, 282] width 388 height 497
click at [994, 183] on div "# (Biên dịch bởi Galaxy Education) Sử dụng tọa độ XY để di chuyển đến tất cả cá…" at bounding box center [1096, 248] width 388 height 428
drag, startPoint x: 990, startPoint y: 179, endPoint x: 1000, endPoint y: 180, distance: 10.3
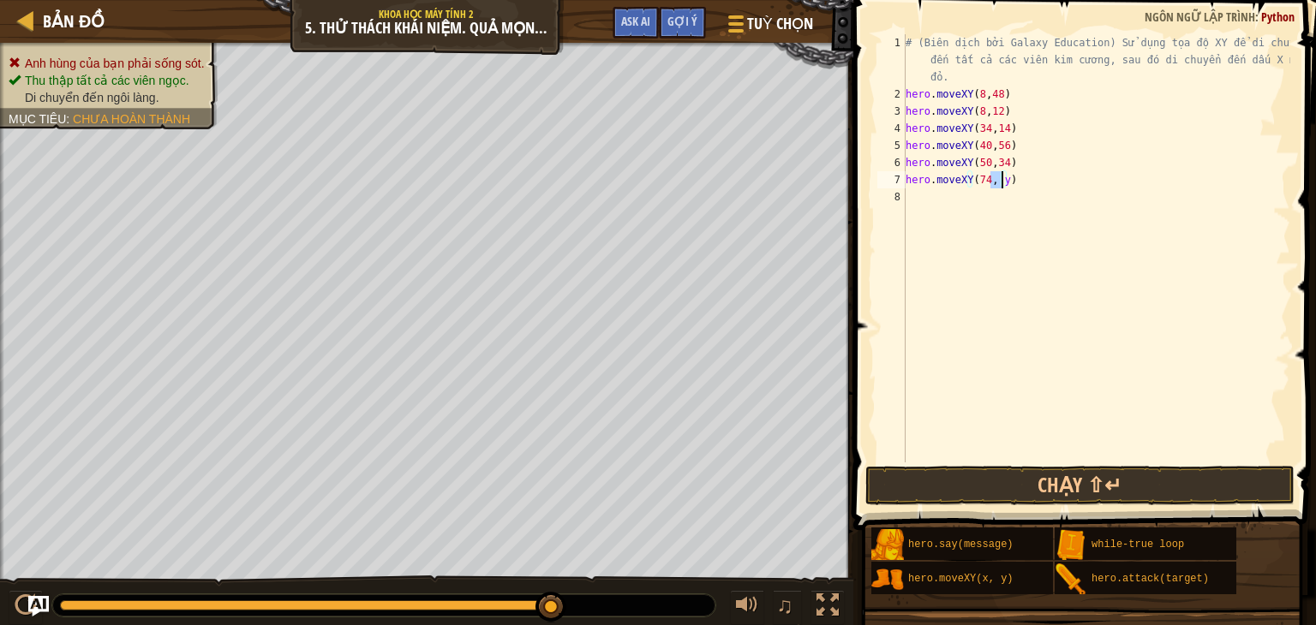
click at [1000, 180] on div "# (Biên dịch bởi Galaxy Education) Sử dụng tọa độ XY để di chuyển đến tất cả cá…" at bounding box center [1096, 282] width 388 height 497
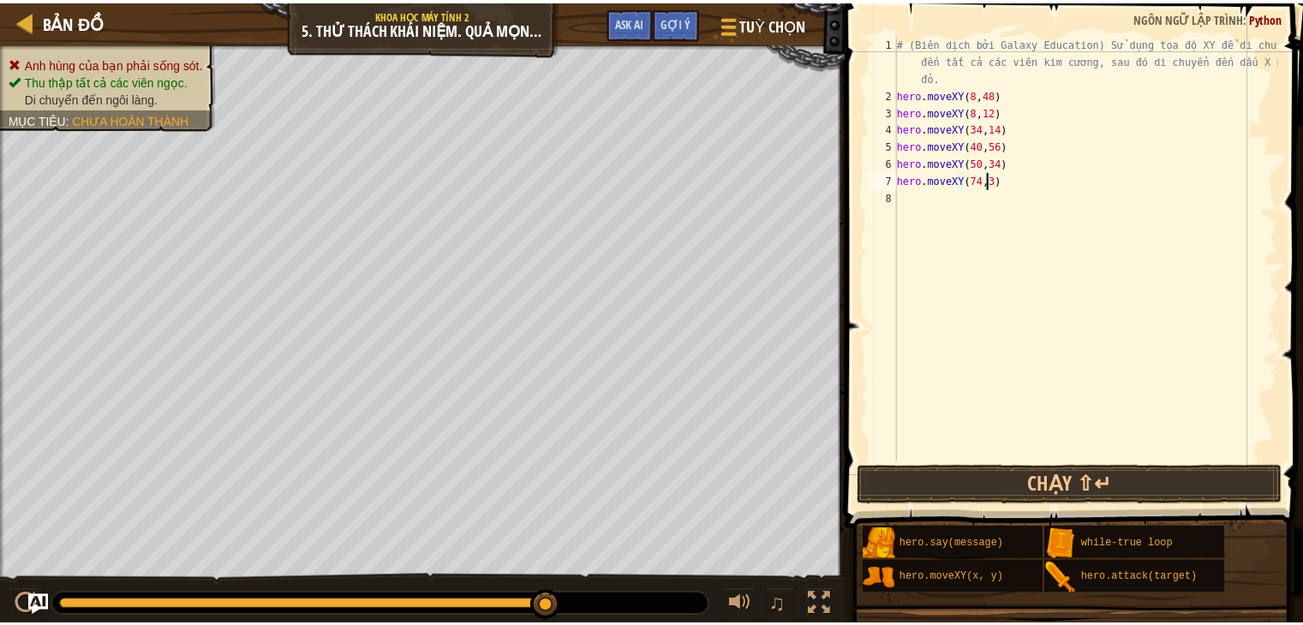
scroll to position [8, 7]
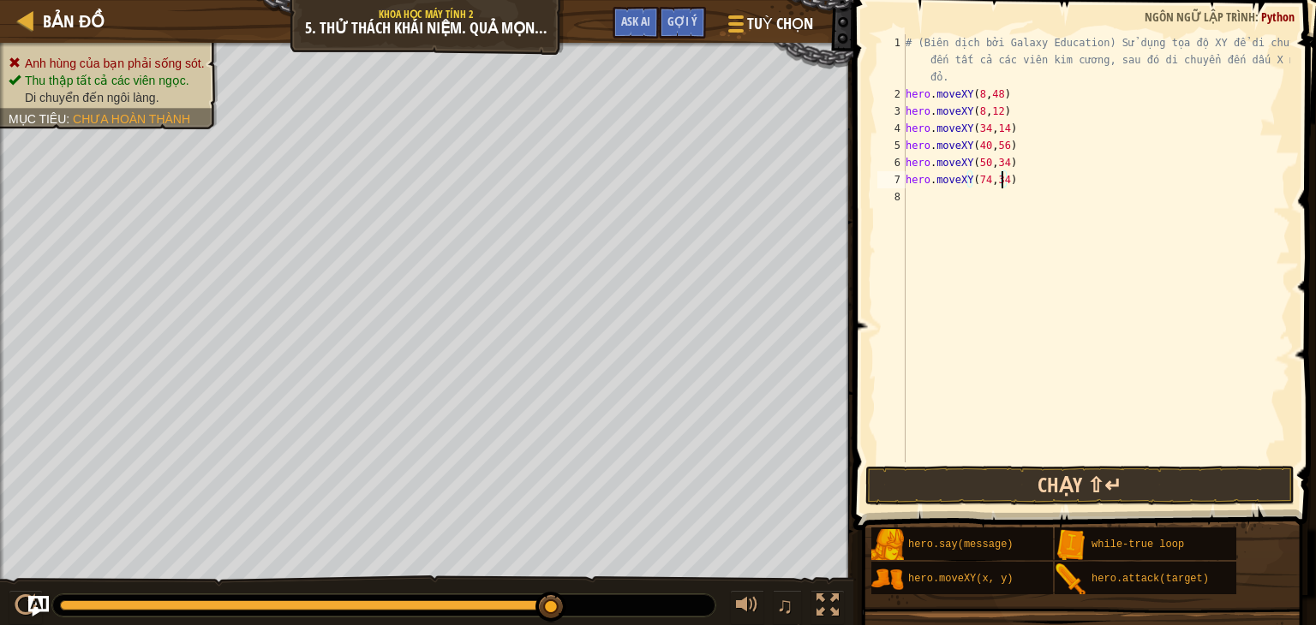
type textarea "hero.moveXY(74,34)"
click at [1008, 473] on button "Chạy ⇧↵" at bounding box center [1079, 485] width 429 height 39
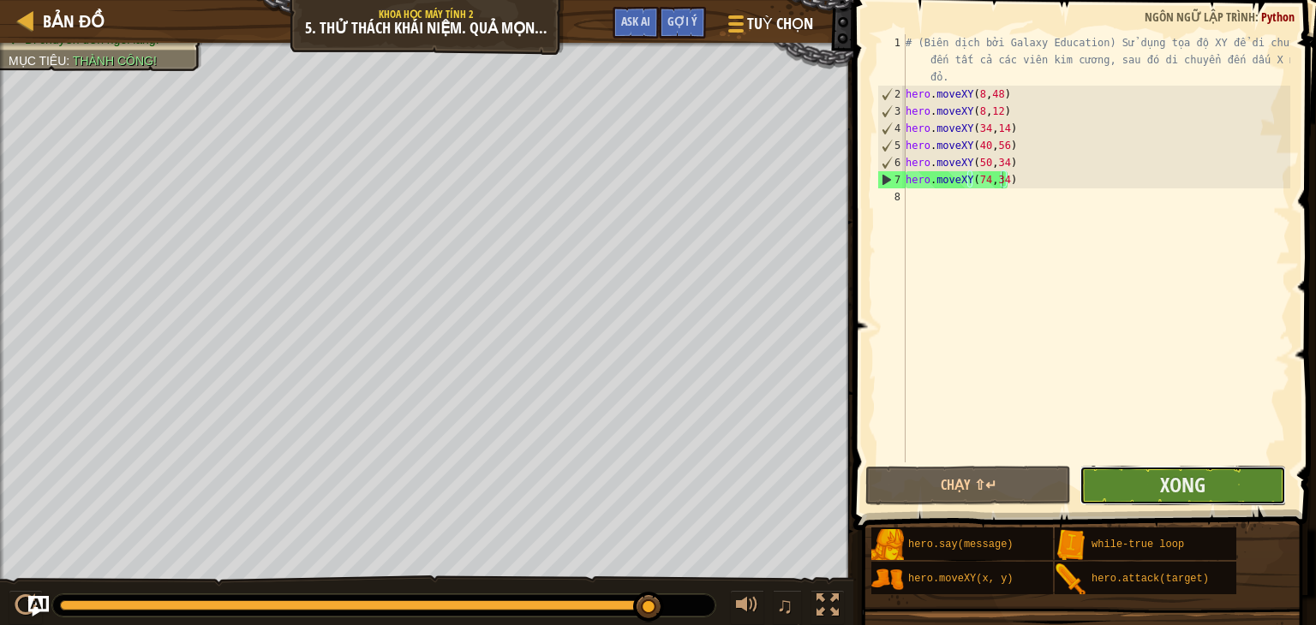
click at [1177, 499] on button "Xong" at bounding box center [1182, 485] width 206 height 39
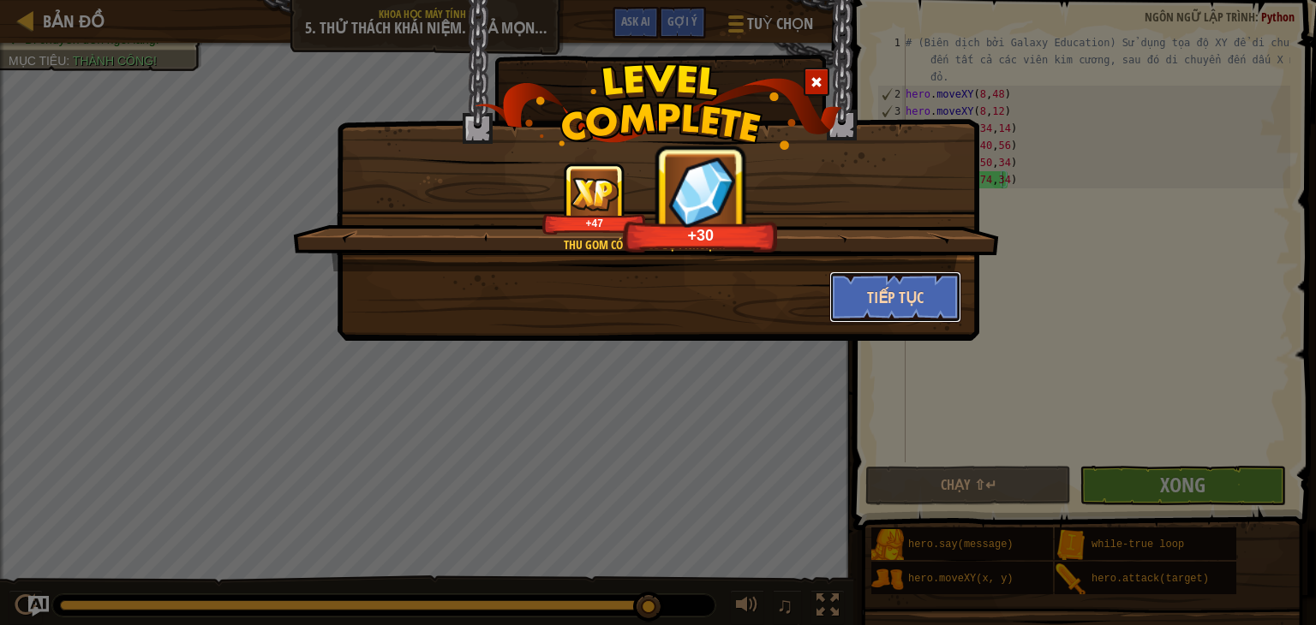
click at [861, 300] on button "Tiếp tục" at bounding box center [895, 297] width 133 height 51
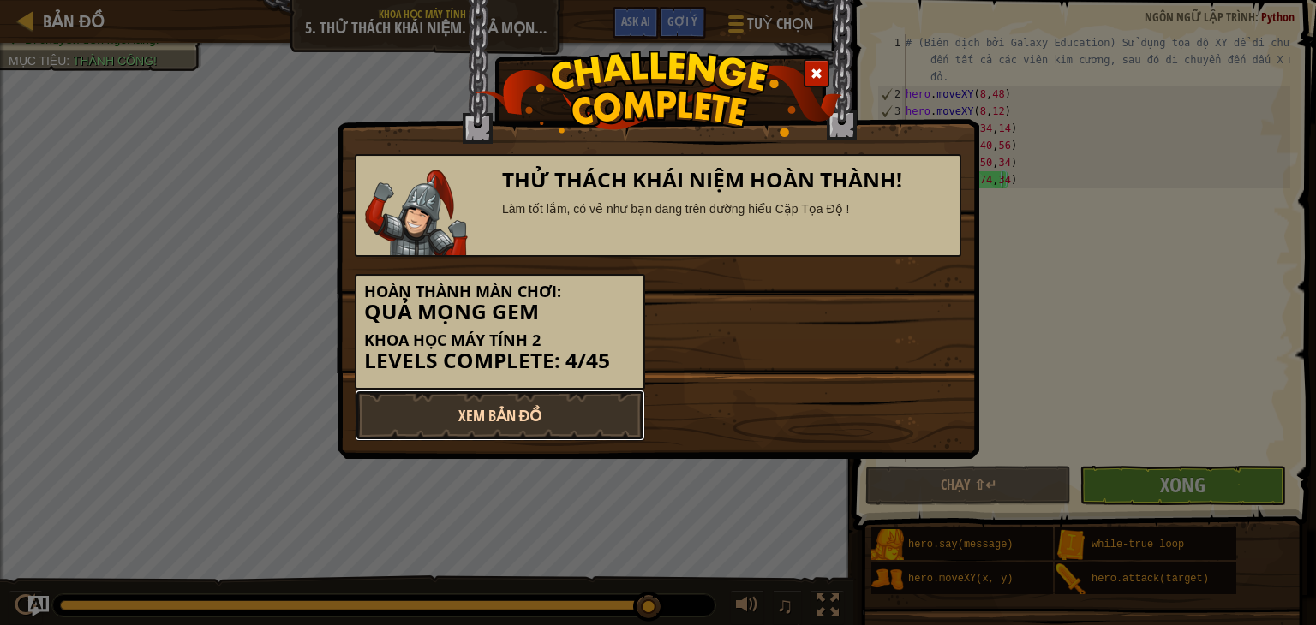
click at [455, 422] on link "Xem Bản Đồ" at bounding box center [500, 415] width 290 height 51
select select "vi"
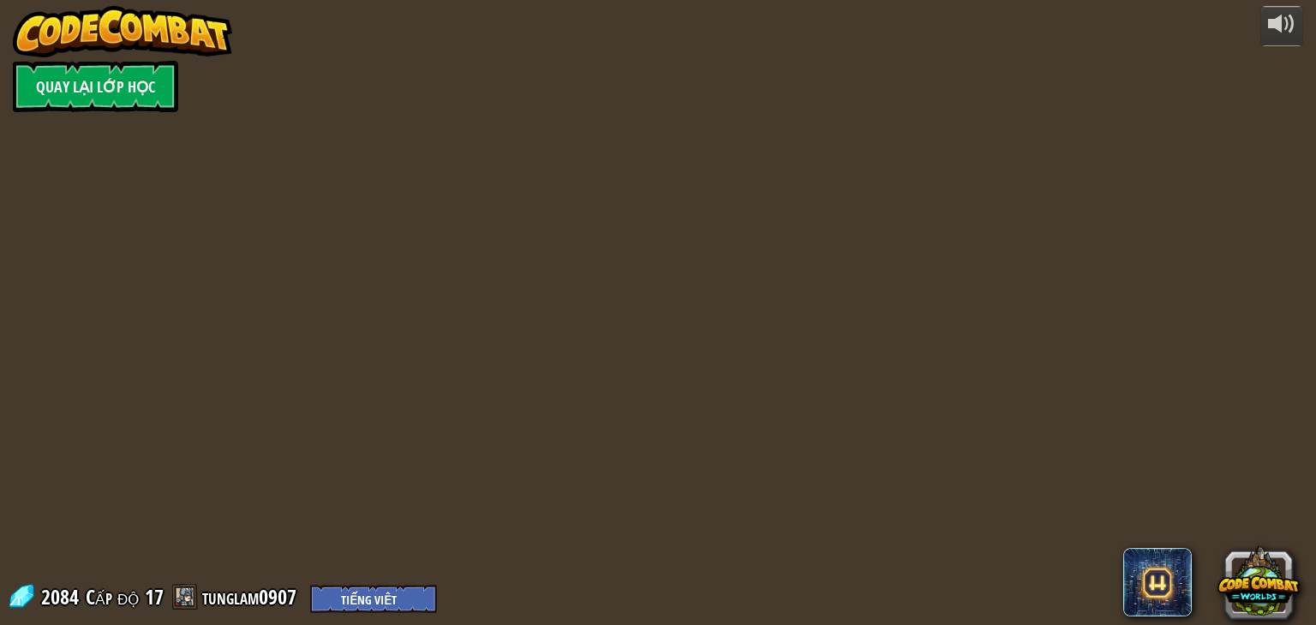
select select "vi"
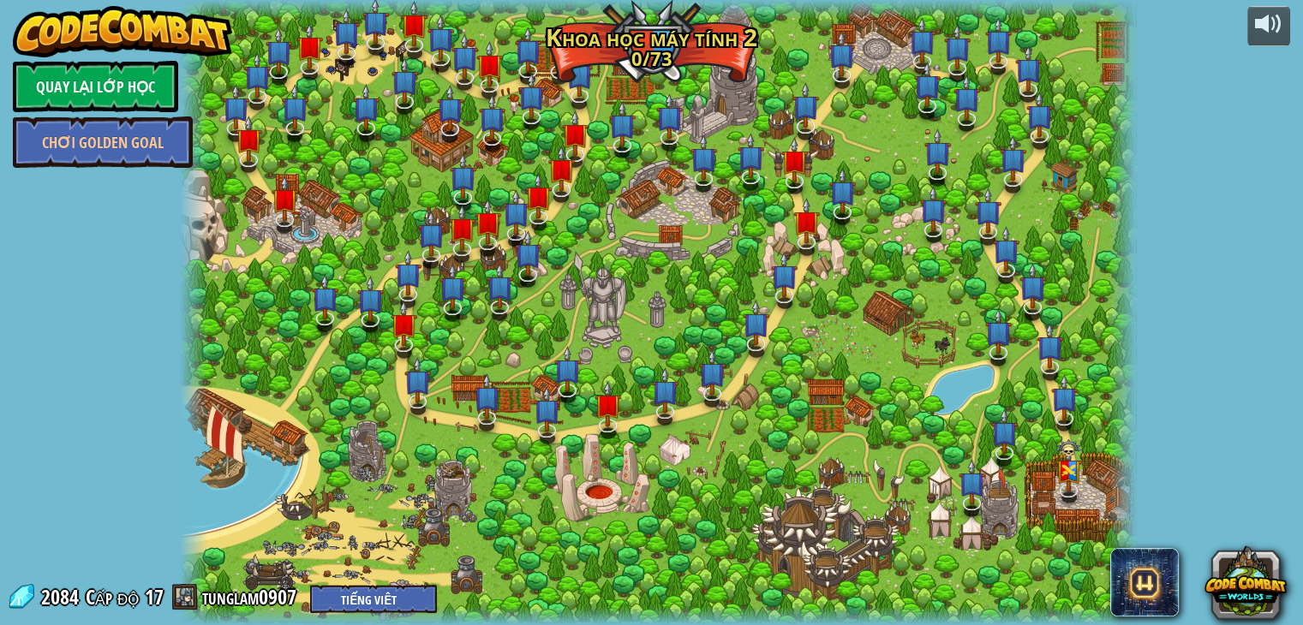
select select "vi"
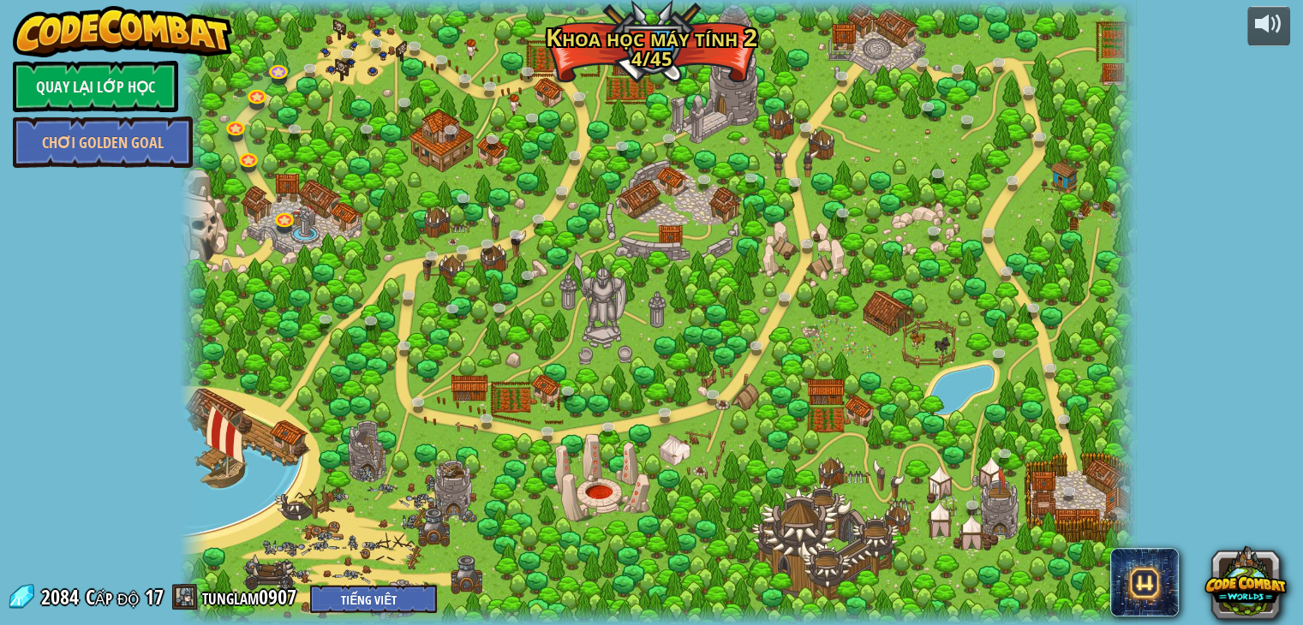
select select "vi"
click at [176, 599] on span at bounding box center [185, 597] width 26 height 26
click at [187, 597] on span at bounding box center [185, 597] width 26 height 26
click at [81, 135] on link "Chơi Golden Goal" at bounding box center [103, 141] width 180 height 51
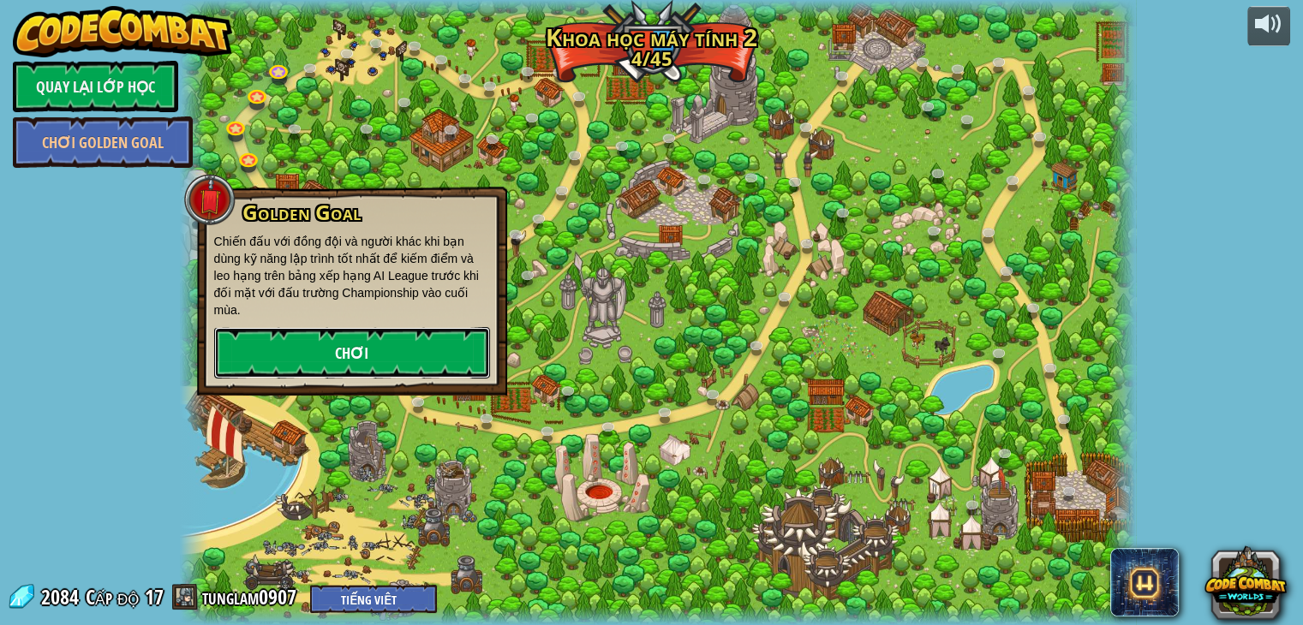
click at [313, 334] on link "Chơi" at bounding box center [352, 352] width 276 height 51
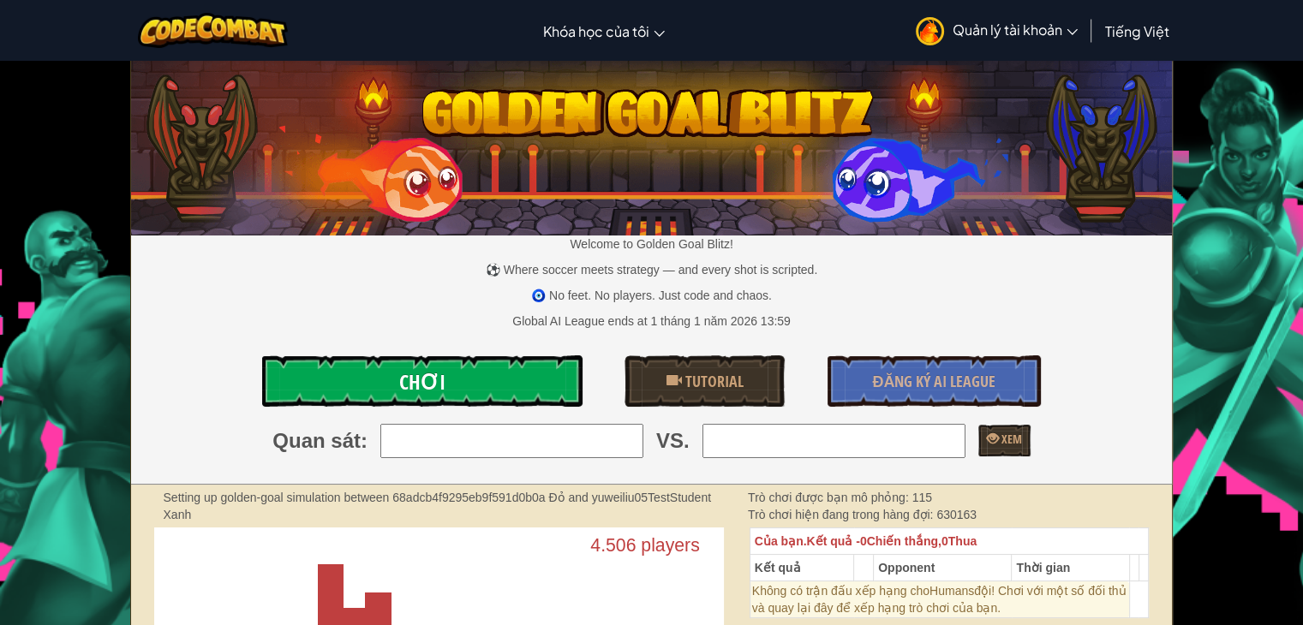
click at [482, 371] on link "Chơi" at bounding box center [421, 380] width 319 height 51
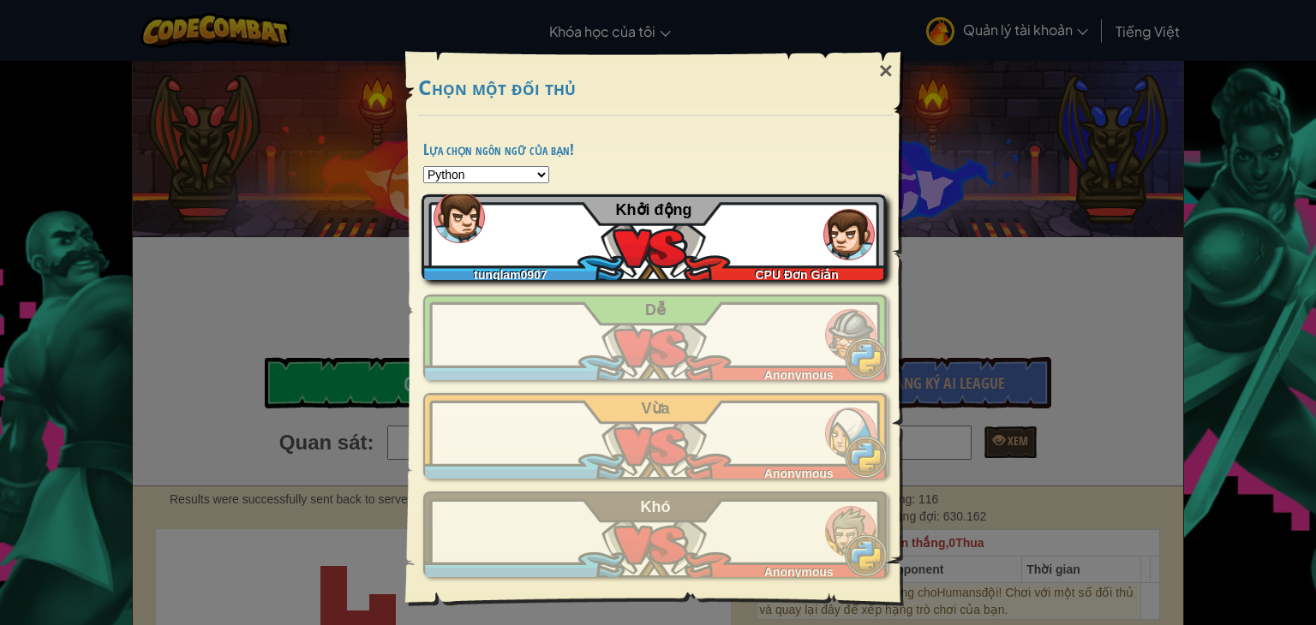
click at [685, 244] on div "tunglam0907 CPU Đơn Giản Khởi động" at bounding box center [653, 237] width 464 height 86
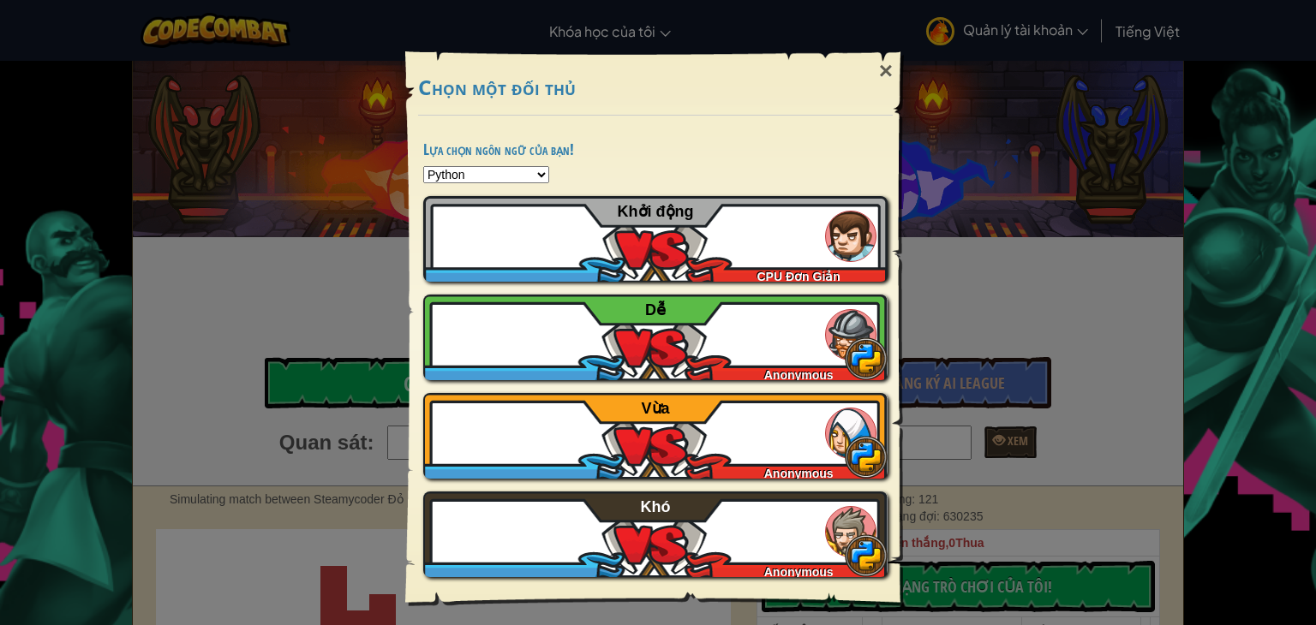
click at [1025, 140] on div "× Chọn một đối thủ Lựa chọn ngôn ngữ của bạn! Python JavaScript CoffeeScript Lu…" at bounding box center [658, 312] width 1316 height 625
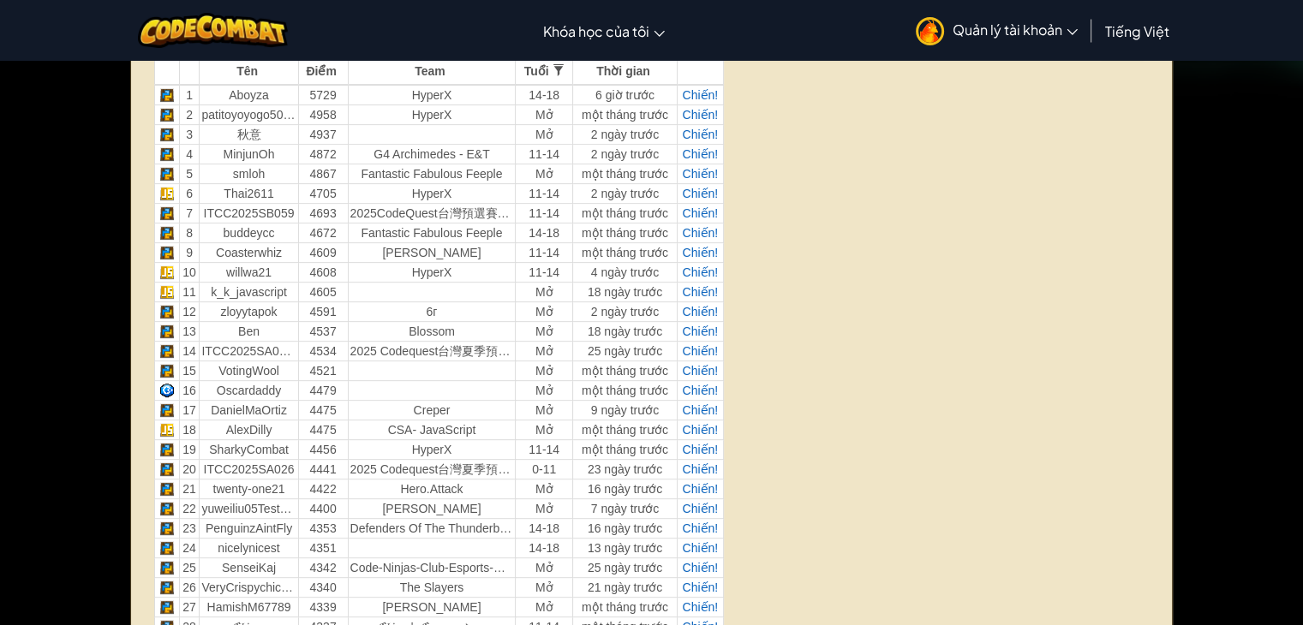
scroll to position [428, 0]
